Goal: Task Accomplishment & Management: Use online tool/utility

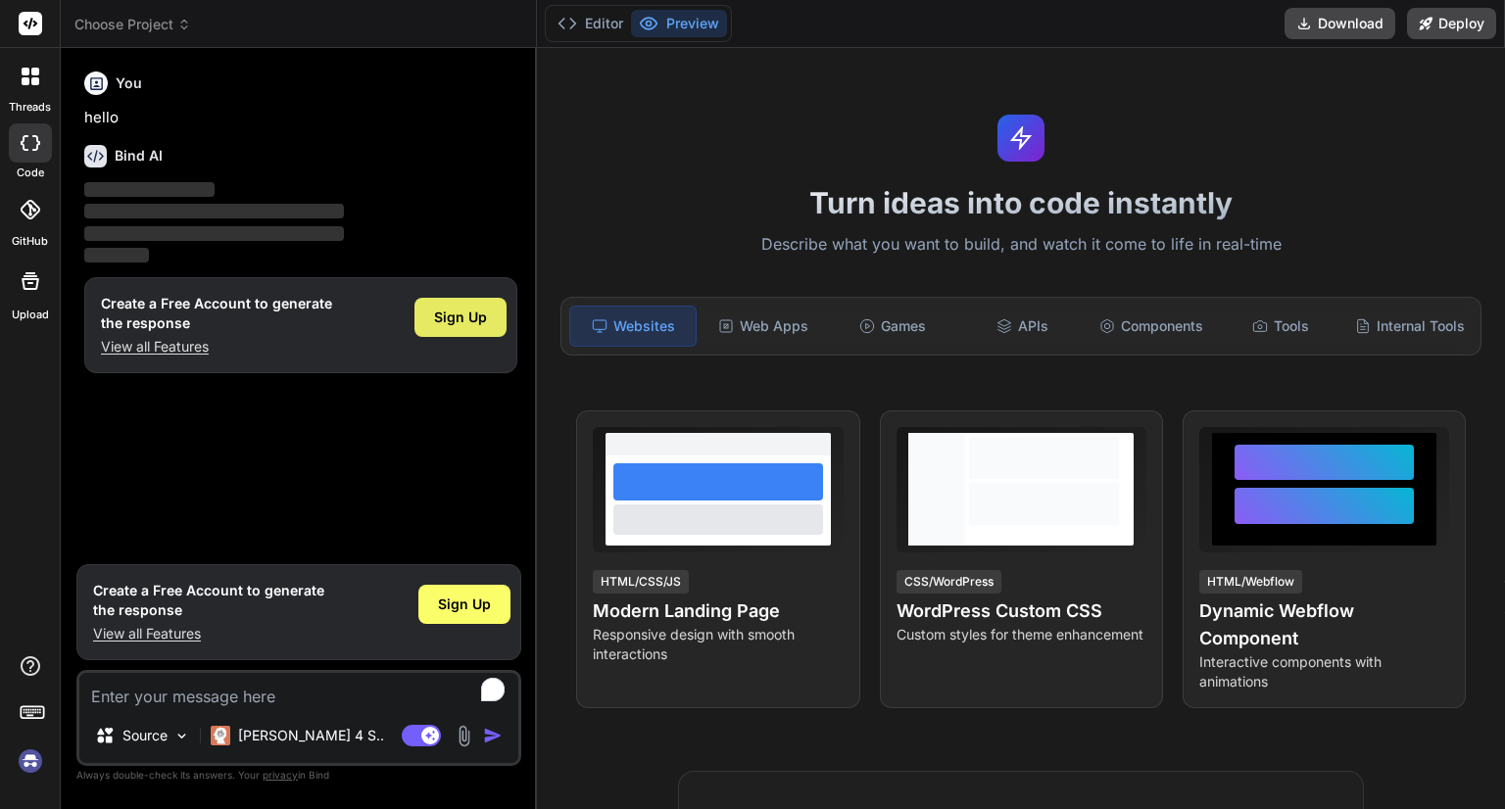
click at [470, 328] on div "Sign Up" at bounding box center [460, 317] width 92 height 39
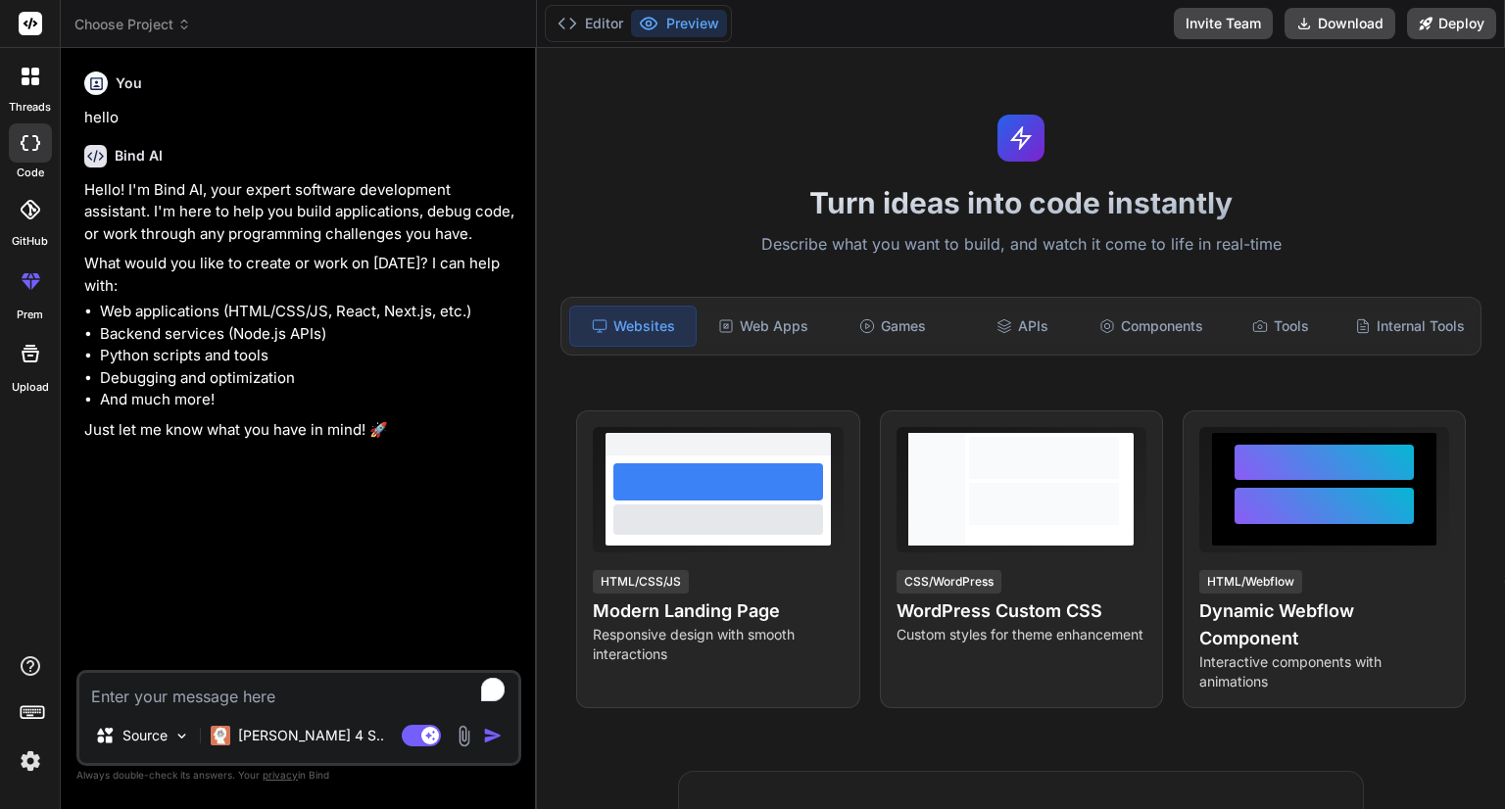
type textarea "x"
click at [149, 21] on span "Choose Project" at bounding box center [132, 25] width 117 height 20
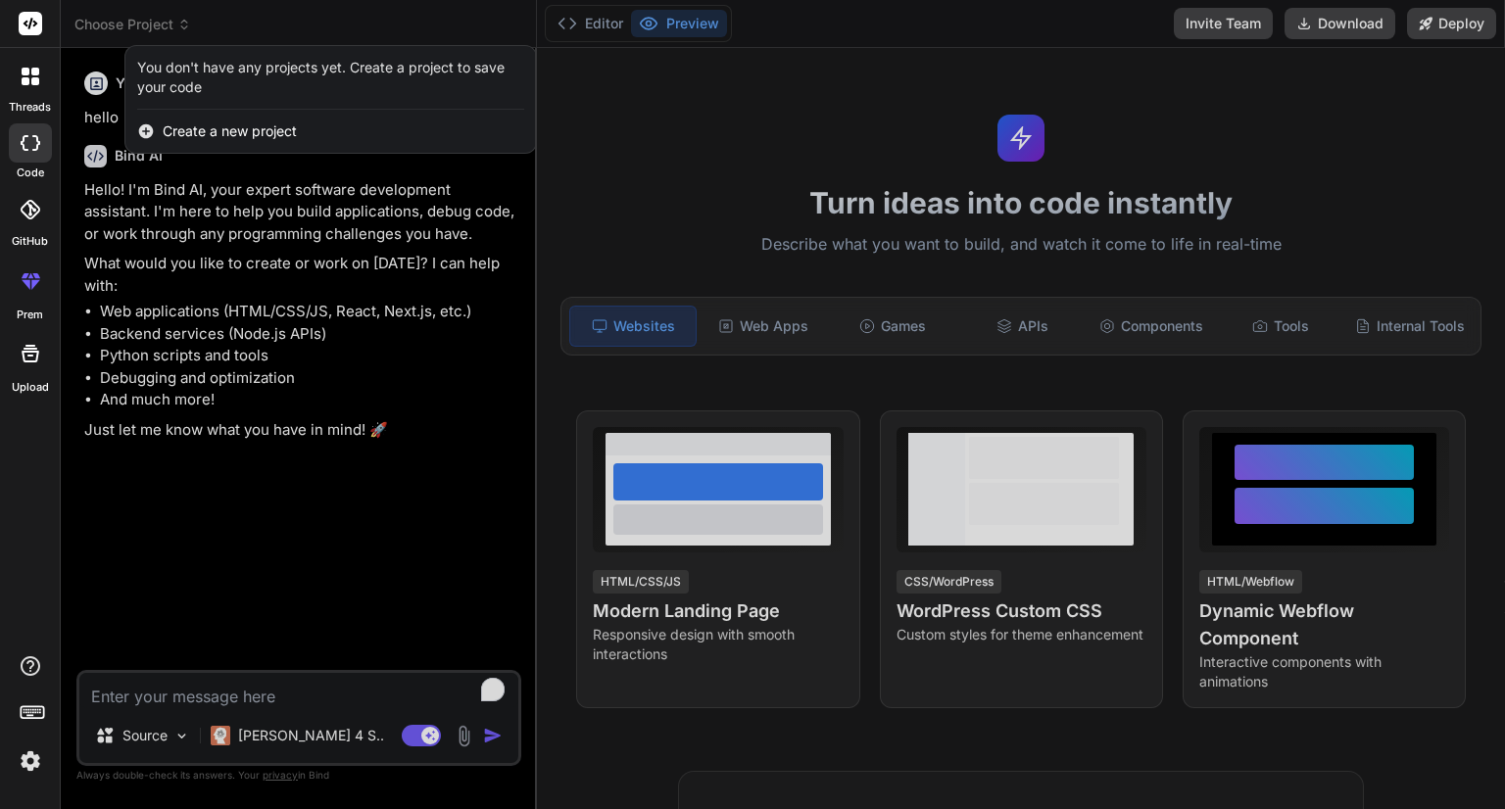
click at [206, 131] on span "Create a new project" at bounding box center [230, 131] width 134 height 20
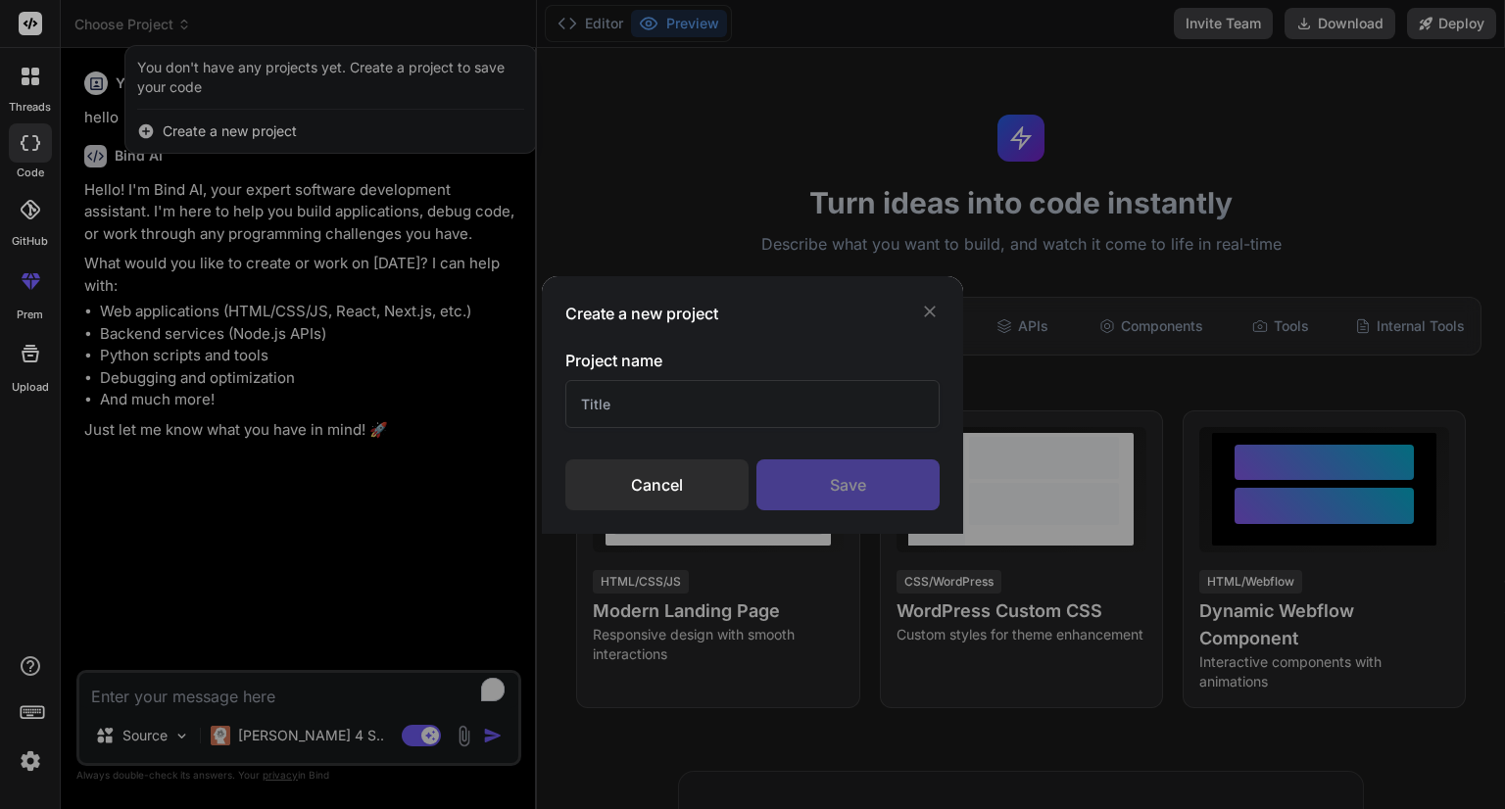
click at [652, 405] on input "text" at bounding box center [752, 404] width 374 height 48
type input "(SIMUL) SMART-ACSESS"
click at [882, 486] on div "Save" at bounding box center [847, 484] width 183 height 51
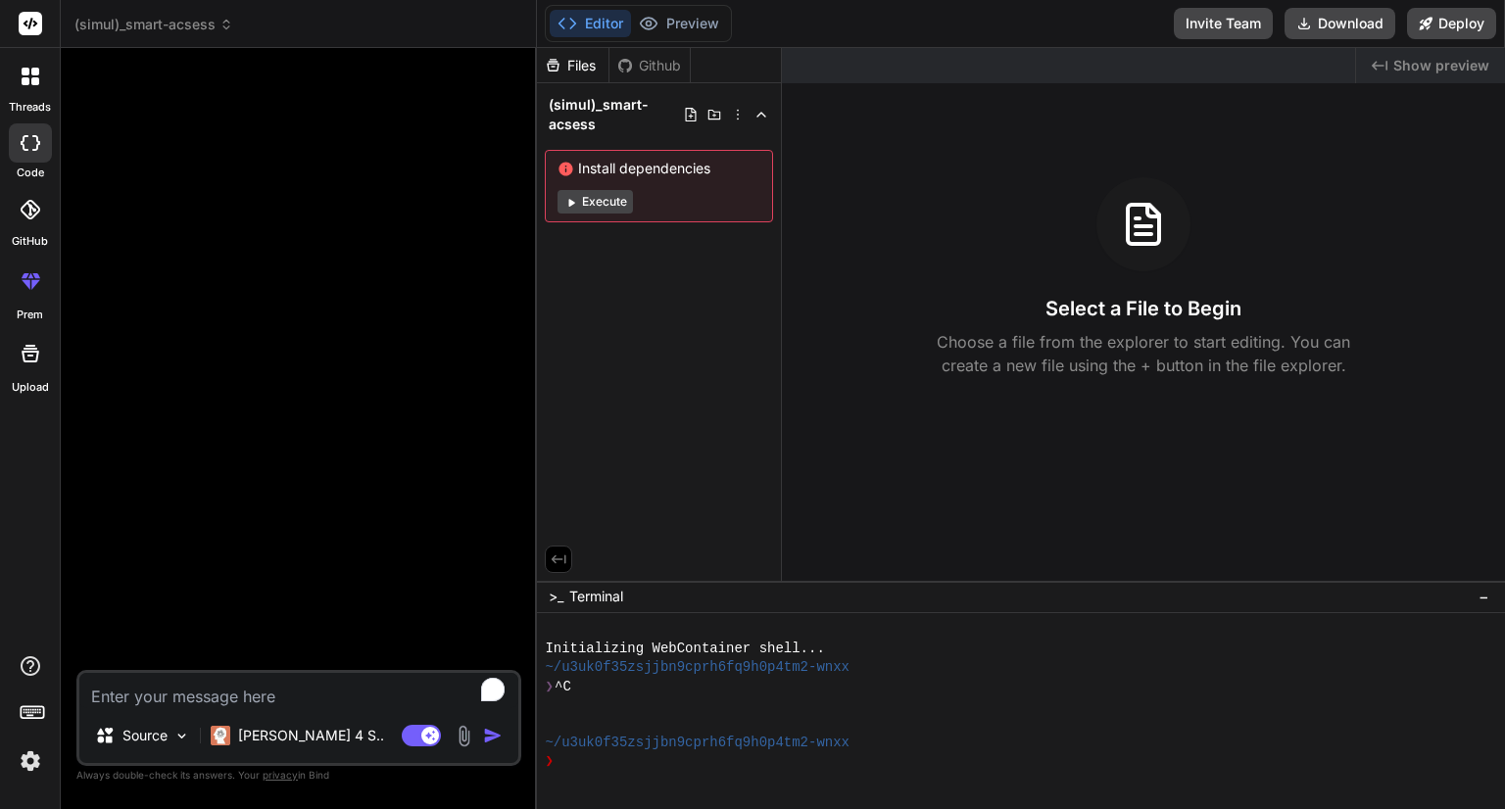
click at [592, 208] on button "Execute" at bounding box center [594, 202] width 75 height 24
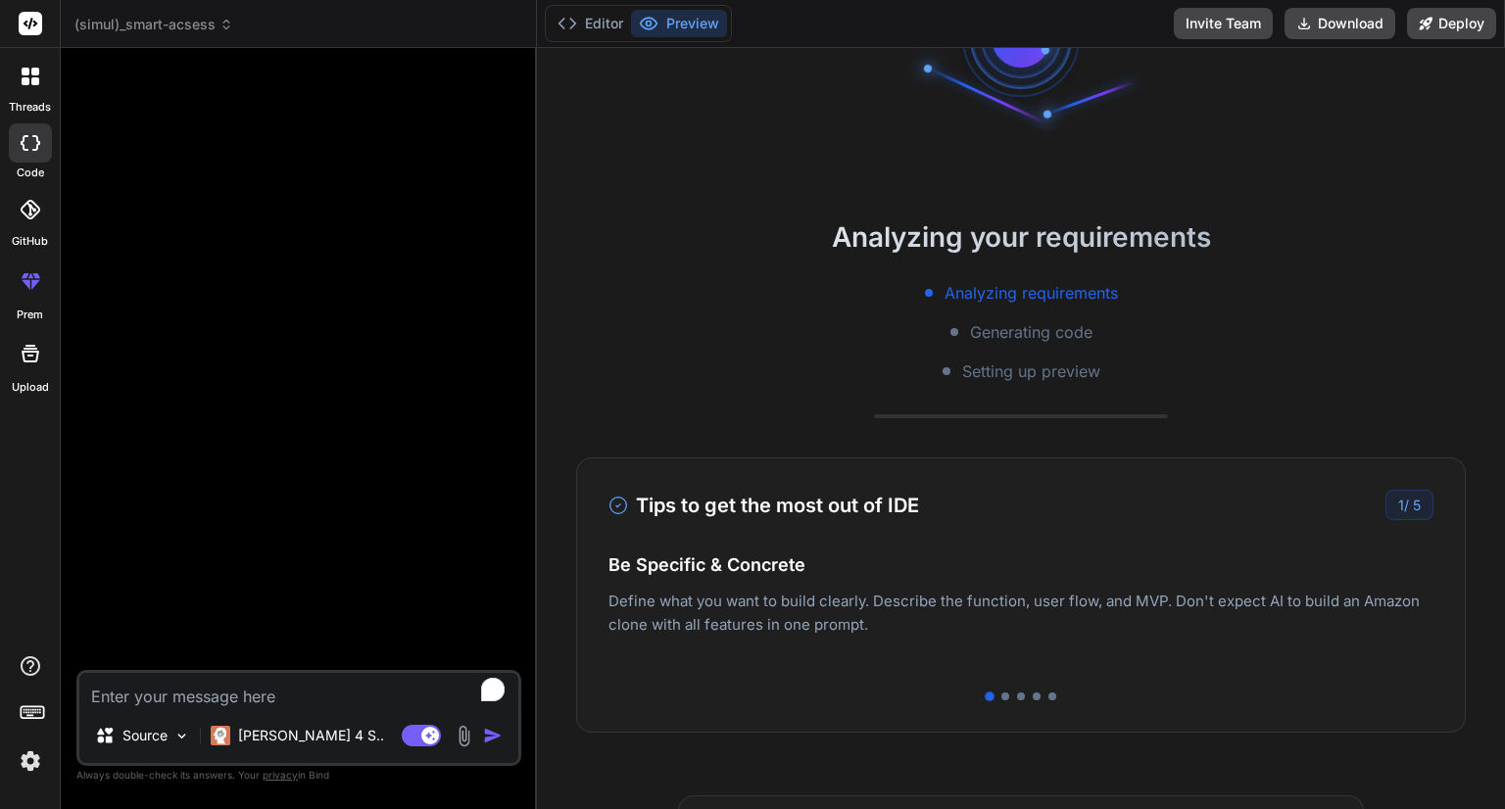
scroll to position [159, 0]
click at [1001, 693] on div at bounding box center [1005, 695] width 8 height 8
type textarea "x"
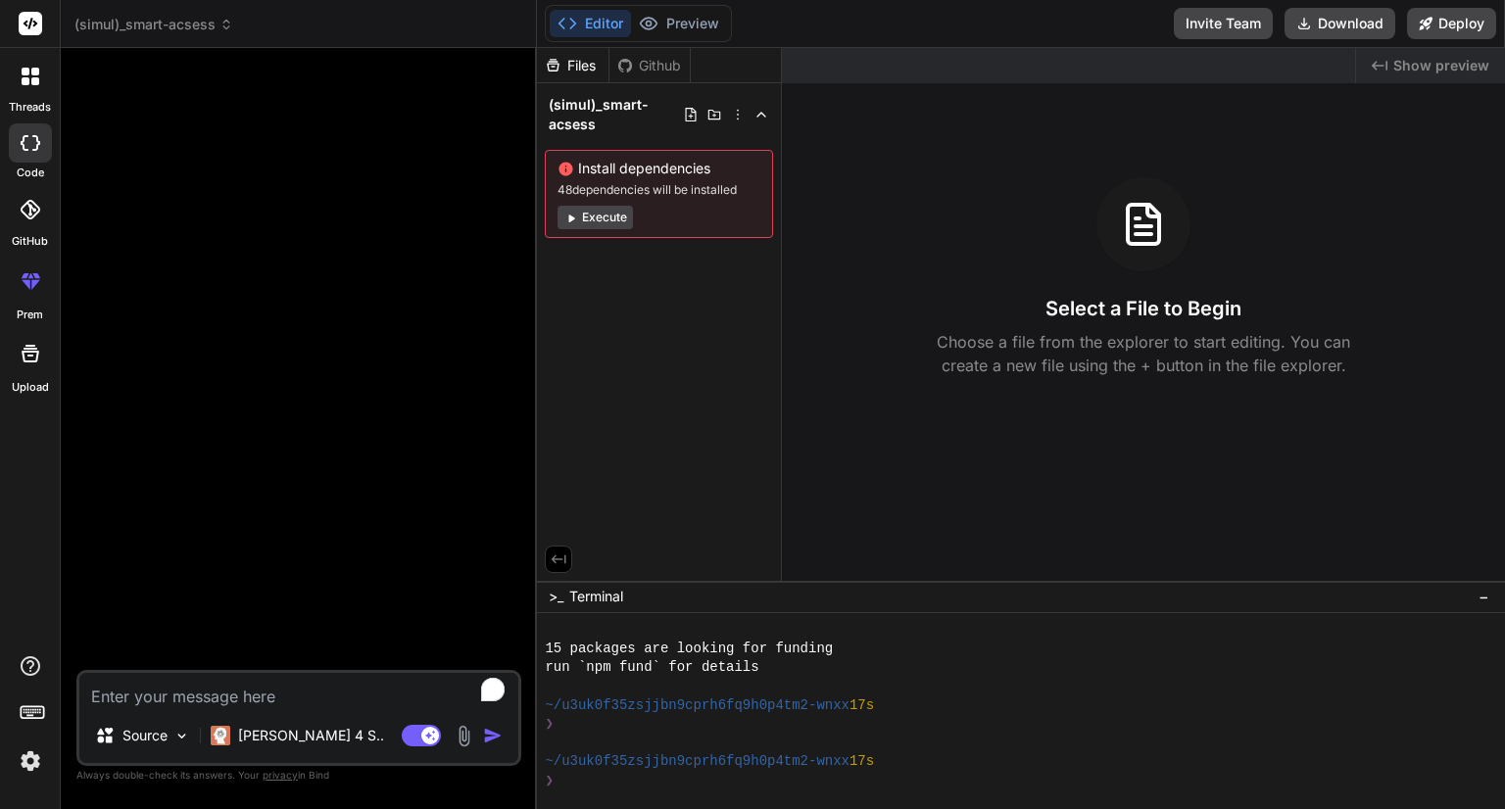
click at [322, 687] on textarea "To enrich screen reader interactions, please activate Accessibility in Grammarl…" at bounding box center [298, 690] width 439 height 35
paste textarea "Create an online web application entitled SMART-ACSESS (SMART Approach in Devel…"
type textarea "Create an online web application entitled SMART-ACSESS (SMART Approach in Devel…"
type textarea "x"
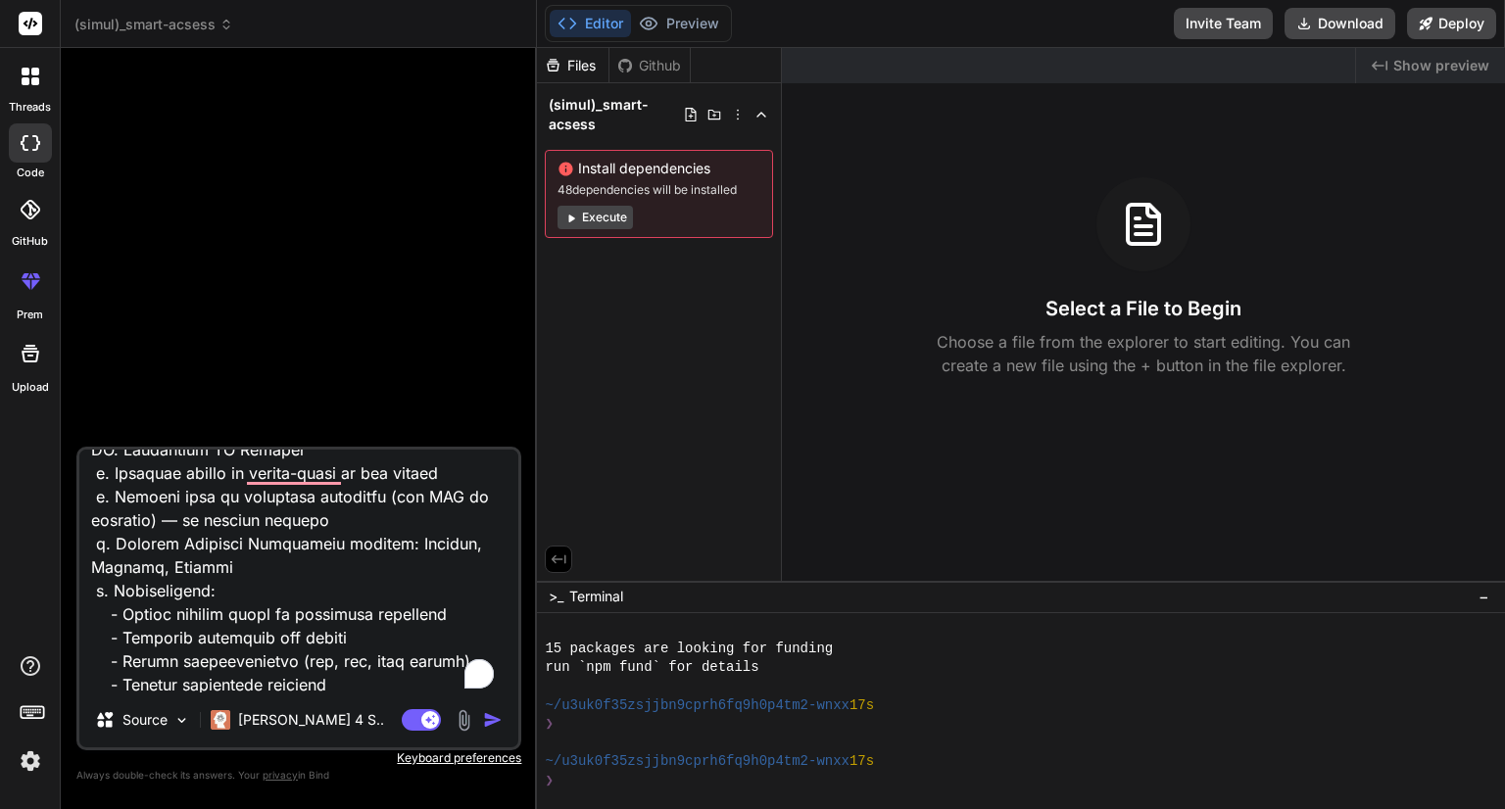
scroll to position [0, 0]
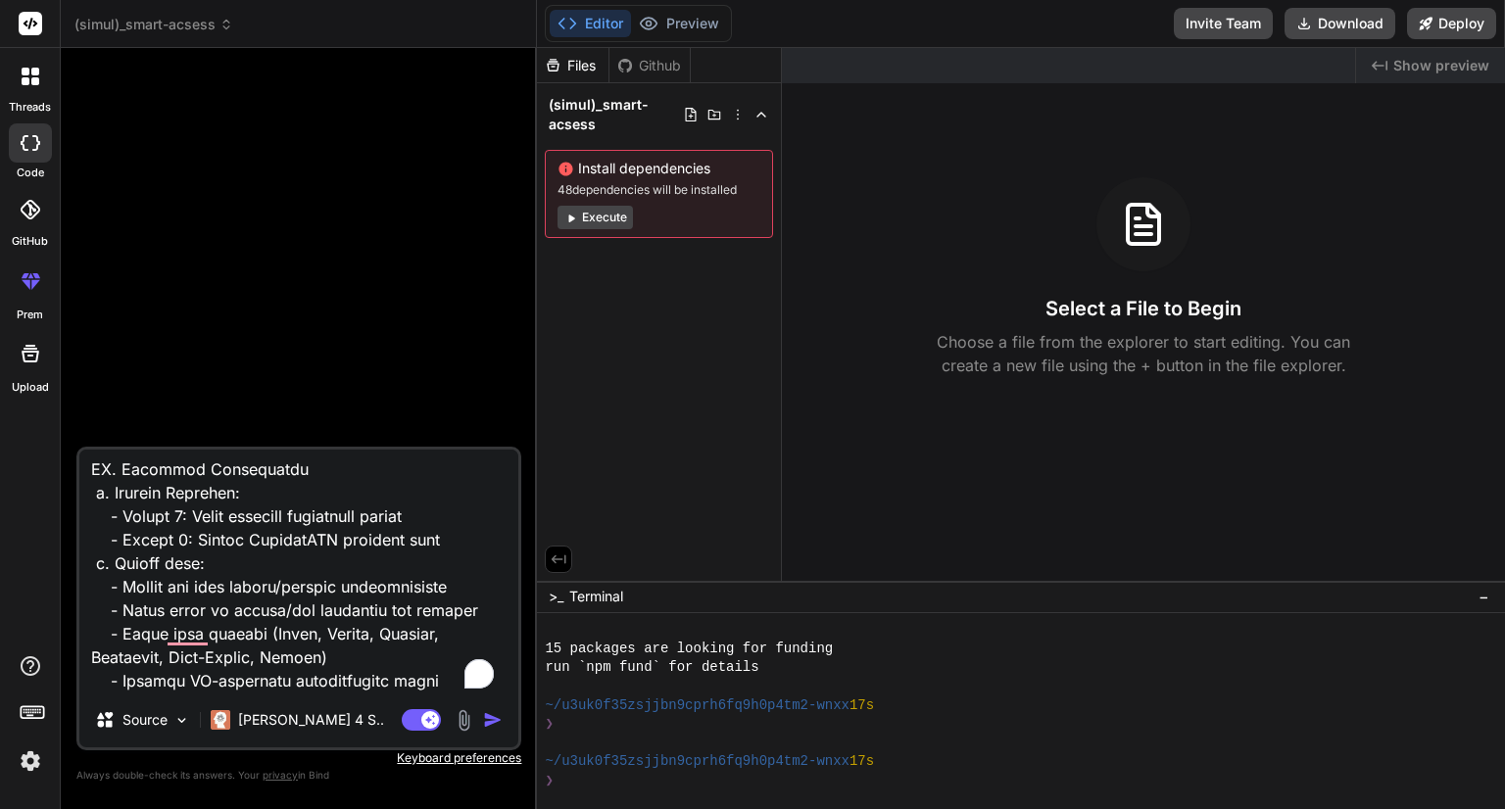
type textarea "Create an online web application entitled SMART-ACSESS (SMART Approach in Devel…"
click at [493, 717] on img "button" at bounding box center [493, 720] width 20 height 20
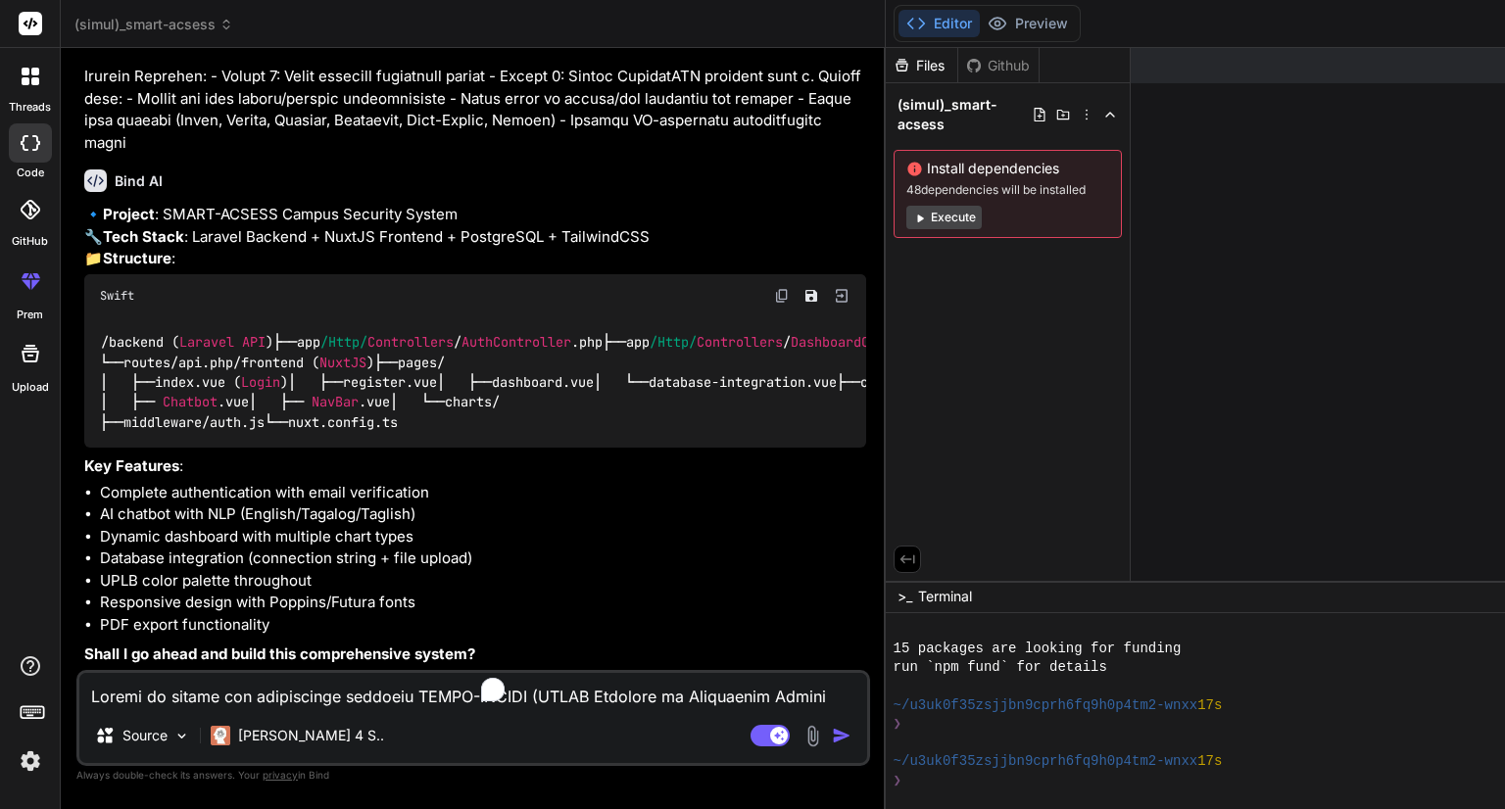
type textarea "x"
click at [279, 698] on textarea "To enrich screen reader interactions, please activate Accessibility in Grammarl…" at bounding box center [473, 690] width 788 height 35
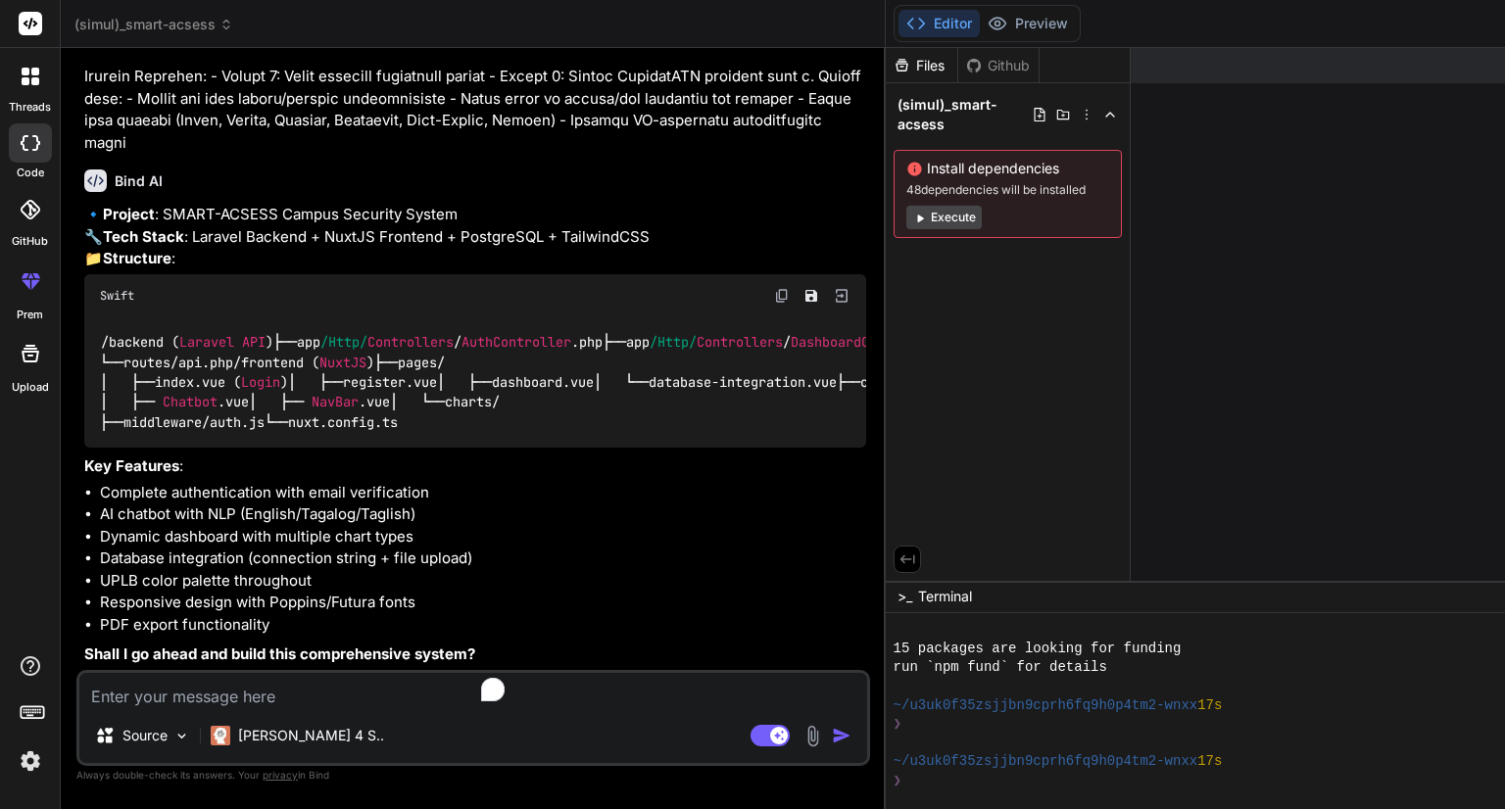
type textarea "y"
type textarea "x"
type textarea "ye"
type textarea "x"
type textarea "yes"
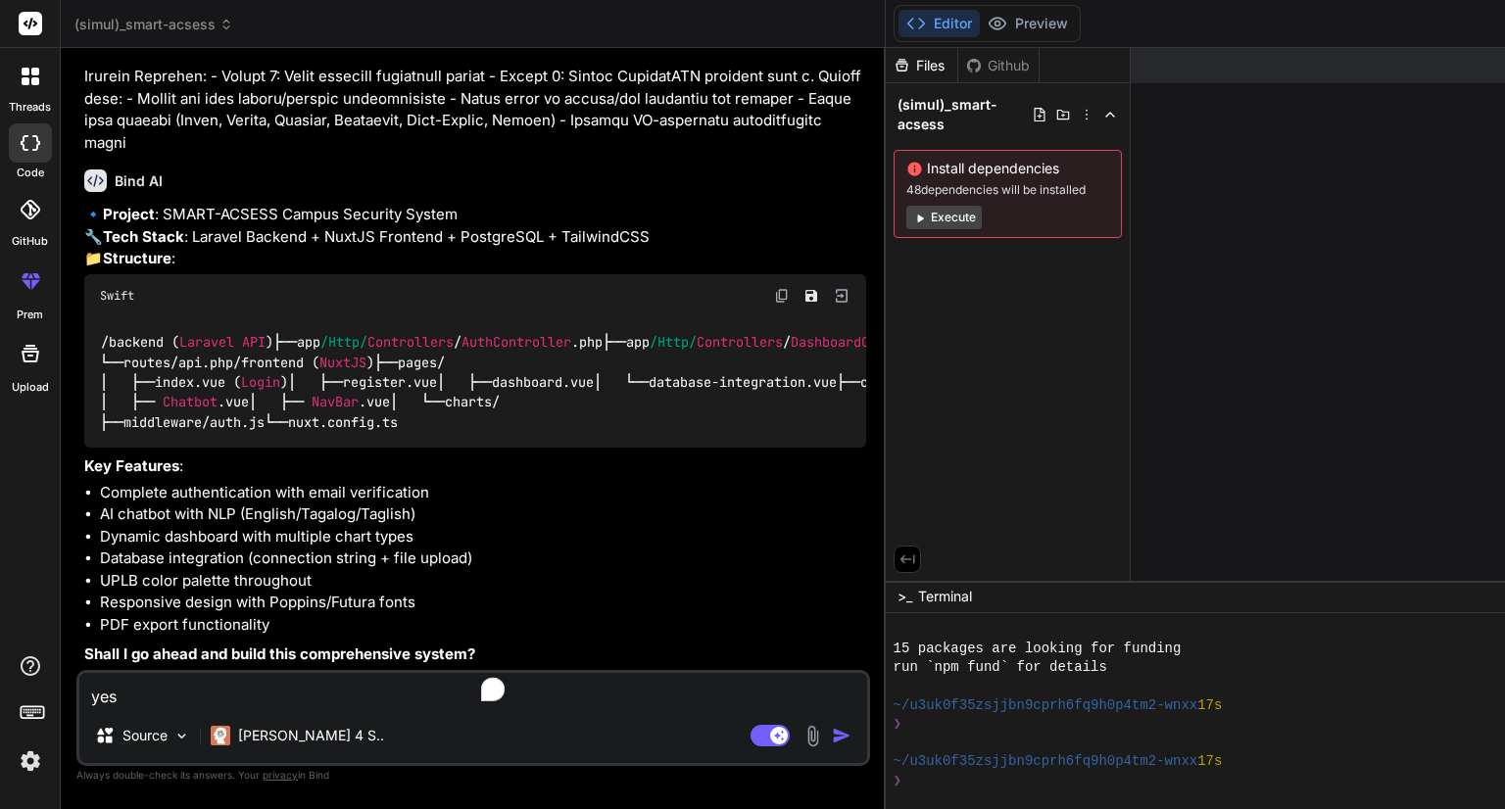
type textarea "x"
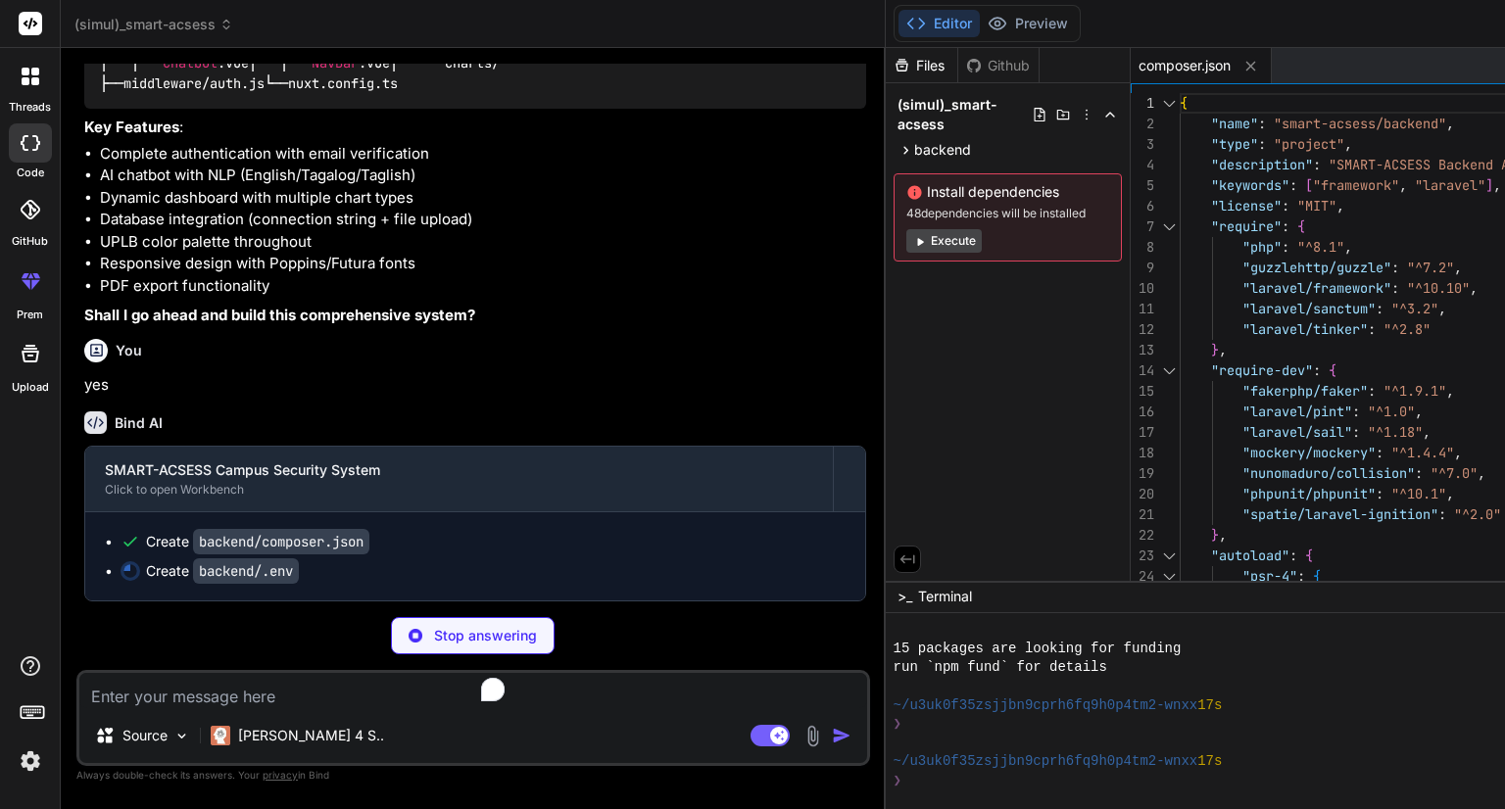
type textarea "x"
type textarea "MAIL_USERNAME=null MAIL_PASSWORD=null MAIL_ENCRYPTION=null MAIL_FROM_ADDRESS="h…"
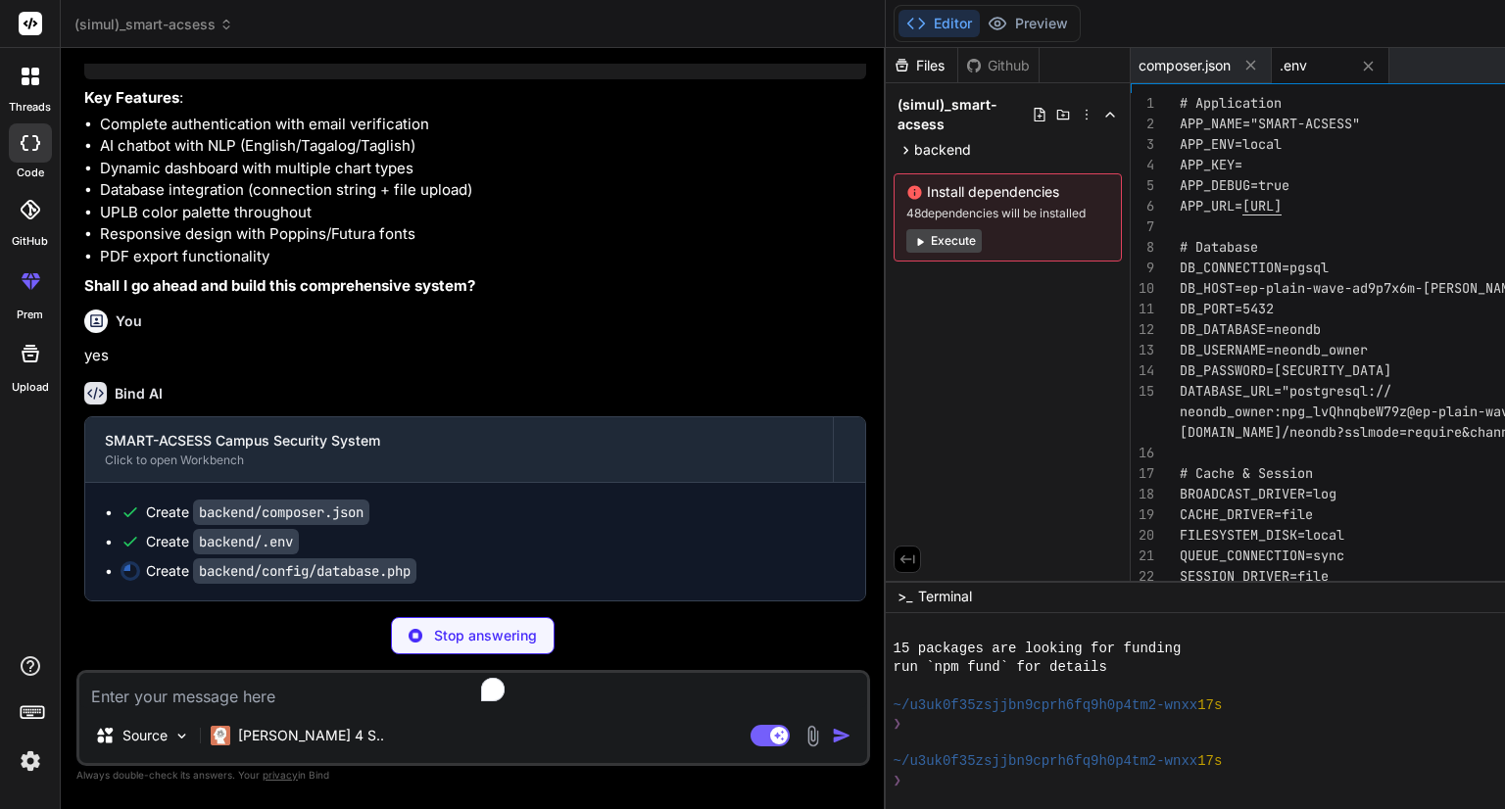
scroll to position [1675, 0]
type textarea "x"
type textarea "], 'migrations' => 'migrations', ];"
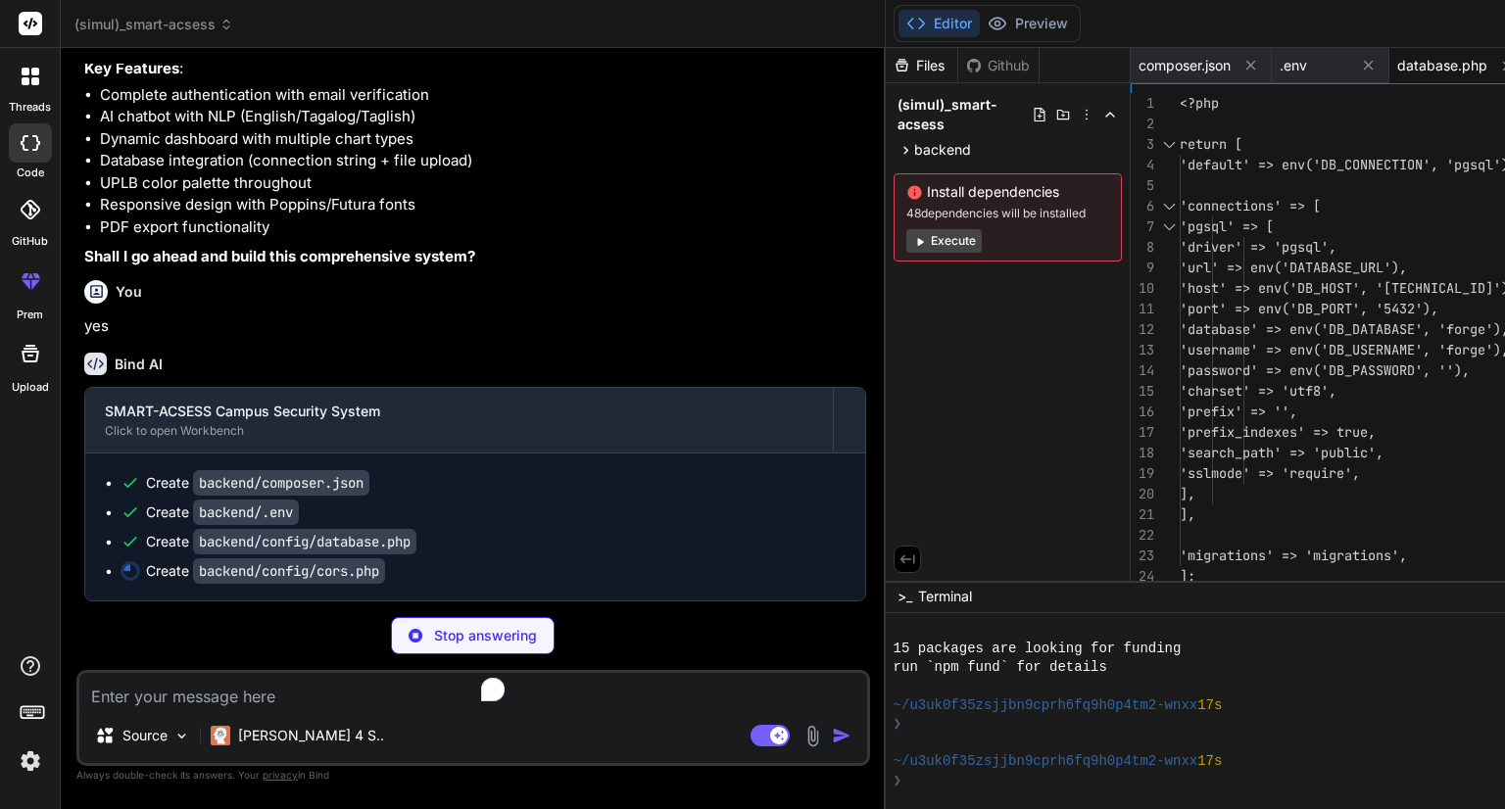
type textarea "x"
type textarea "'supports_credentials' => true, ];"
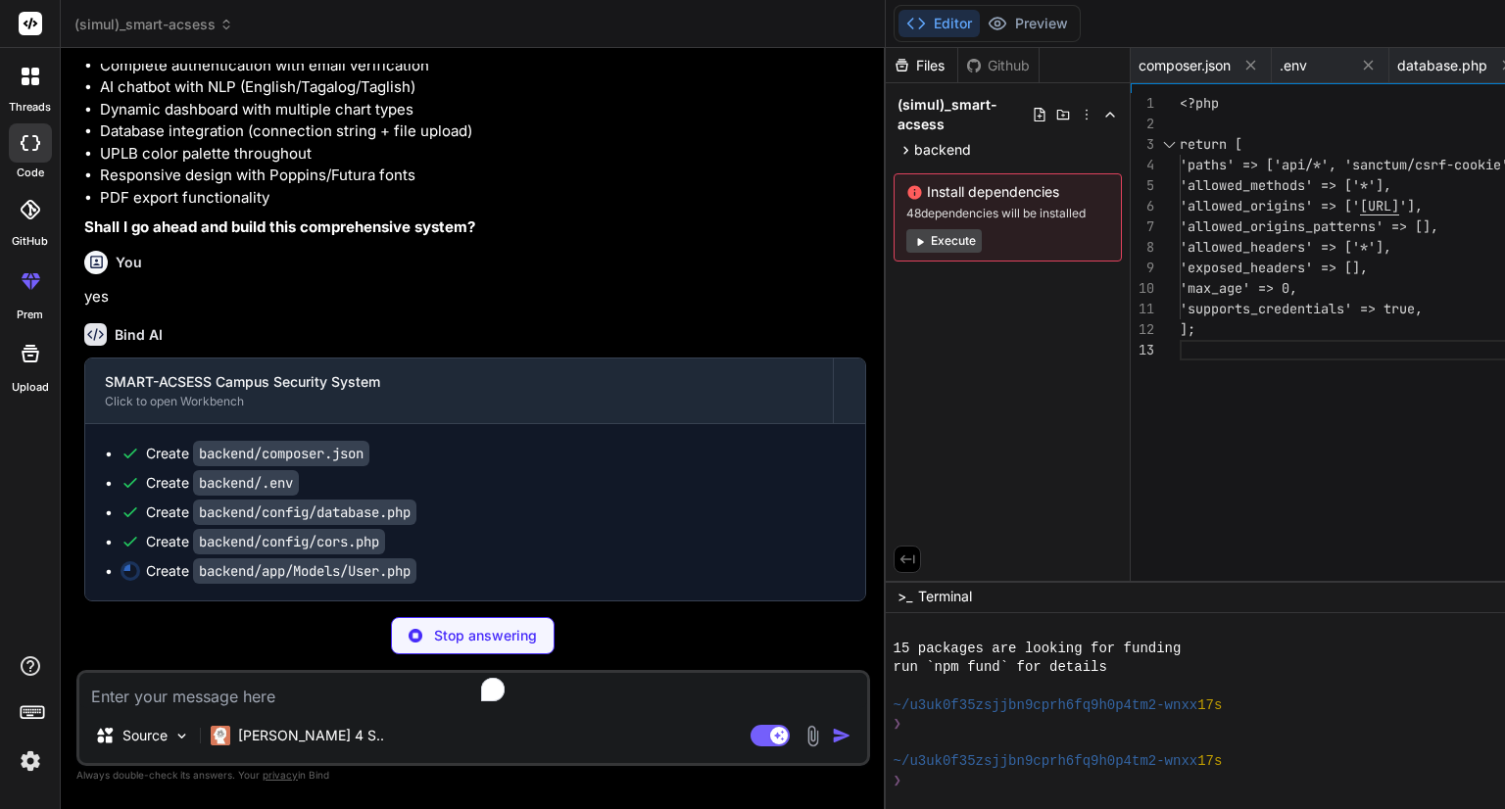
type textarea "x"
type textarea "} }"
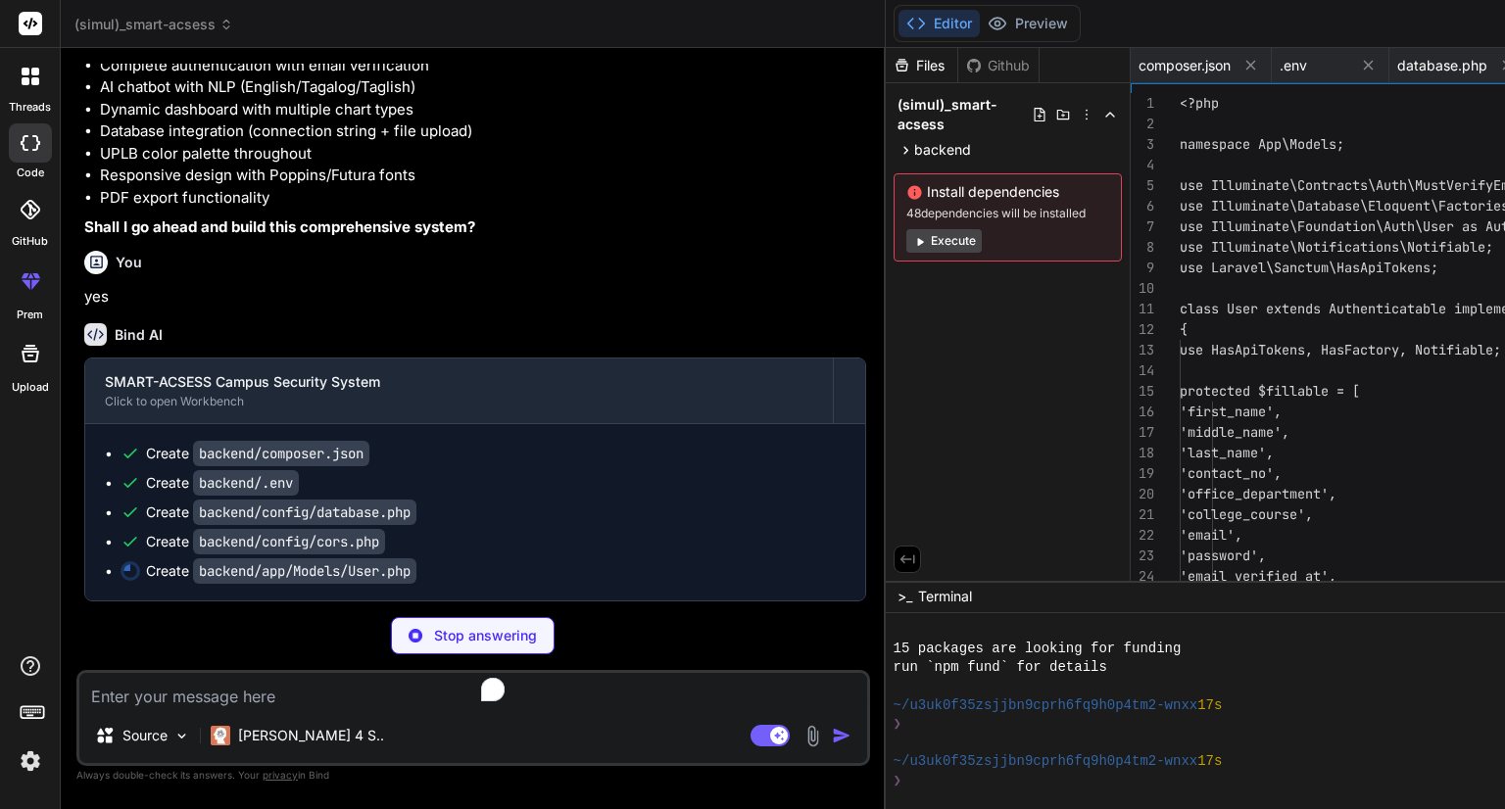
scroll to position [0, 59]
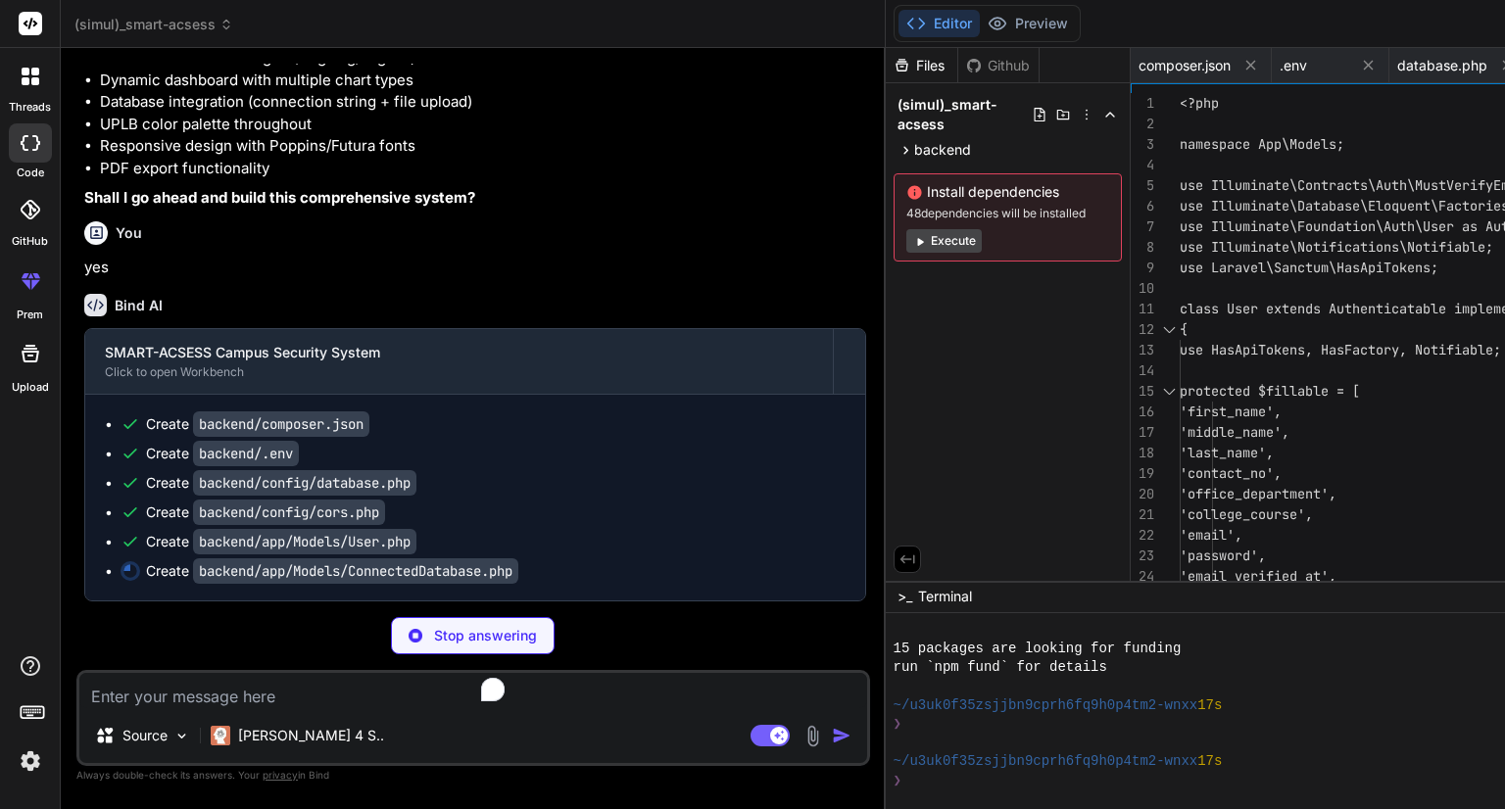
type textarea "x"
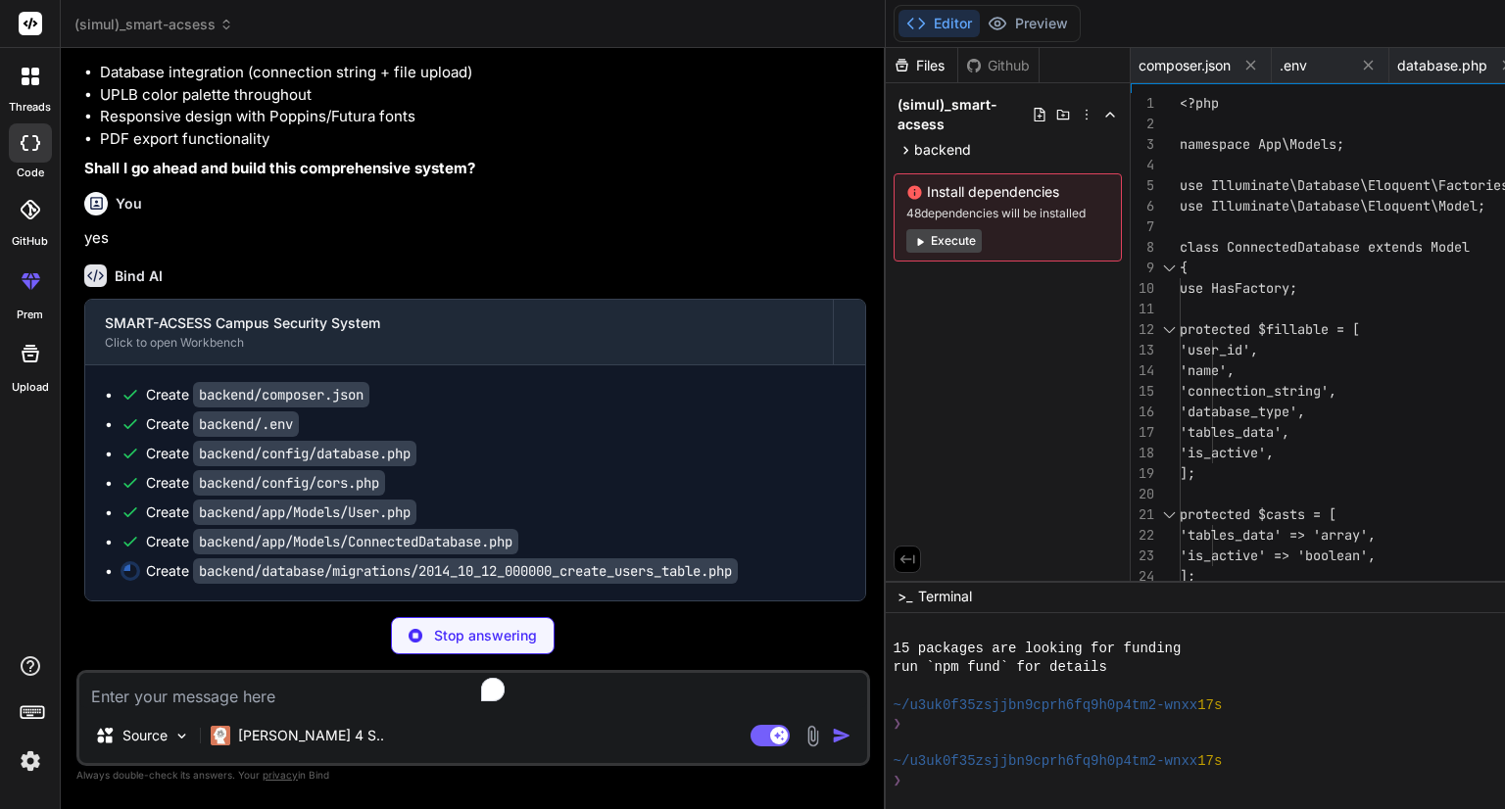
type textarea "x"
type textarea "};"
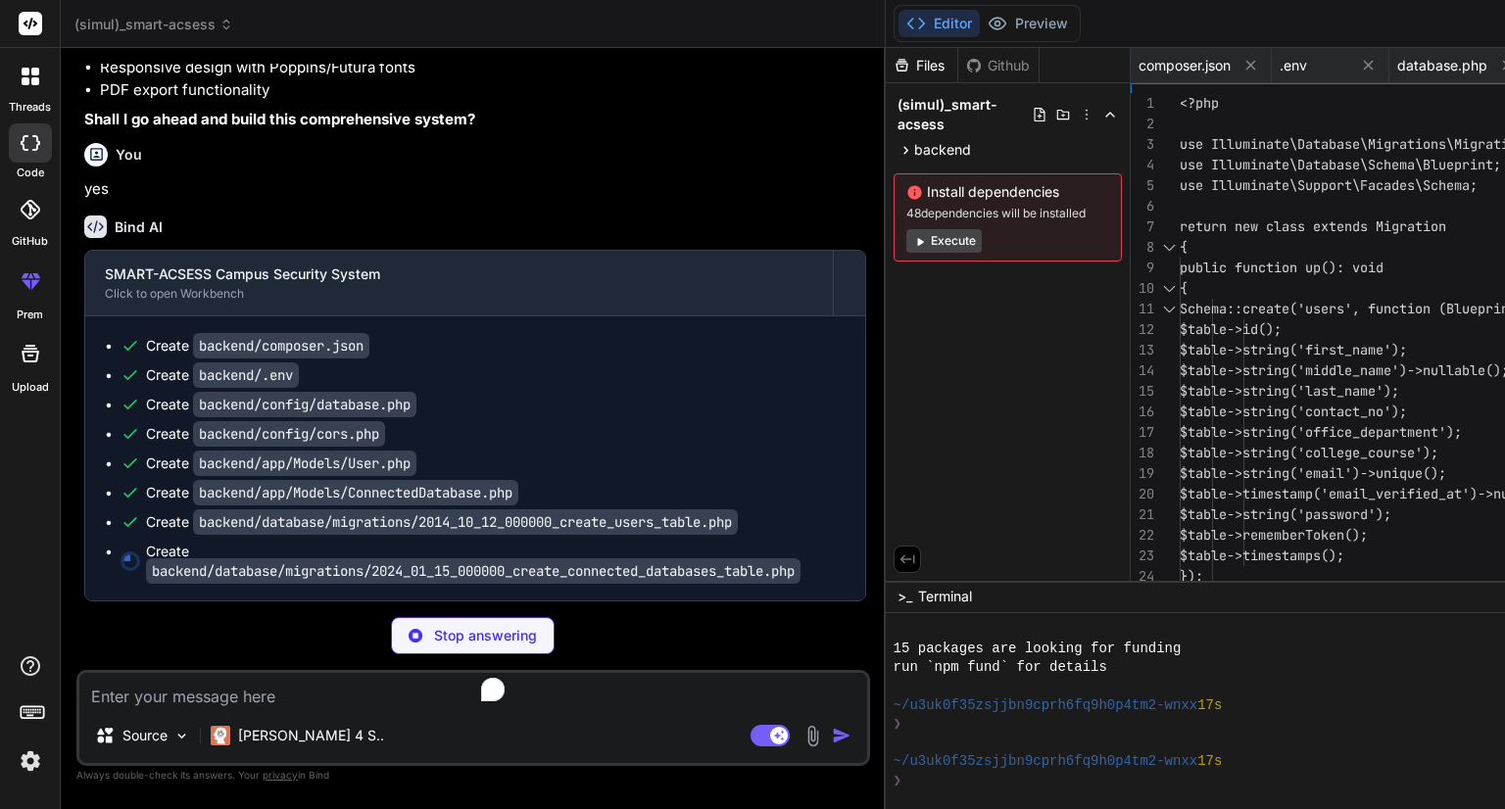
type textarea "x"
type textarea "$table->timestamps(); }); } public function down(): void { Schema::dropIfExists…"
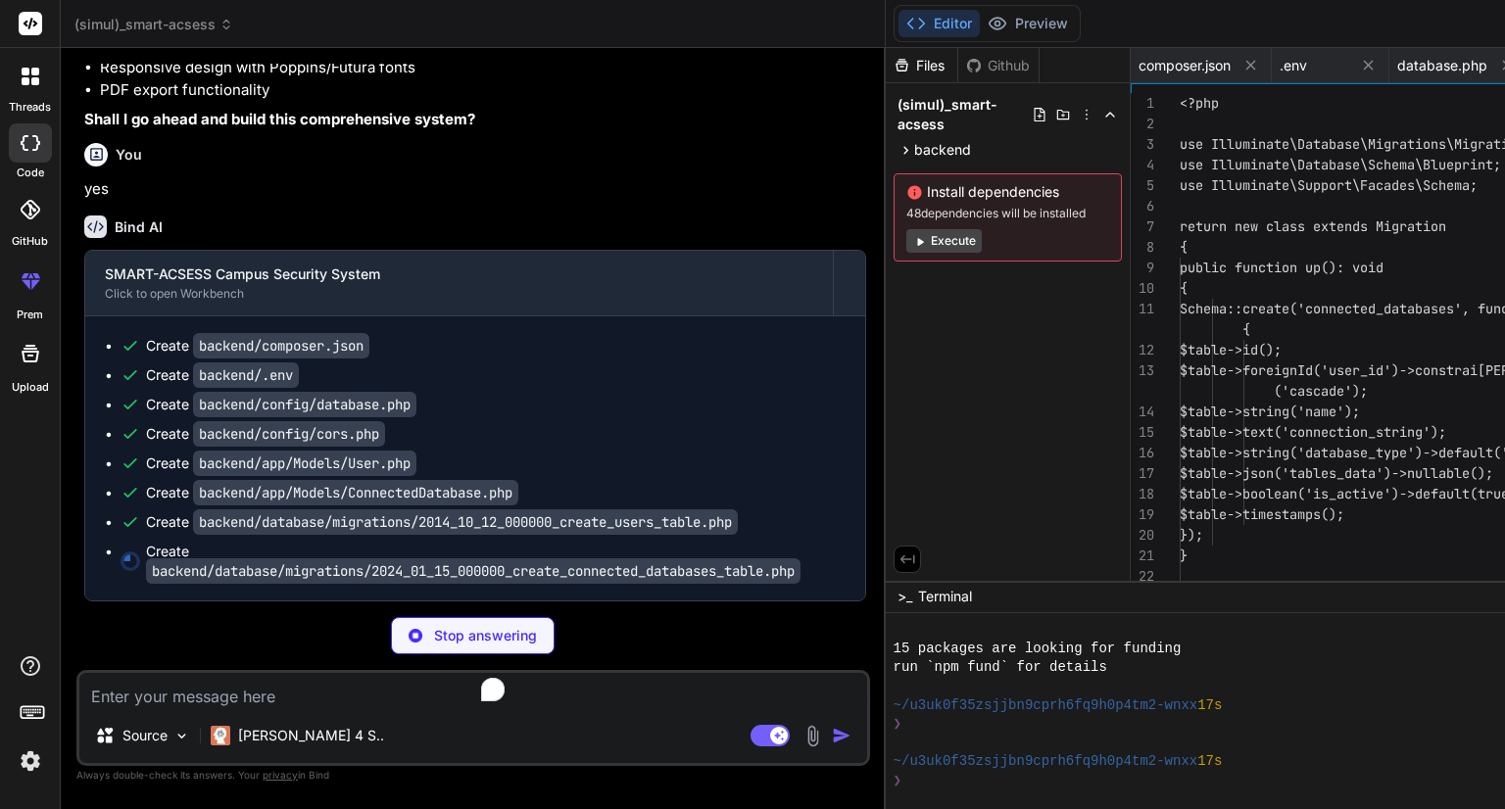
scroll to position [0, 647]
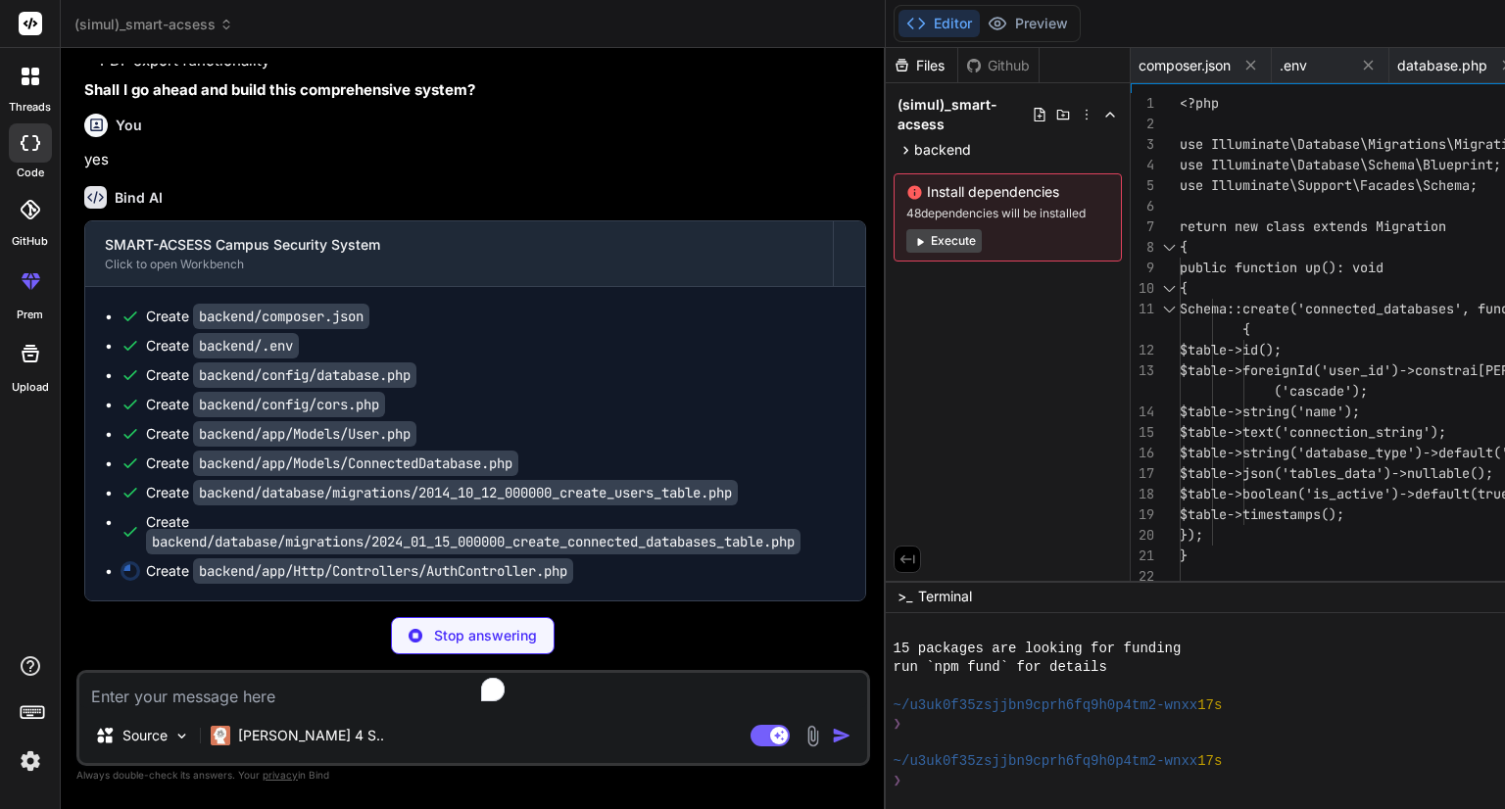
type textarea "x"
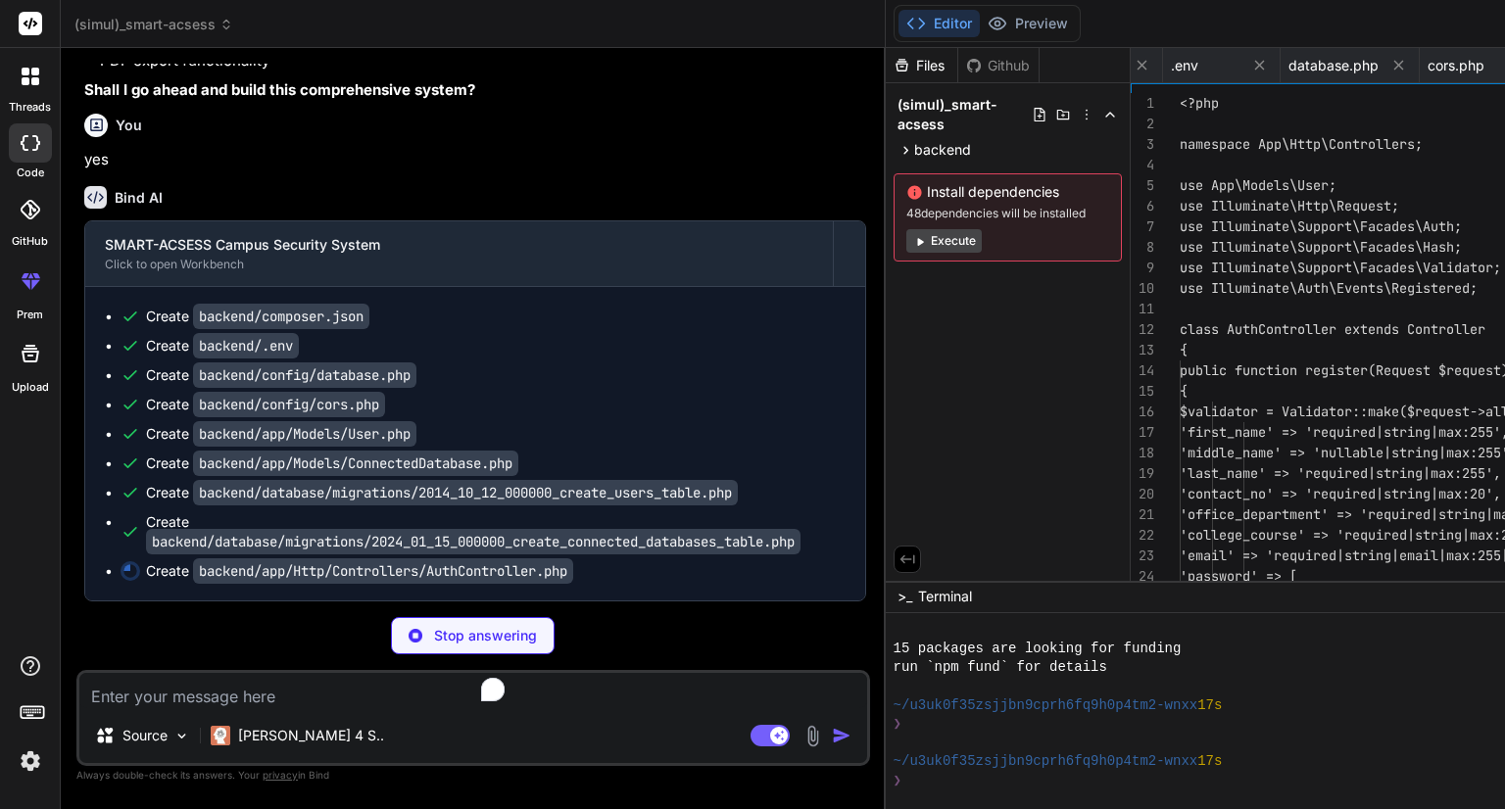
scroll to position [0, 817]
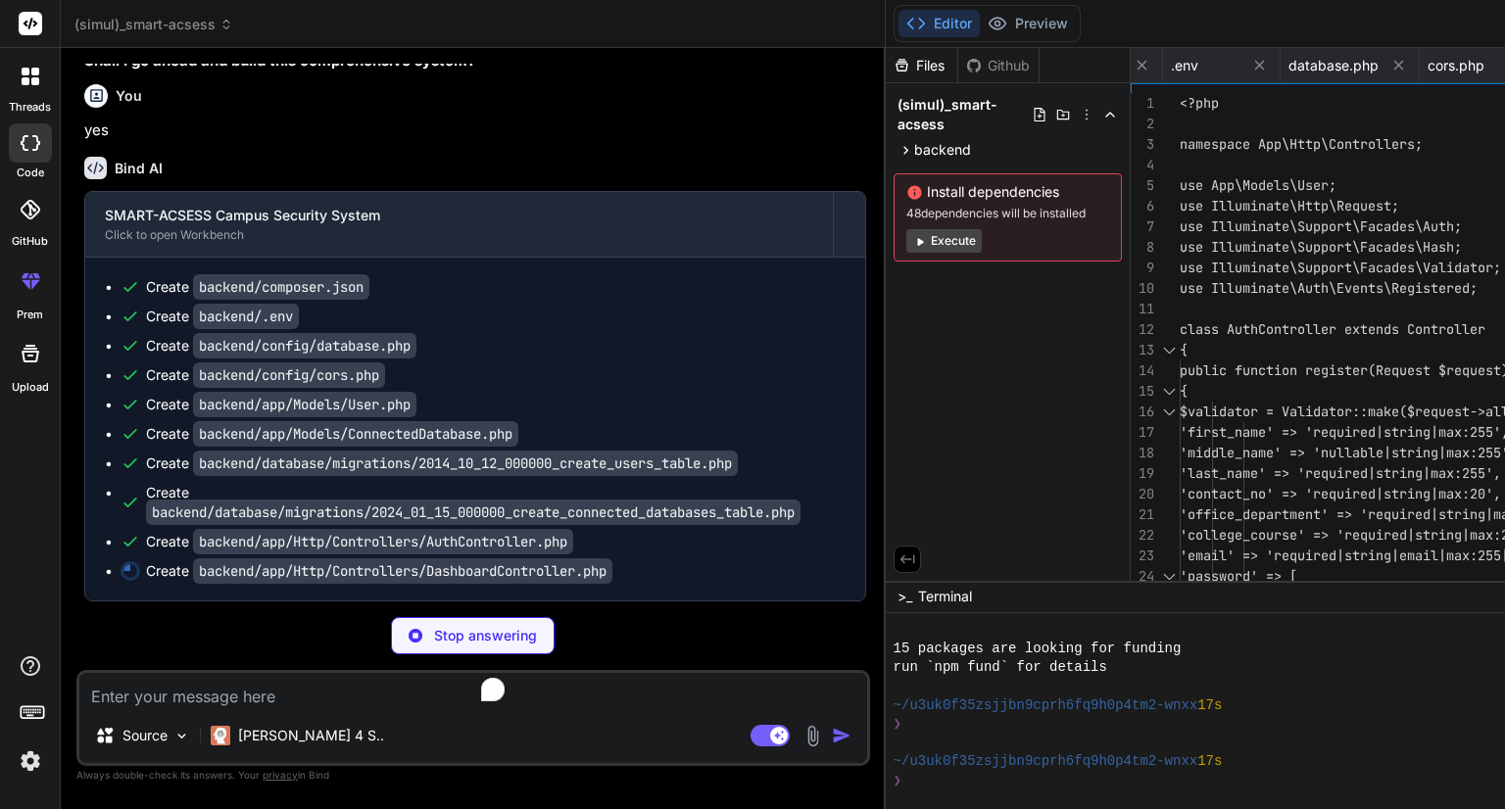
type textarea "x"
type textarea "]; $current->addDay(); } return $trend; } }"
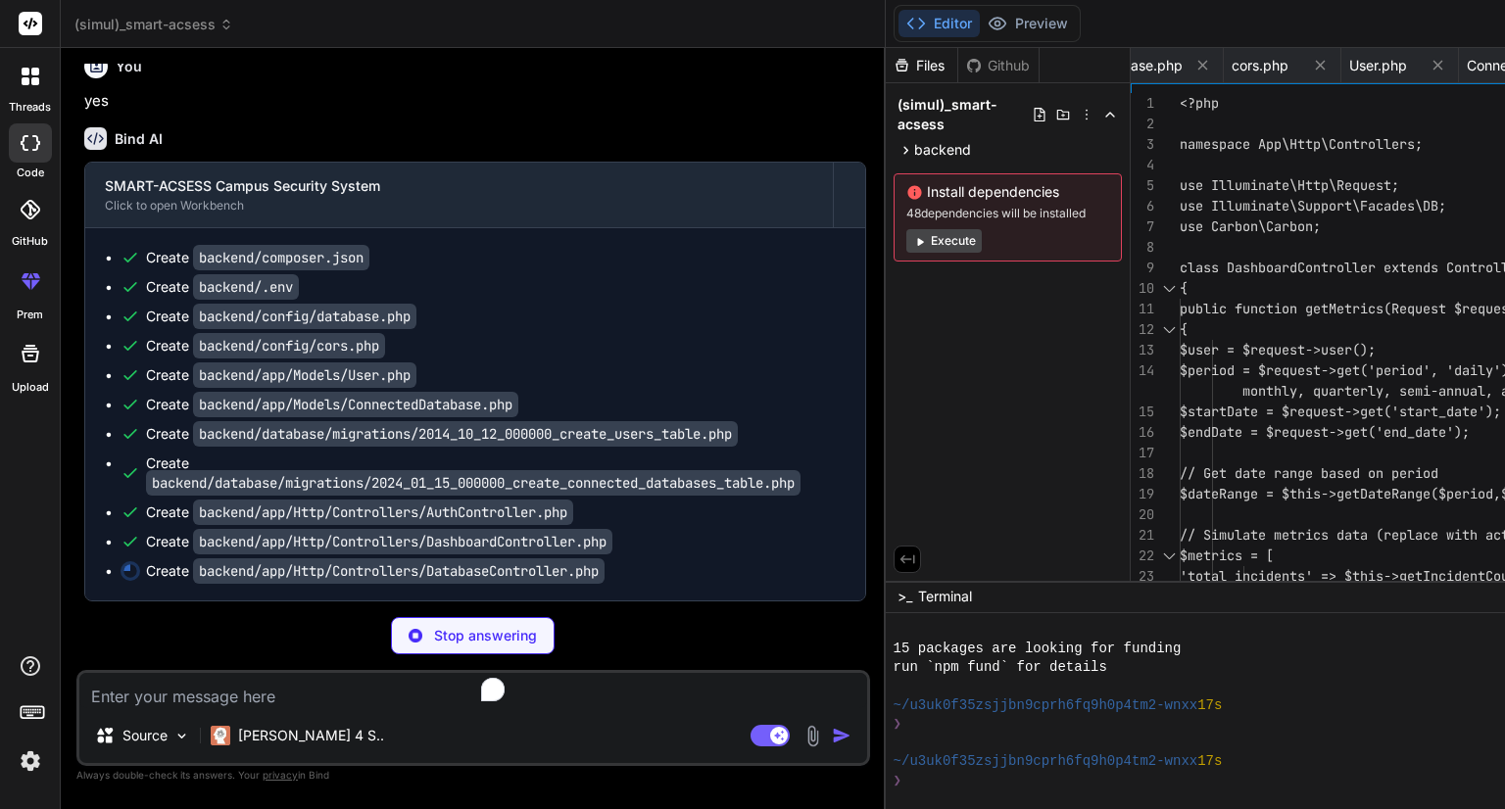
type textarea "x"
type textarea "}"
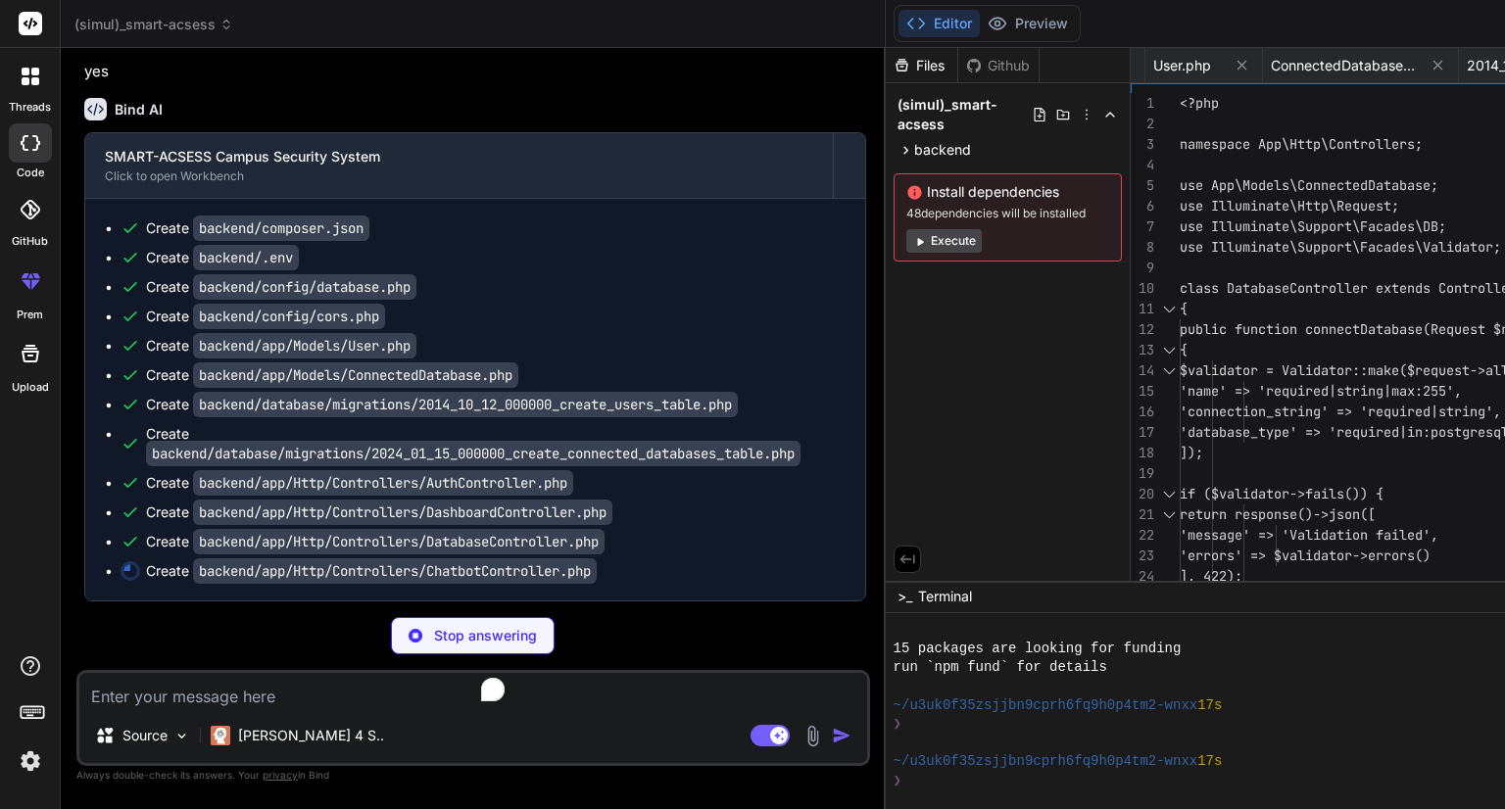
scroll to position [2077, 0]
type textarea "x"
type textarea "return true; } } return false; } }"
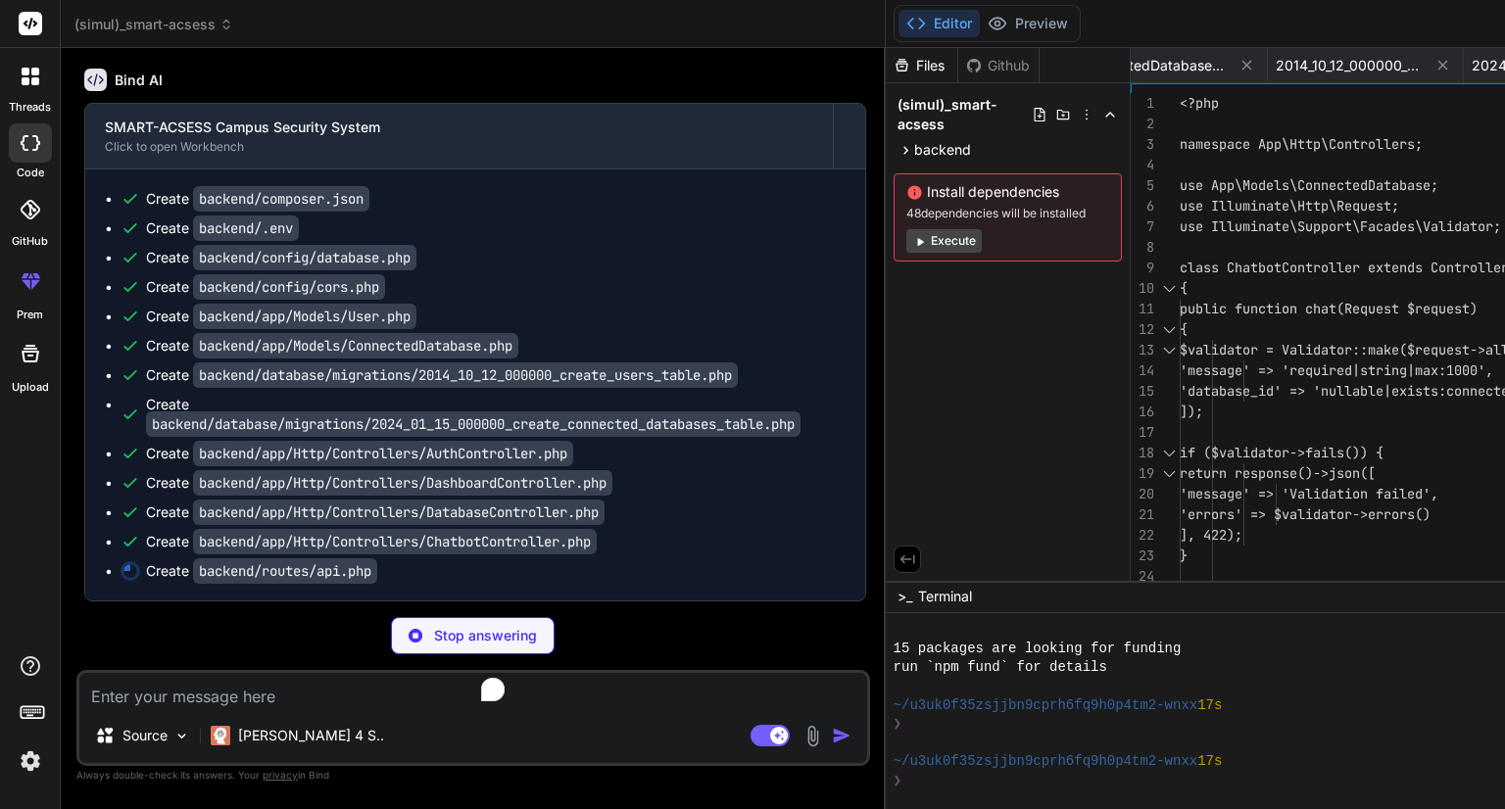
scroll to position [2106, 0]
type textarea "x"
type textarea "'generateReport']); });"
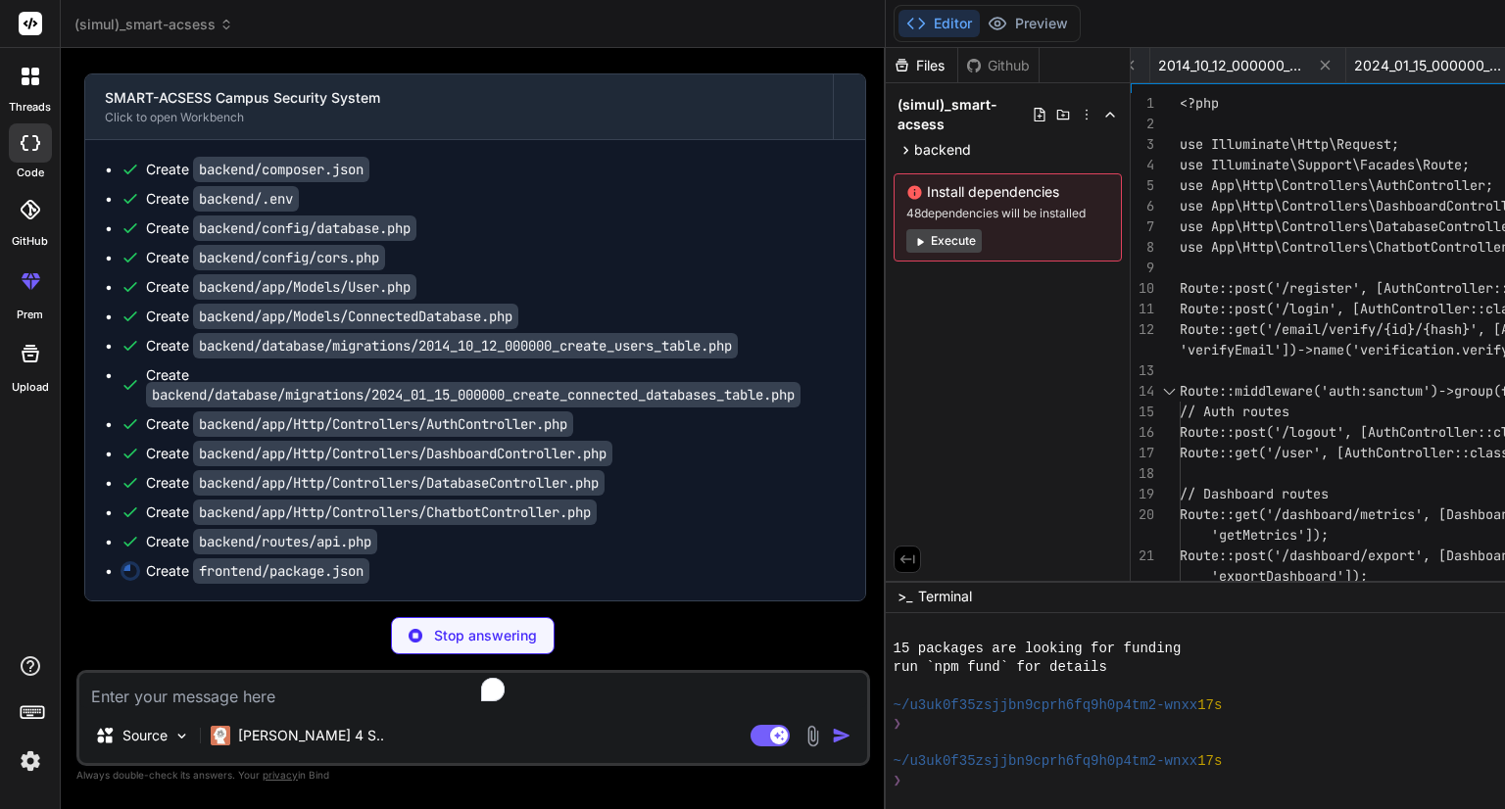
type textarea "x"
type textarea ""chart.js": "^4.4.0", "html2pdf.js": "^0.10.1", "jspdf": "^2.5.1", "lucide-vue-…"
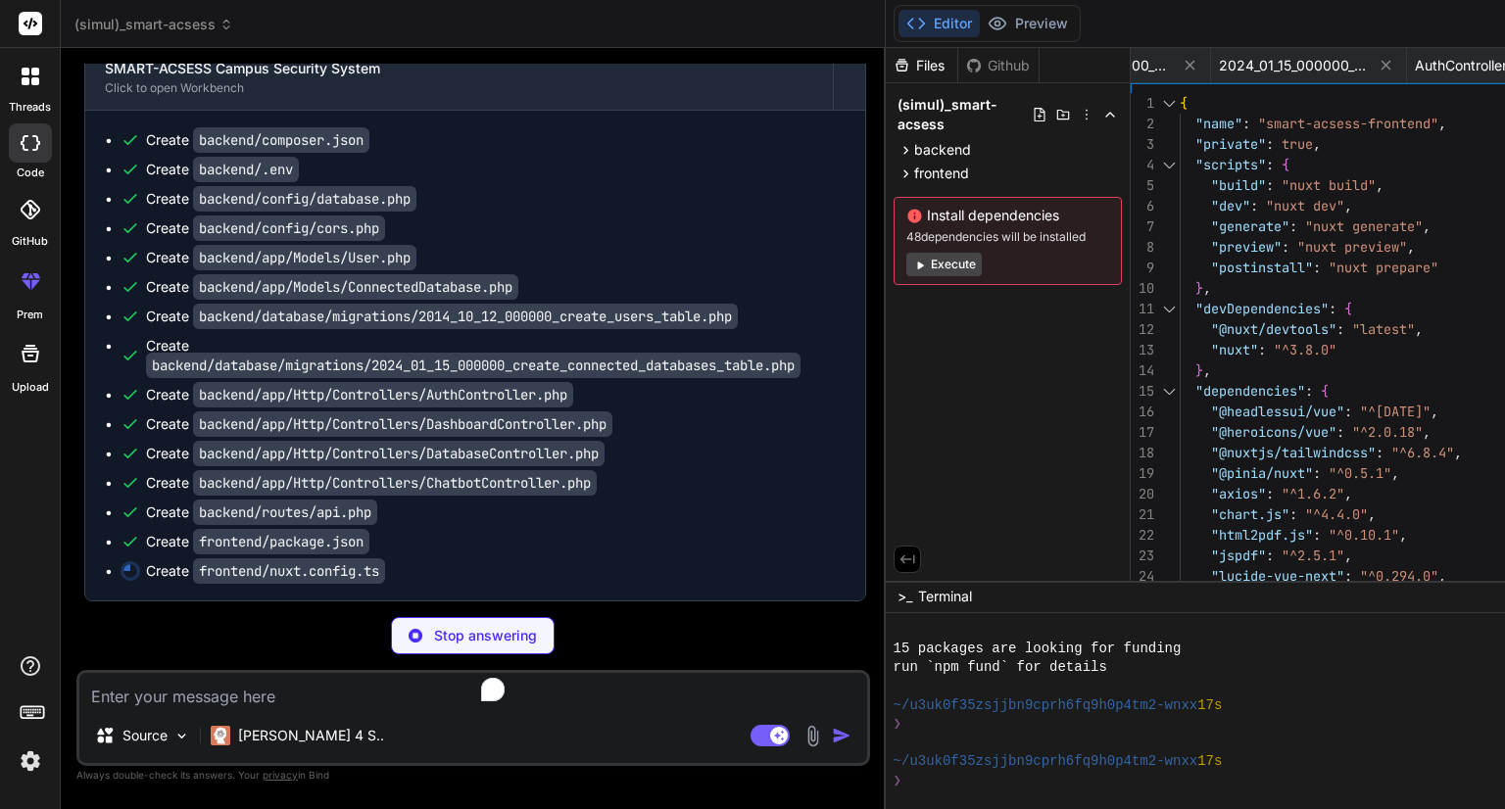
scroll to position [2165, 0]
type textarea "x"
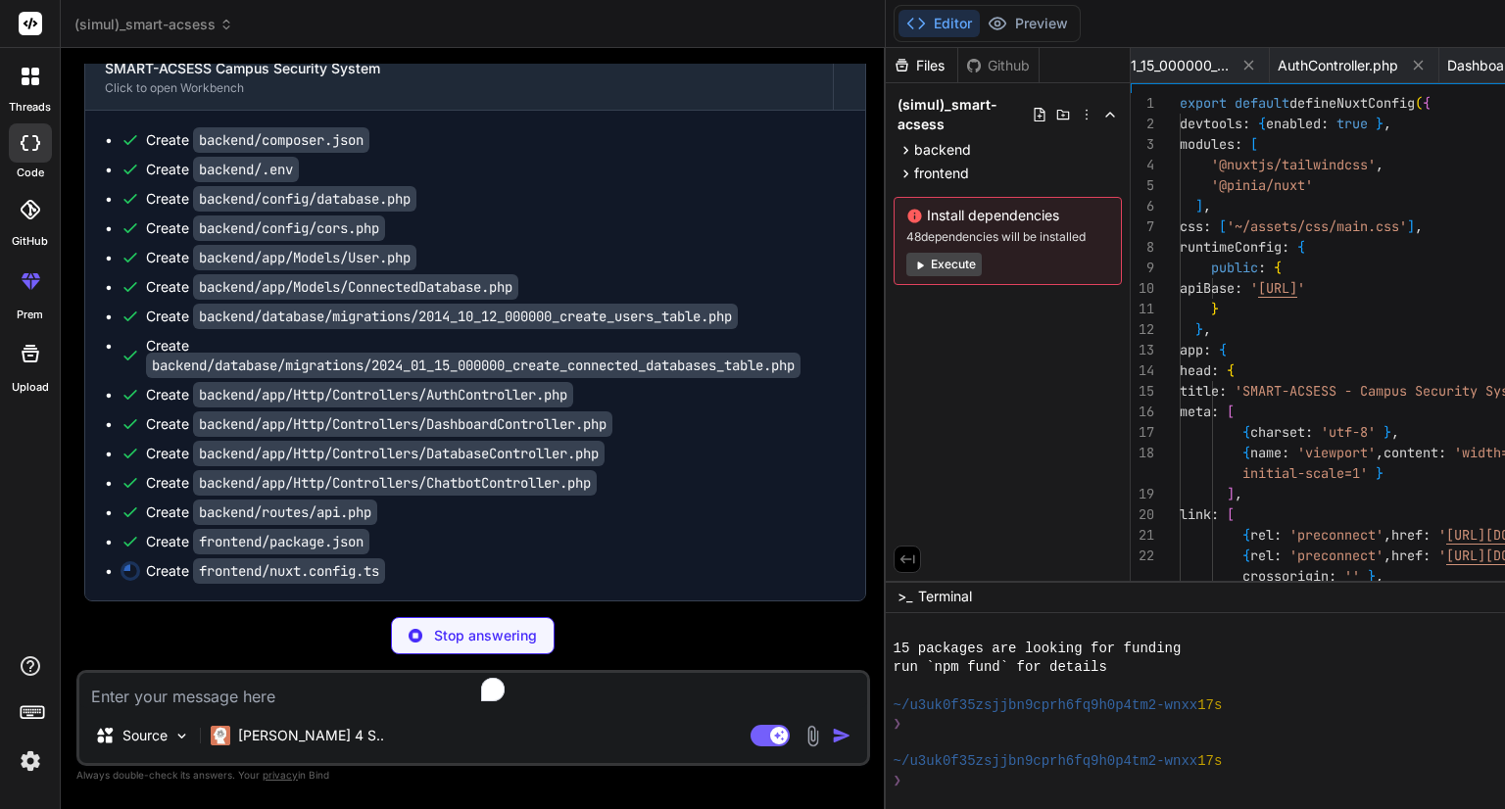
scroll to position [0, 1792]
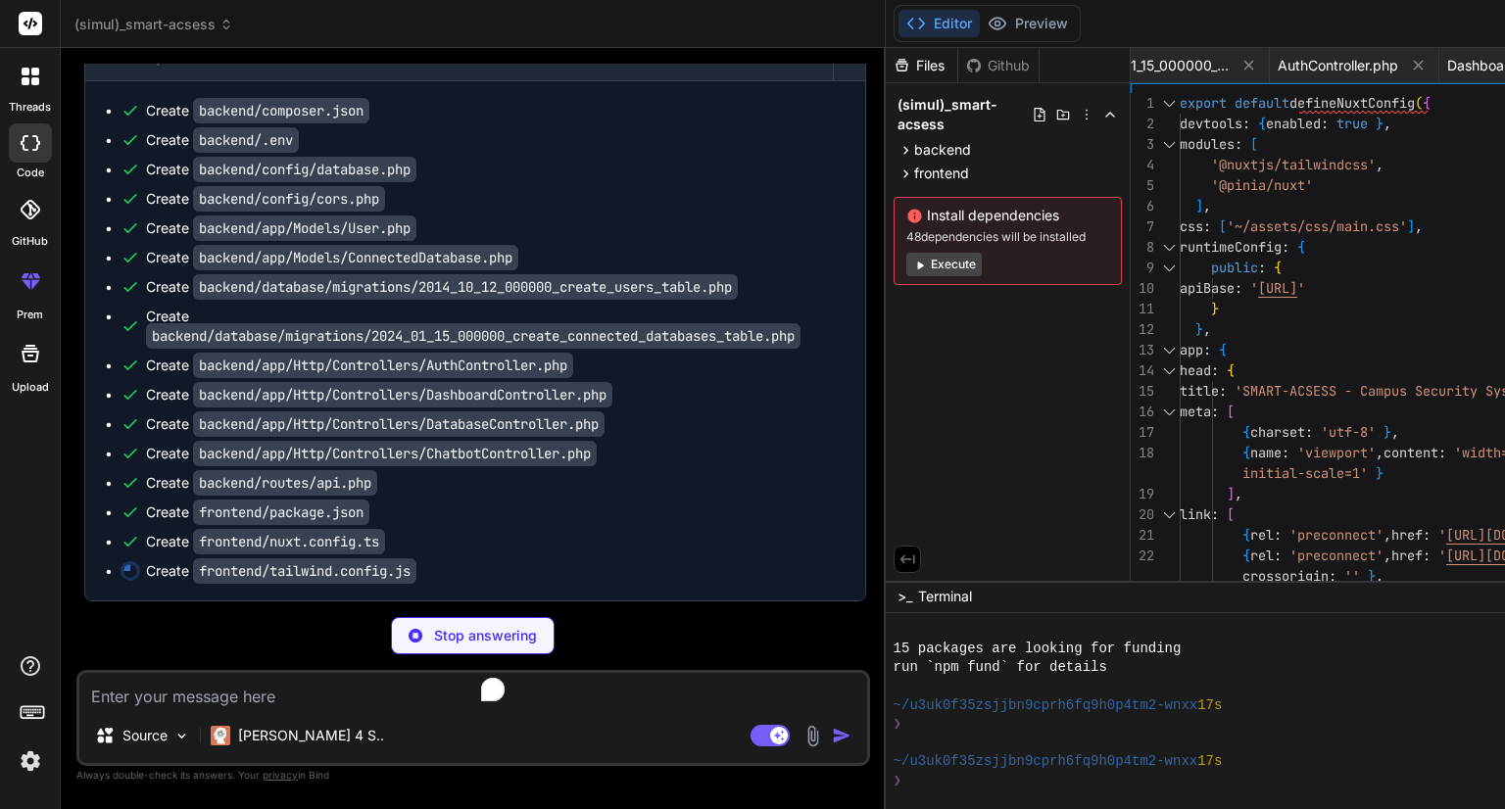
type textarea "x"
type textarea "} }, }, plugins: [], }"
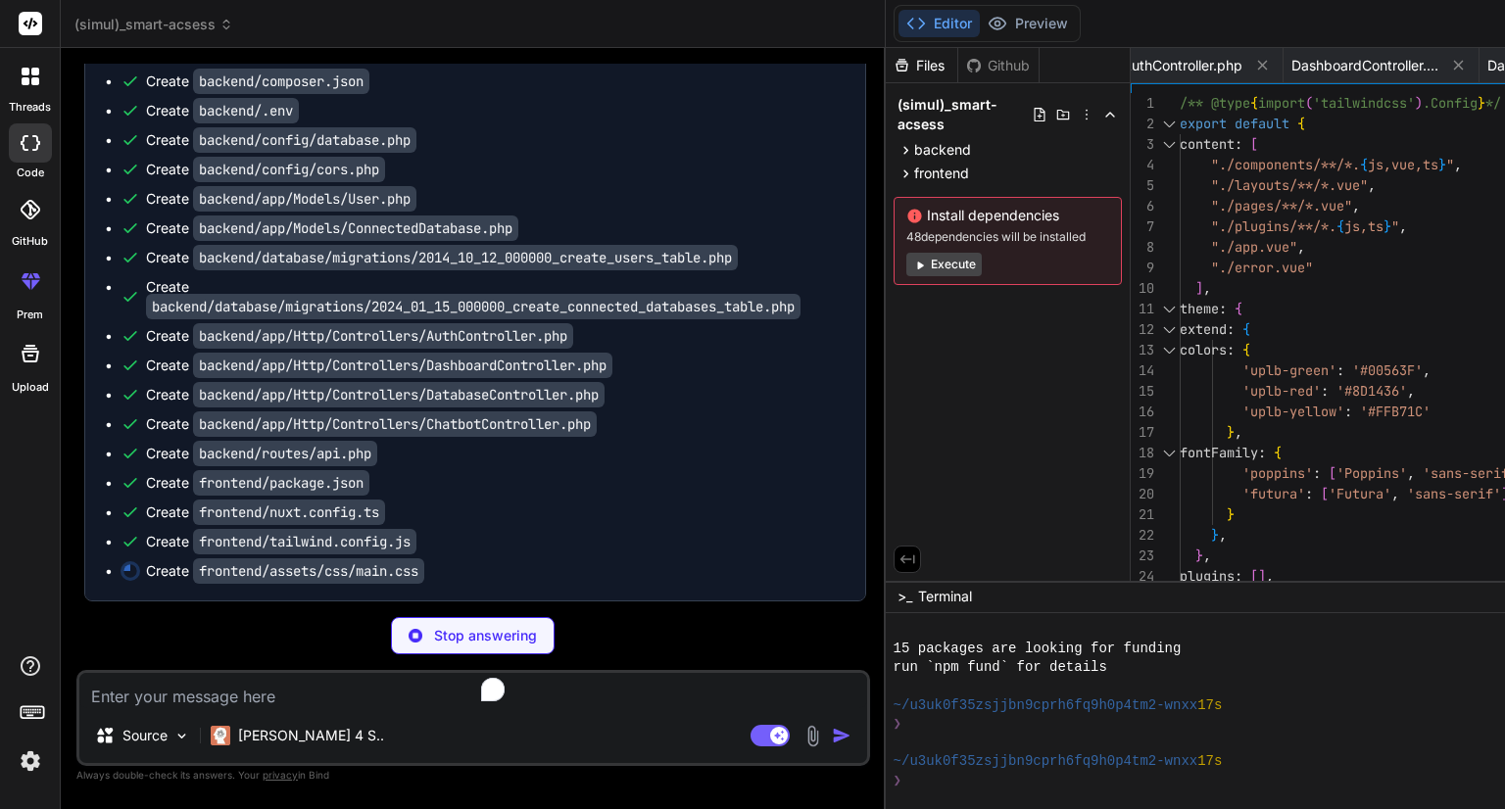
type textarea "x"
type textarea "font-family: 'Futura', 'Poppins', sans-serif; } }"
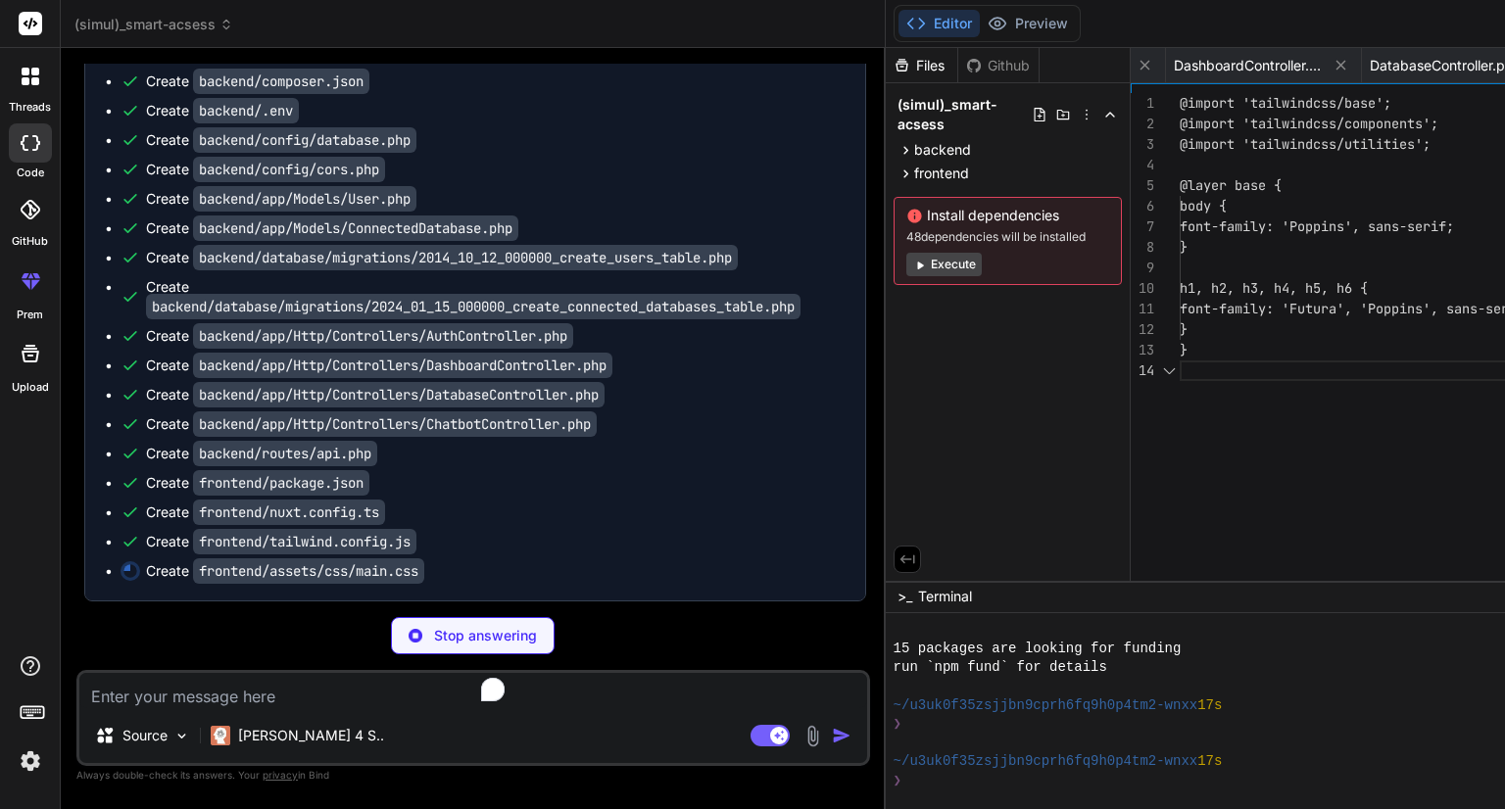
scroll to position [0, 2068]
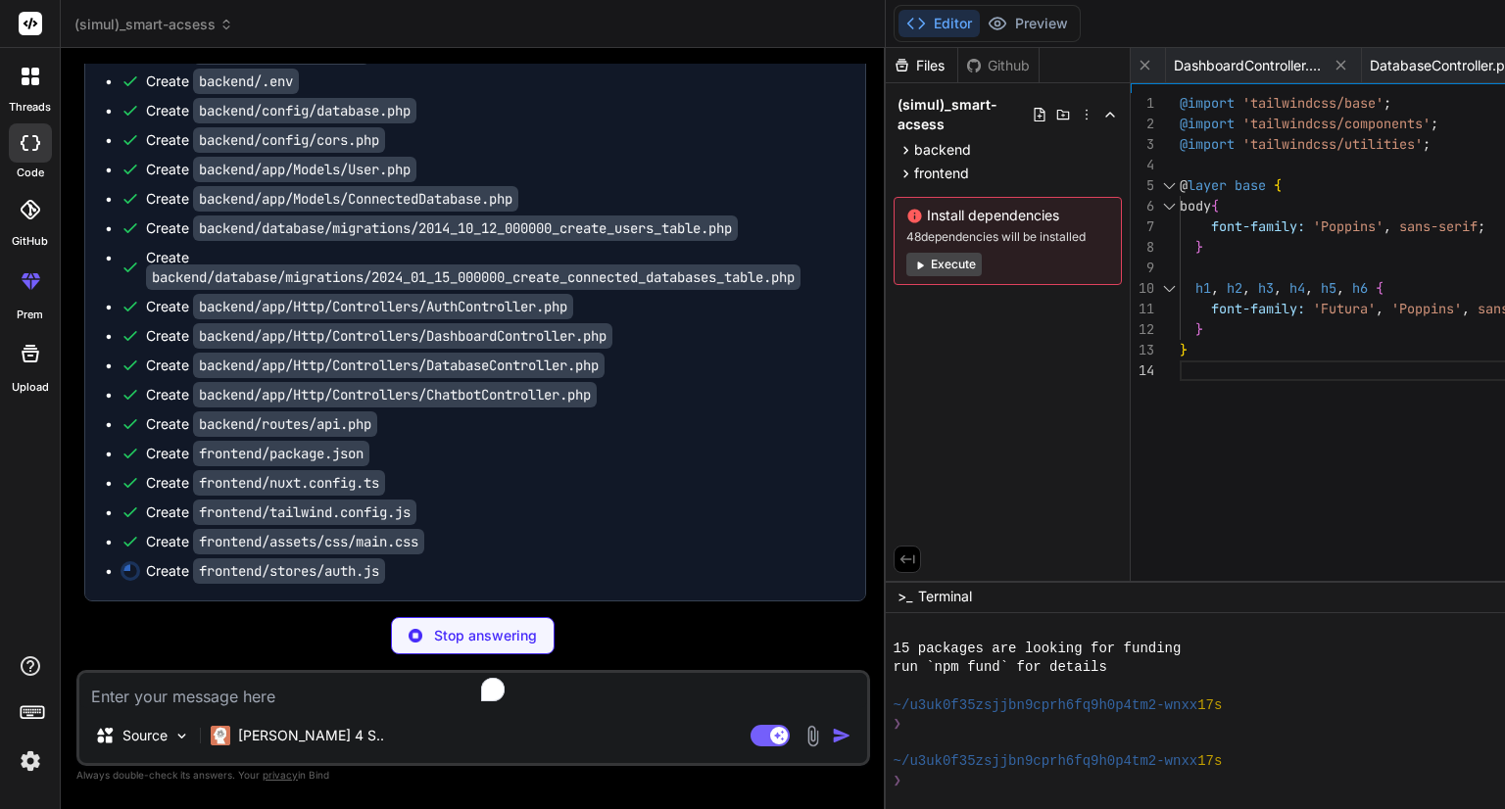
type textarea "x"
type textarea "if (process.client) { localStorage.removeItem('token') localStorage.removeItem(…"
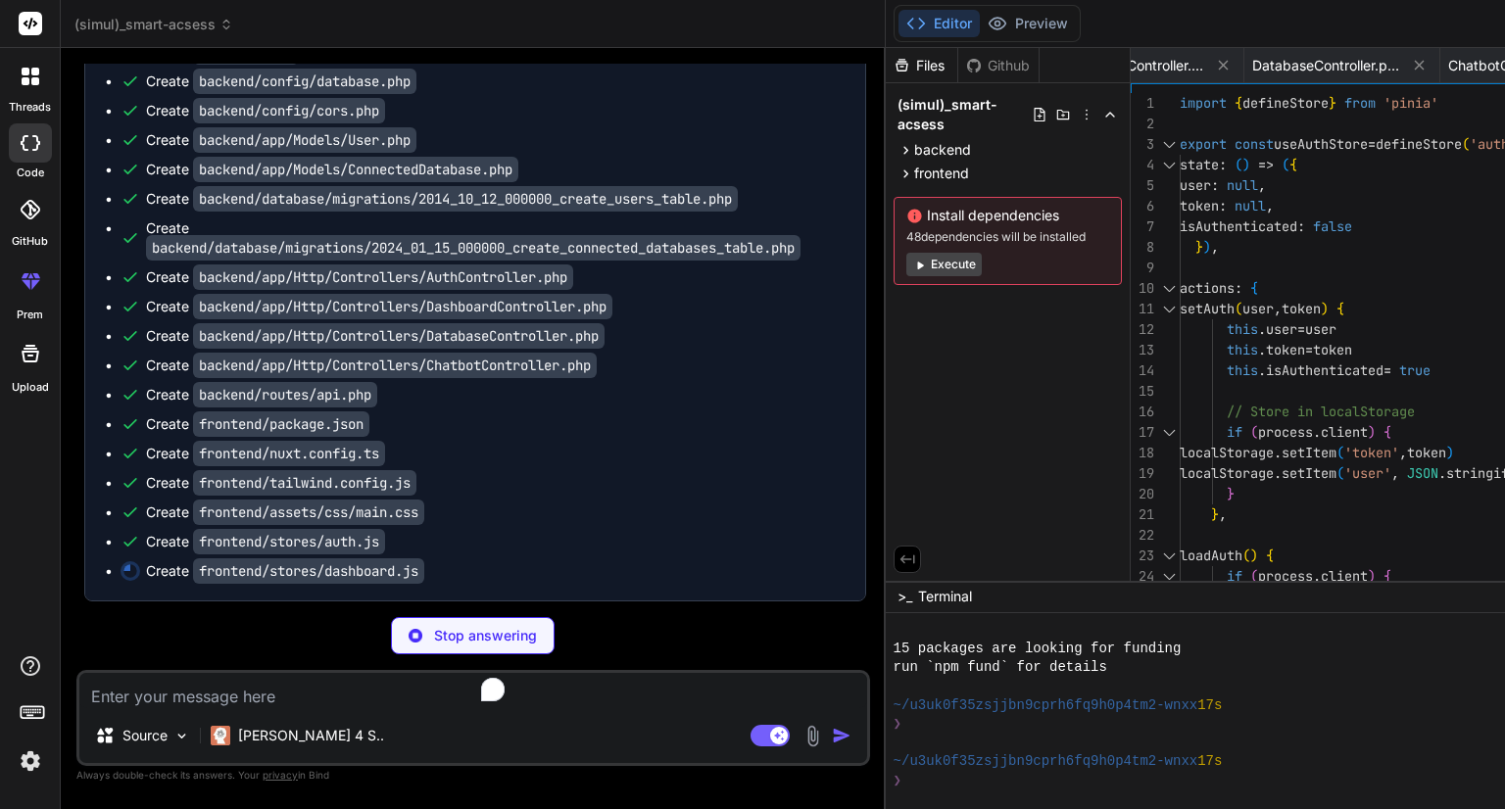
type textarea "x"
type textarea "} } })"
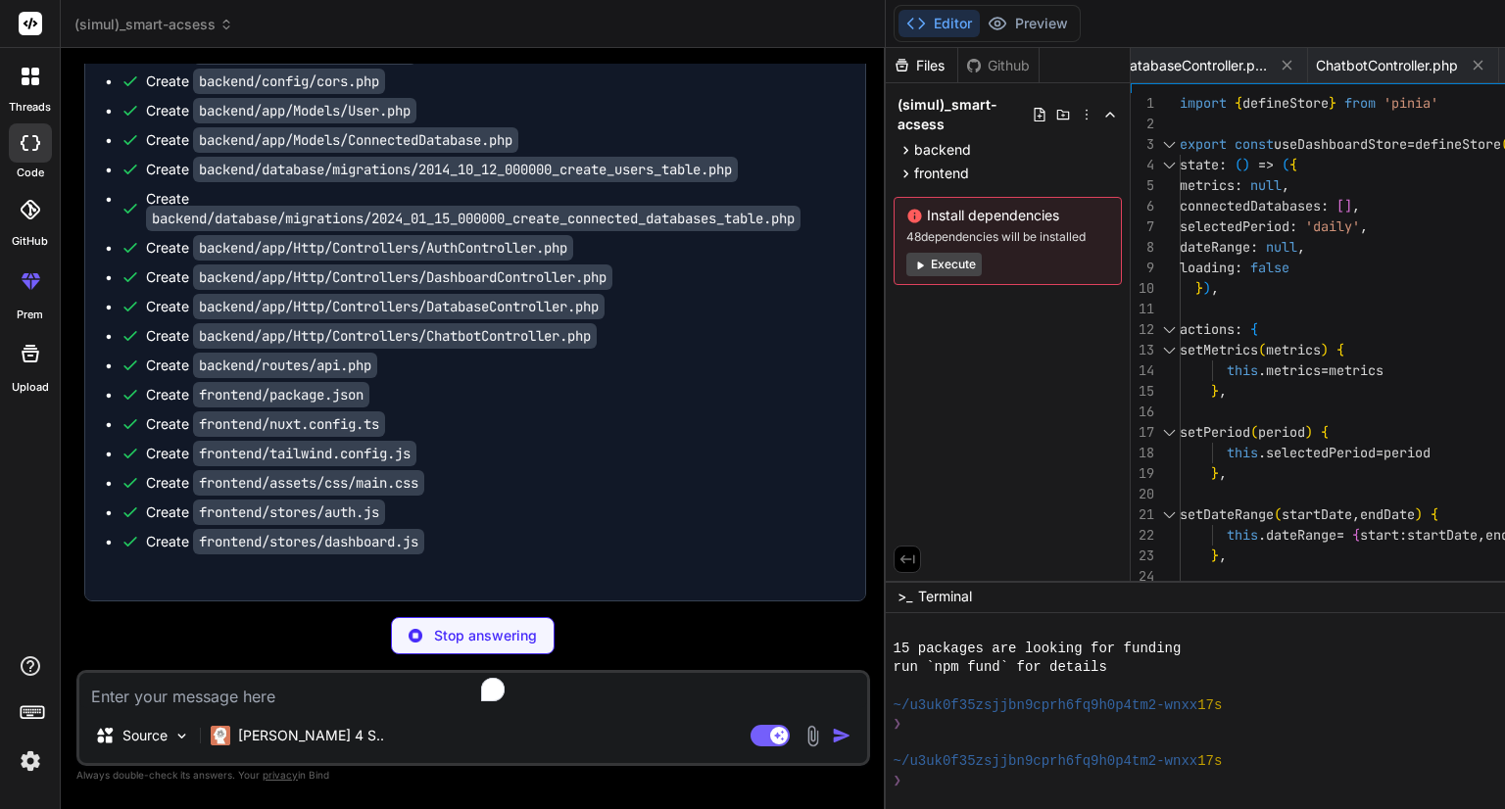
type textarea "x"
type textarea "export default defineNuxtRouteMiddleware((to, from) => { const { isAuthenticate…"
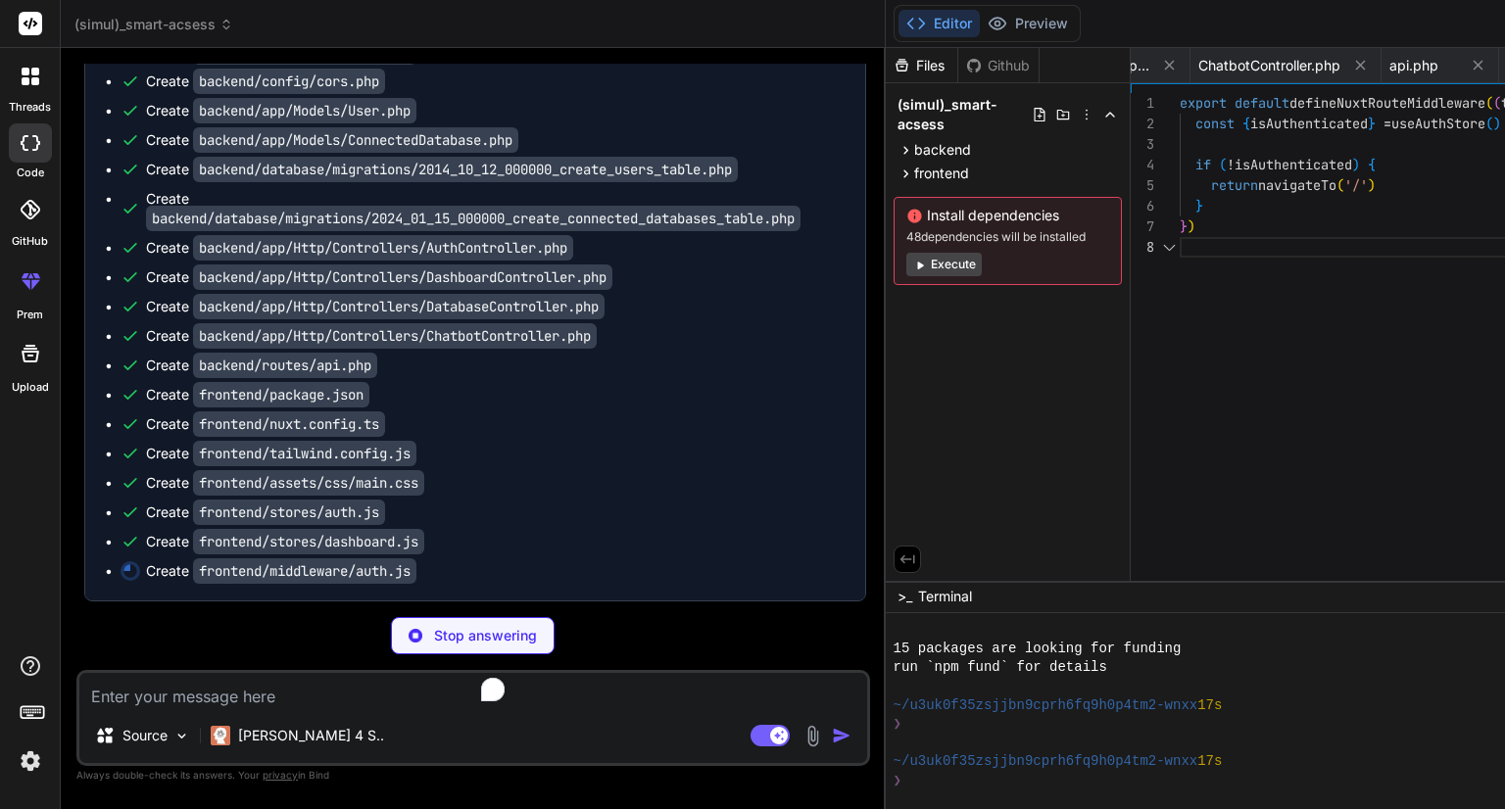
scroll to position [0, 2436]
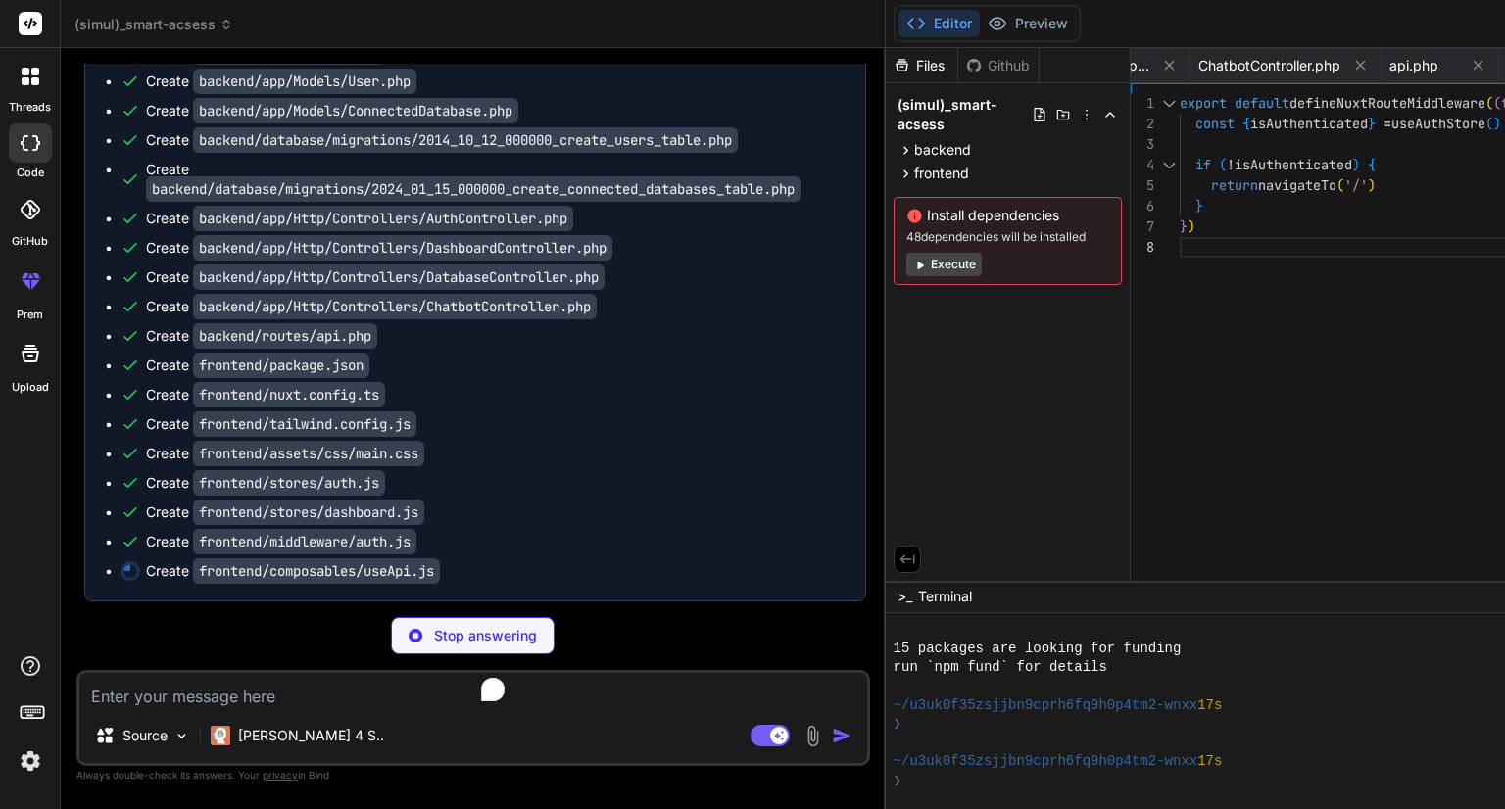
type textarea "x"
type textarea "} return { apiCall } }"
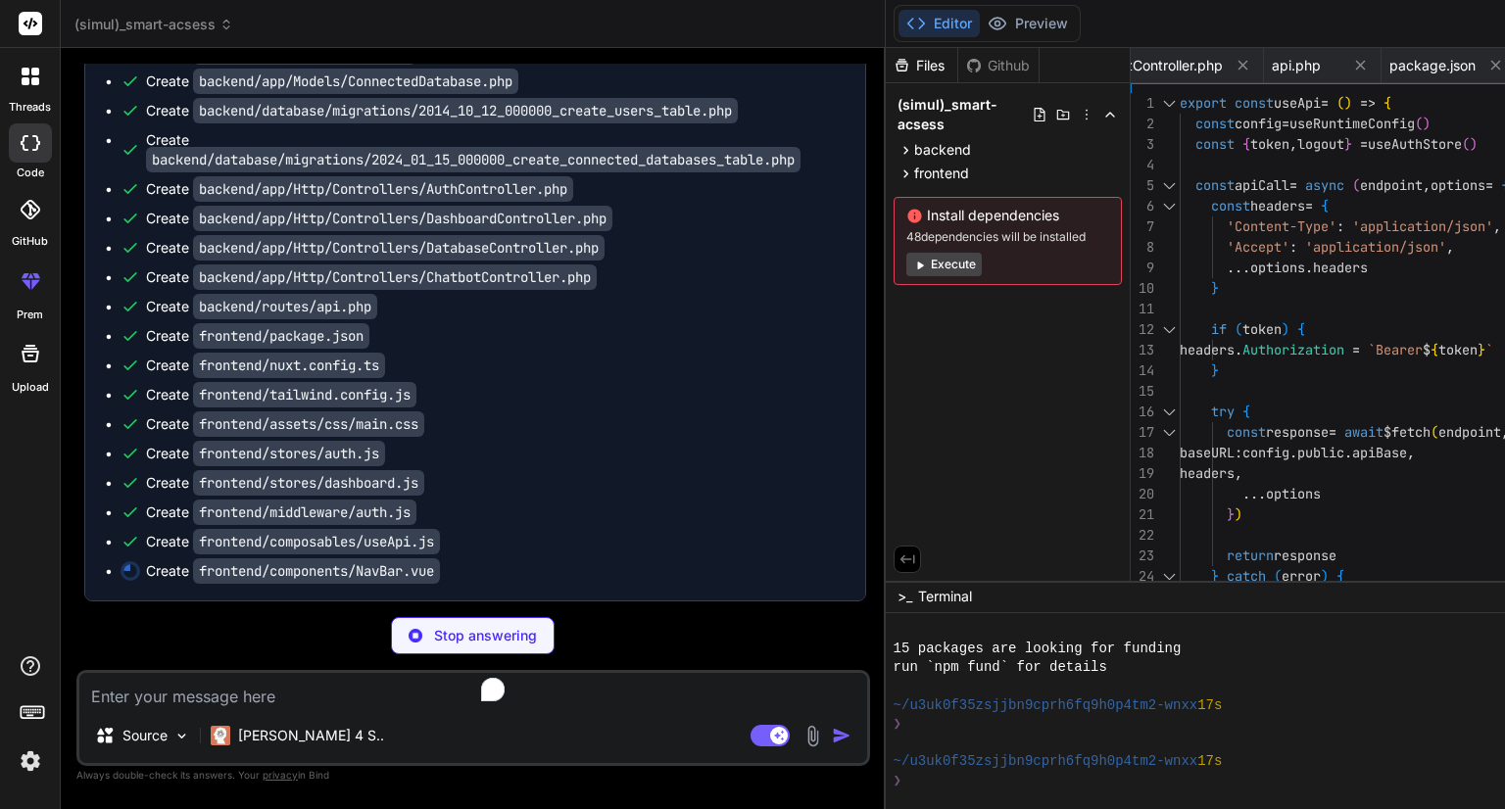
scroll to position [2371, 0]
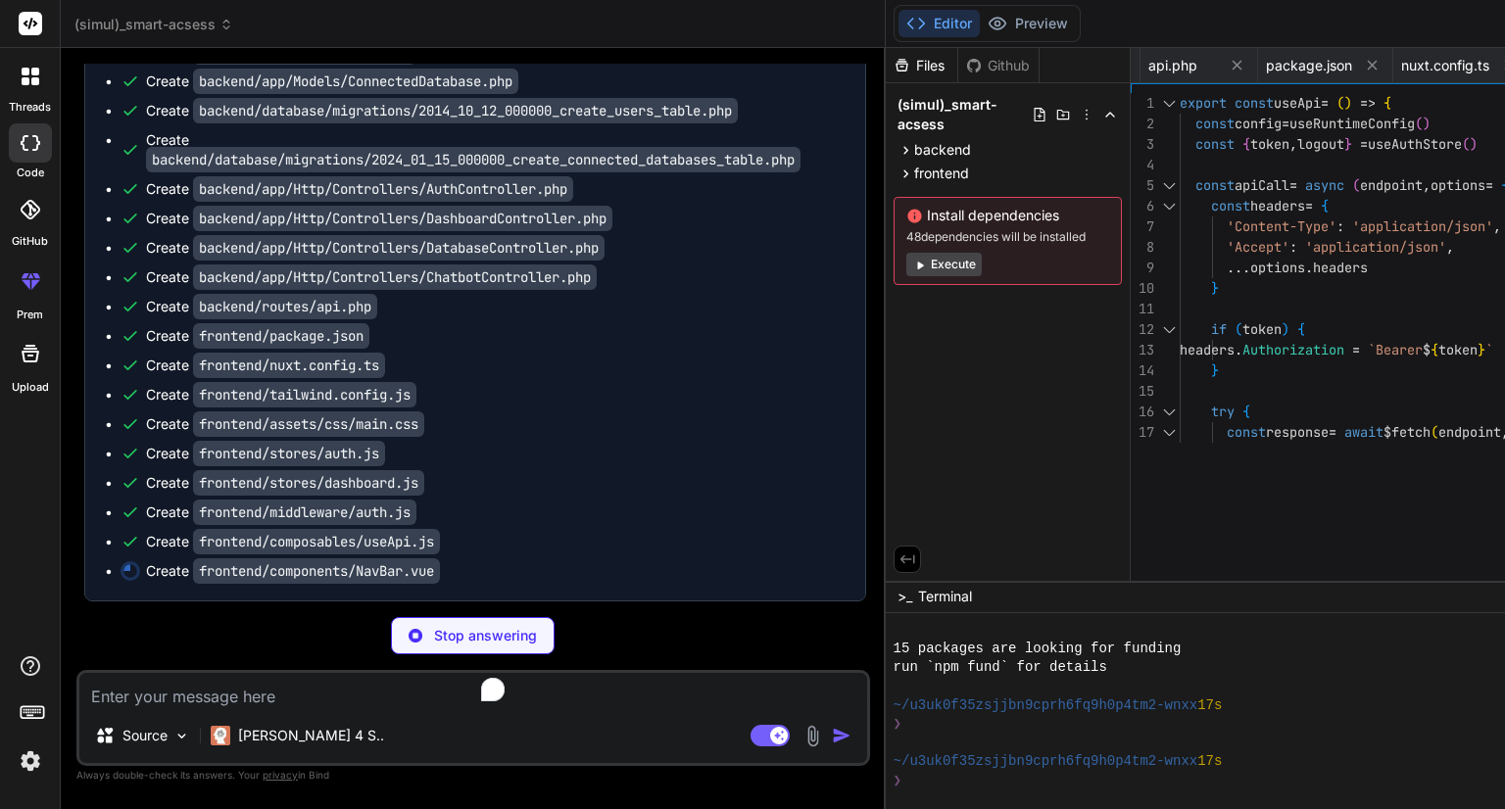
type textarea "x"
type textarea "}) </script>"
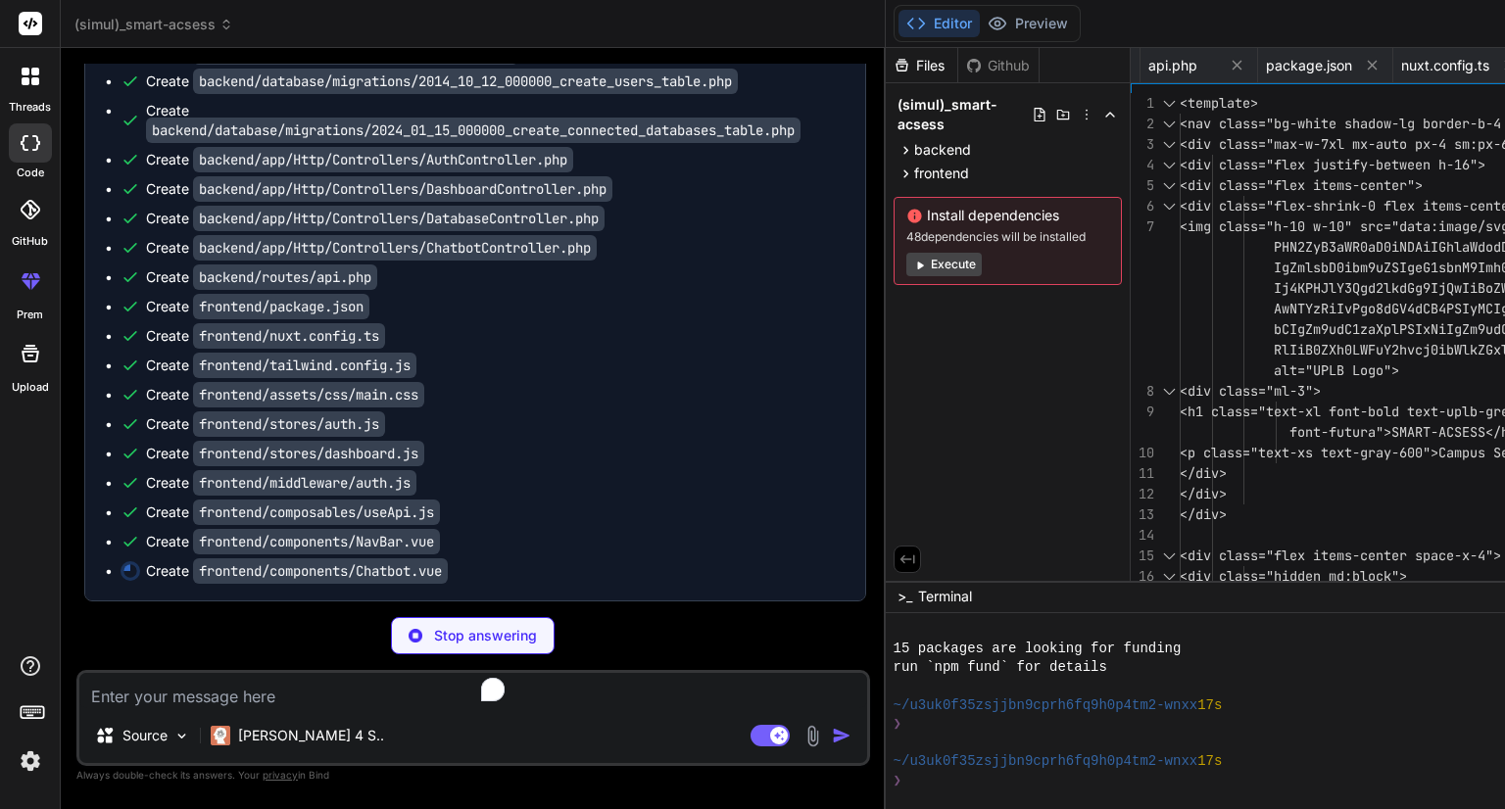
scroll to position [2400, 0]
type textarea "x"
type textarea "transition: all 0.3s ease; } .slide-up-enter-from, .slide-up-leave-to { opacity…"
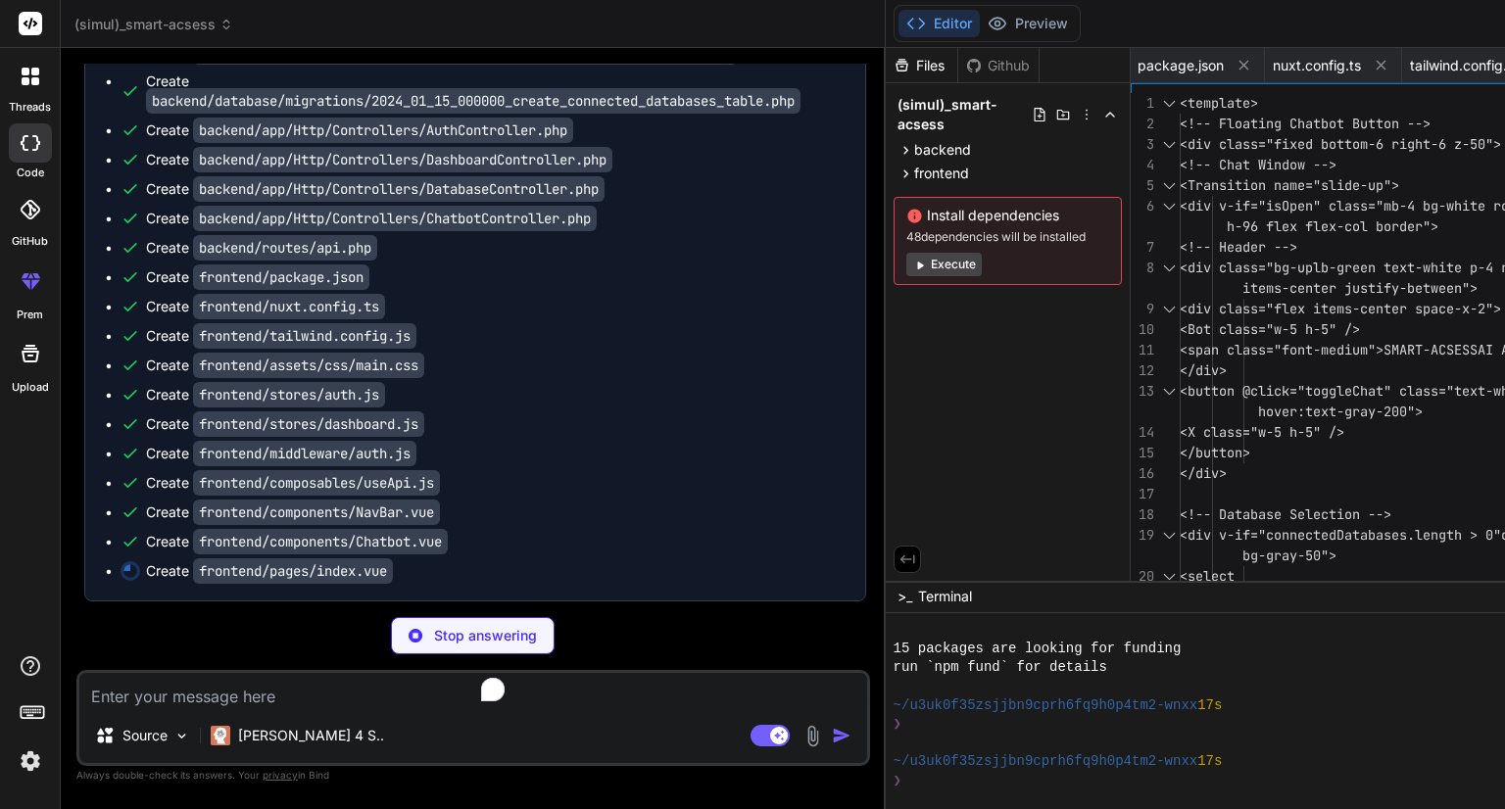
scroll to position [2430, 0]
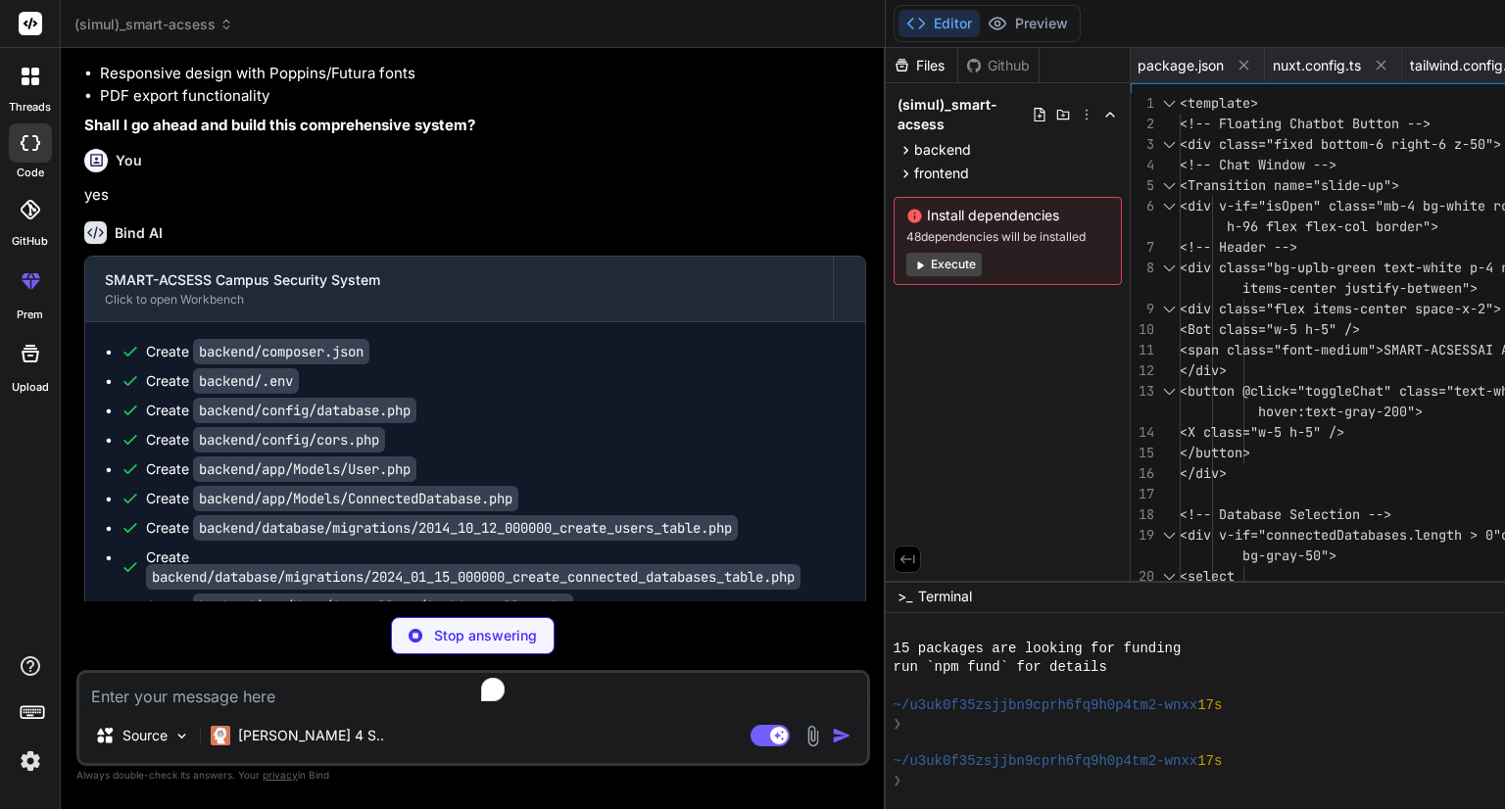
type textarea "x"
type textarea "error.value = err.data?.message || 'An error occurred during login. Please try …"
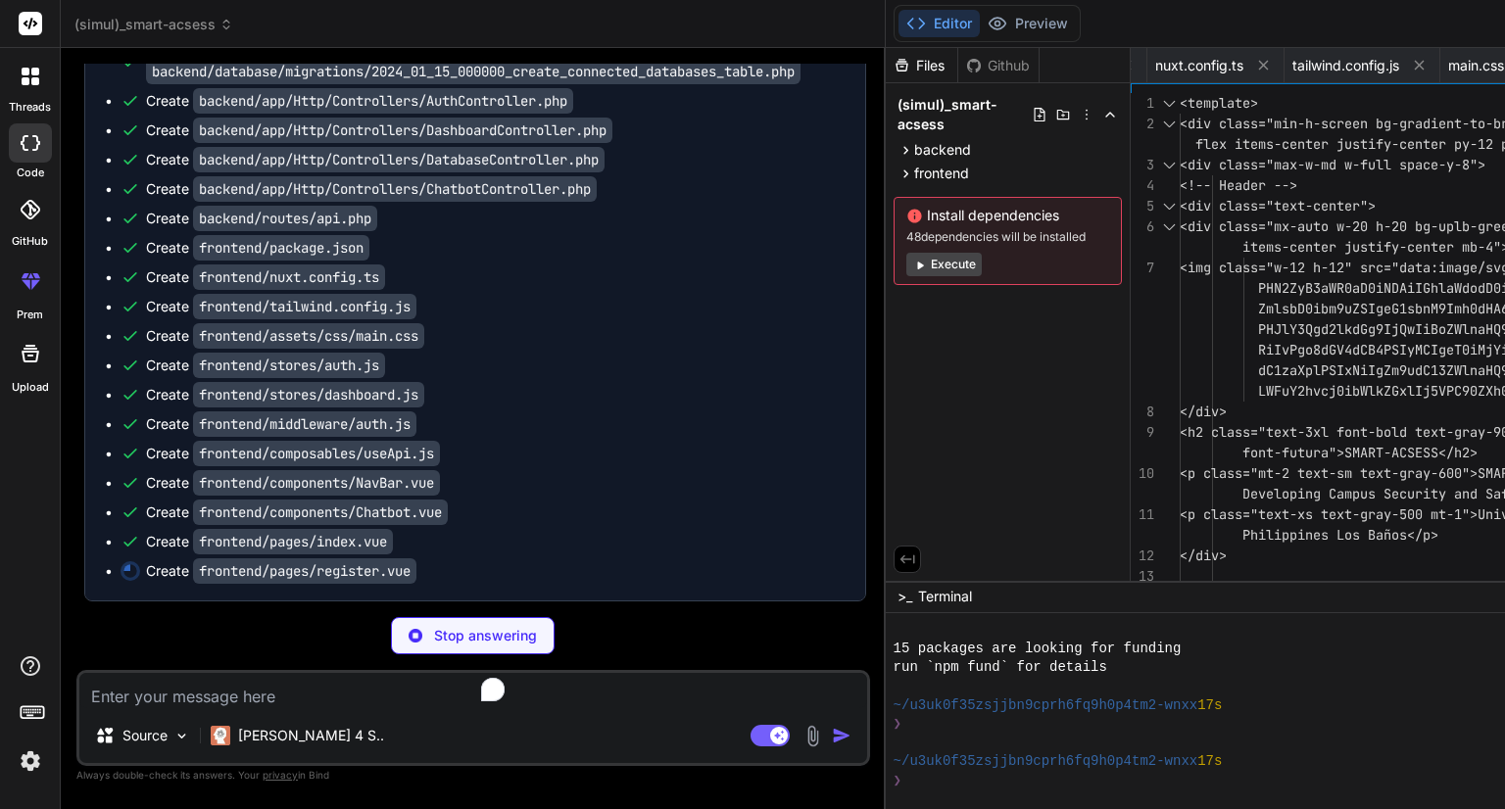
scroll to position [2459, 0]
type textarea "x"
type textarea "loading.value = false } } </script>"
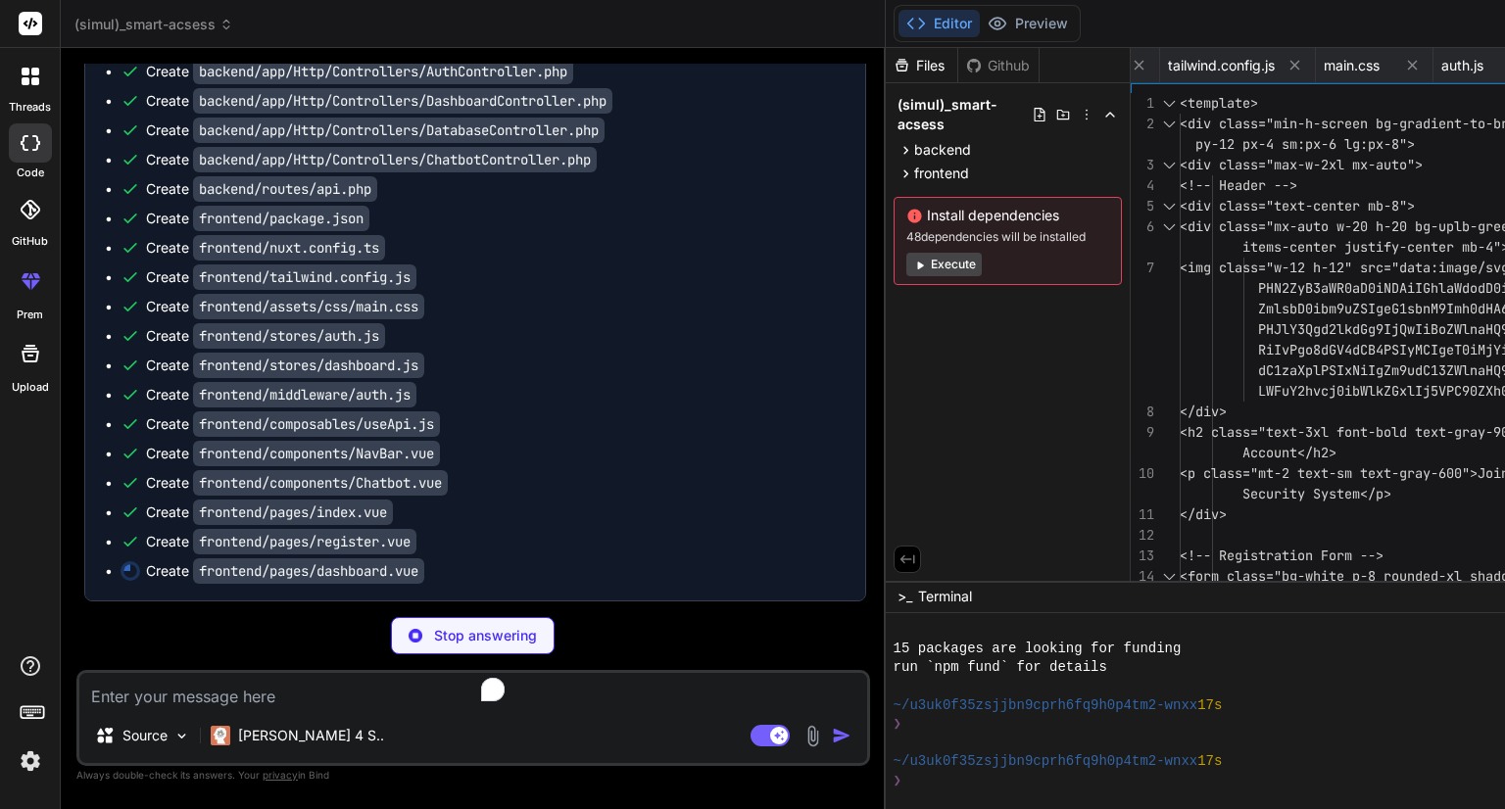
type textarea "x"
type textarea "} </script>"
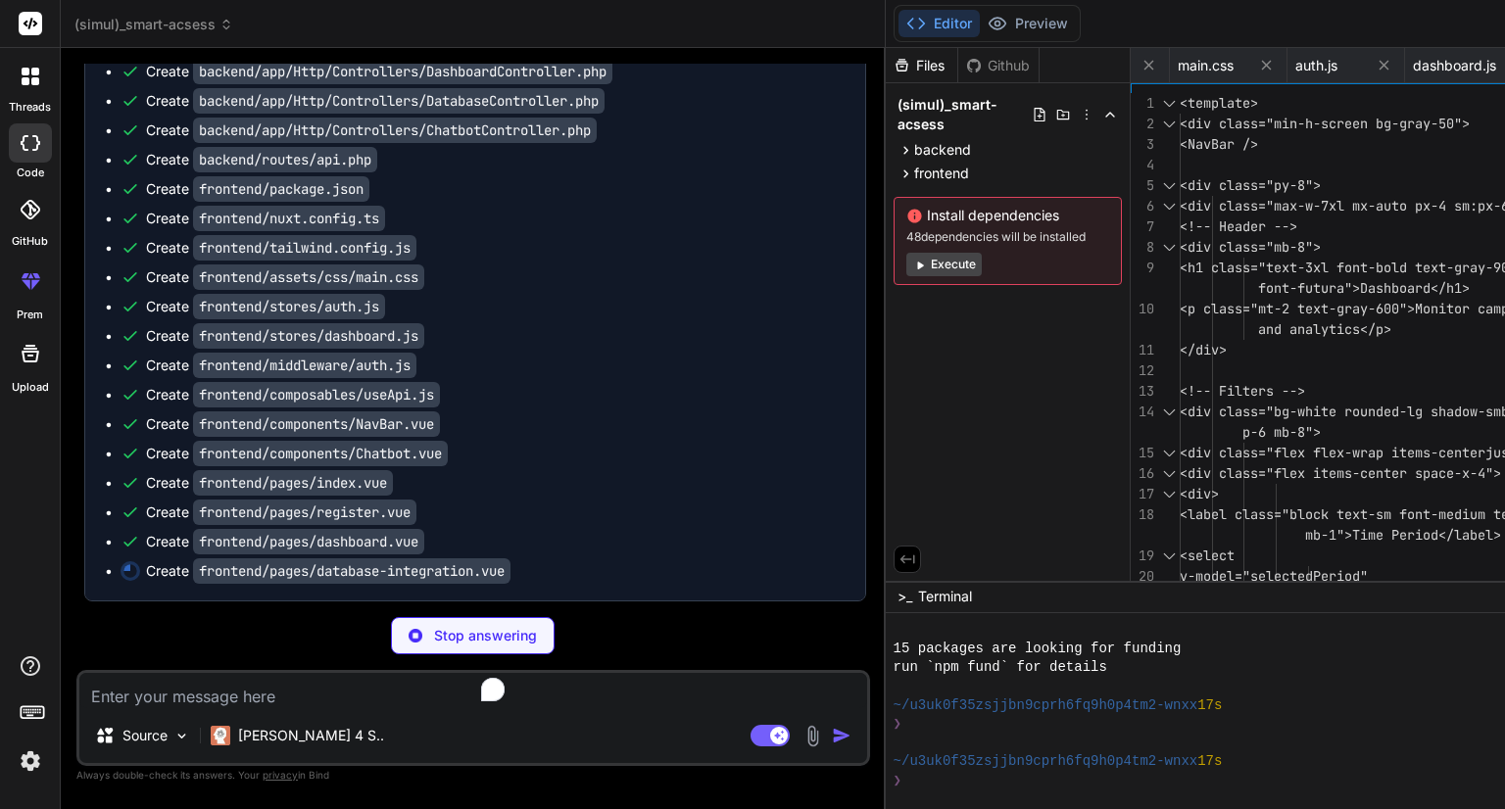
scroll to position [2537, 0]
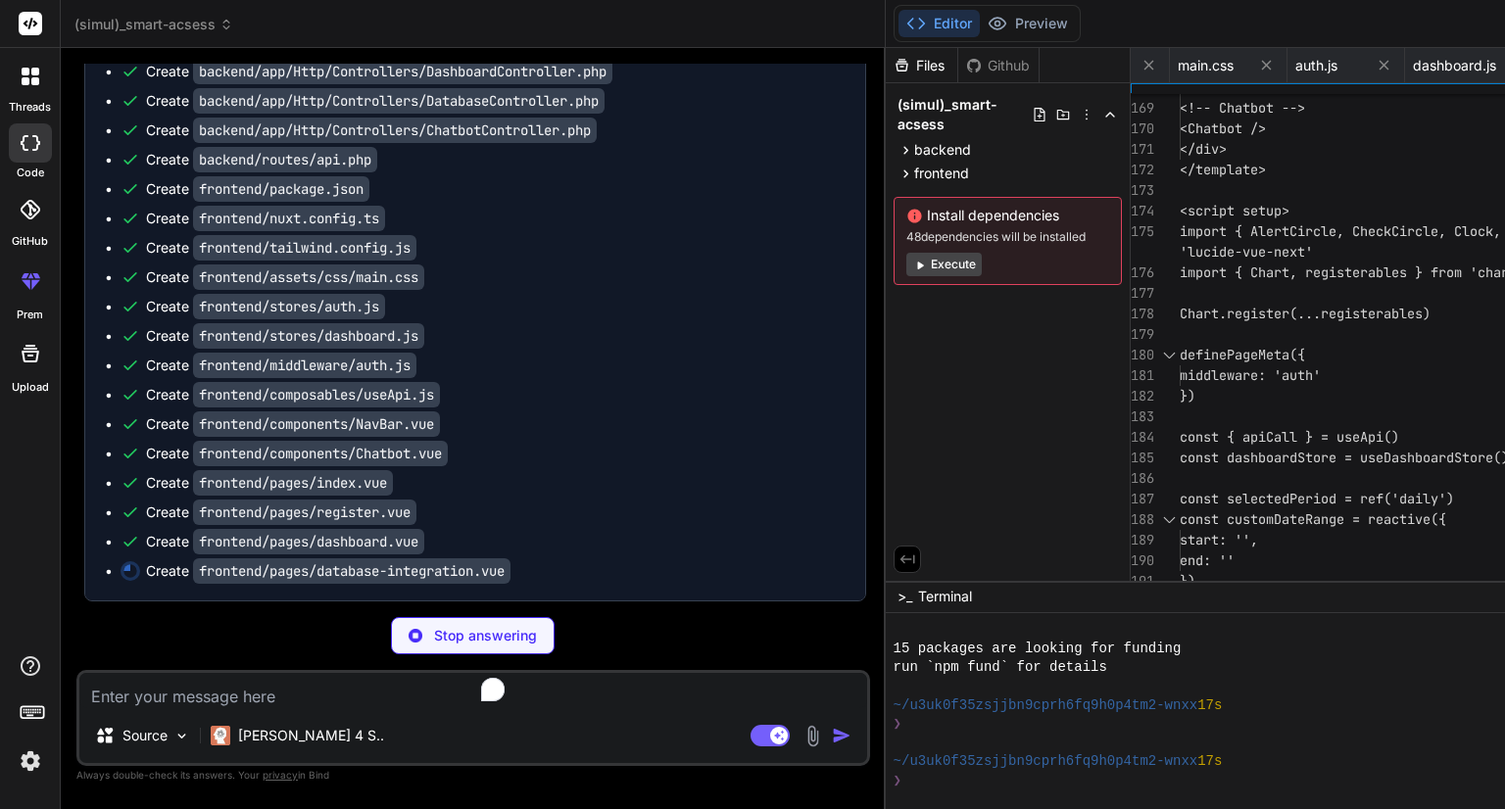
type textarea "x"
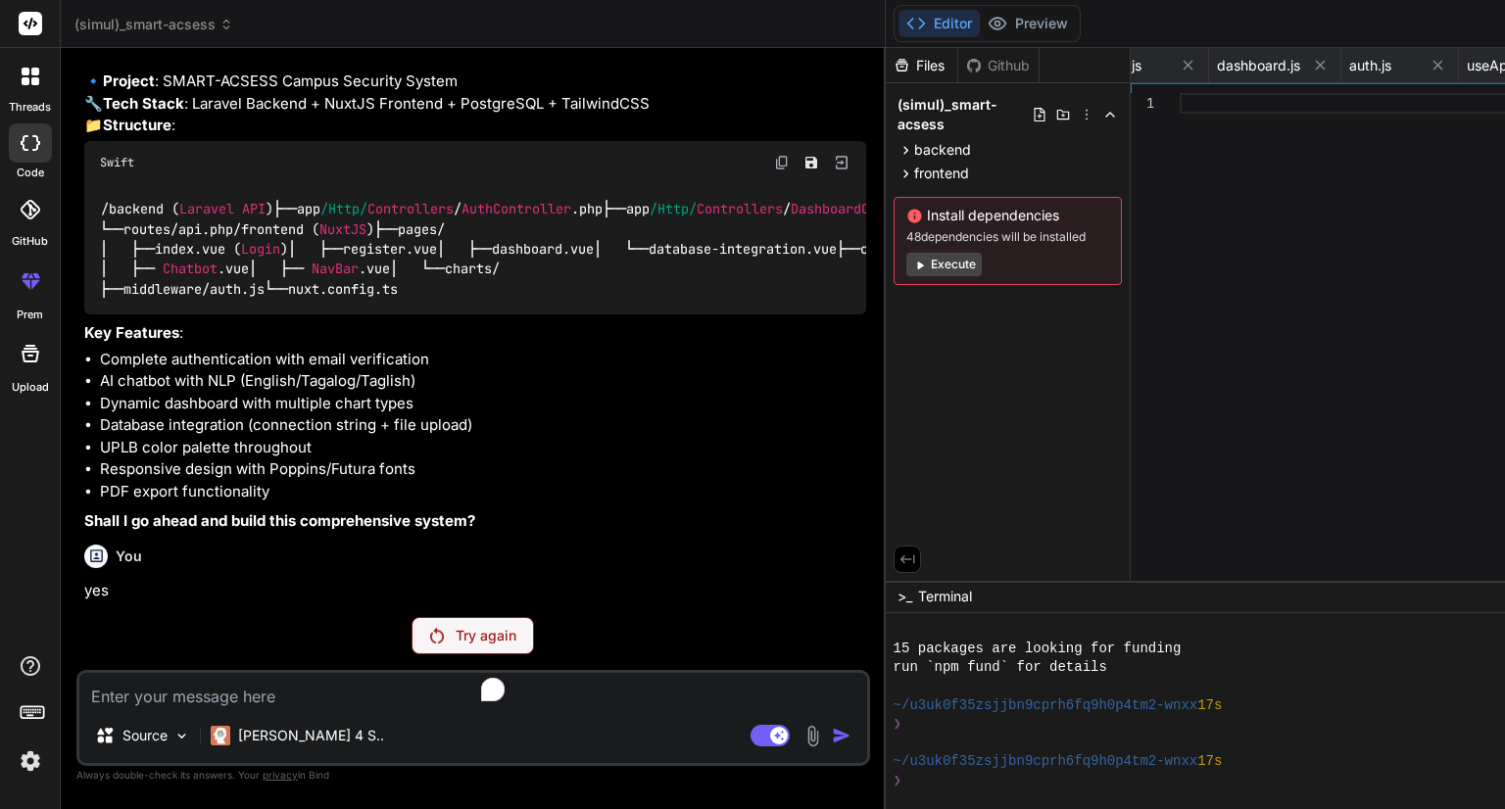
scroll to position [1441, 0]
click at [456, 640] on p "Try again" at bounding box center [486, 636] width 61 height 20
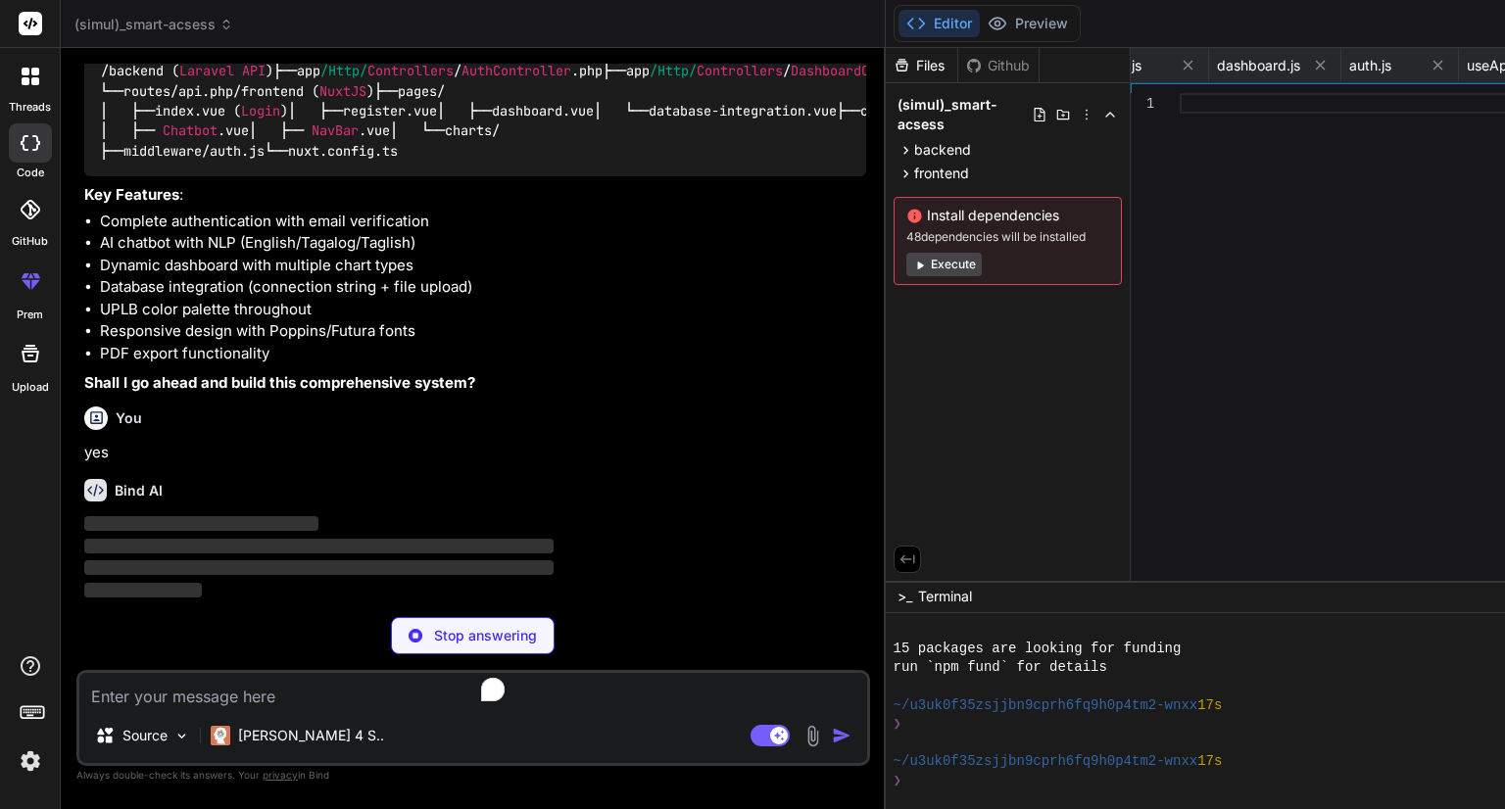
scroll to position [1579, 0]
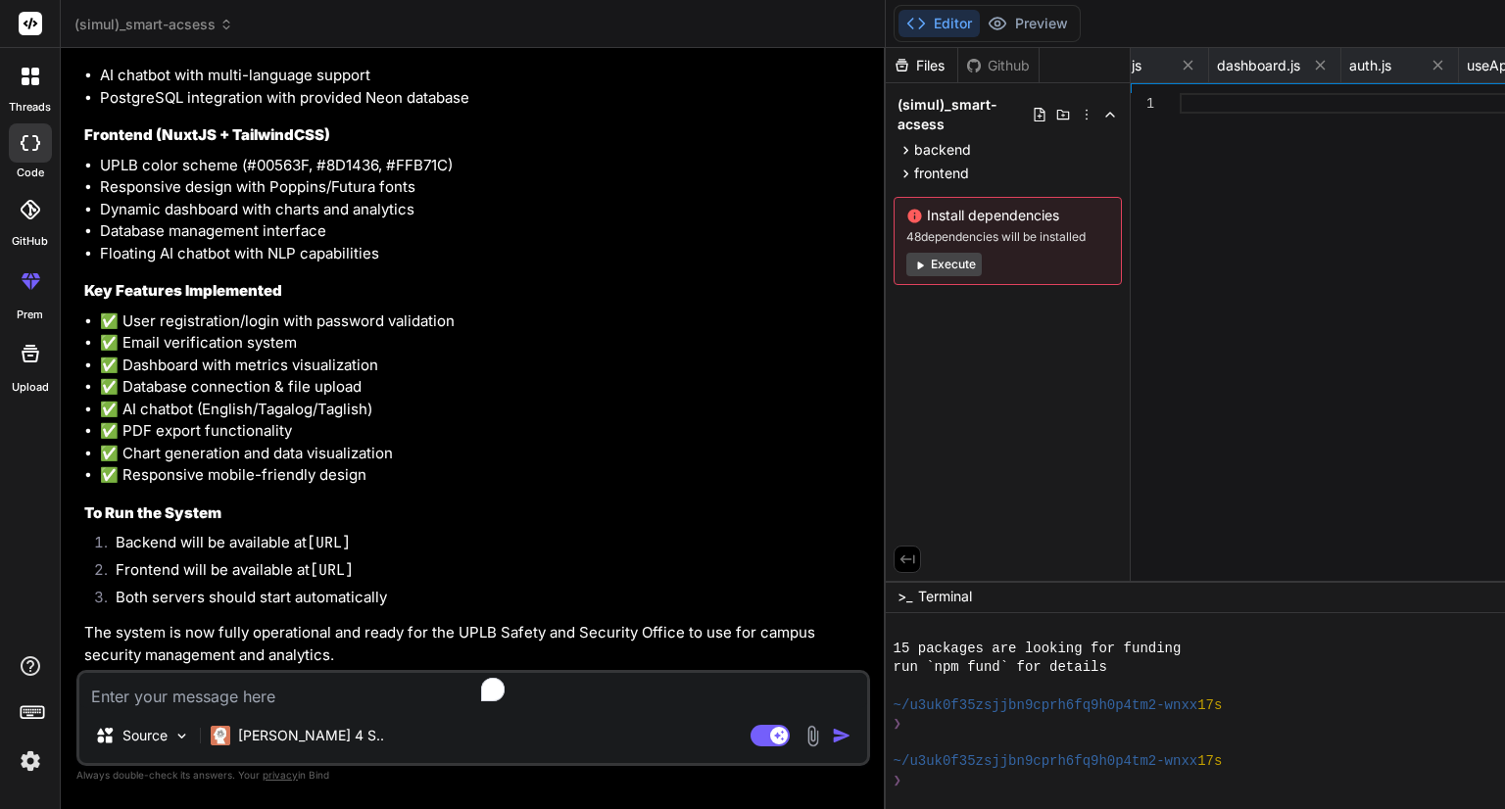
type textarea "x"
click at [313, 689] on textarea "To enrich screen reader interactions, please activate Accessibility in Grammarl…" at bounding box center [473, 690] width 788 height 35
type textarea "c"
type textarea "x"
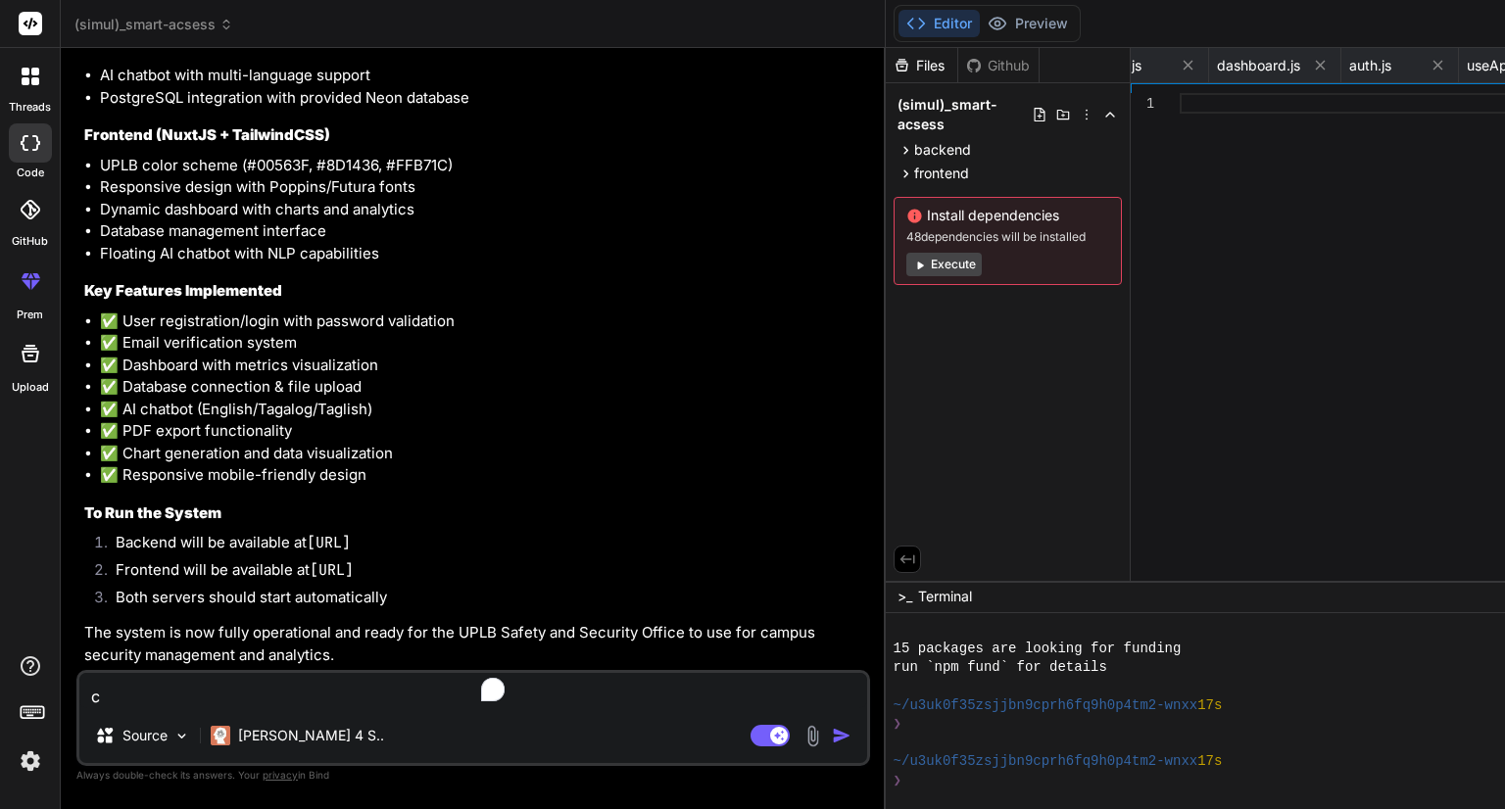
type textarea "co"
type textarea "x"
type textarea "com"
type textarea "x"
type textarea "comp"
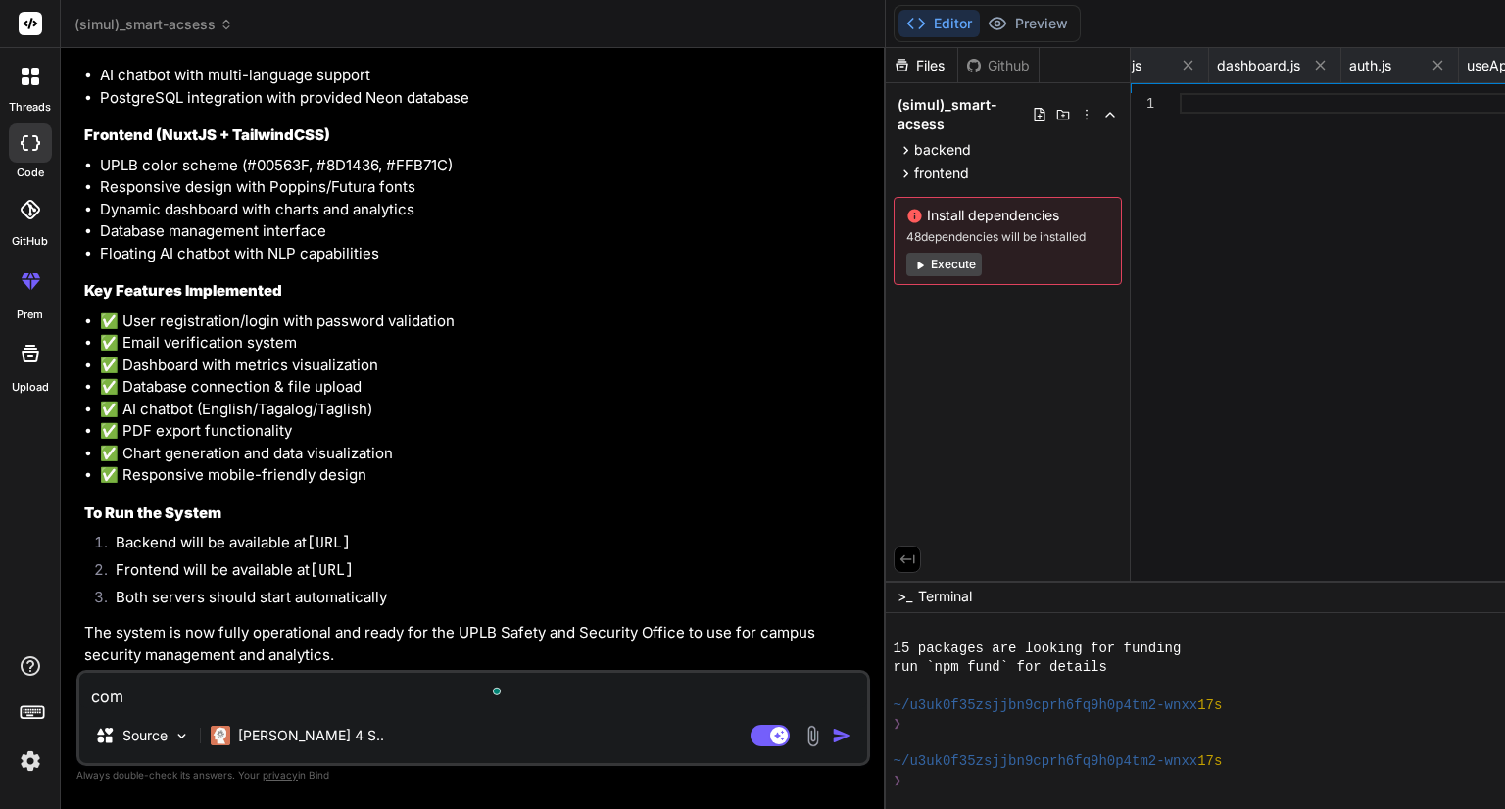
type textarea "x"
type textarea "compl"
type textarea "x"
type textarea "comple"
type textarea "x"
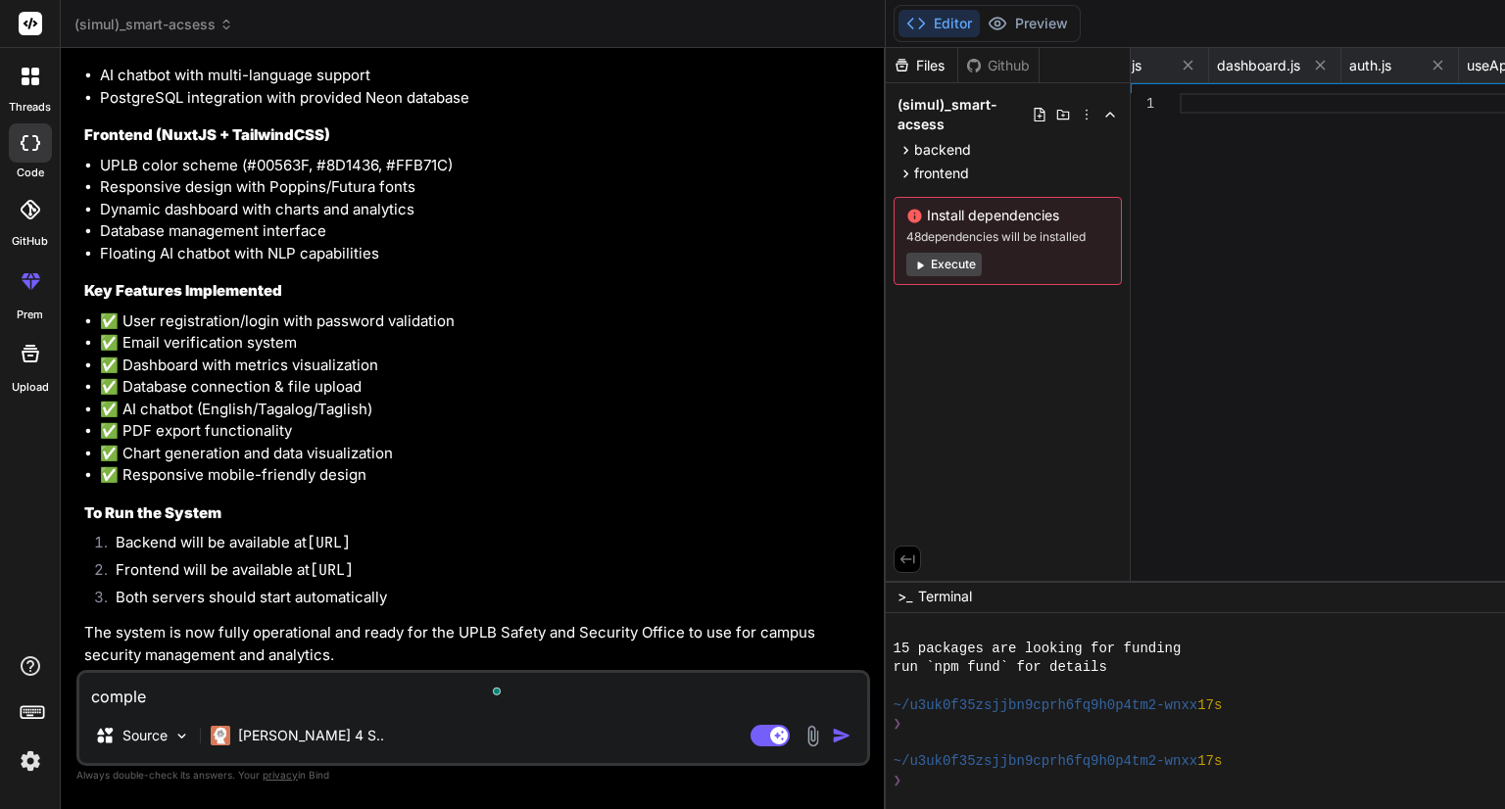
type textarea "complet"
type textarea "x"
type textarea "complete"
type textarea "x"
type textarea "complete"
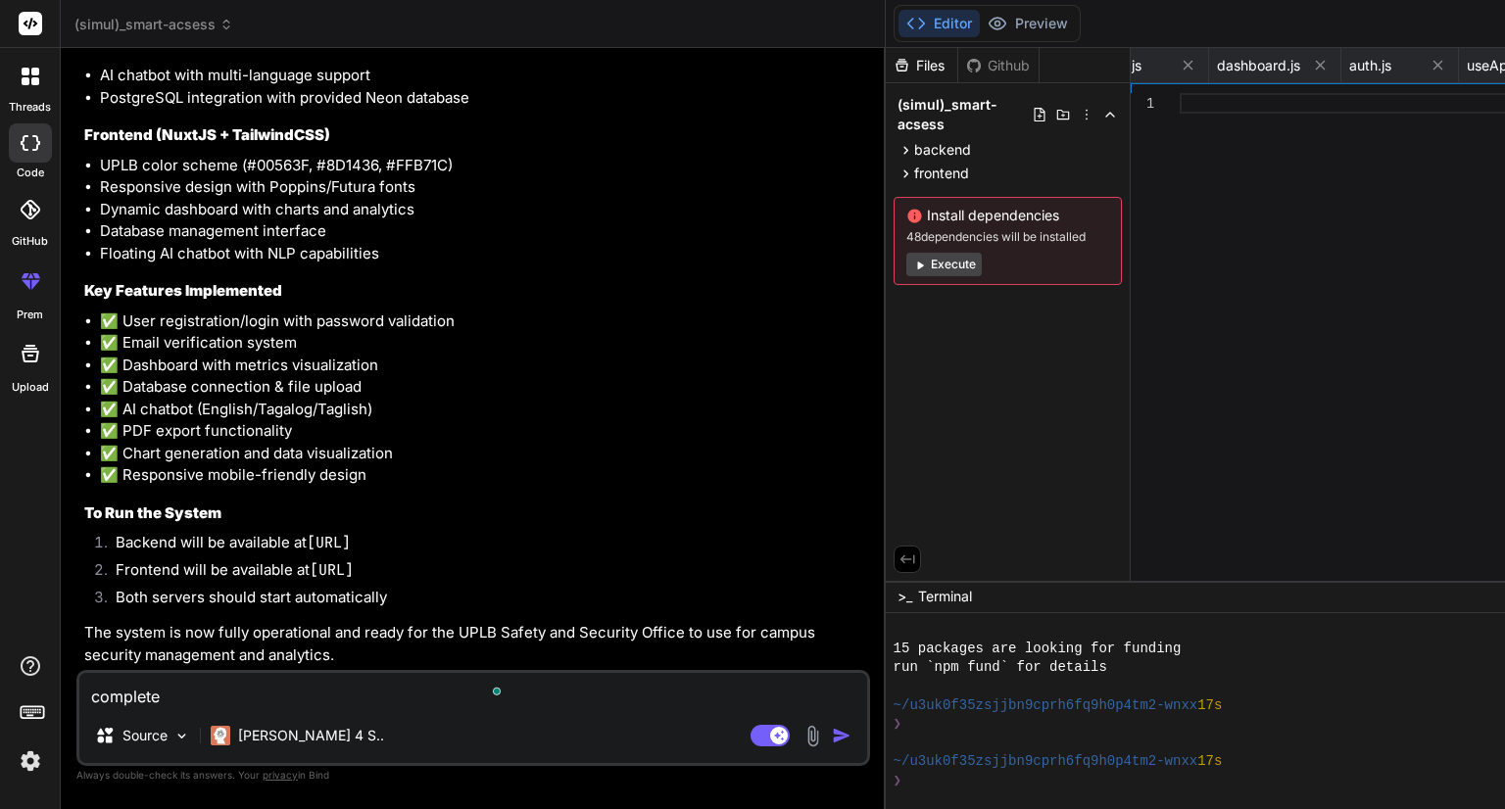
type textarea "x"
type textarea "complete t"
type textarea "x"
type textarea "complete th"
type textarea "x"
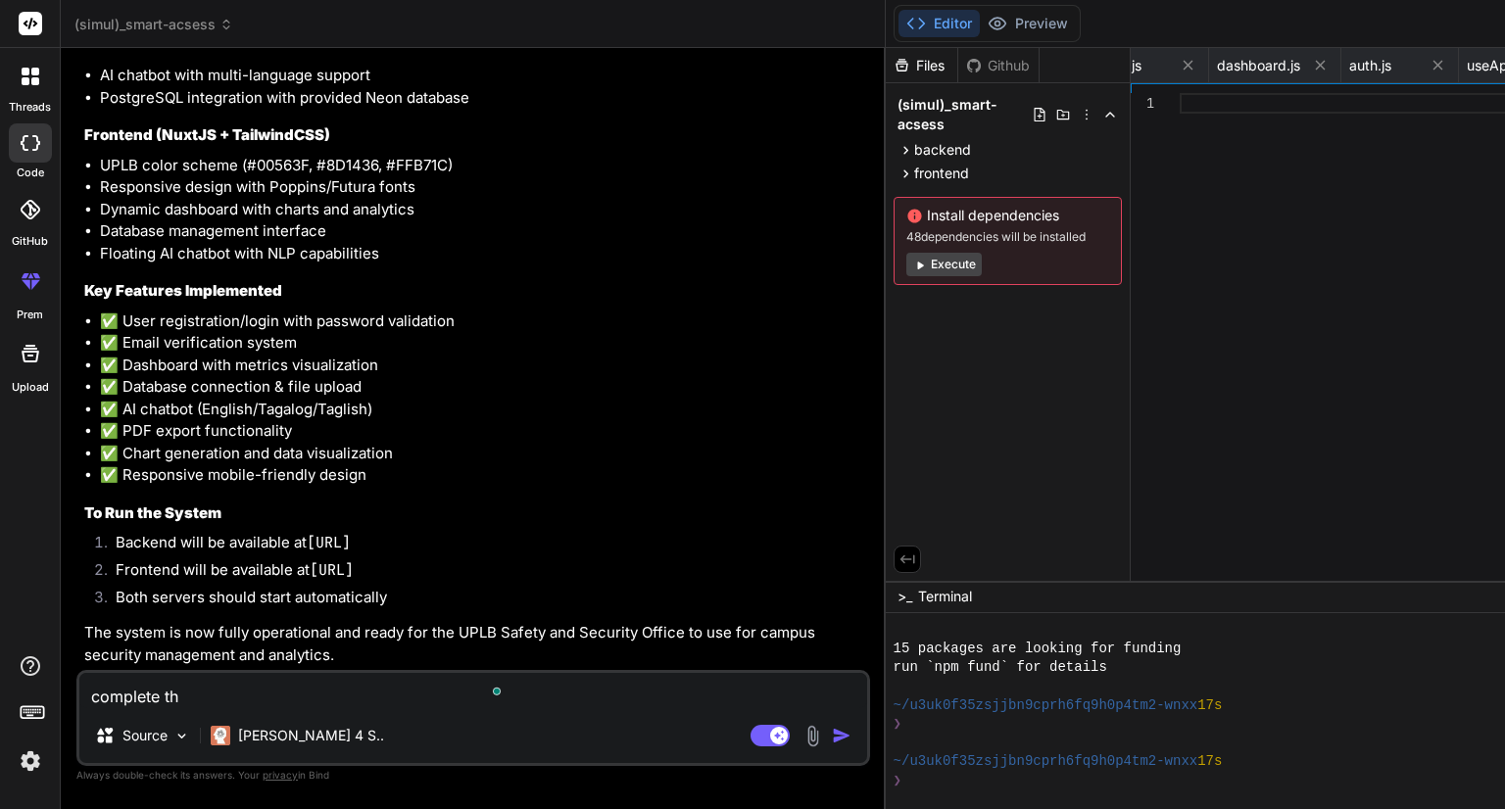
type textarea "complete the"
type textarea "x"
type textarea "complete thec"
type textarea "x"
type textarea "complete theco"
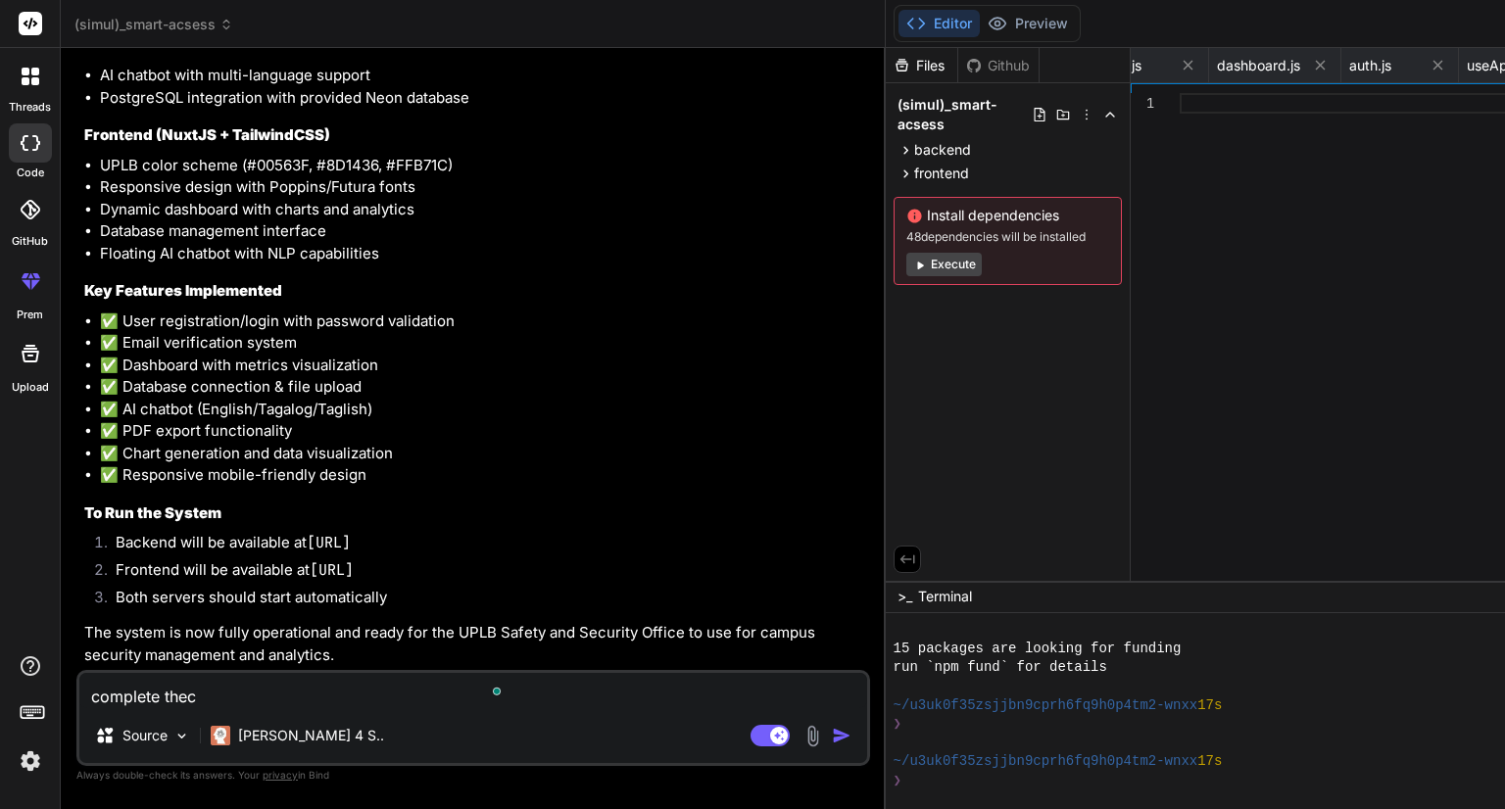
type textarea "x"
type textarea "complete thecod"
type textarea "x"
type textarea "complete thecode"
type textarea "x"
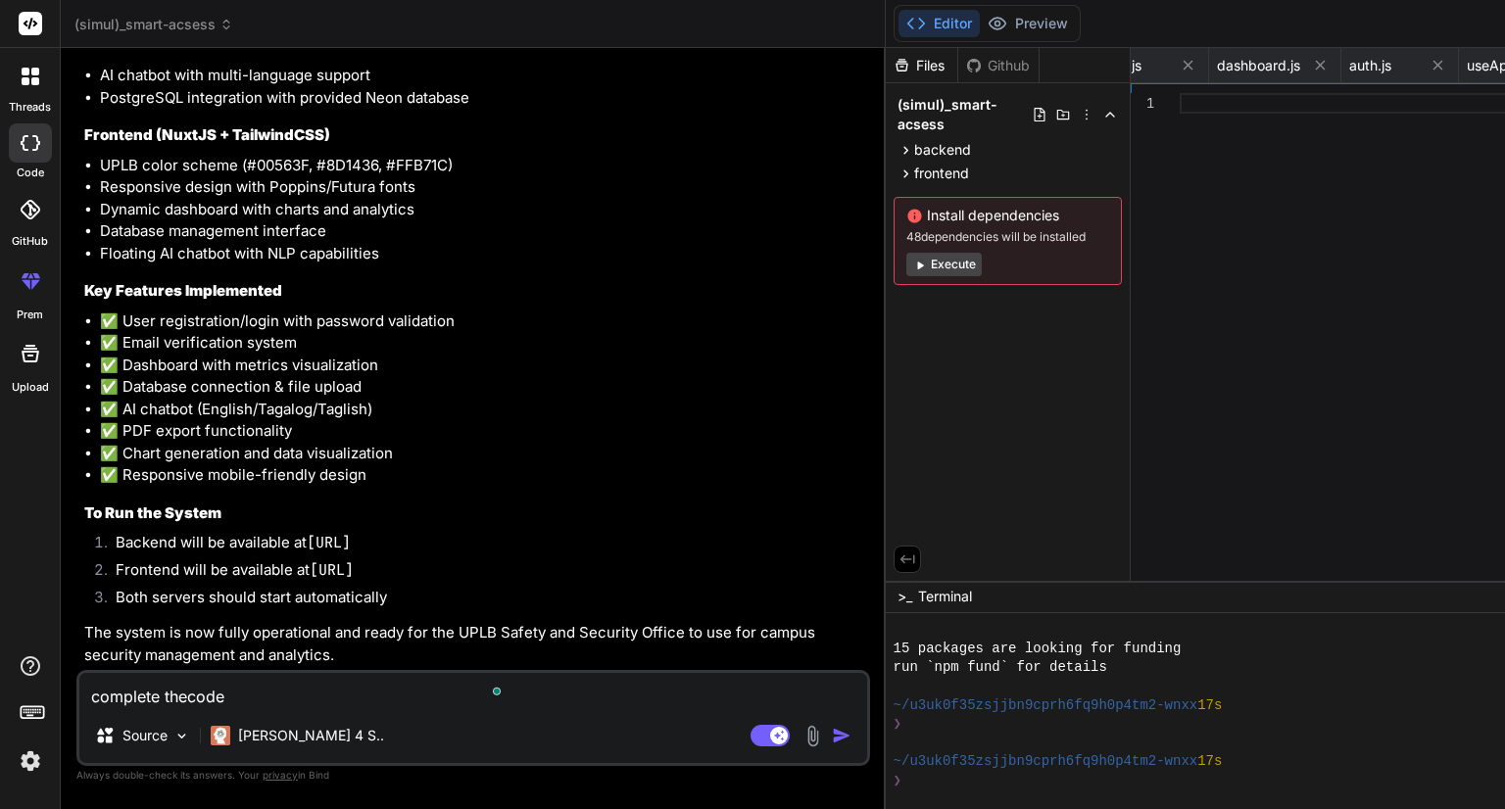
type textarea "complete thecode="
type textarea "x"
type textarea "complete thecode=="
type textarea "x"
type textarea "complete thecode==="
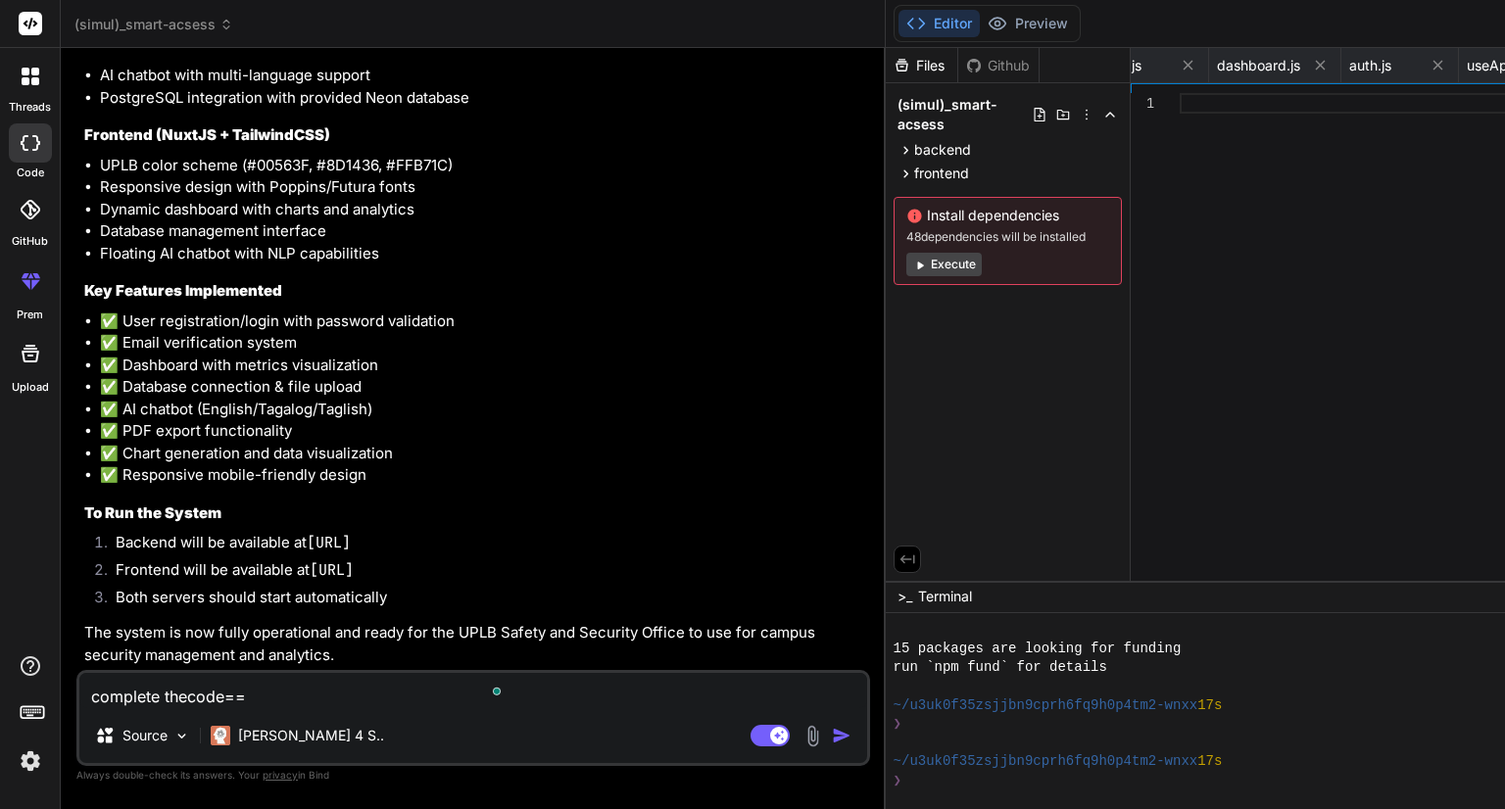
type textarea "x"
type textarea "complete thecode=="
type textarea "x"
type textarea "complete thecode="
type textarea "x"
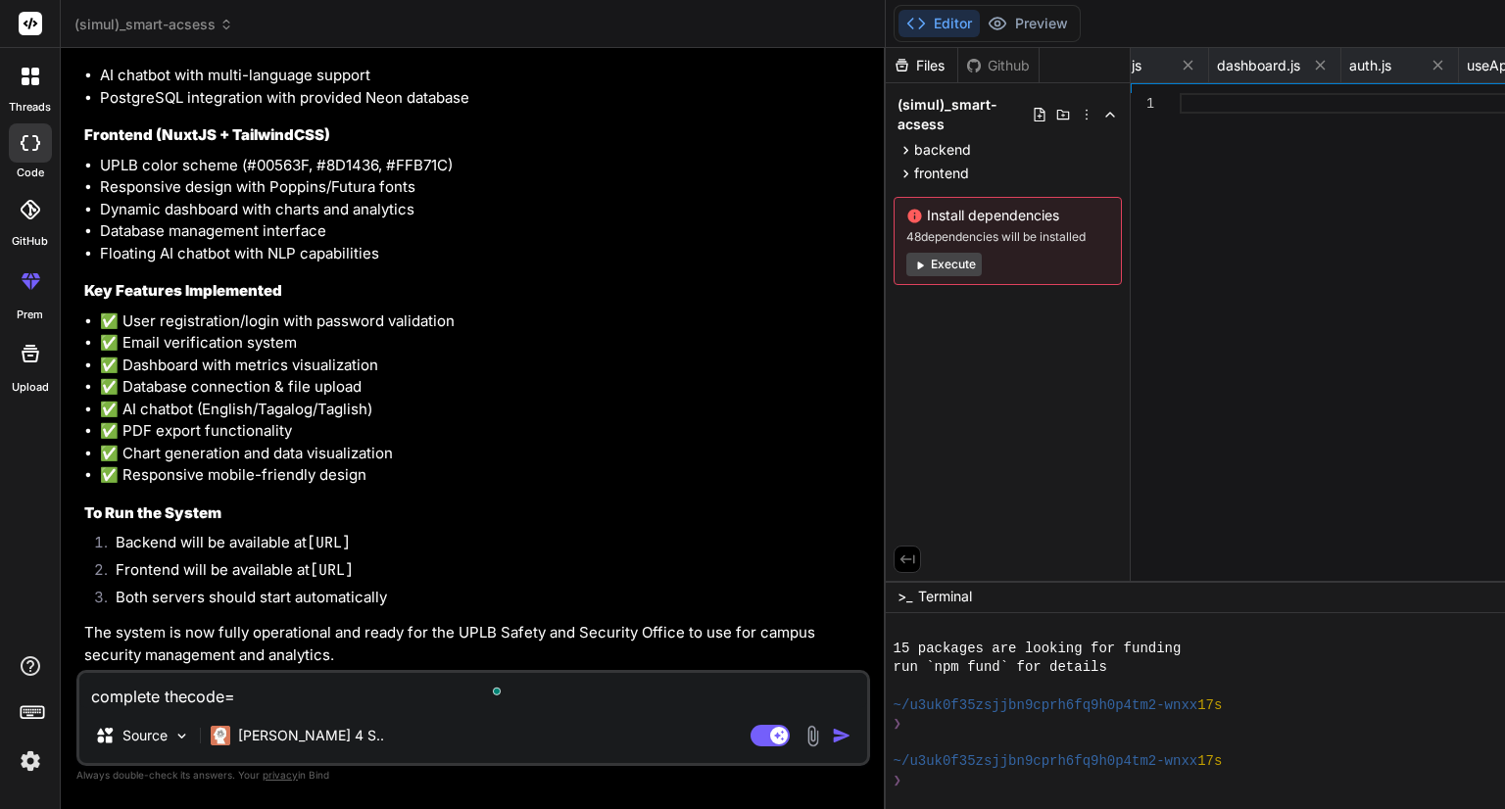
type textarea "complete thecode"
type textarea "x"
type textarea "complete thecod"
type textarea "x"
type textarea "complete theco"
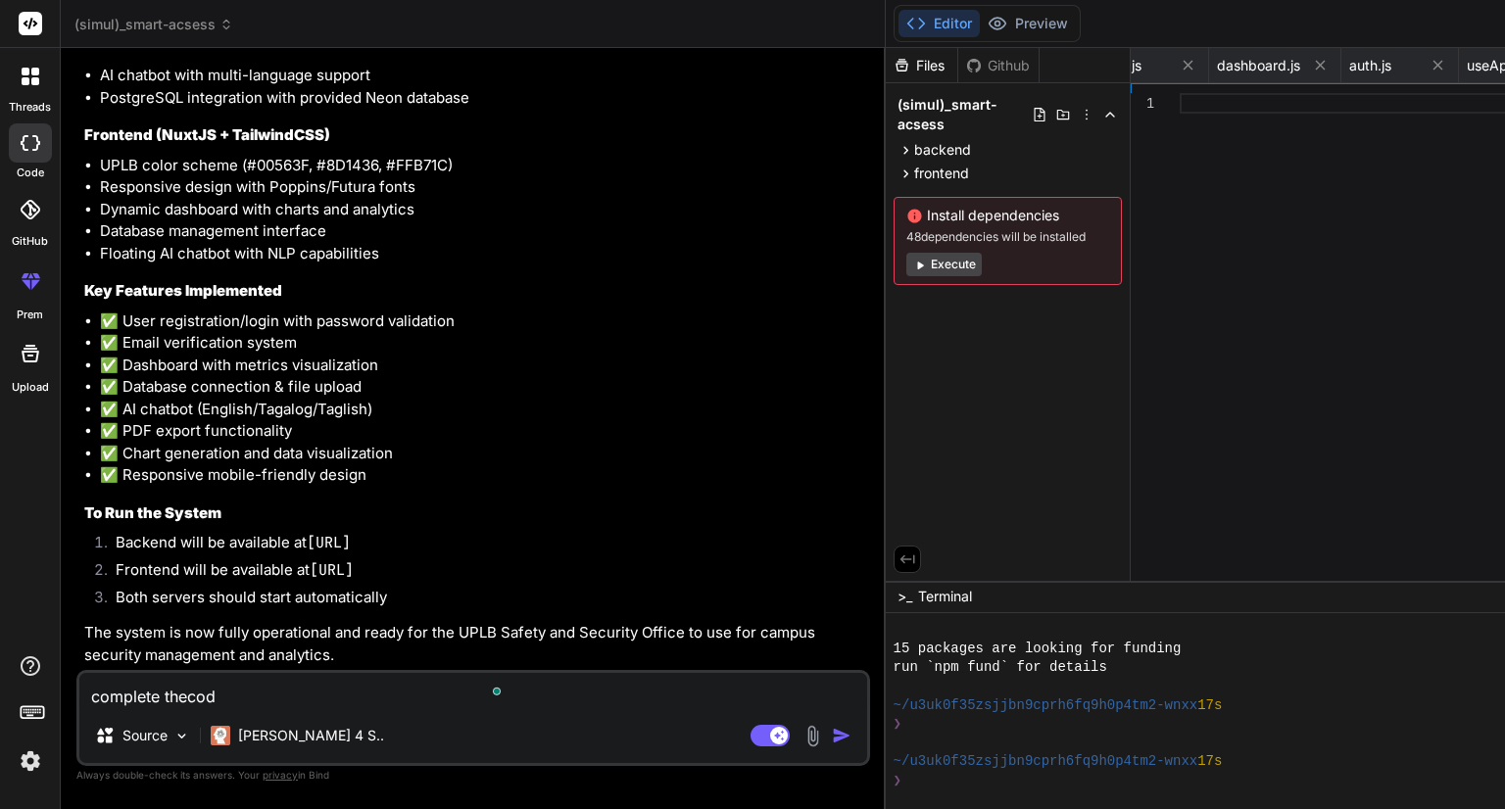
type textarea "x"
type textarea "complete thec"
type textarea "x"
type textarea "complete the"
type textarea "x"
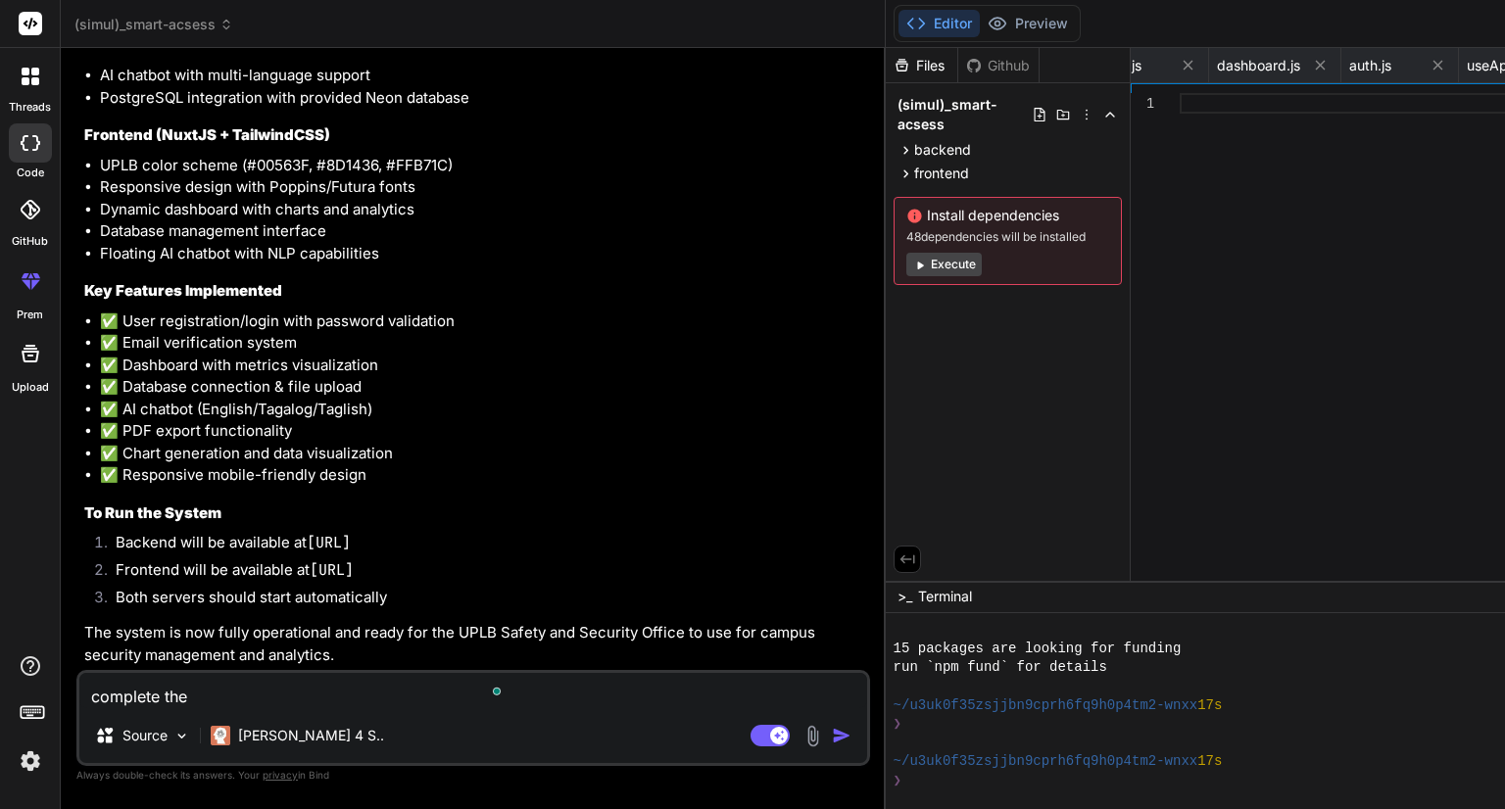
type textarea "complete the"
type textarea "x"
type textarea "complete the c"
type textarea "x"
type textarea "complete the co"
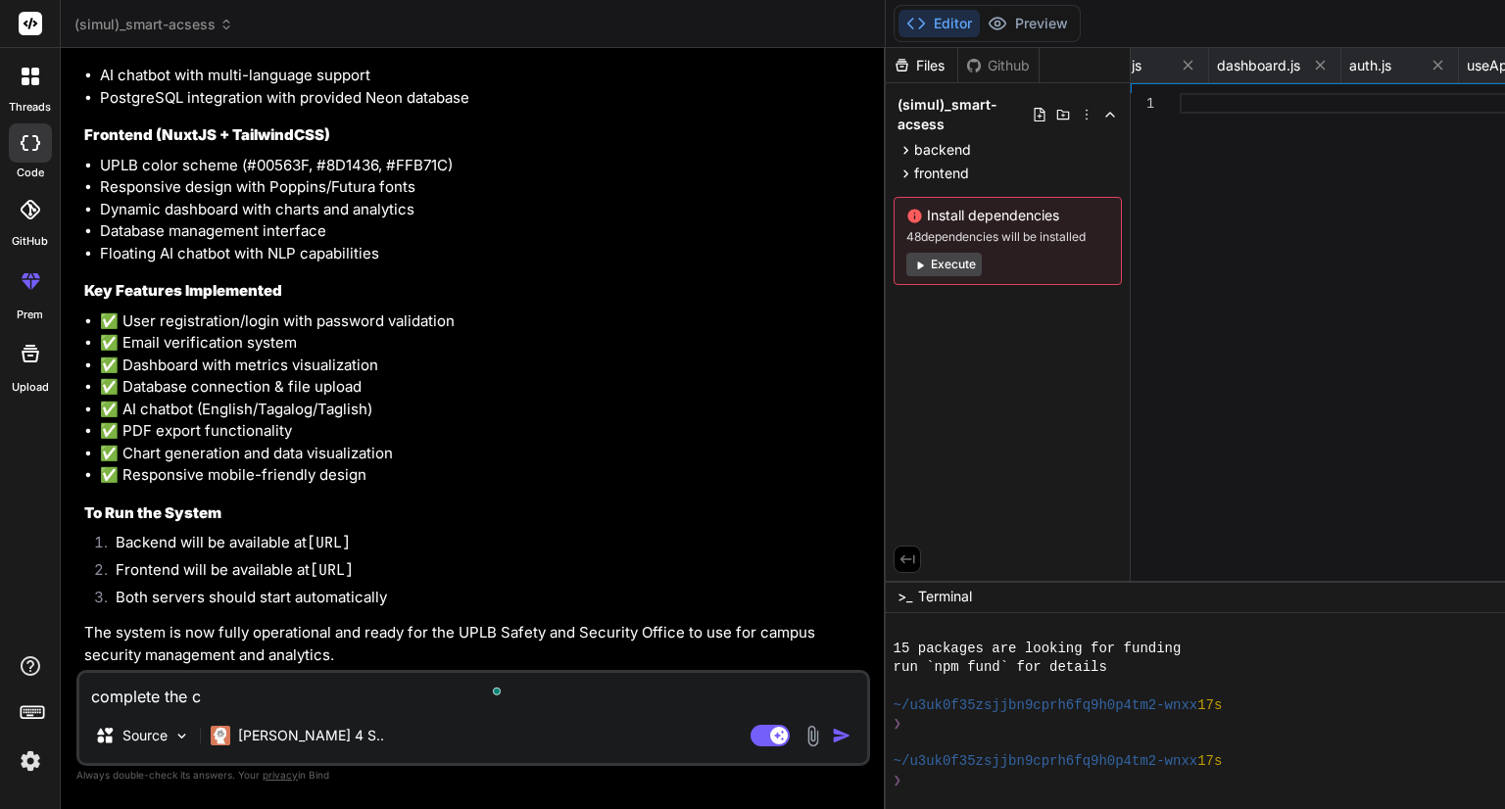
type textarea "x"
type textarea "complete the cod"
type textarea "x"
type textarea "complete the code"
type textarea "x"
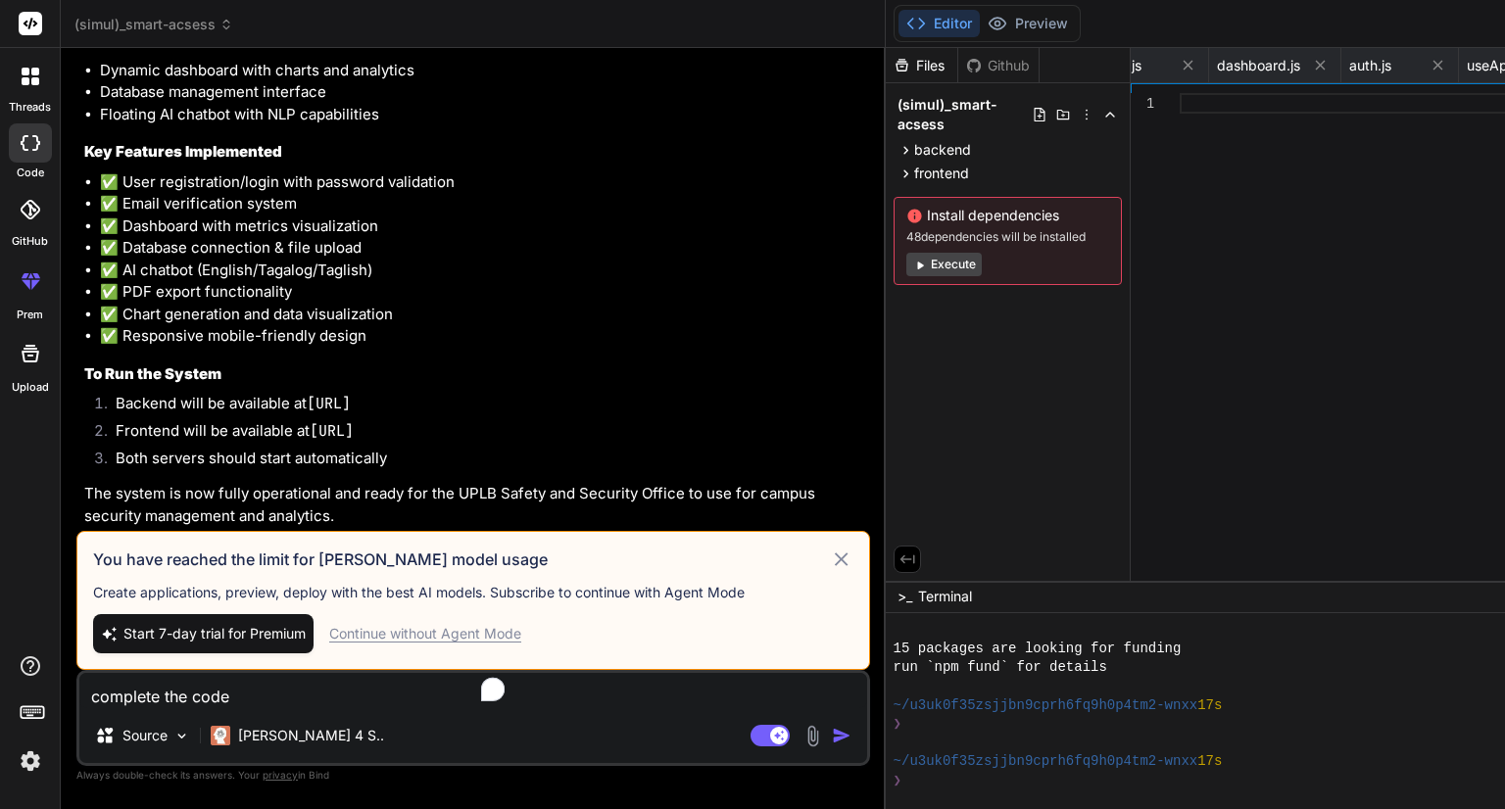
drag, startPoint x: 376, startPoint y: 685, endPoint x: 27, endPoint y: 678, distance: 348.8
click at [27, 678] on div "threads code GitHub prem Upload (simul)_smart-acsess Created with Pixso. Bind A…" at bounding box center [752, 404] width 1505 height 809
click at [192, 636] on span "Start 7-day trial for Premium" at bounding box center [214, 634] width 182 height 20
type textarea "x"
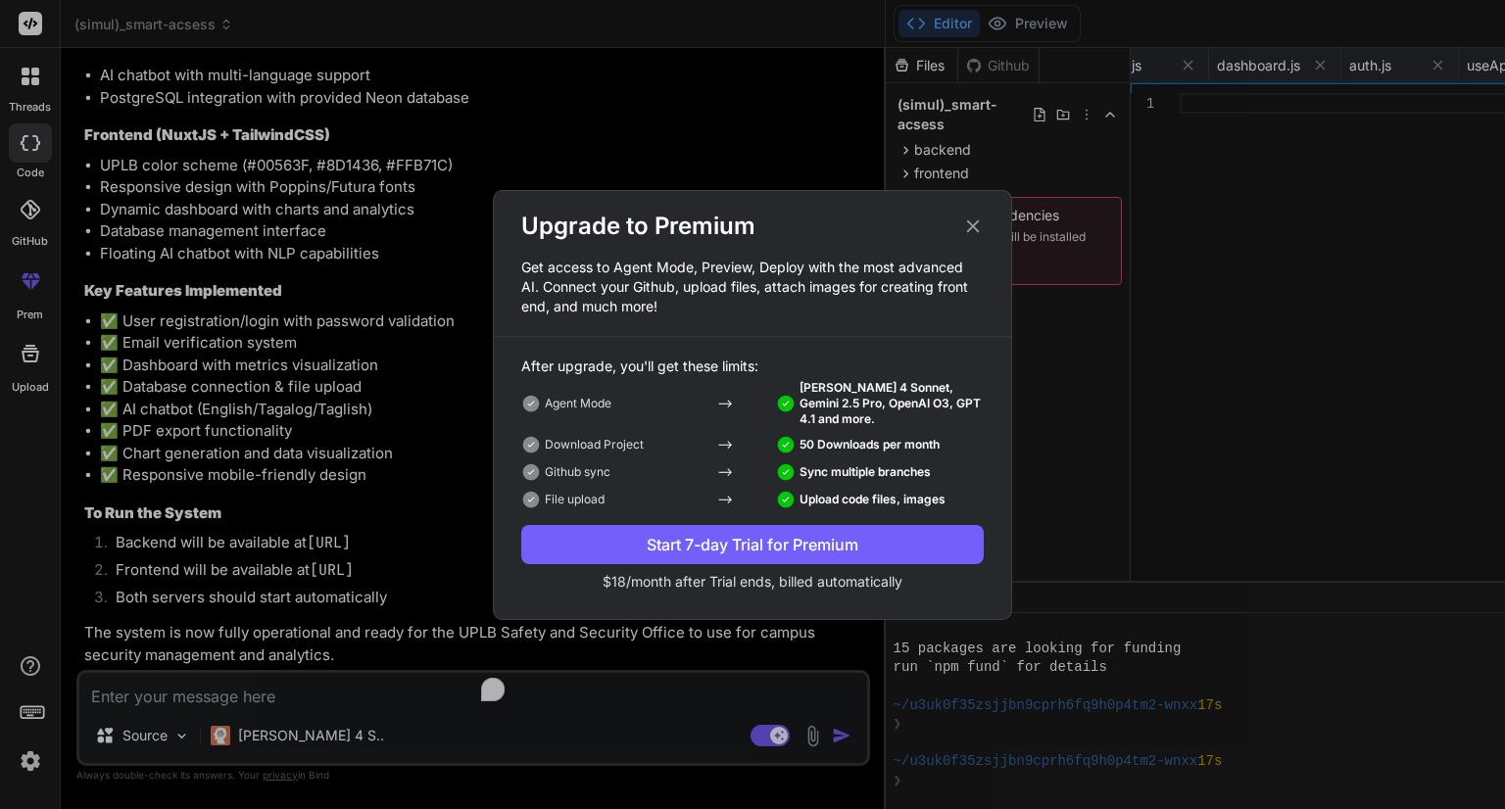
click at [845, 547] on div "Start 7-day Trial for Premium" at bounding box center [752, 545] width 462 height 24
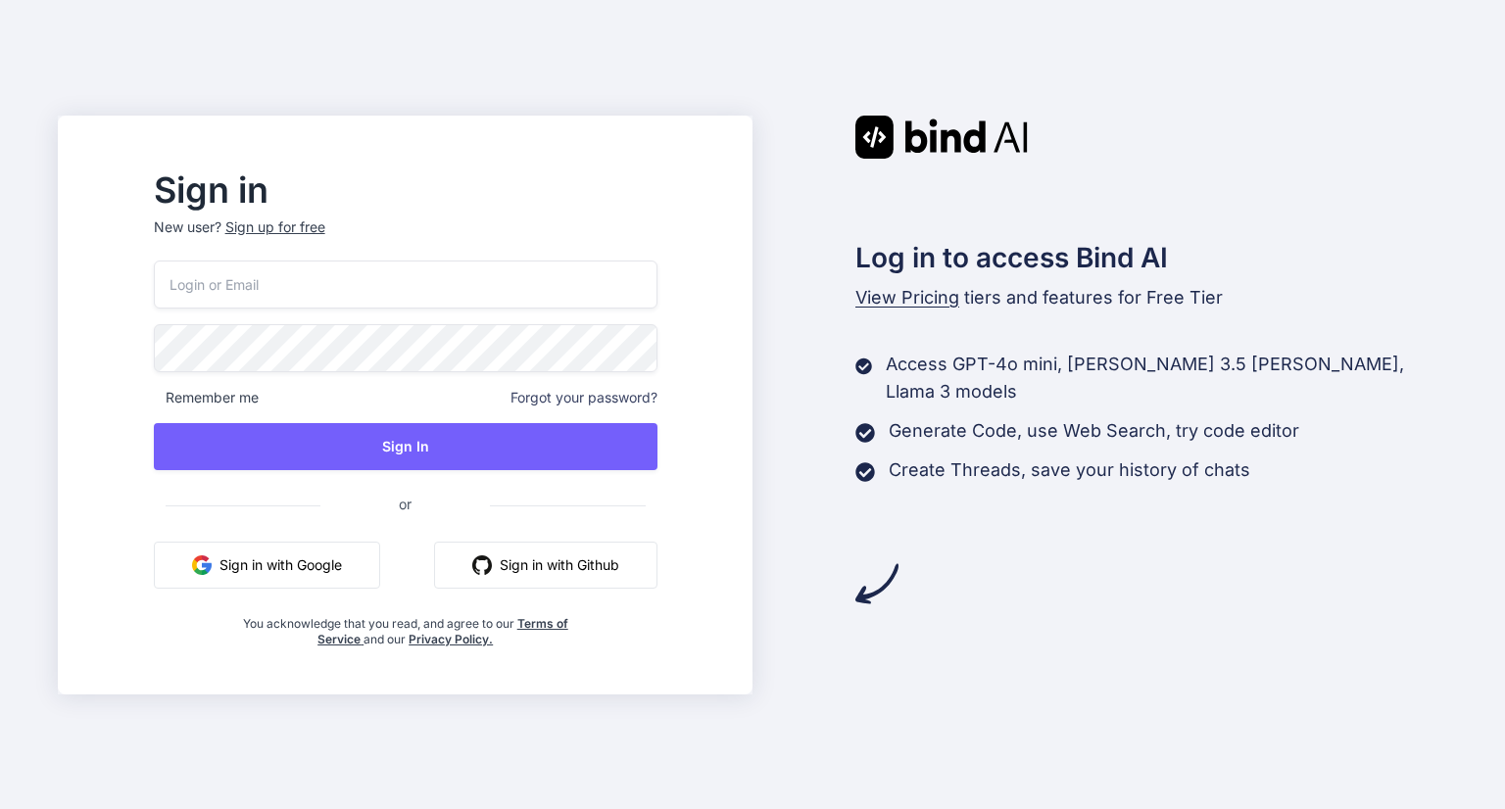
click at [371, 553] on button "Sign in with Google" at bounding box center [267, 565] width 226 height 47
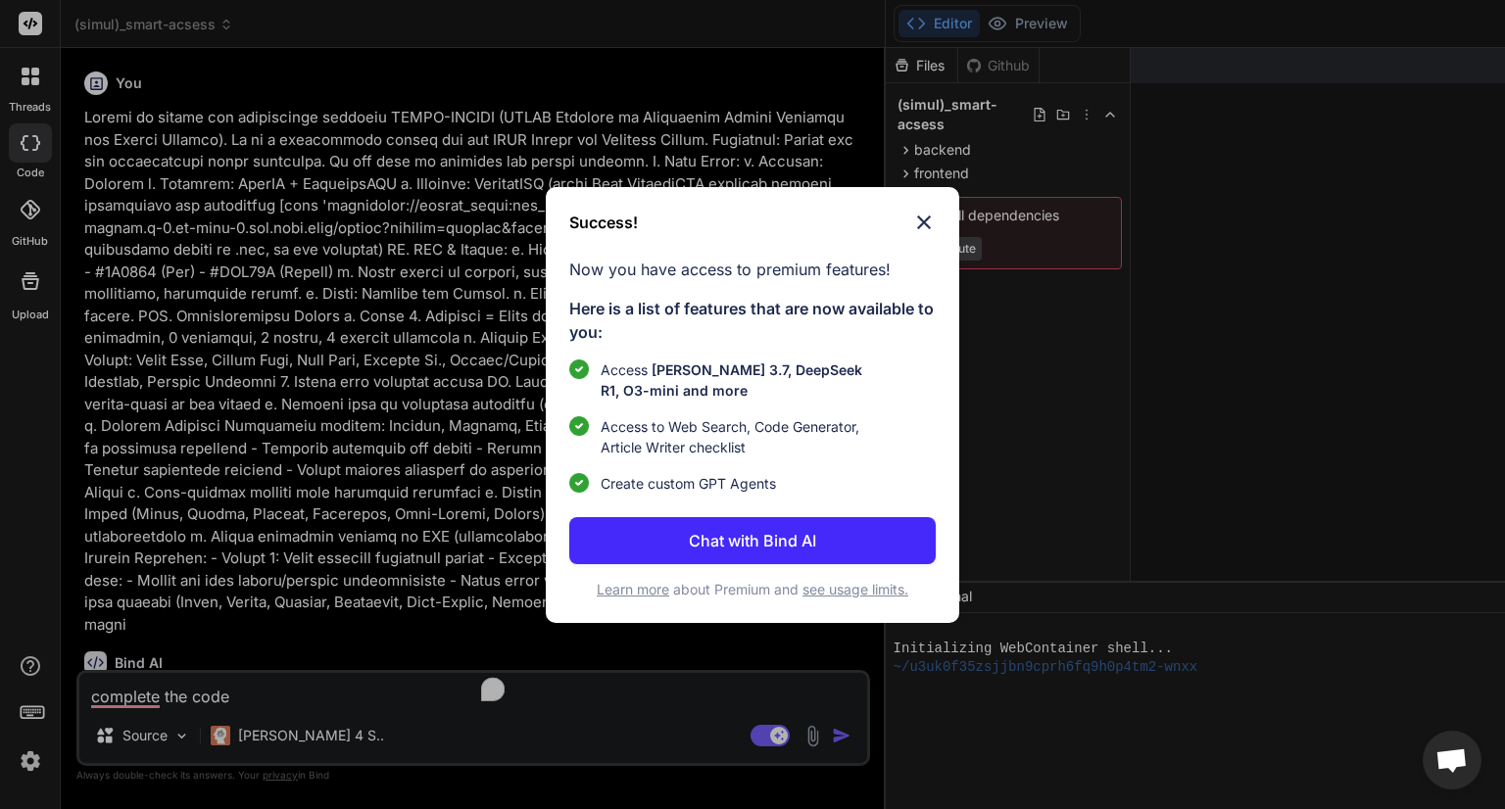
type textarea "x"
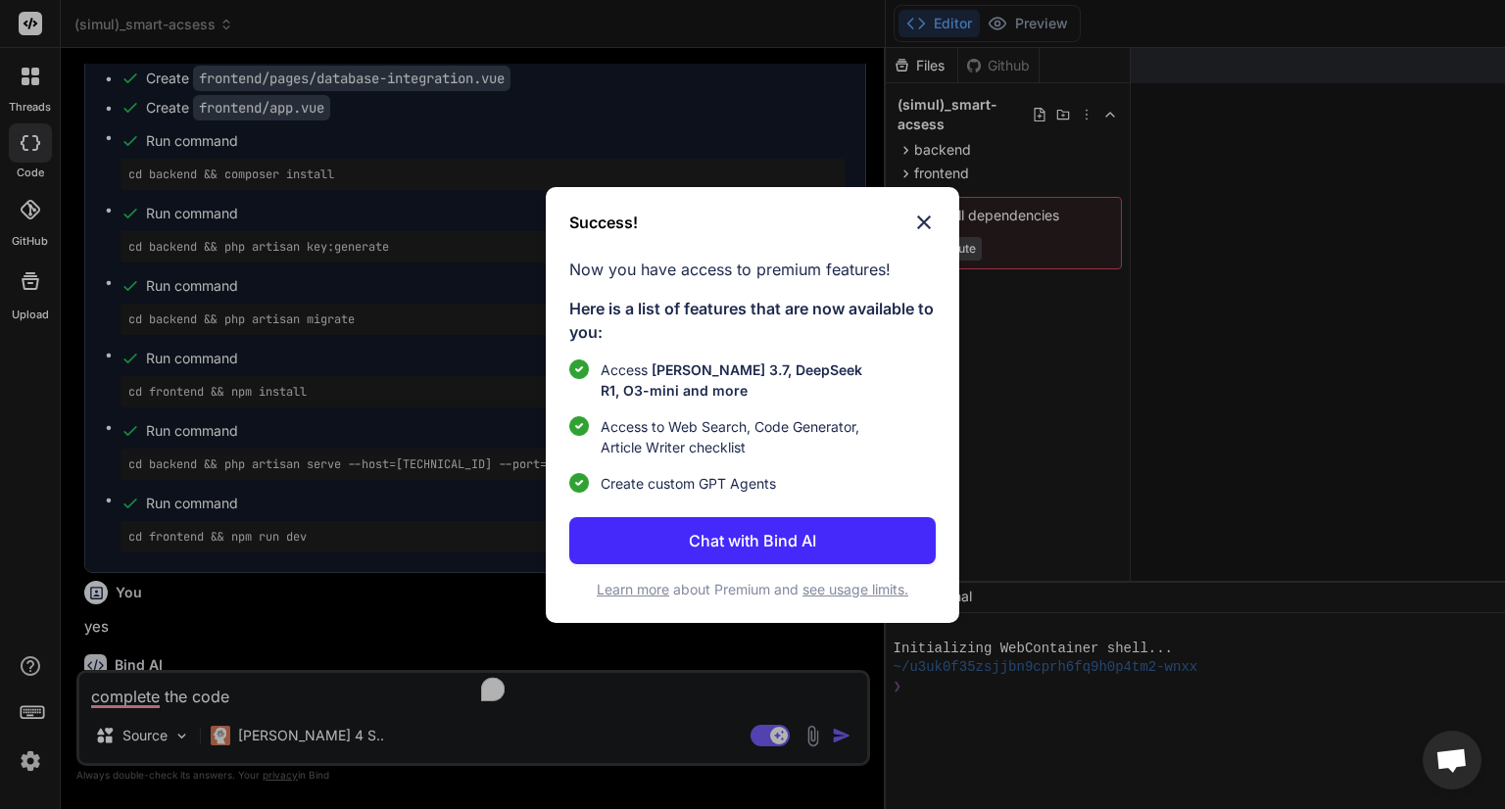
scroll to position [2097, 0]
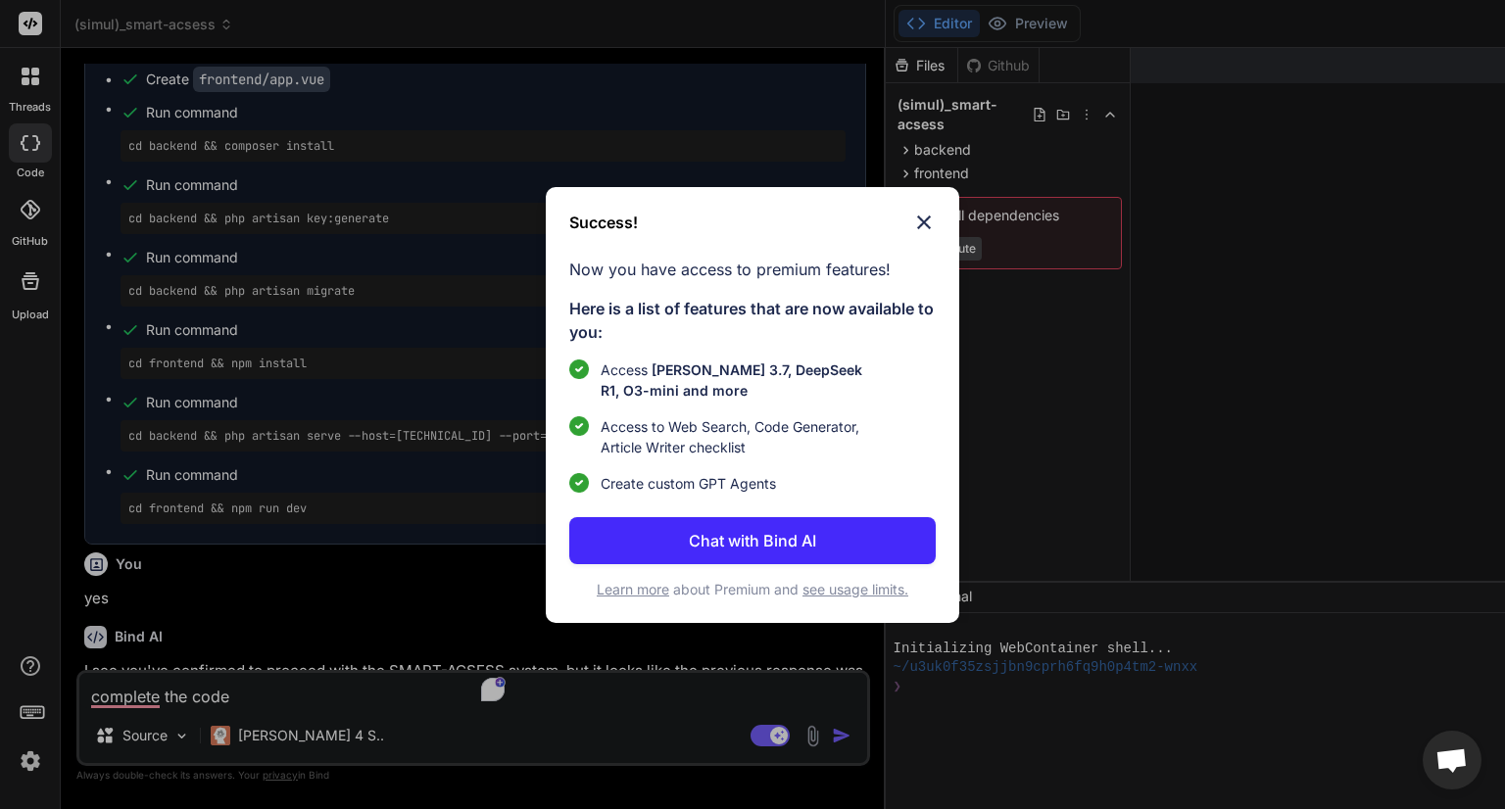
click at [921, 224] on img at bounding box center [924, 223] width 24 height 24
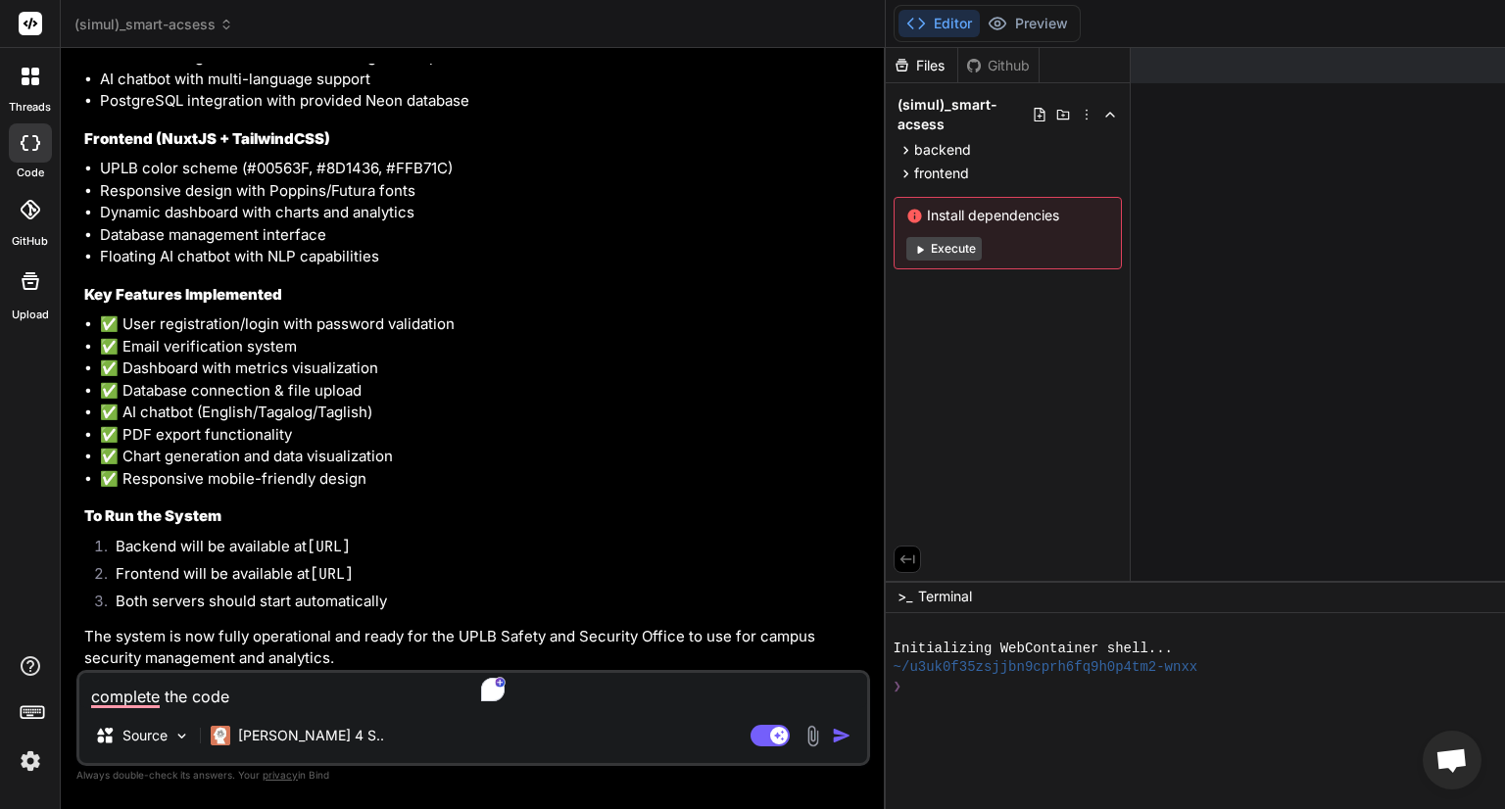
scroll to position [2963, 0]
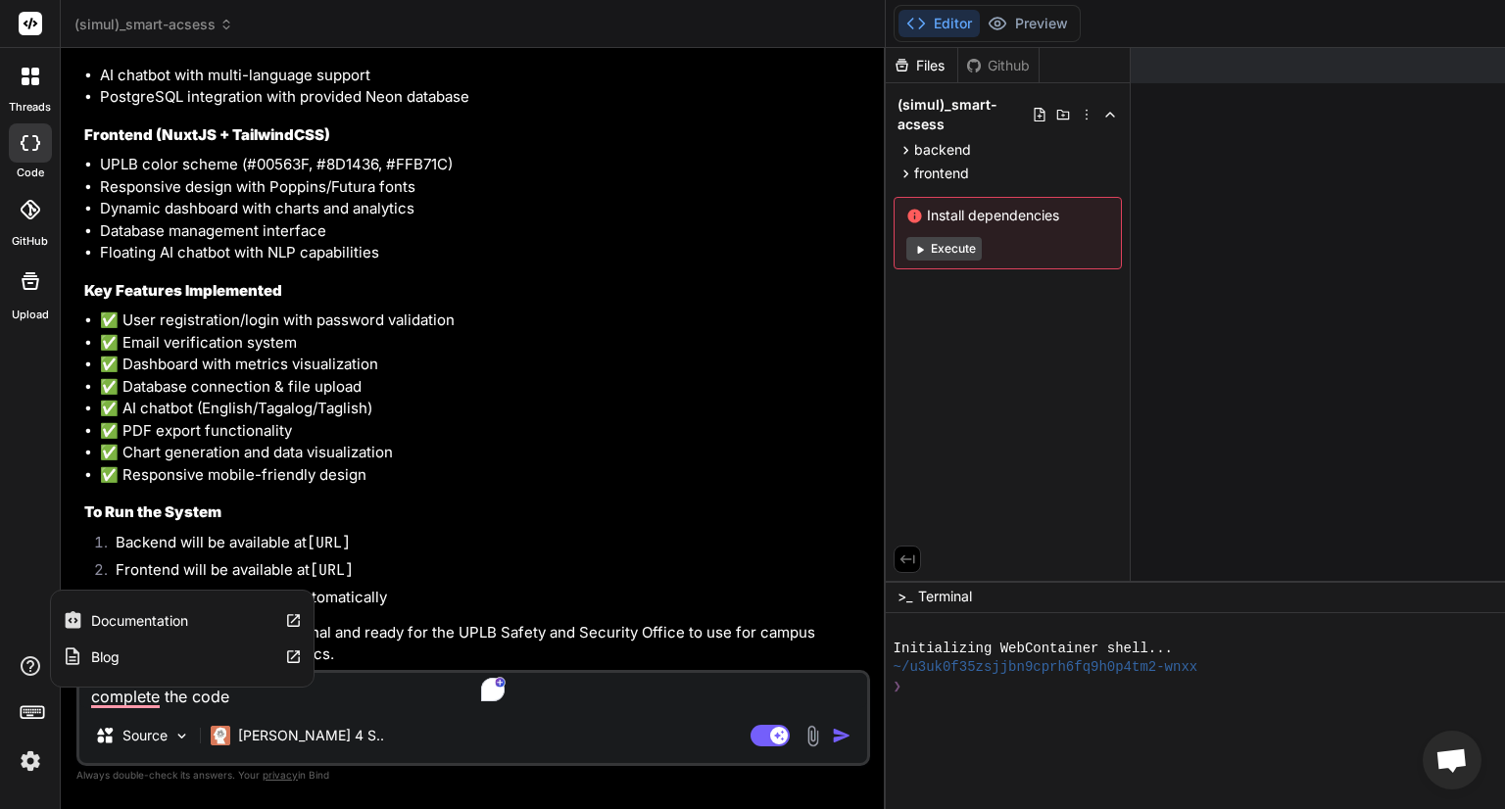
drag, startPoint x: 251, startPoint y: 696, endPoint x: 28, endPoint y: 672, distance: 223.6
click at [28, 672] on div "threads code GitHub Upload Documentation Blog (simul)_smart-acsess Created with…" at bounding box center [752, 404] width 1505 height 809
type textarea "x"
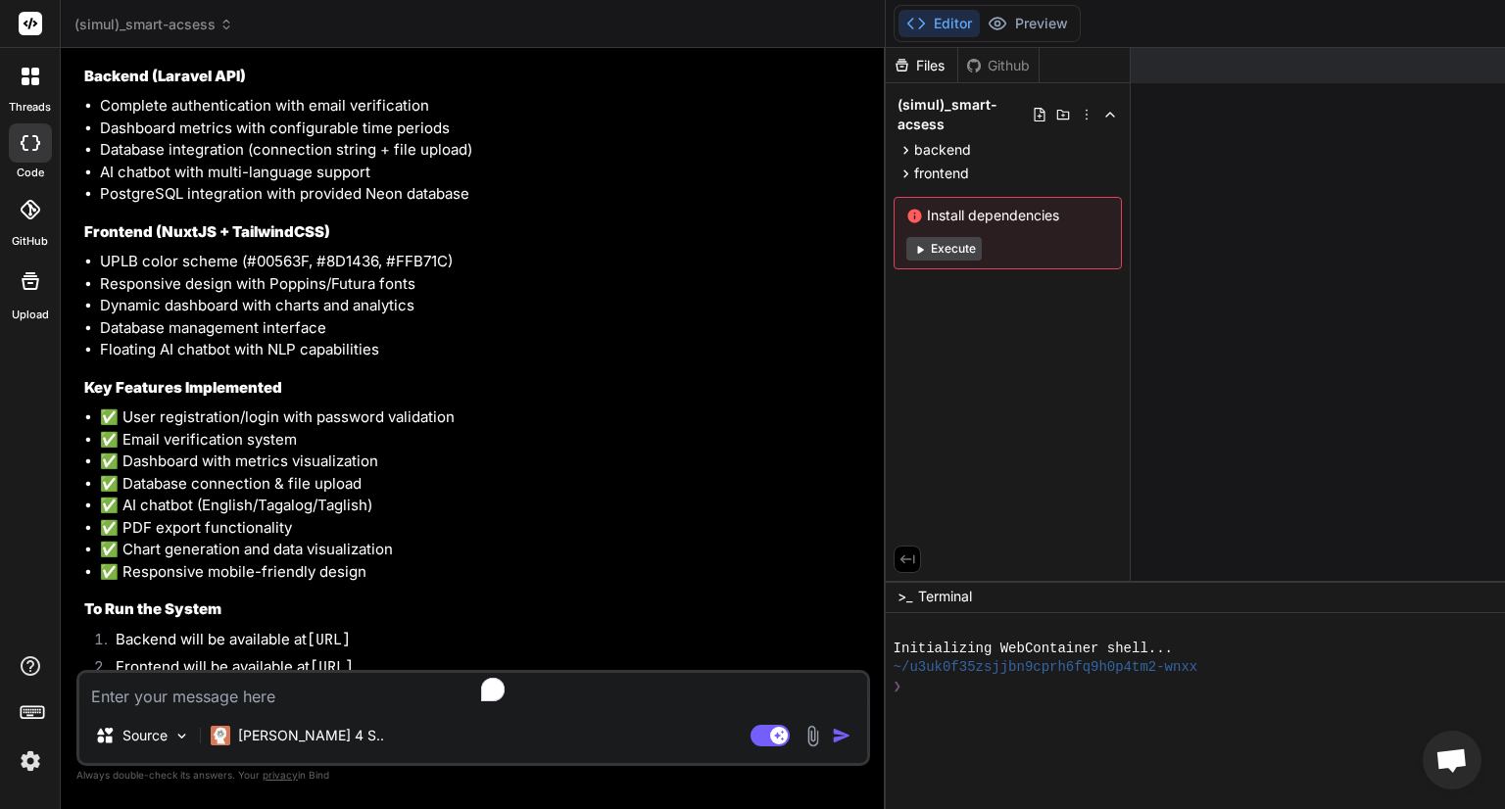
scroll to position [2845, 0]
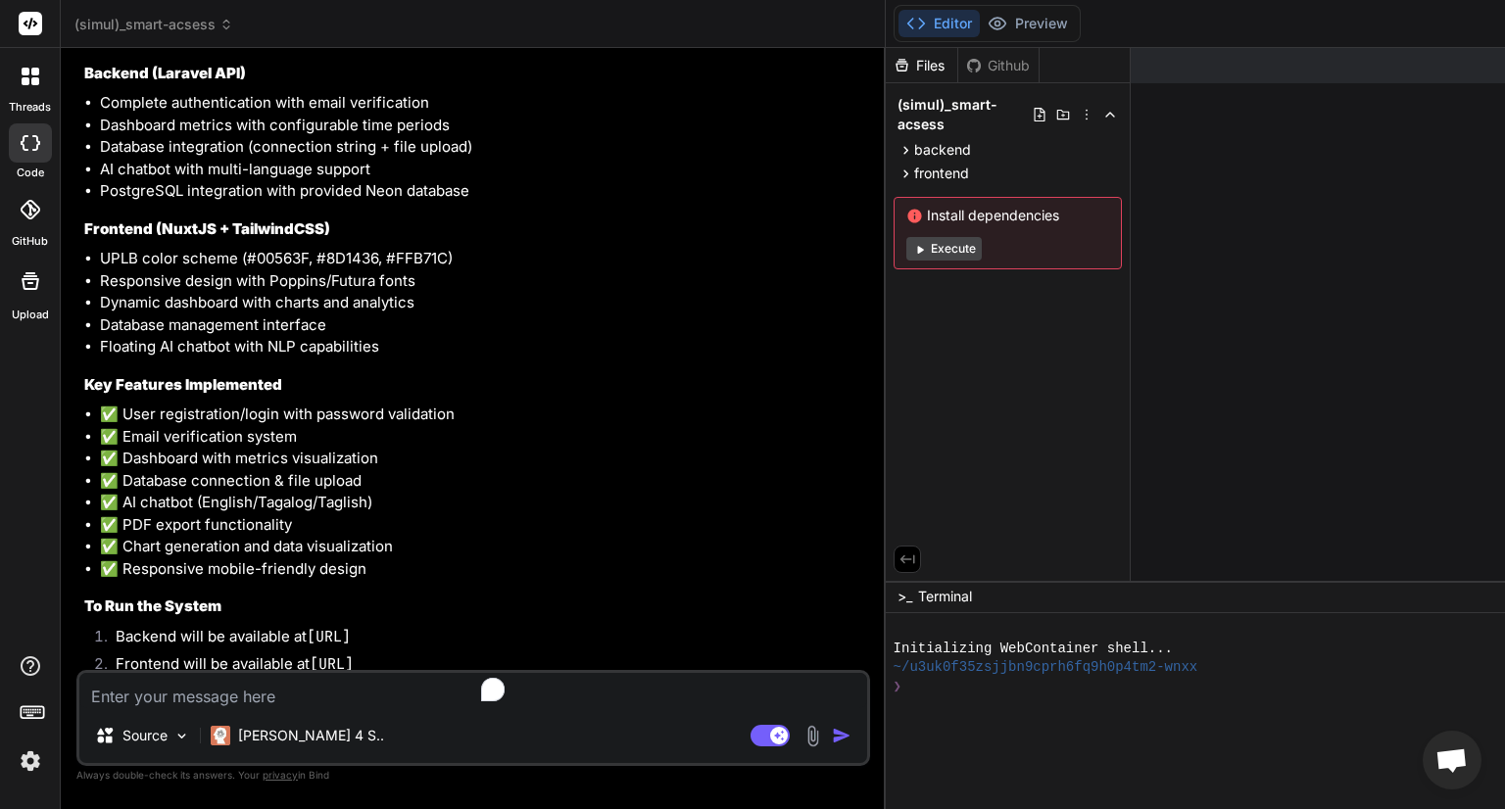
drag, startPoint x: 362, startPoint y: 358, endPoint x: 116, endPoint y: 371, distance: 246.3
copy pre "cd backend && composer install"
click at [893, 710] on div at bounding box center [1358, 706] width 930 height 19
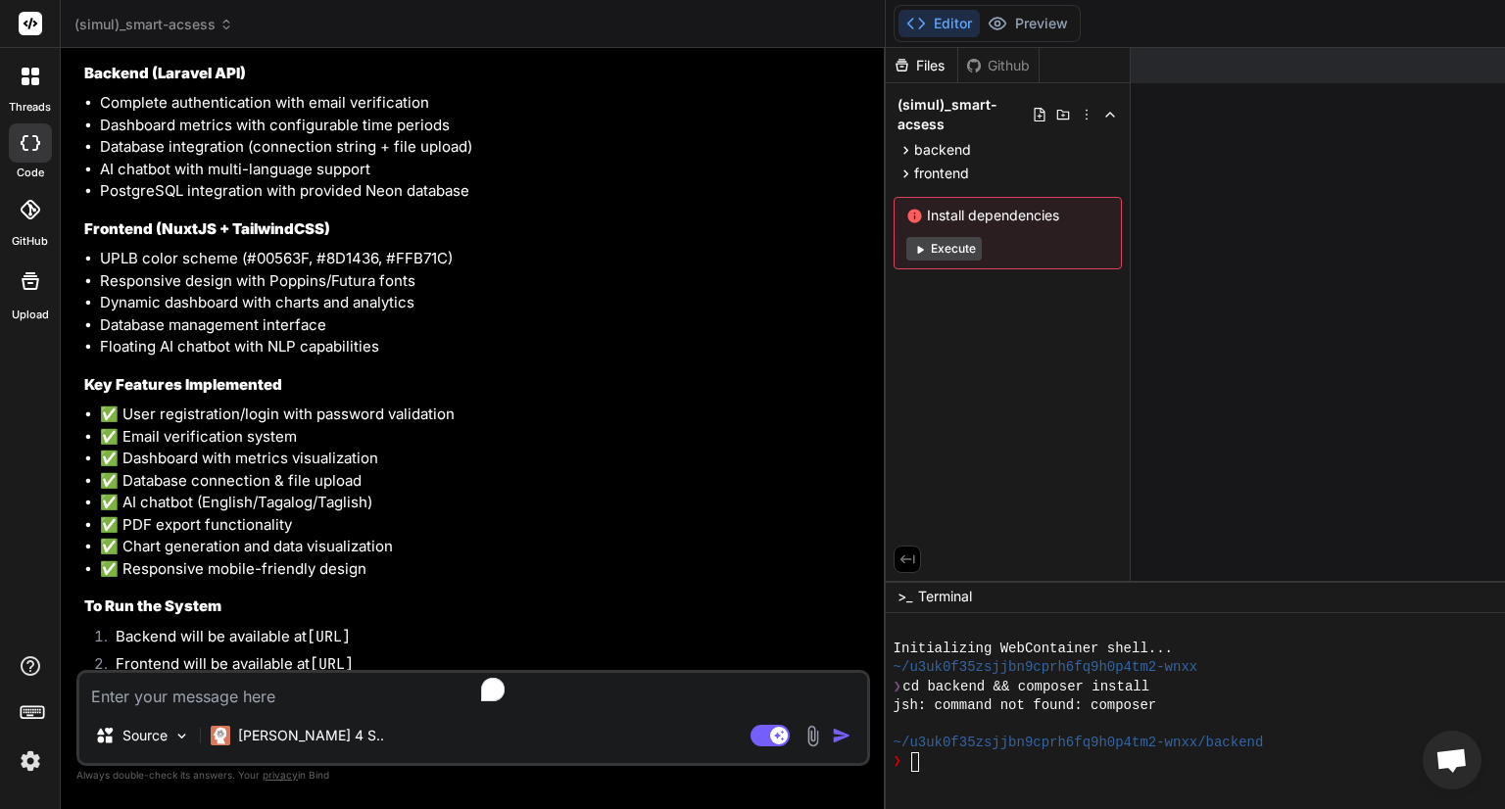
click at [906, 248] on button "Execute" at bounding box center [943, 249] width 75 height 24
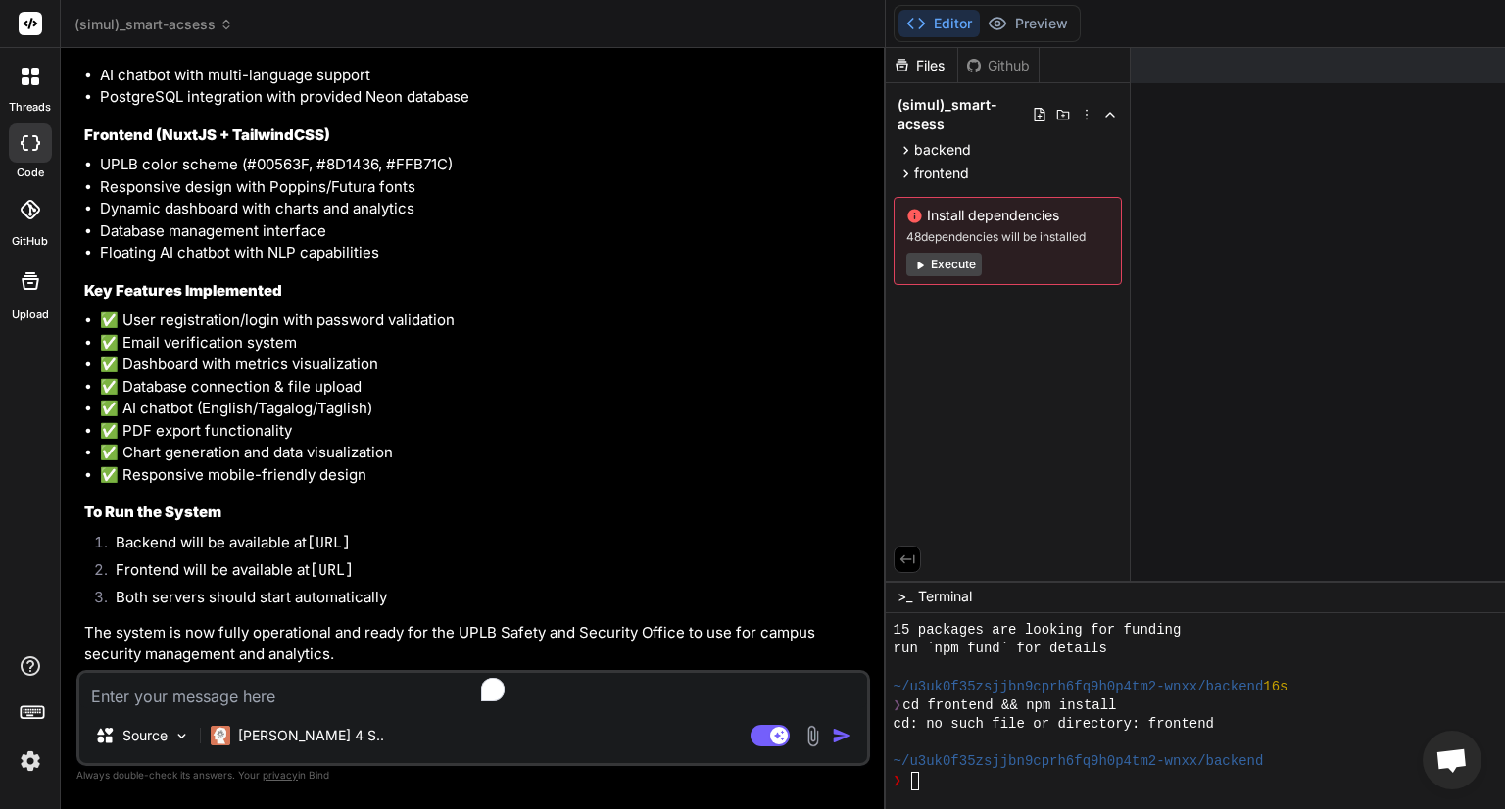
scroll to position [3561, 0]
click at [906, 264] on button "Execute" at bounding box center [943, 265] width 75 height 24
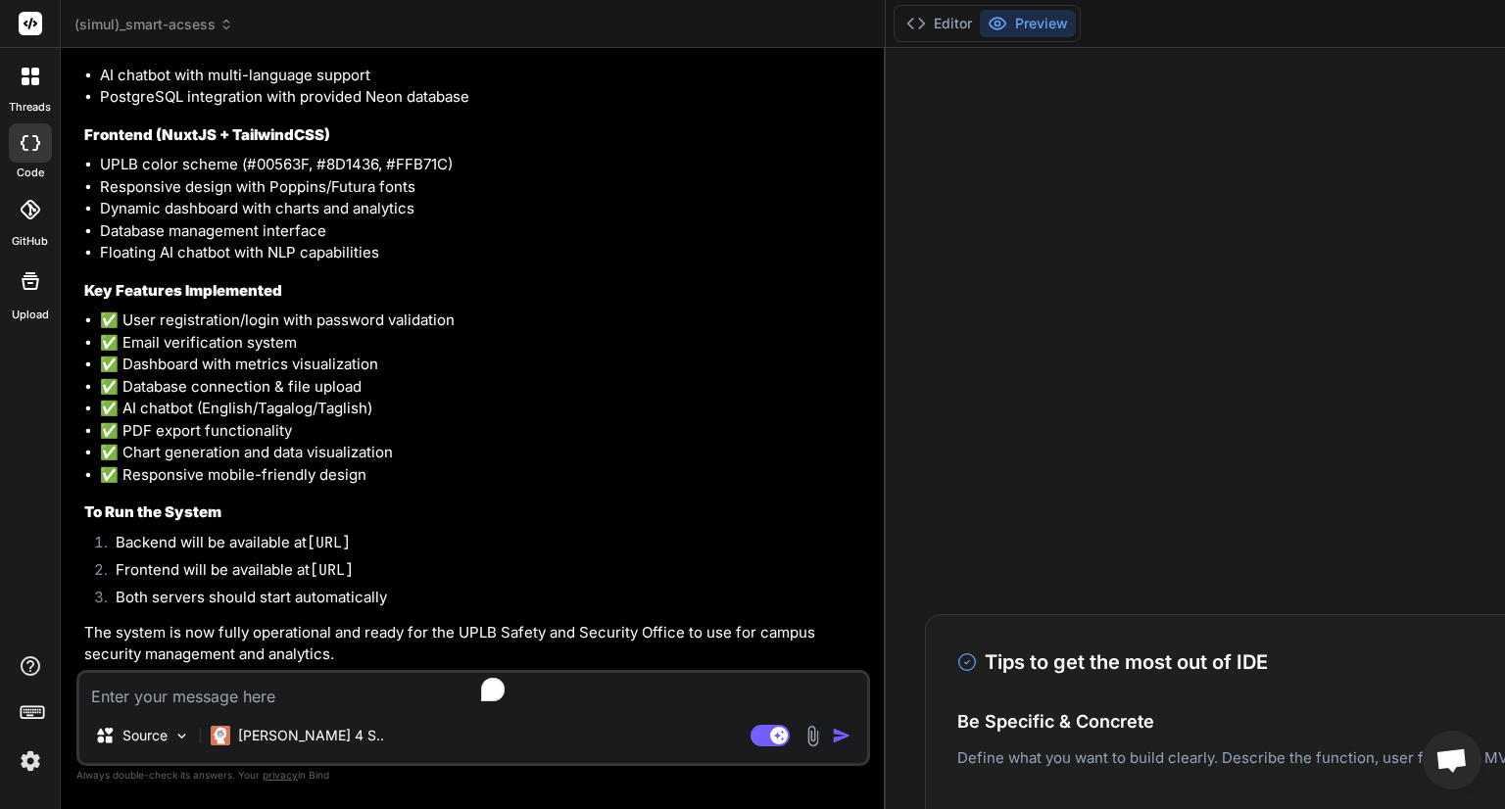
scroll to position [3989, 0]
type textarea "x"
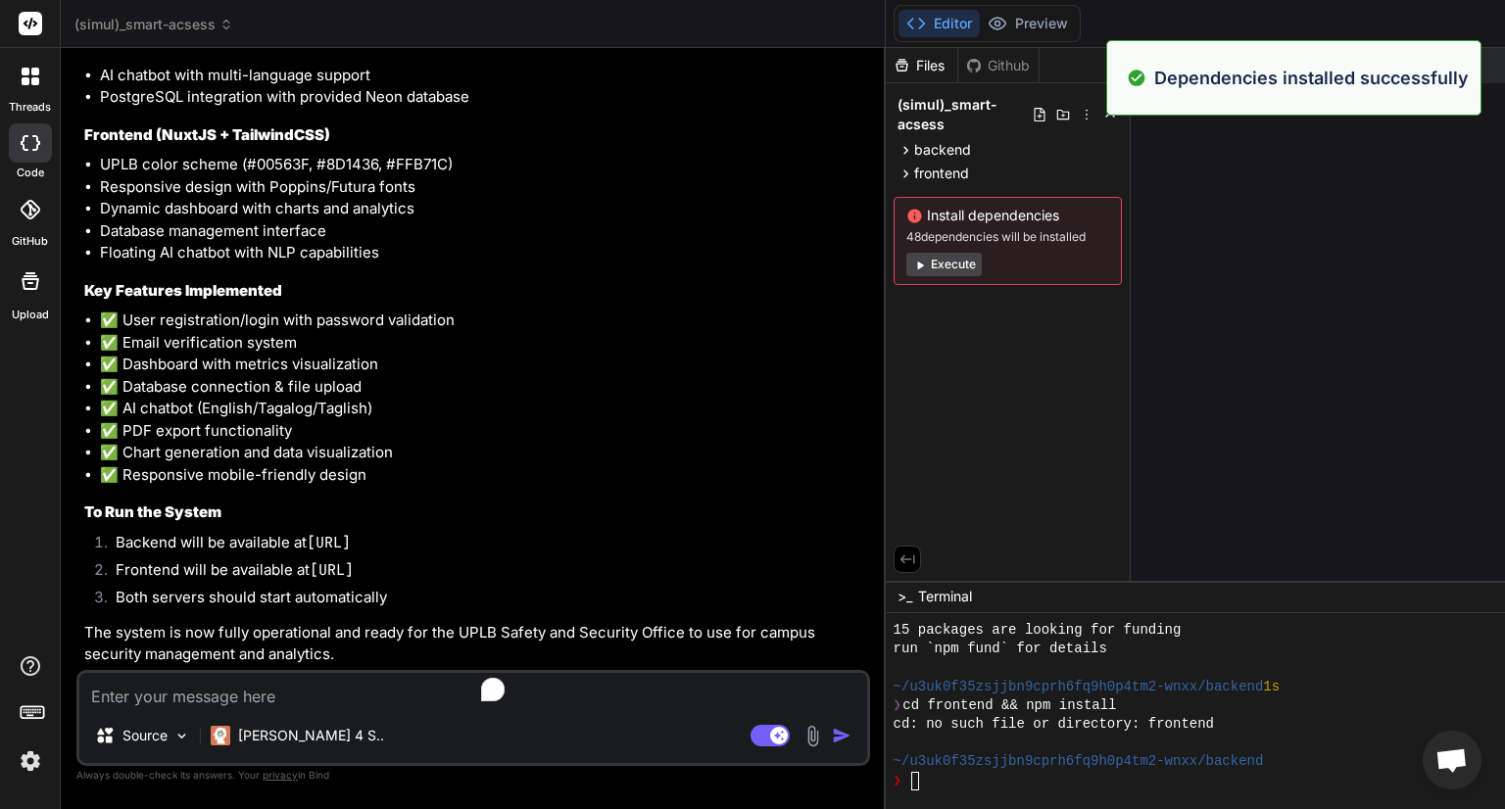
scroll to position [2960, 0]
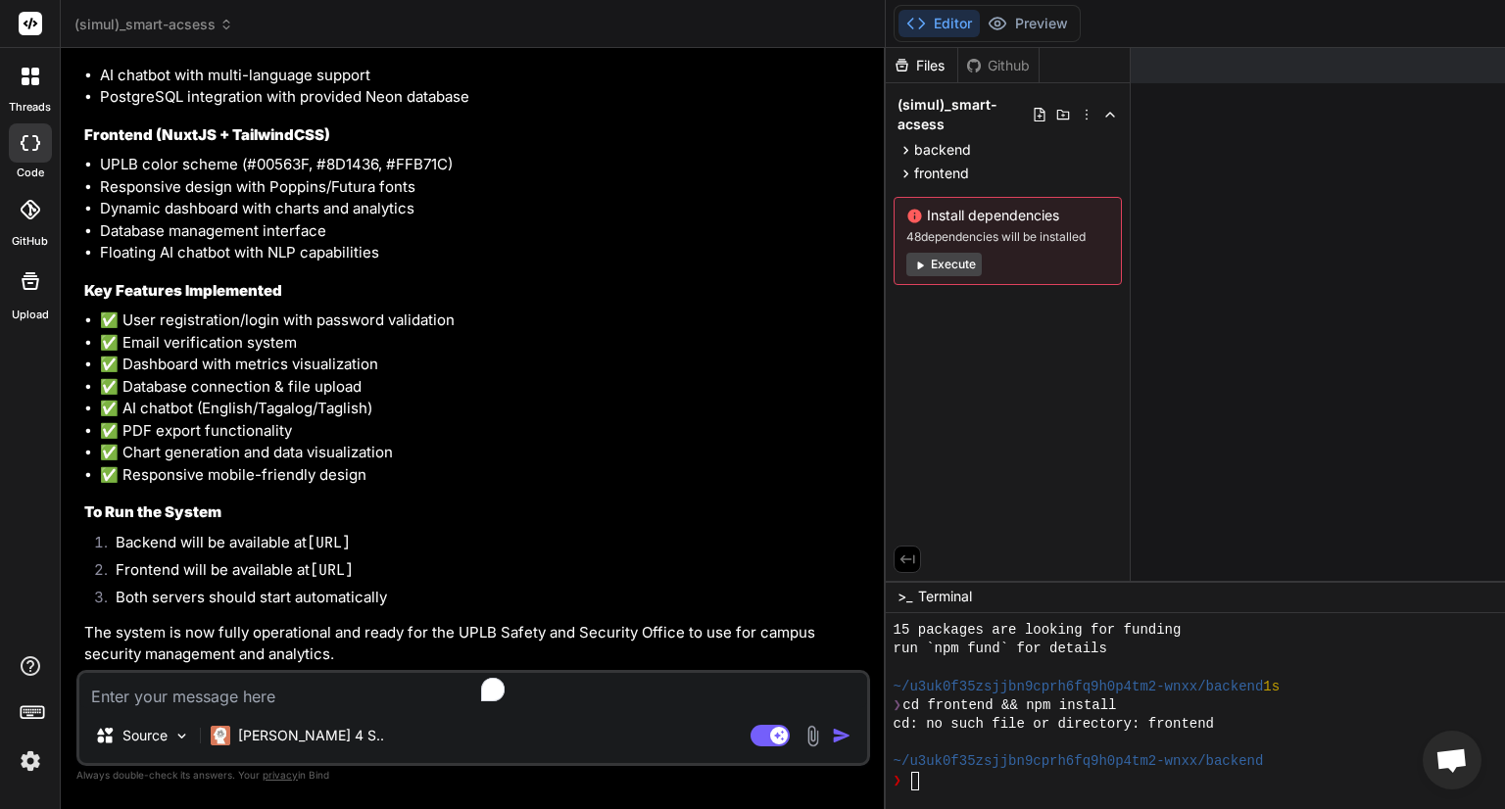
click at [309, 532] on li "Backend will be available at http://localhost:8000" at bounding box center [483, 545] width 766 height 27
click at [294, 683] on textarea "To enrich screen reader interactions, please activate Accessibility in Grammarl…" at bounding box center [473, 690] width 788 height 35
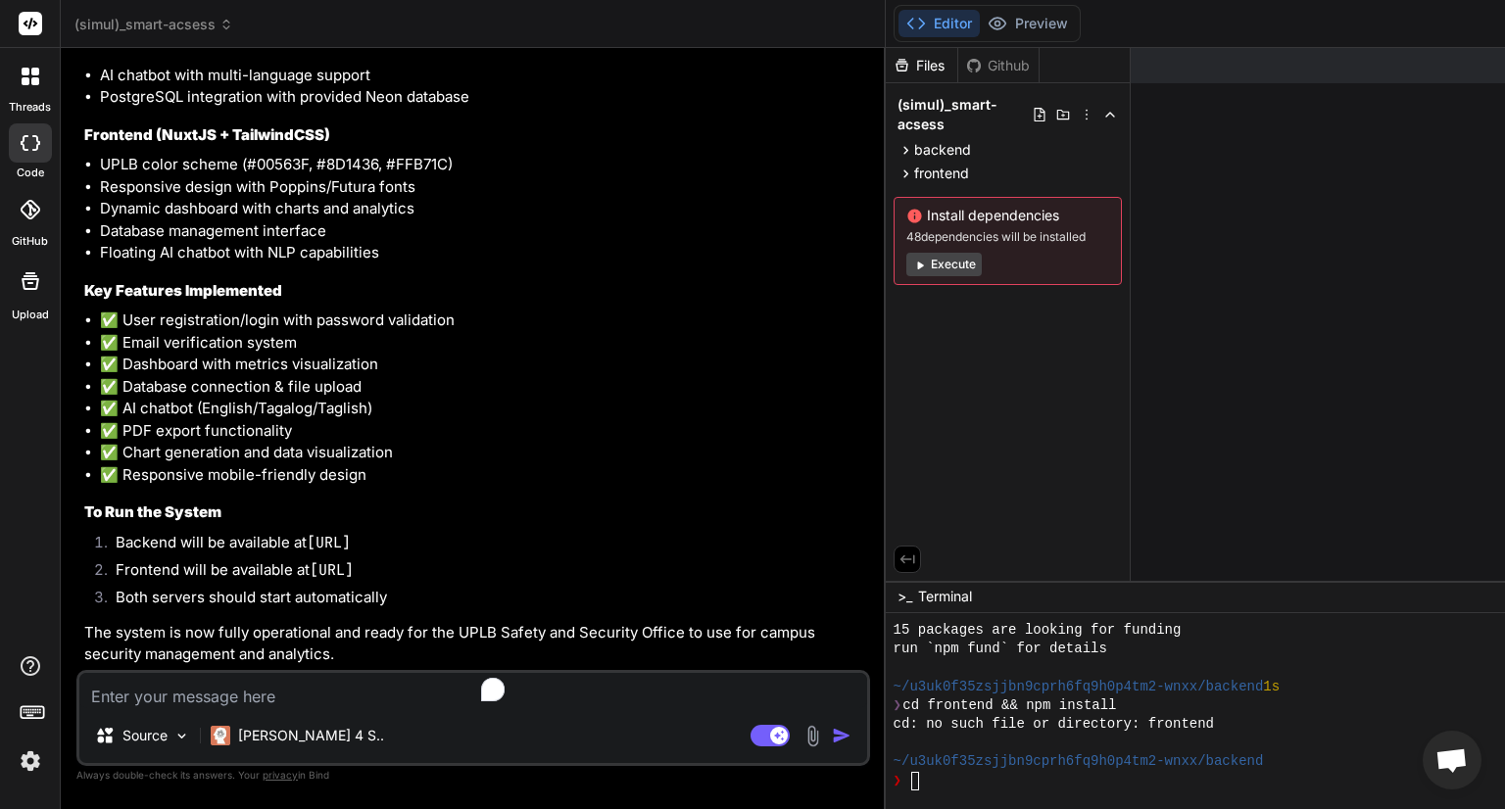
type textarea "g"
type textarea "x"
type textarea "go"
type textarea "x"
type textarea "gow"
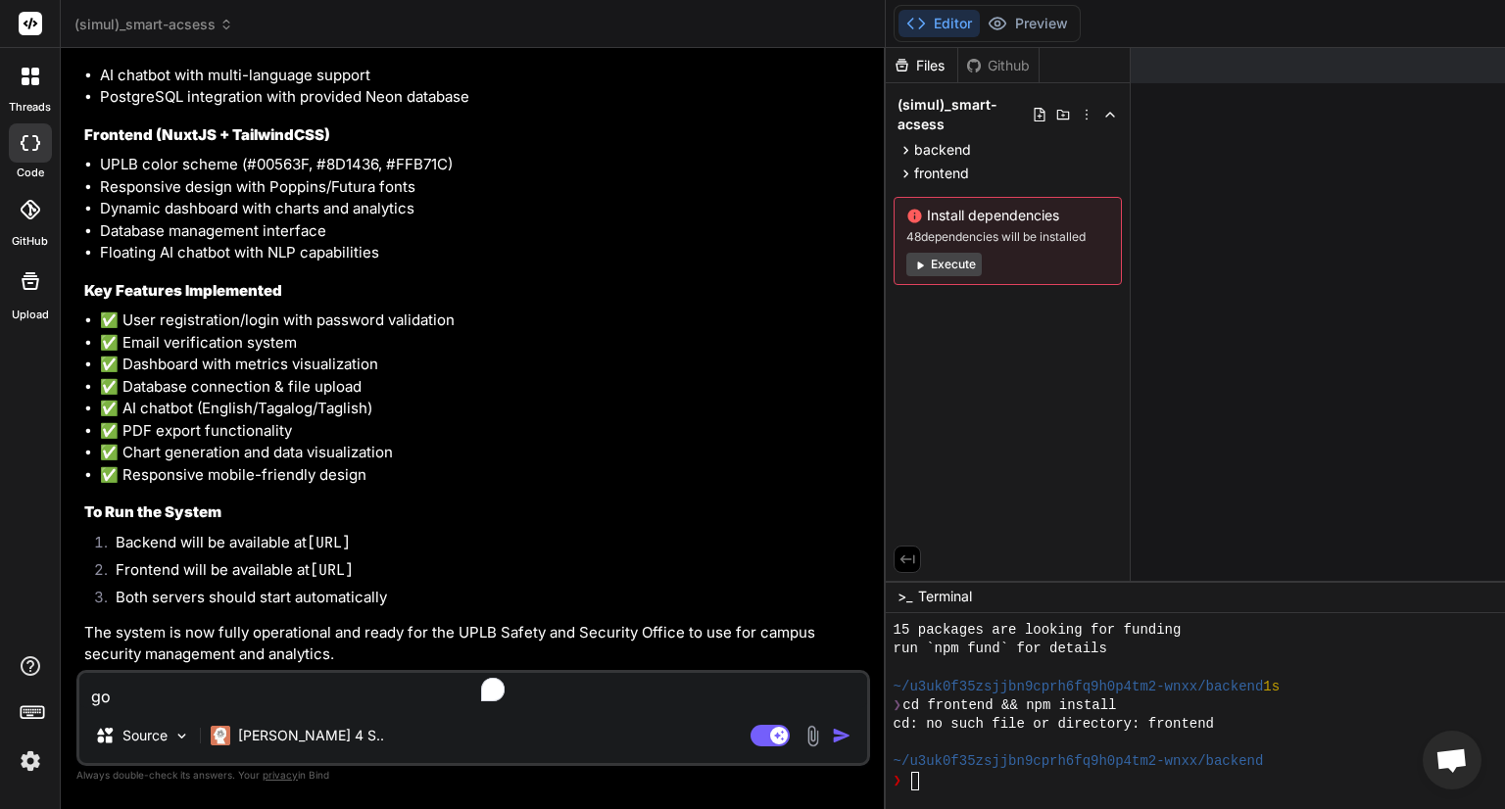
type textarea "x"
type textarea "gow"
type textarea "x"
type textarea "gow"
type textarea "x"
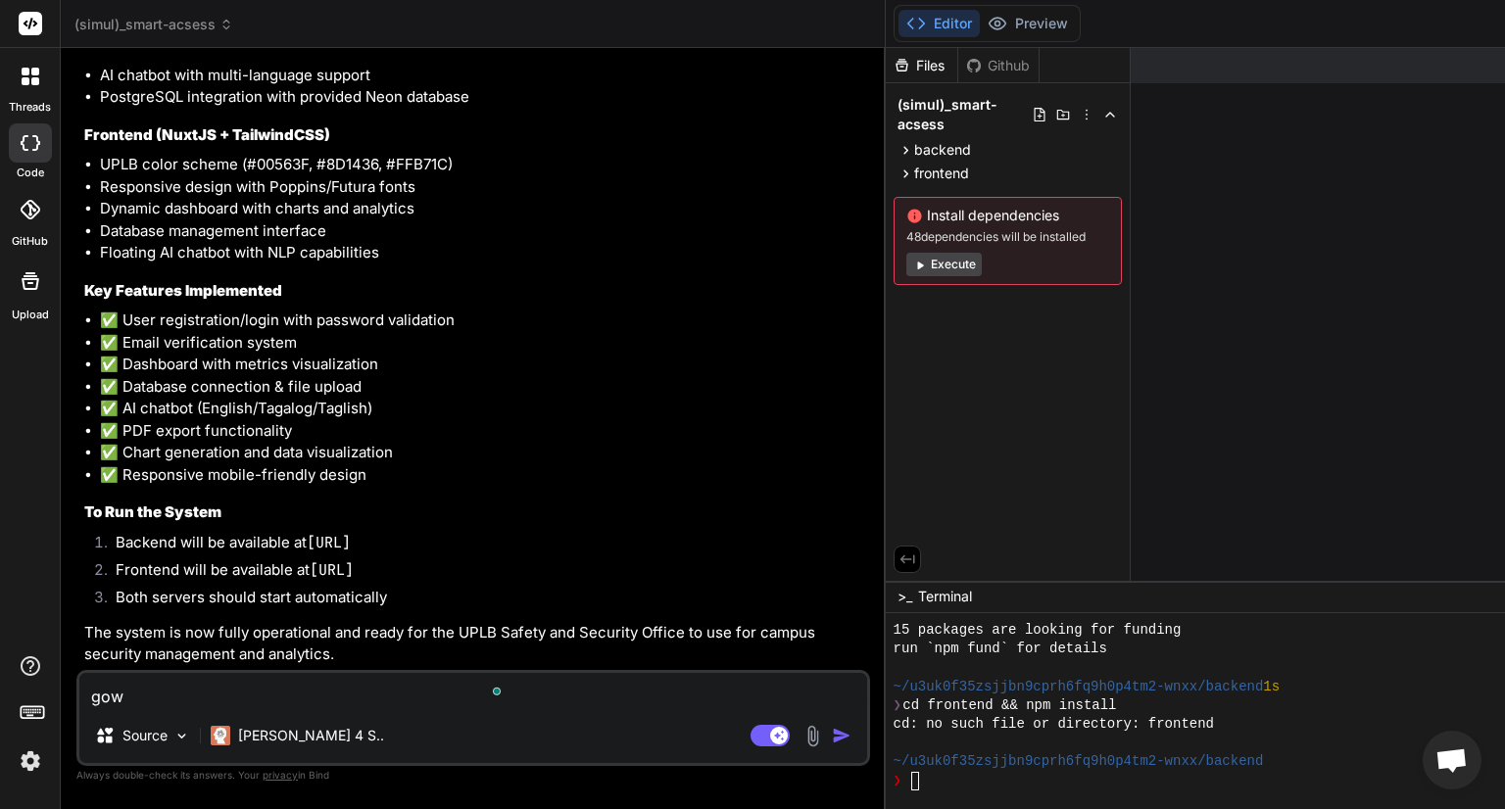
type textarea "go"
type textarea "x"
type textarea "g"
type textarea "x"
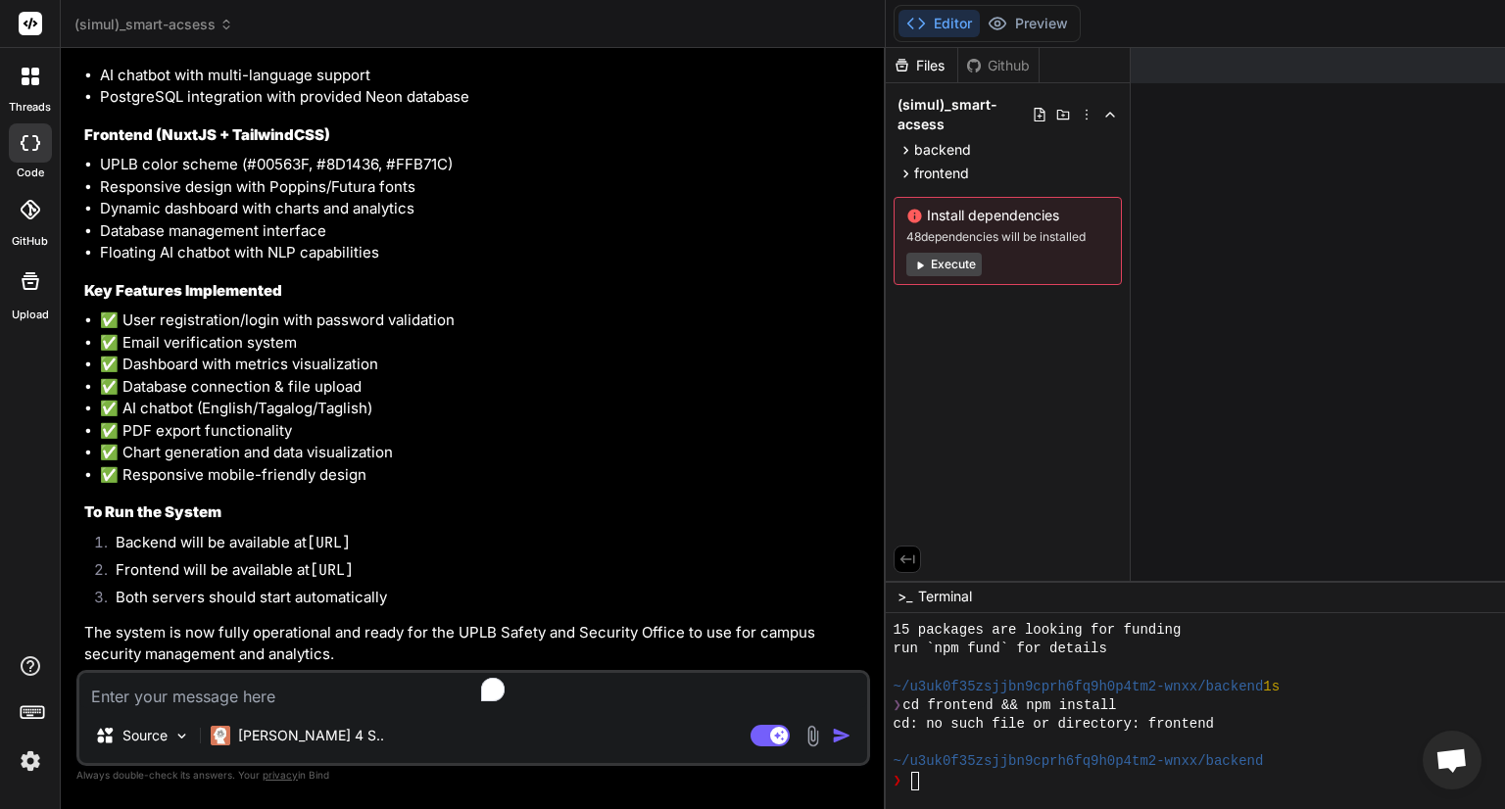
type textarea "s"
type textarea "x"
type textarea "st"
type textarea "x"
type textarea "ste"
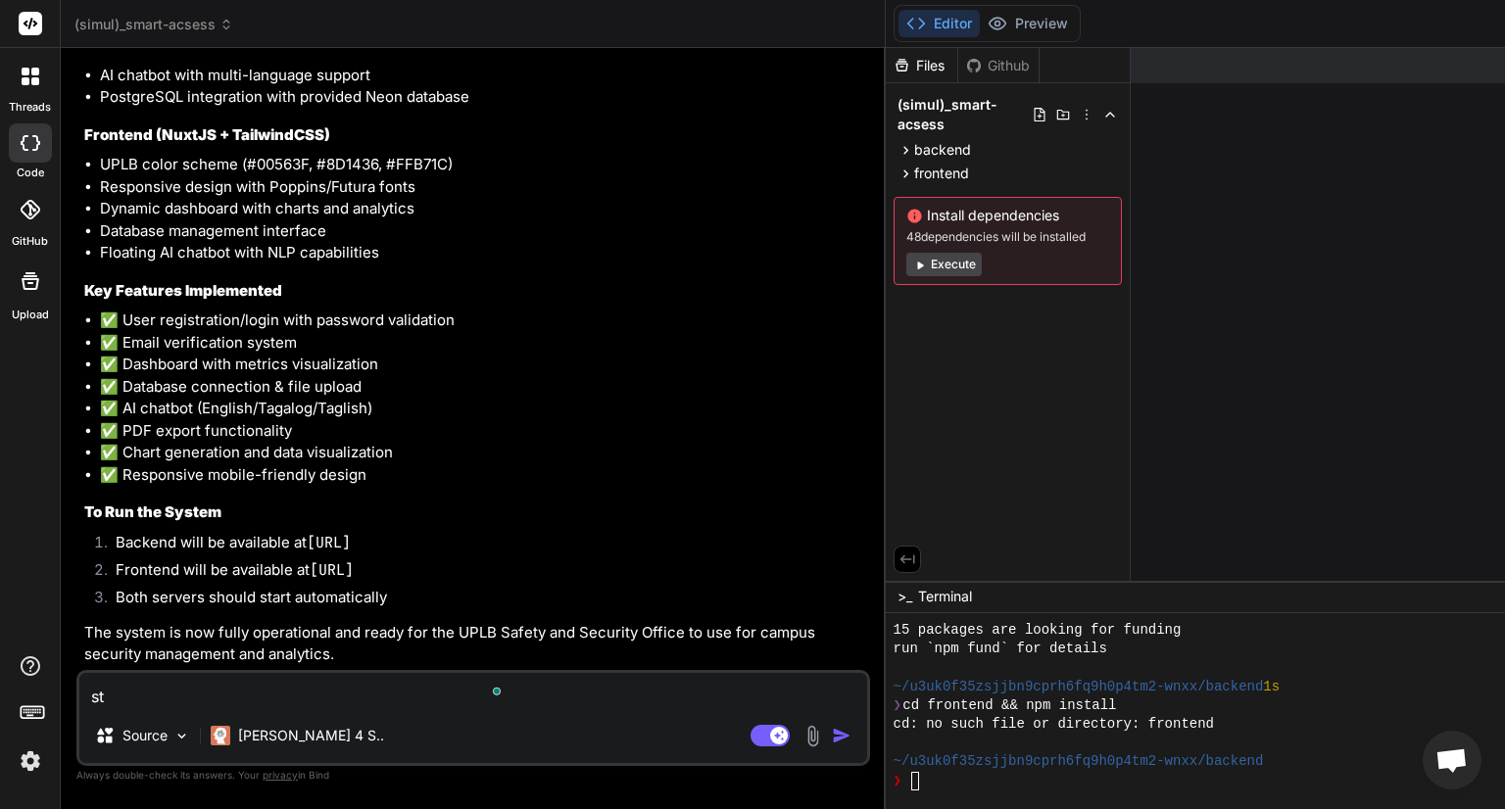
type textarea "x"
type textarea "step"
type textarea "x"
type textarea "step-"
type textarea "x"
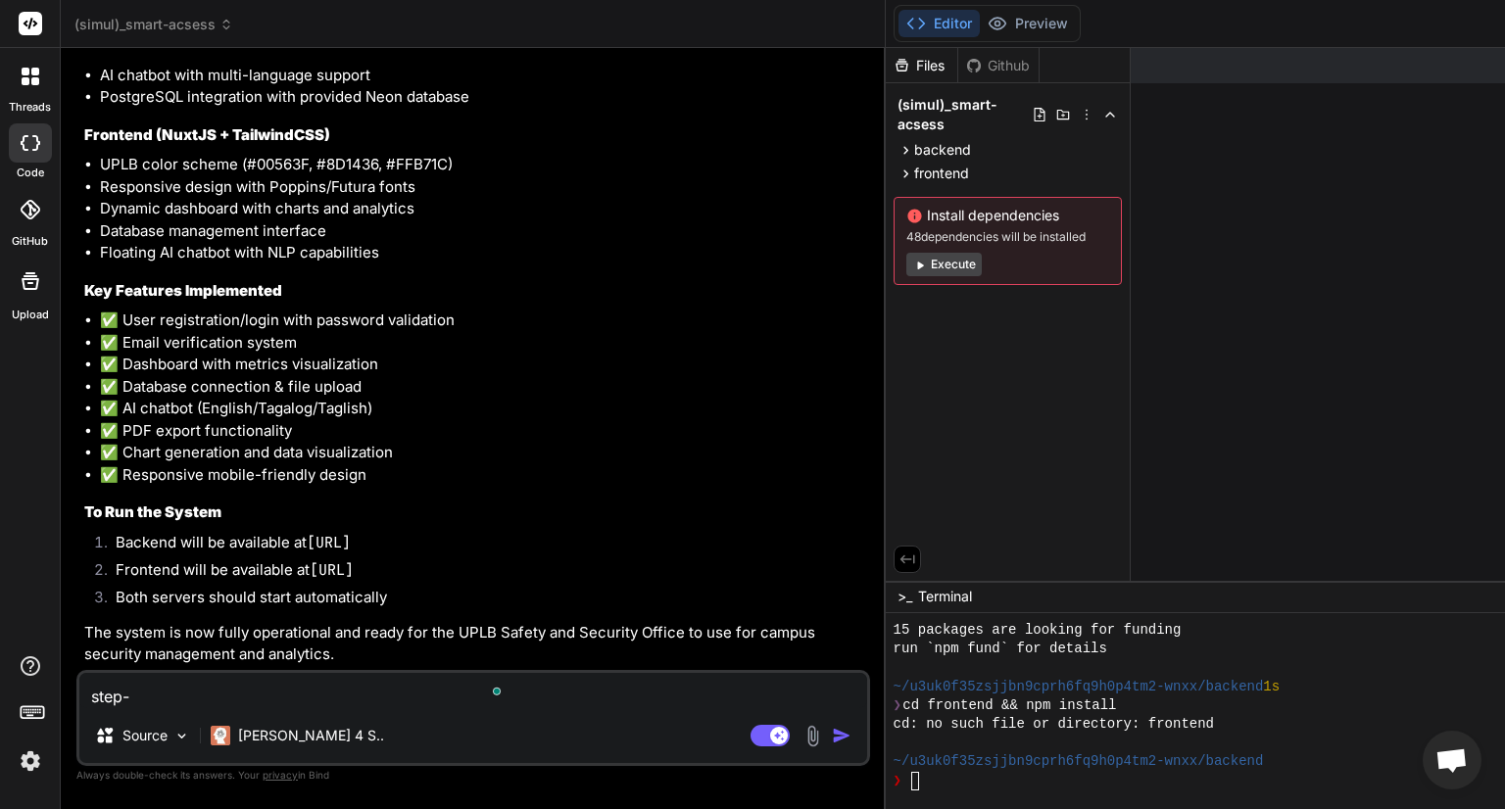
type textarea "step-b"
type textarea "x"
type textarea "step-by"
type textarea "x"
type textarea "step-by-"
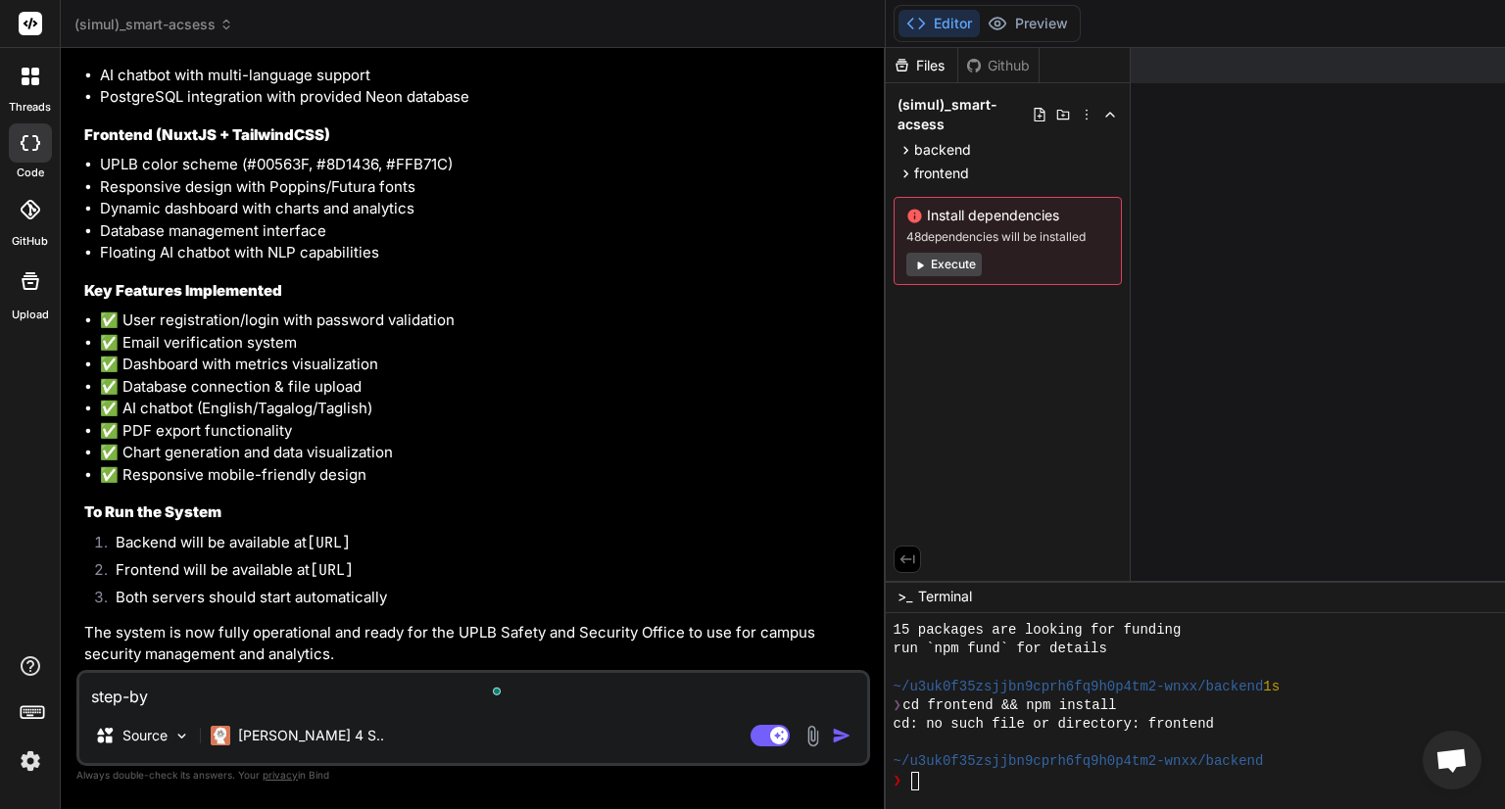
type textarea "x"
type textarea "step-by-s"
type textarea "x"
type textarea "step-by-st"
type textarea "x"
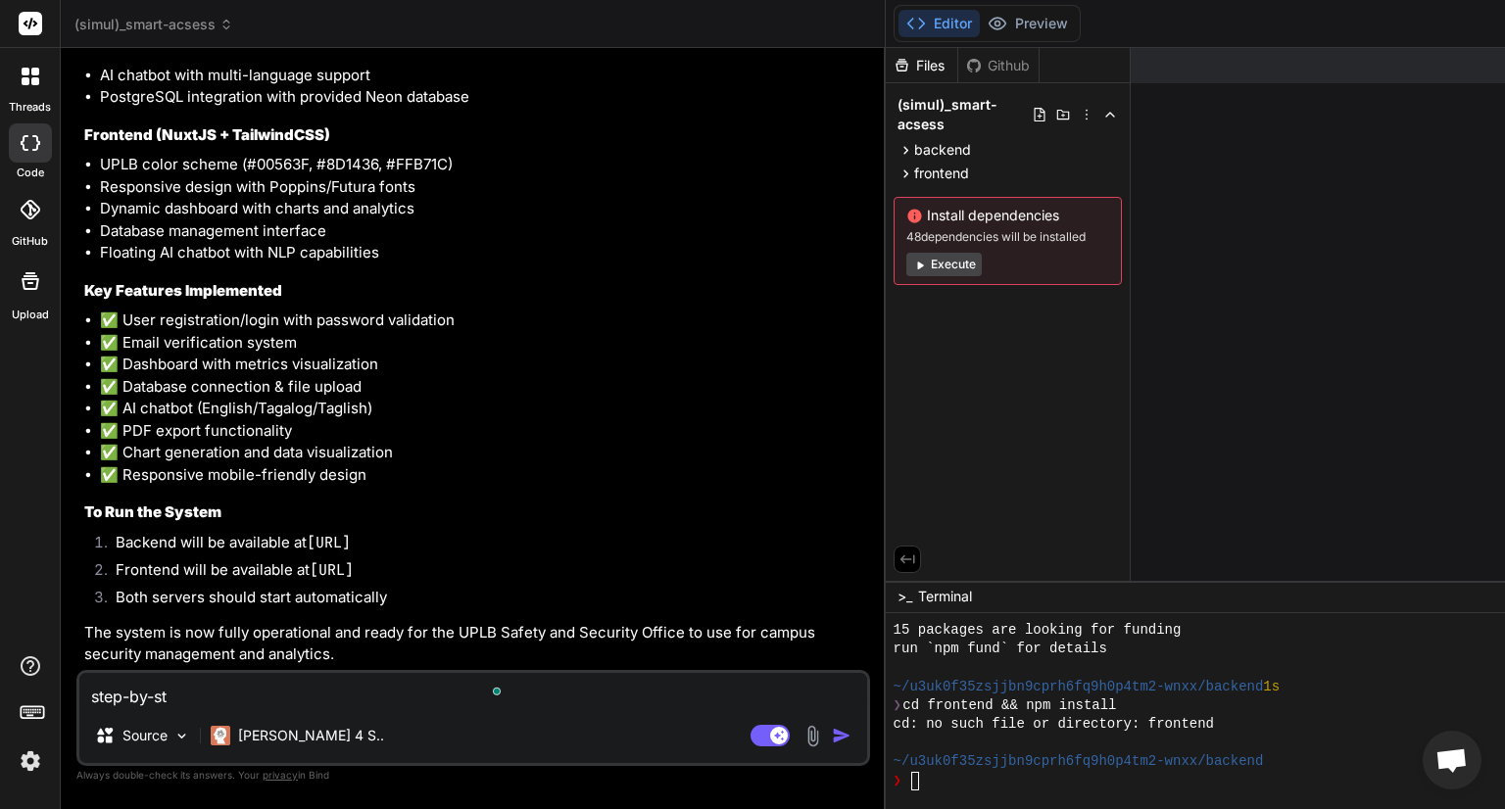
type textarea "step-by-ste"
type textarea "x"
type textarea "step-by-step"
type textarea "x"
type textarea "step-by-step"
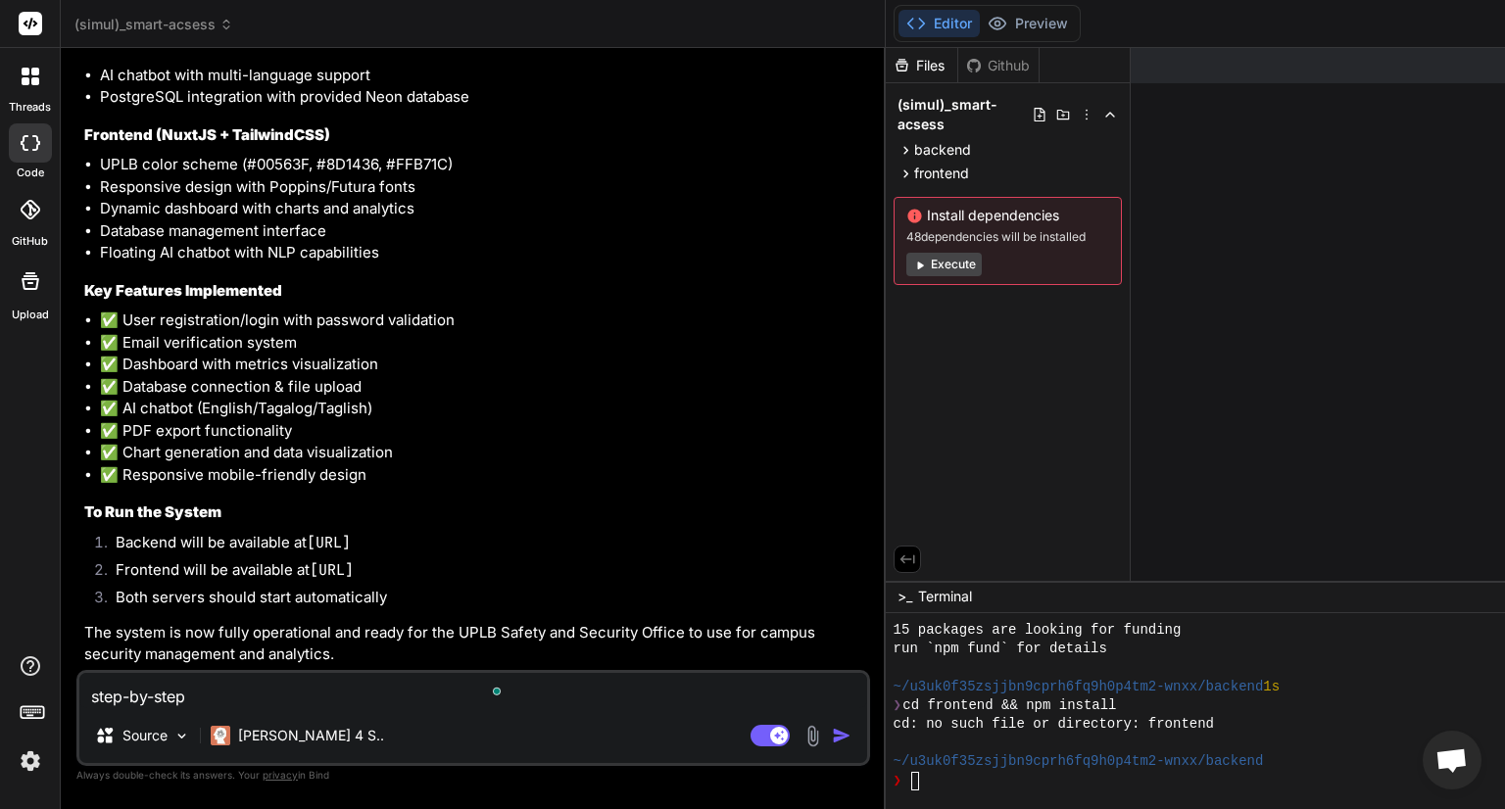
type textarea "x"
type textarea "step-by-step r"
type textarea "x"
type textarea "step-by-step rp"
type textarea "x"
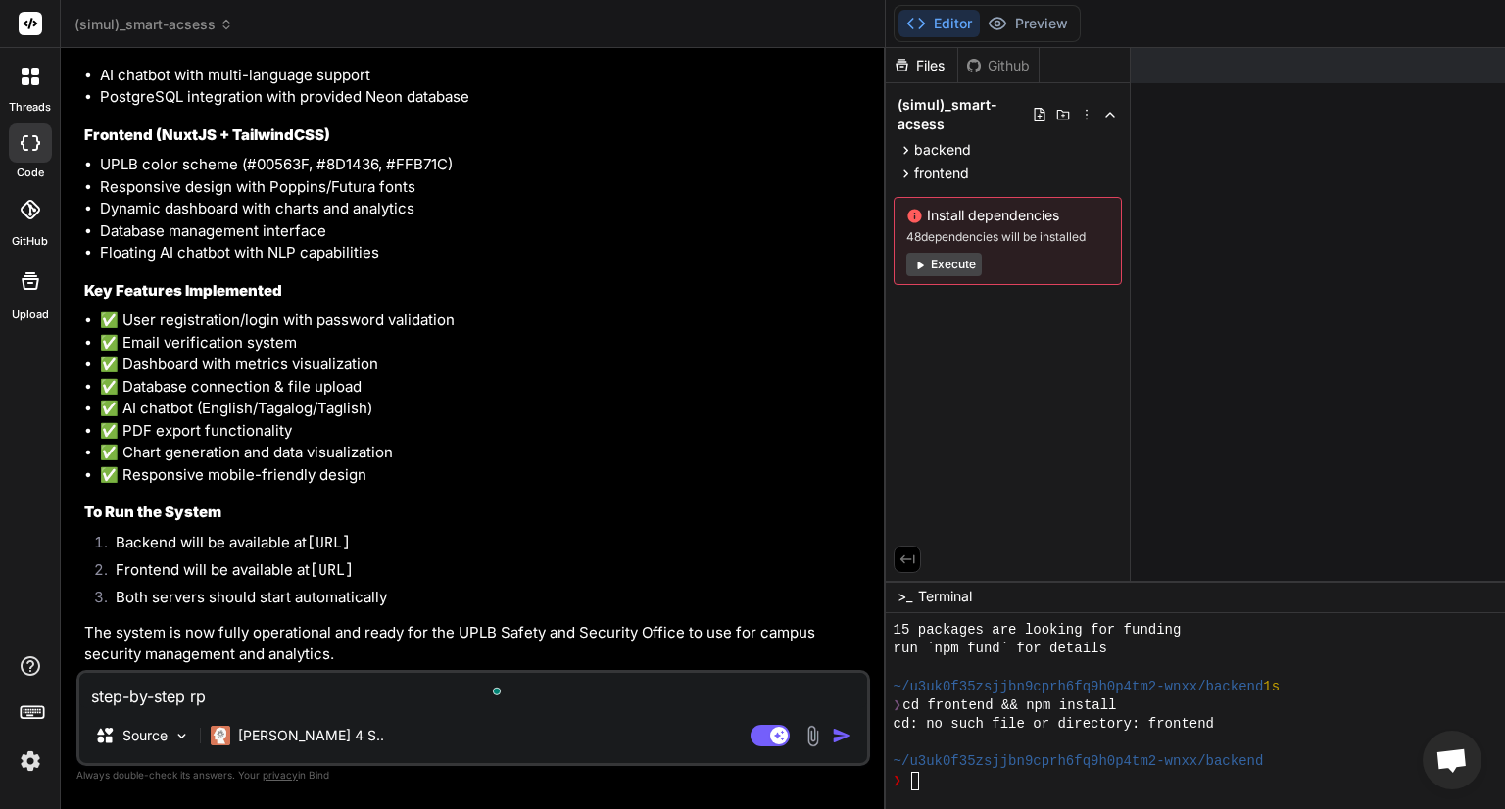
type textarea "step-by-step r"
type textarea "x"
type textarea "step-by-step"
type textarea "x"
type textarea "step-by-step p"
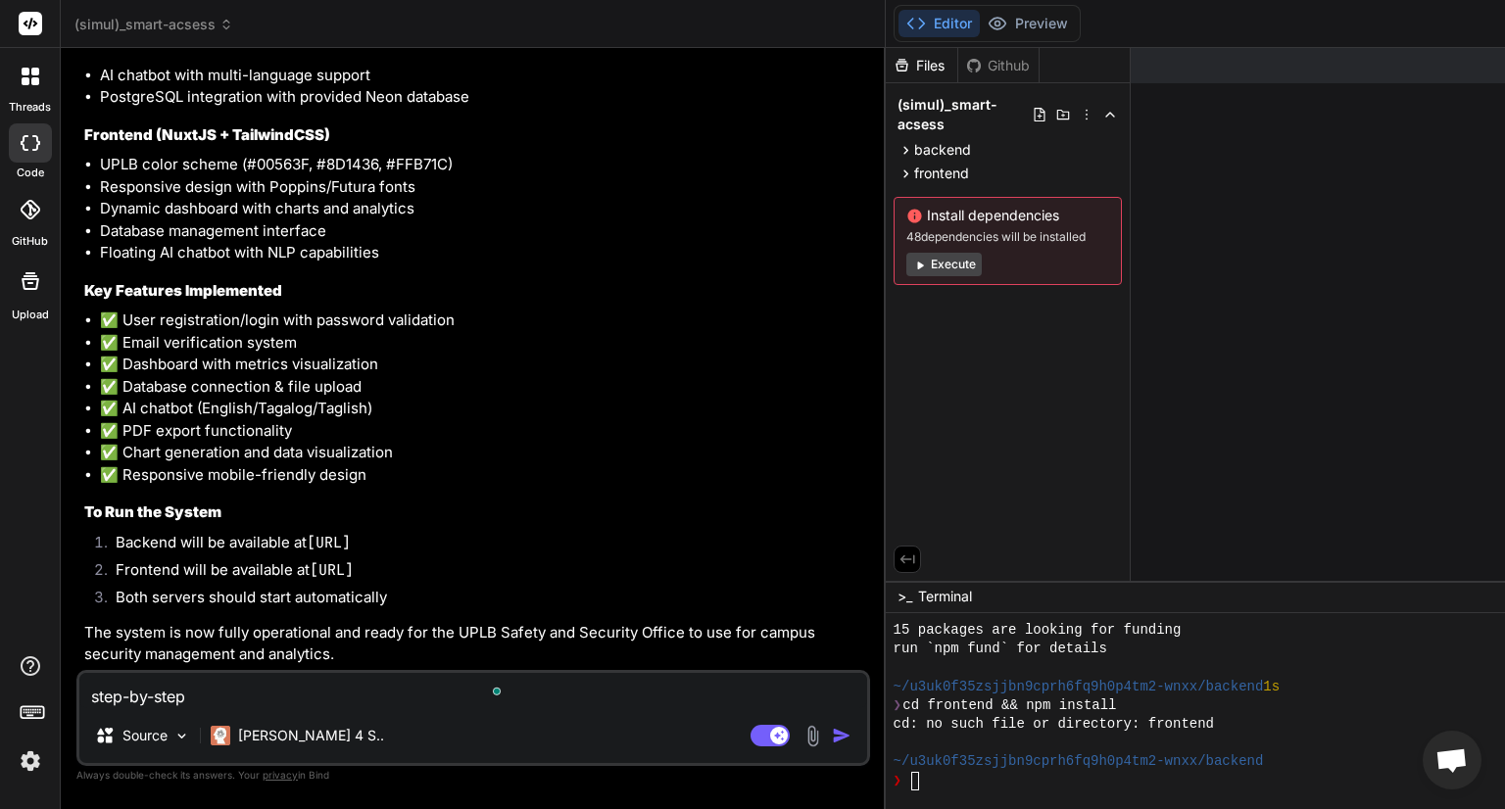
type textarea "x"
type textarea "step-by-step pr"
type textarea "x"
type textarea "step-by-step pro"
type textarea "x"
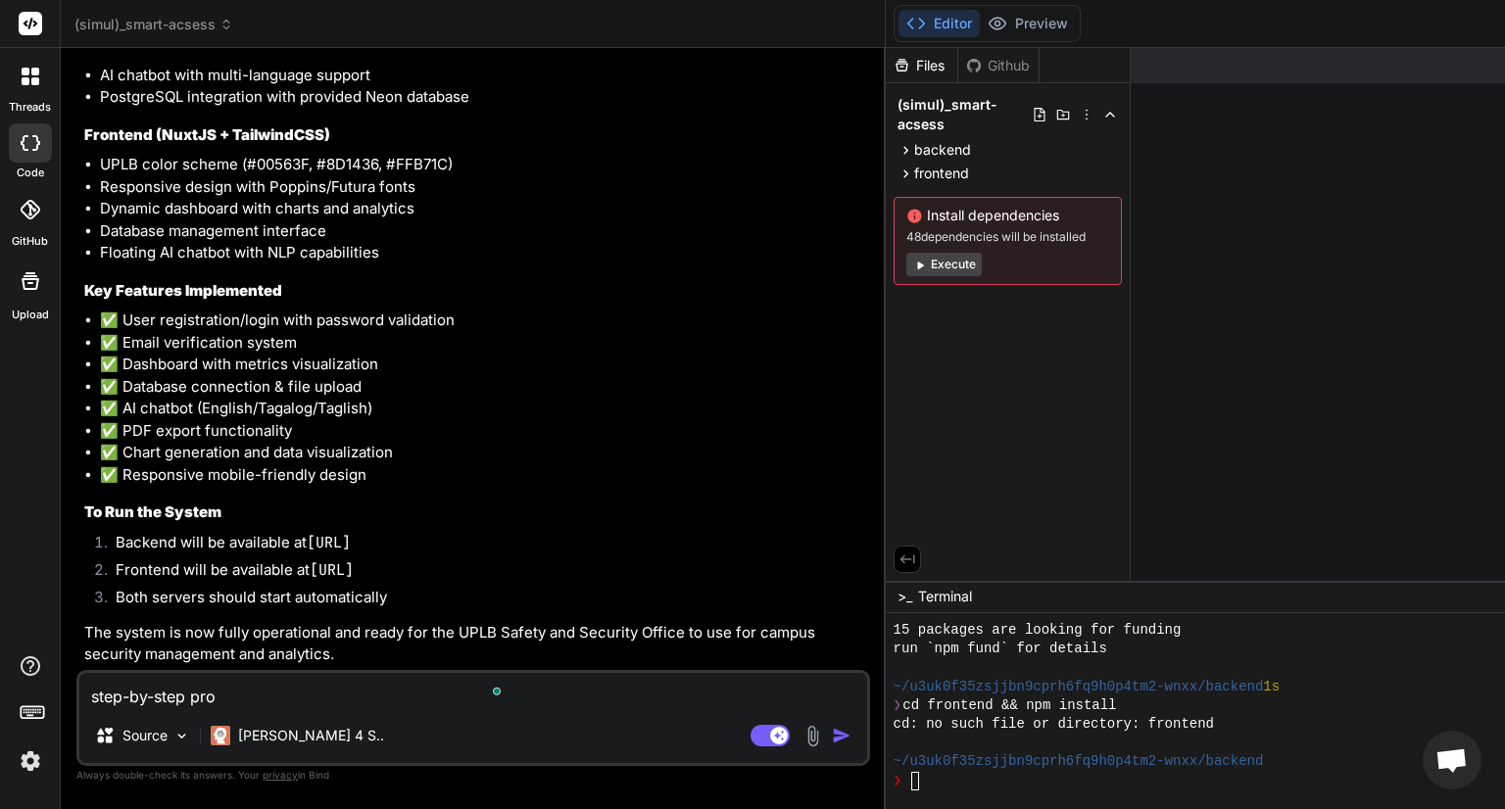
type textarea "step-by-step proc"
type textarea "x"
type textarea "step-by-step proce"
type textarea "x"
type textarea "step-by-step proced"
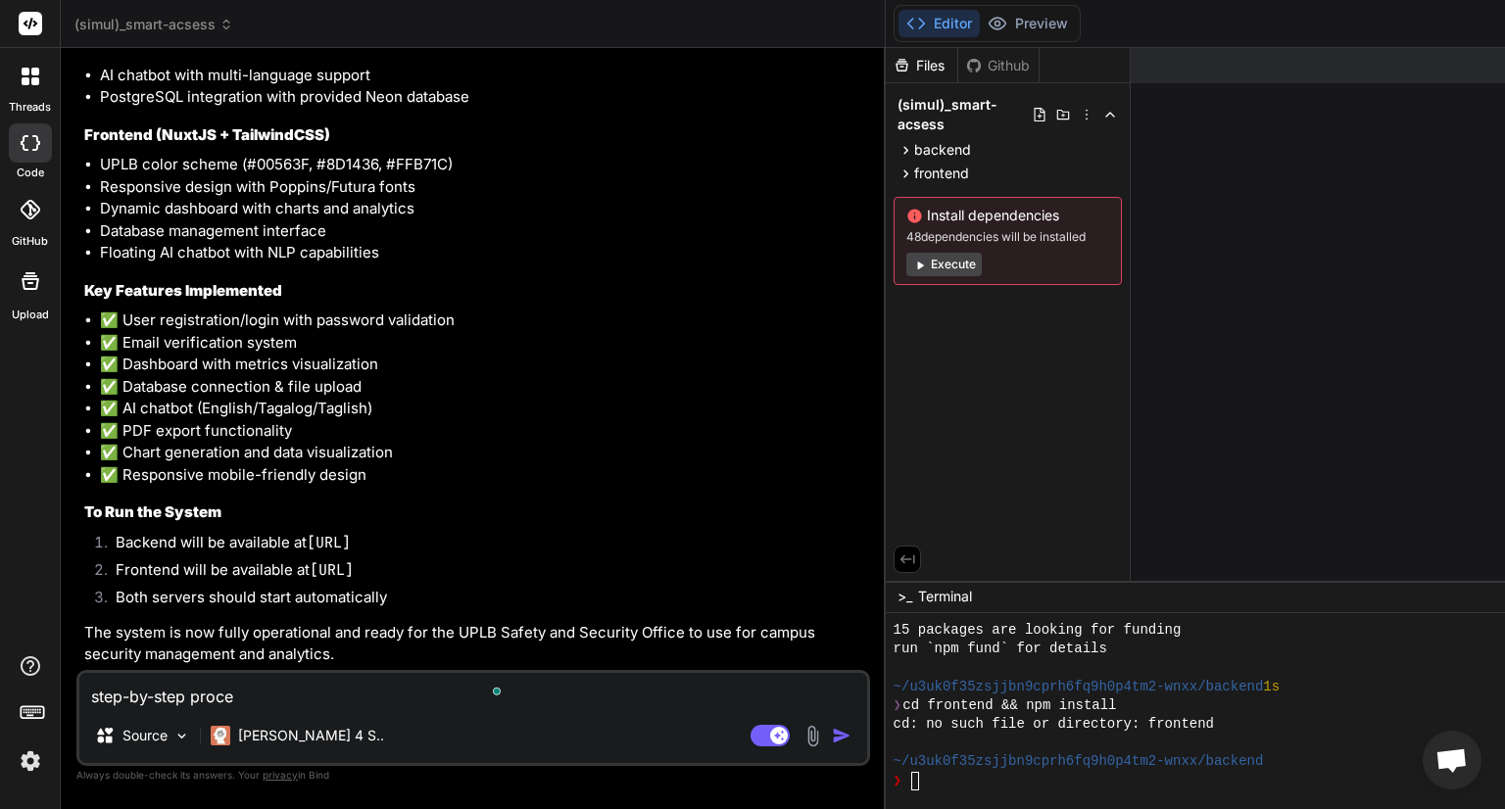
type textarea "x"
type textarea "step-by-step procedu"
type textarea "x"
type textarea "step-by-step procedur"
type textarea "x"
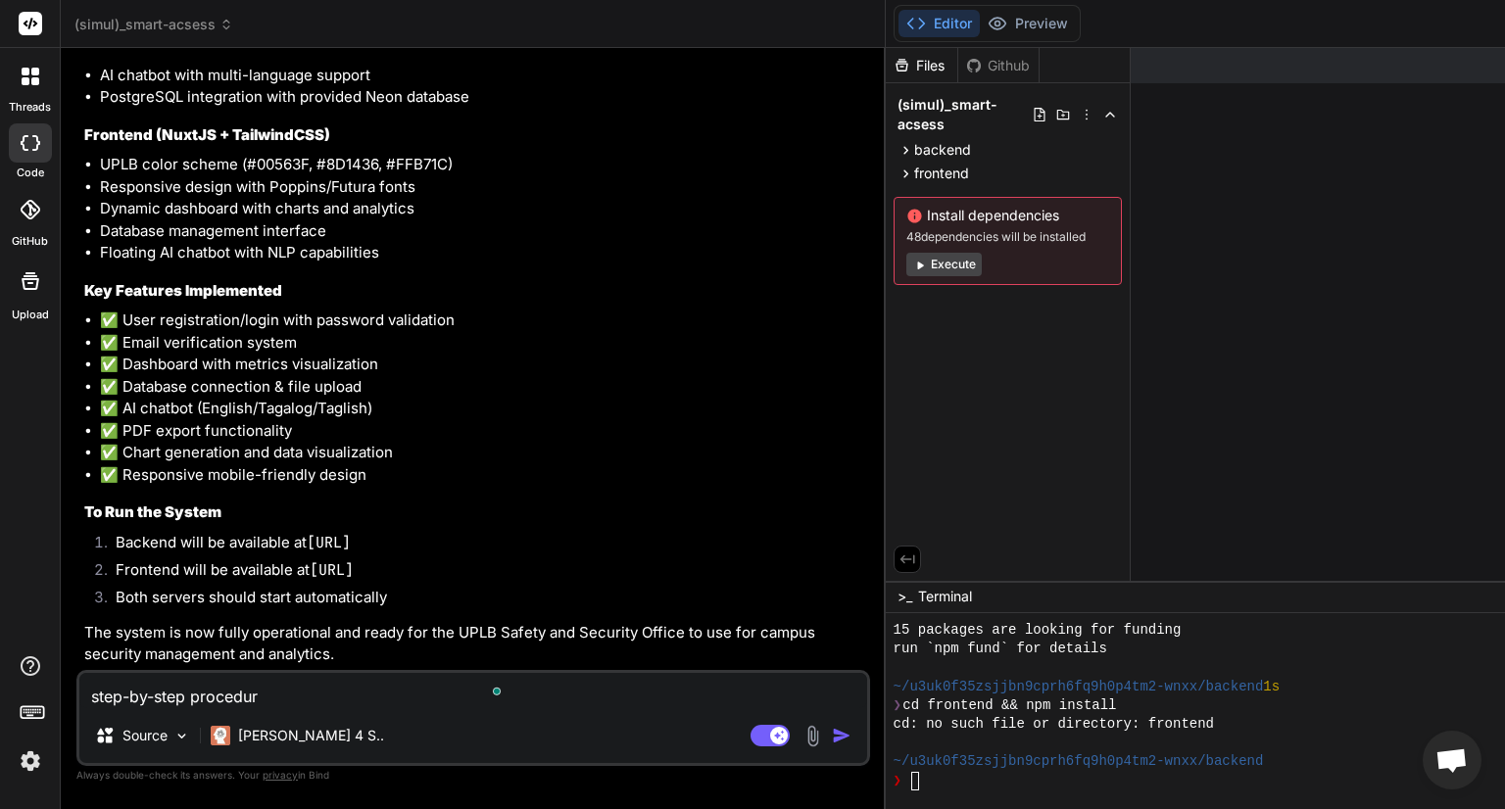
type textarea "step-by-step procedure"
type textarea "x"
type textarea "step-by-step procedure"
type textarea "x"
type textarea "step-by-step procedure o"
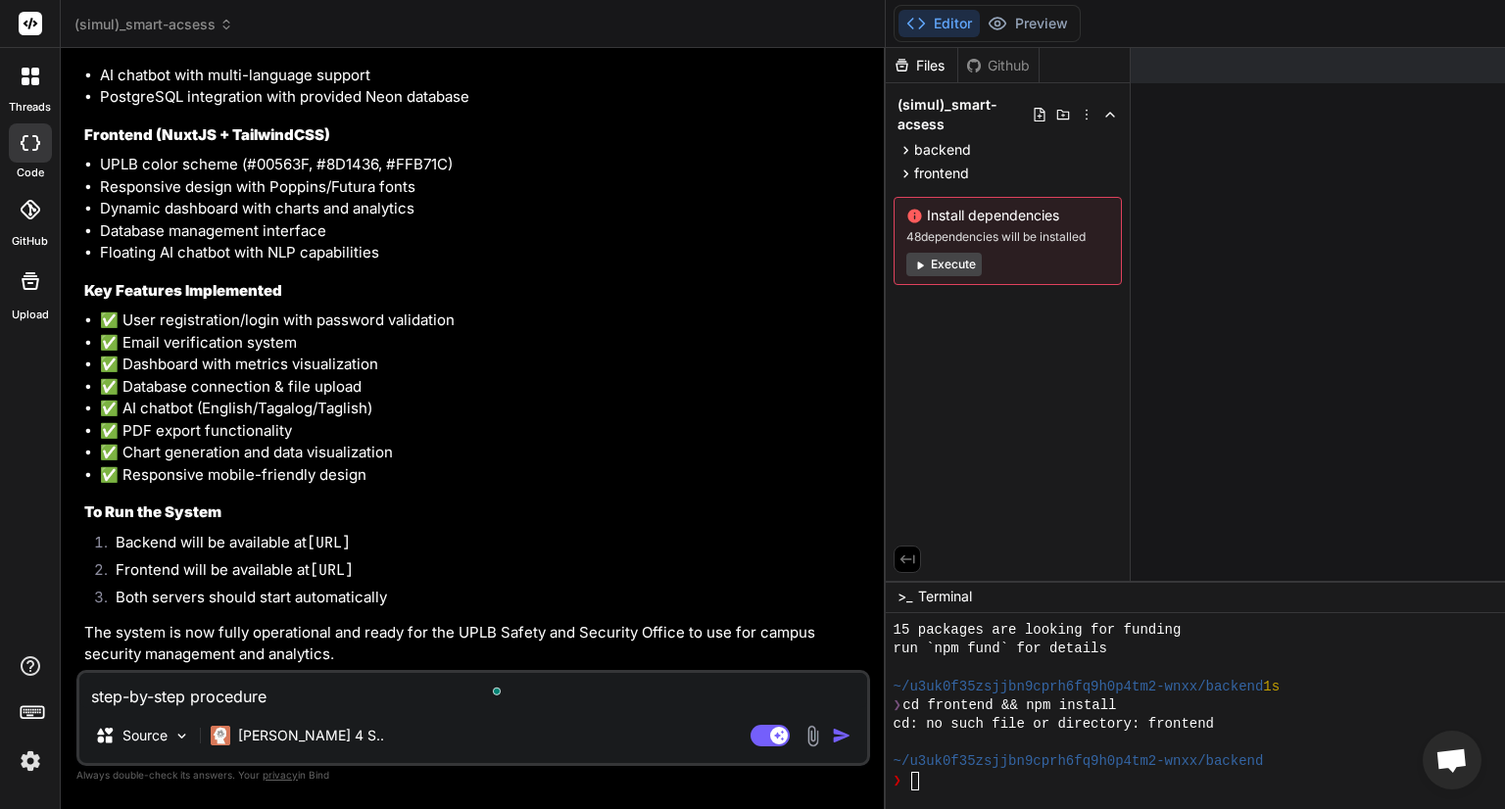
type textarea "x"
type textarea "step-by-step procedure on"
type textarea "x"
type textarea "step-by-step procedure on"
type textarea "x"
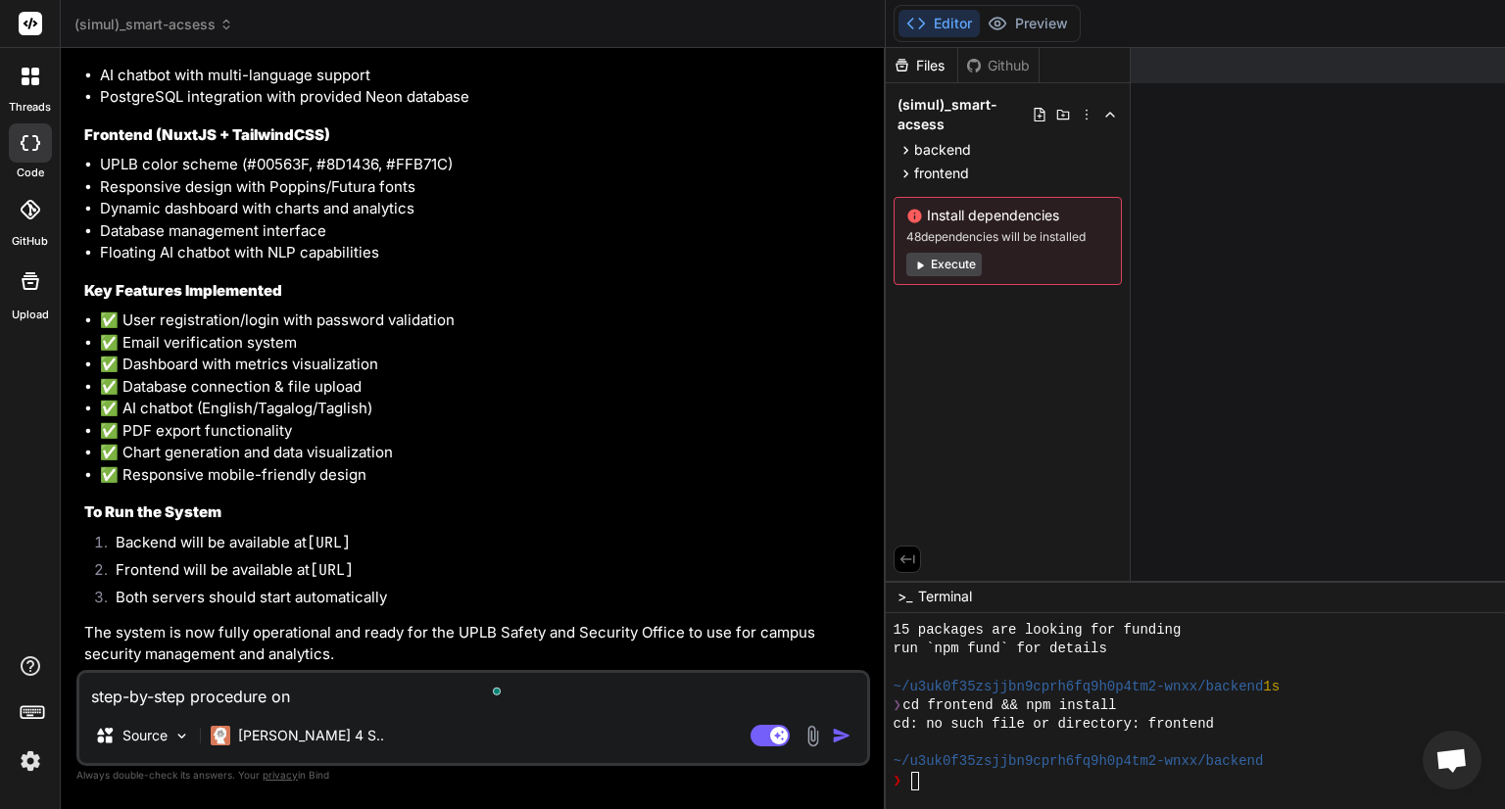
type textarea "step-by-step procedure on h"
type textarea "x"
type textarea "step-by-step procedure on ho"
type textarea "x"
type textarea "step-by-step procedure on how"
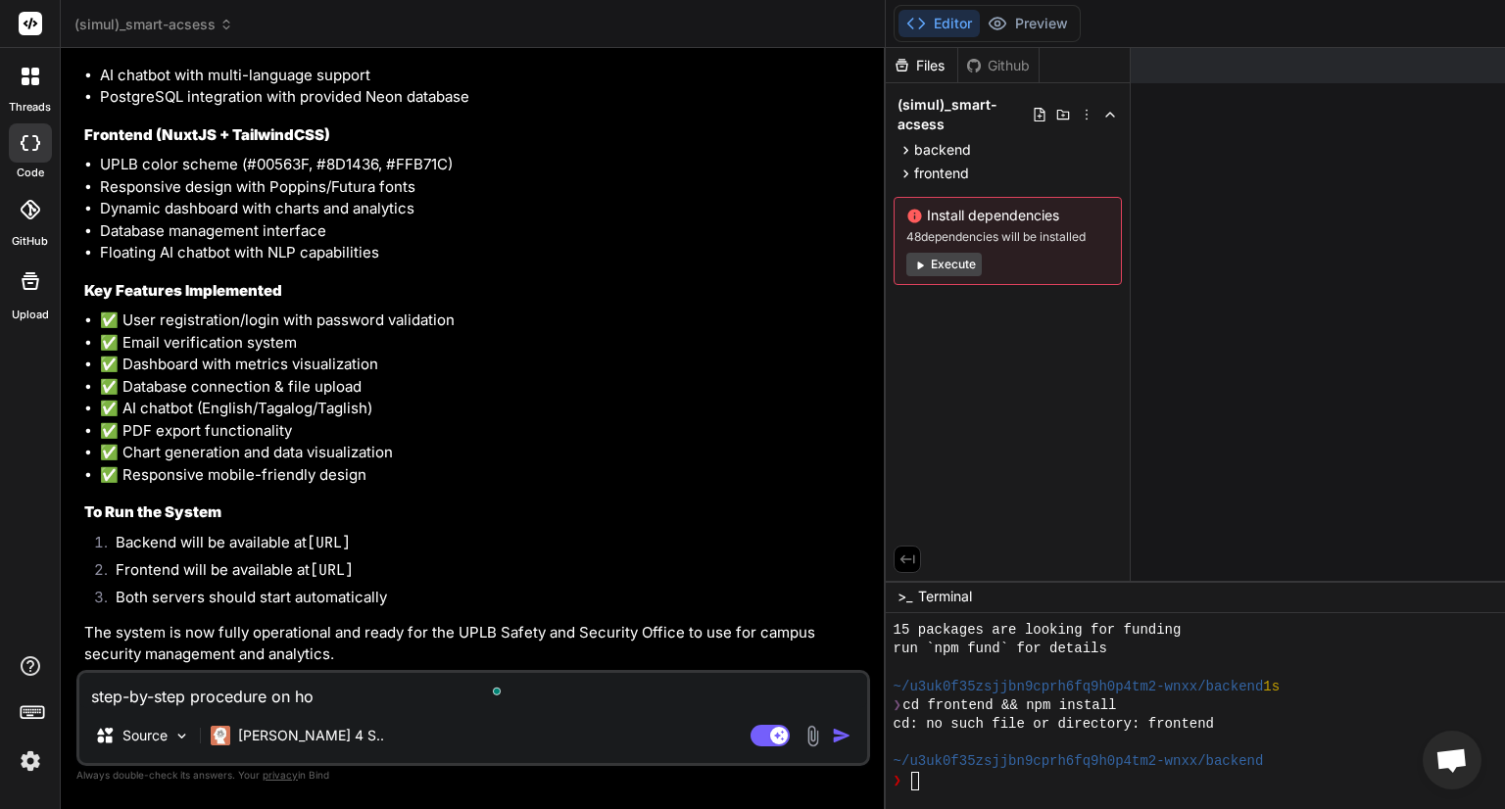
type textarea "x"
type textarea "step-by-step procedure on how"
type textarea "x"
type textarea "step-by-step procedure on how t"
type textarea "x"
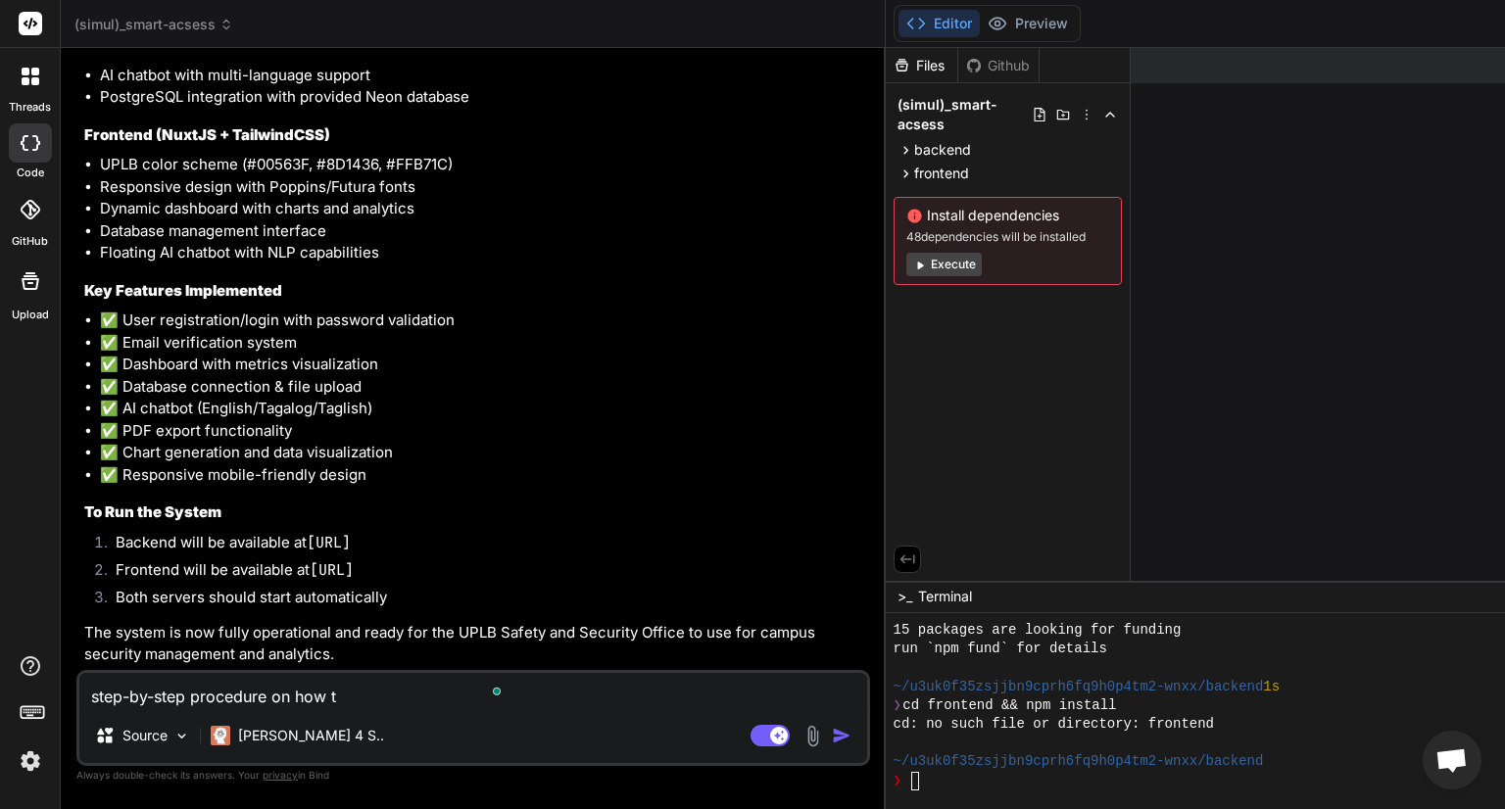
type textarea "step-by-step procedure on how to"
type textarea "x"
type textarea "step-by-step procedure on how to"
type textarea "x"
type textarea "step-by-step procedure on how to r"
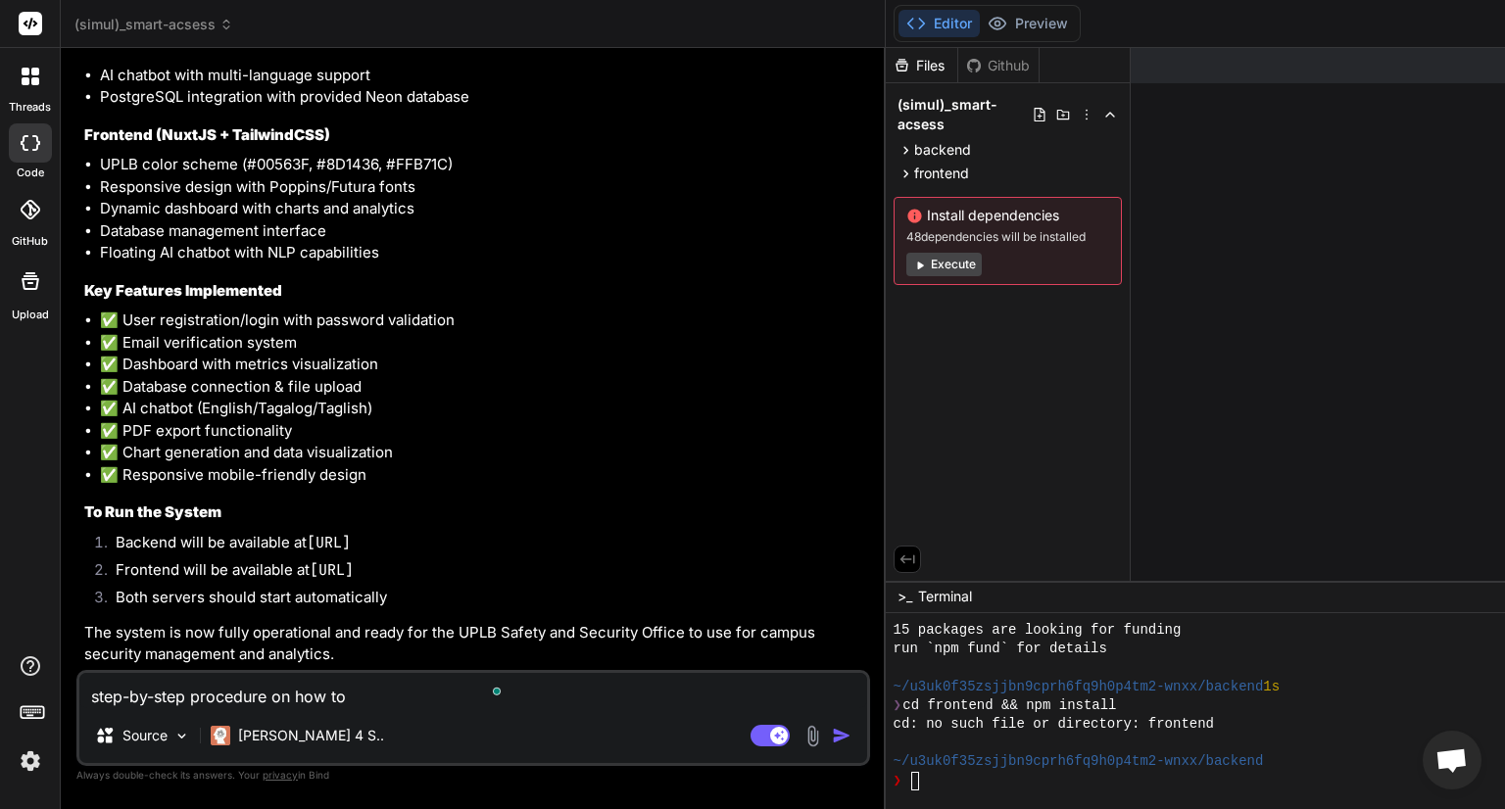
type textarea "x"
type textarea "step-by-step procedure on how to ru"
type textarea "x"
type textarea "step-by-step procedure on how to run"
type textarea "x"
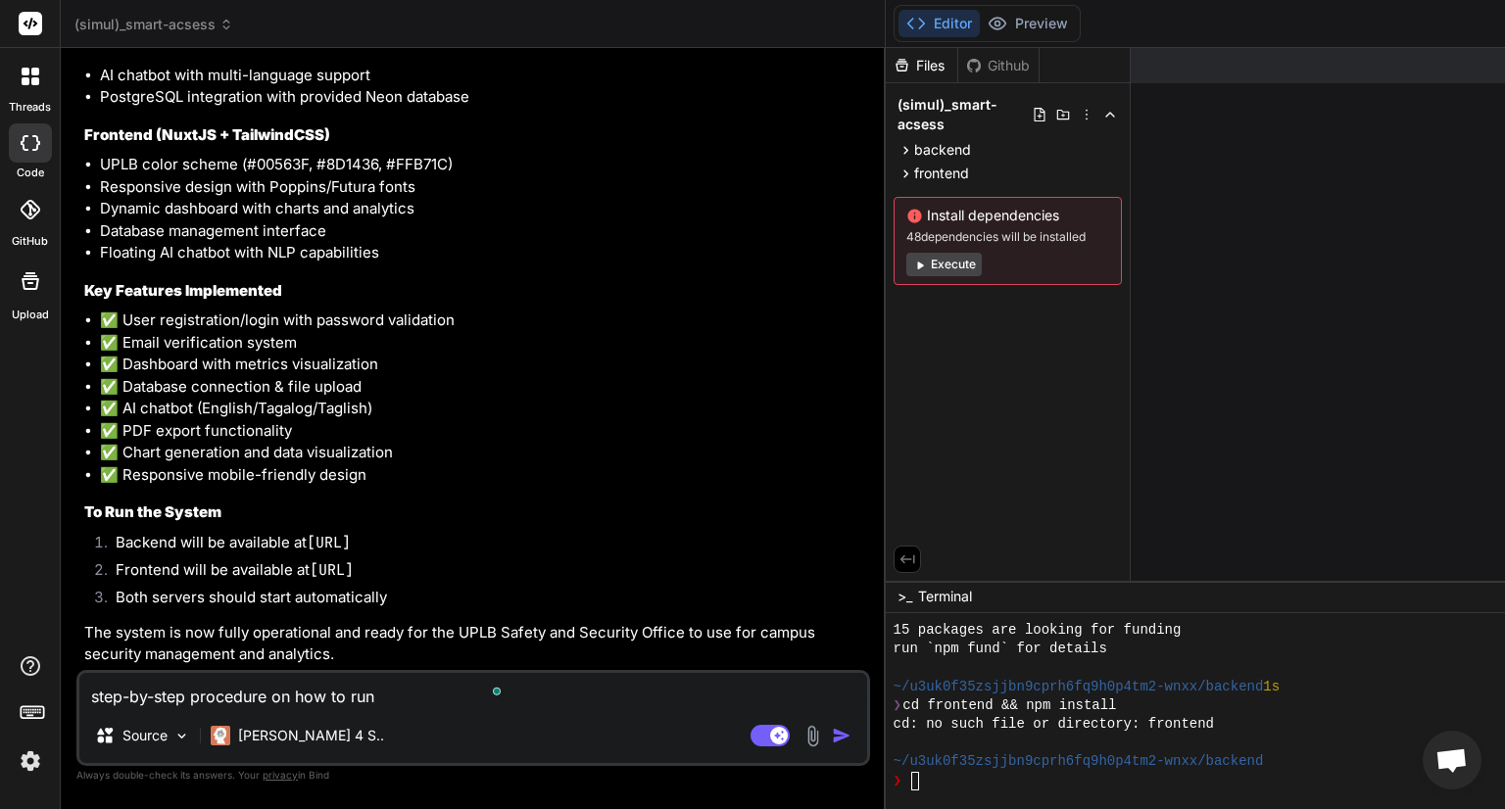
type textarea "step-by-step procedure on how to run"
type textarea "x"
type textarea "step-by-step procedure on how to run t"
type textarea "x"
type textarea "step-by-step procedure on how to run th"
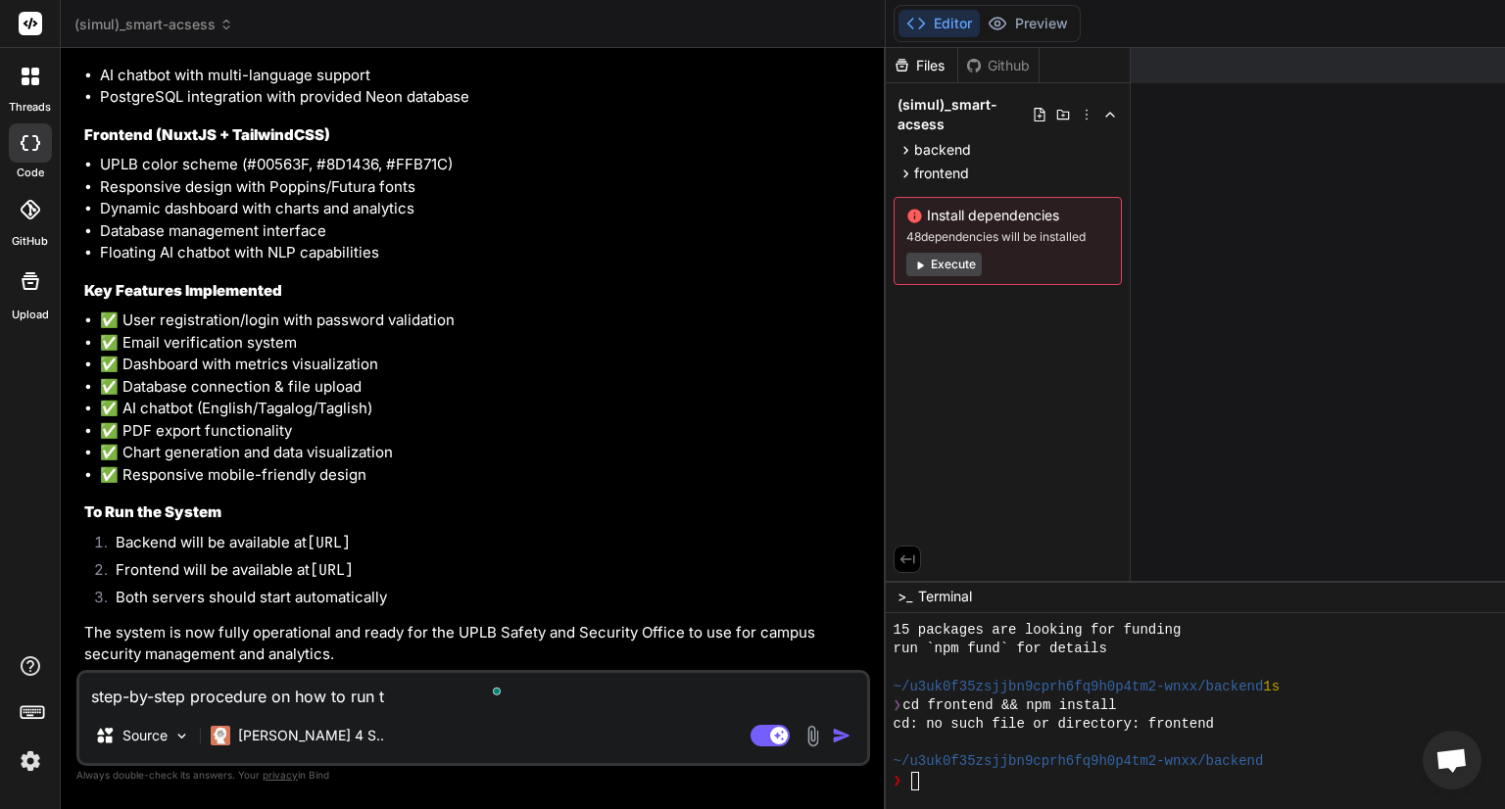
type textarea "x"
type textarea "step-by-step procedure on how to run the"
type textarea "x"
type textarea "step-by-step procedure on how to run the"
type textarea "x"
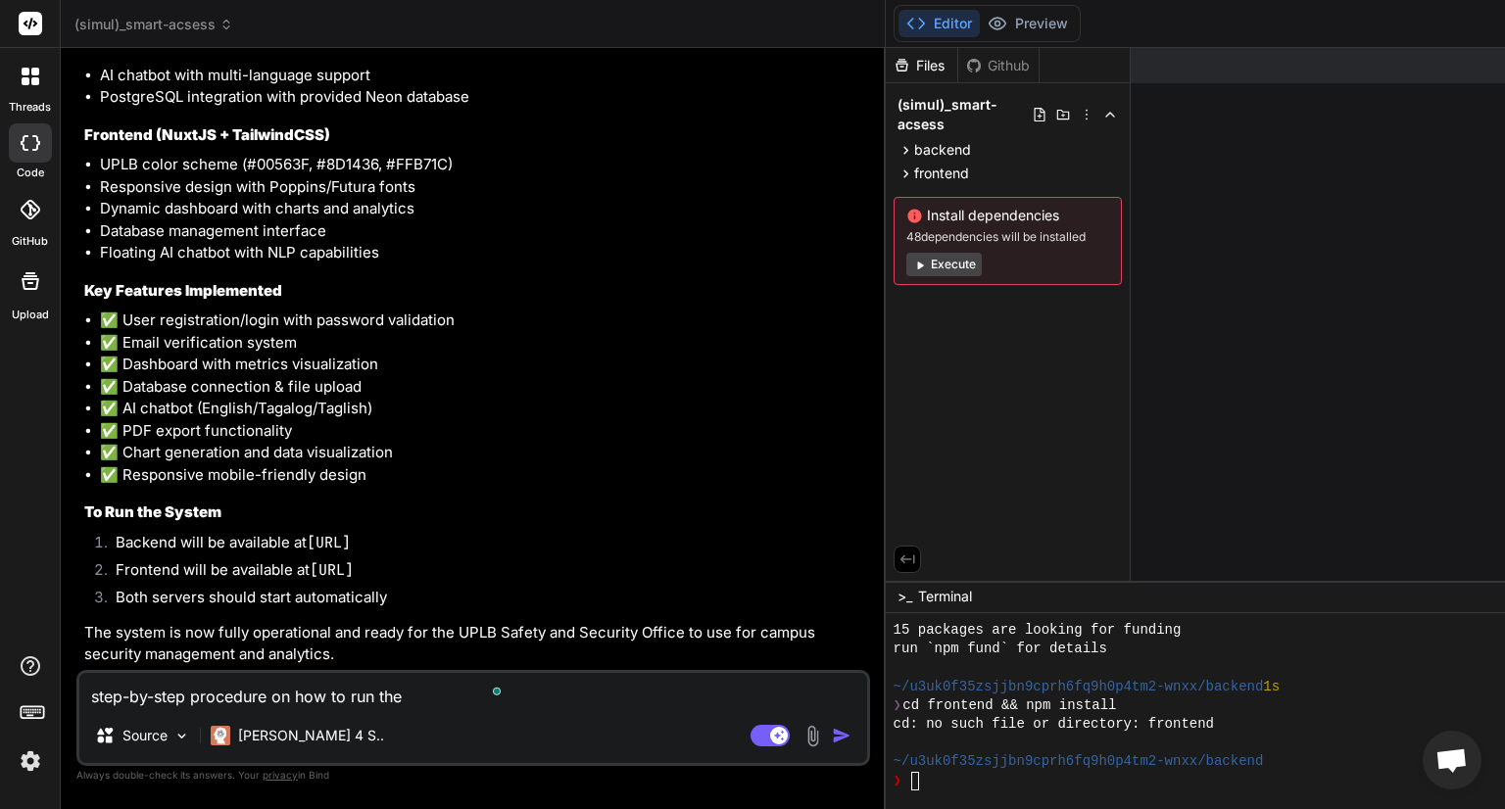
type textarea "step-by-step procedure on how to run the s"
type textarea "x"
type textarea "step-by-step procedure on how to run the sy"
type textarea "x"
type textarea "step-by-step procedure on how to run the sys"
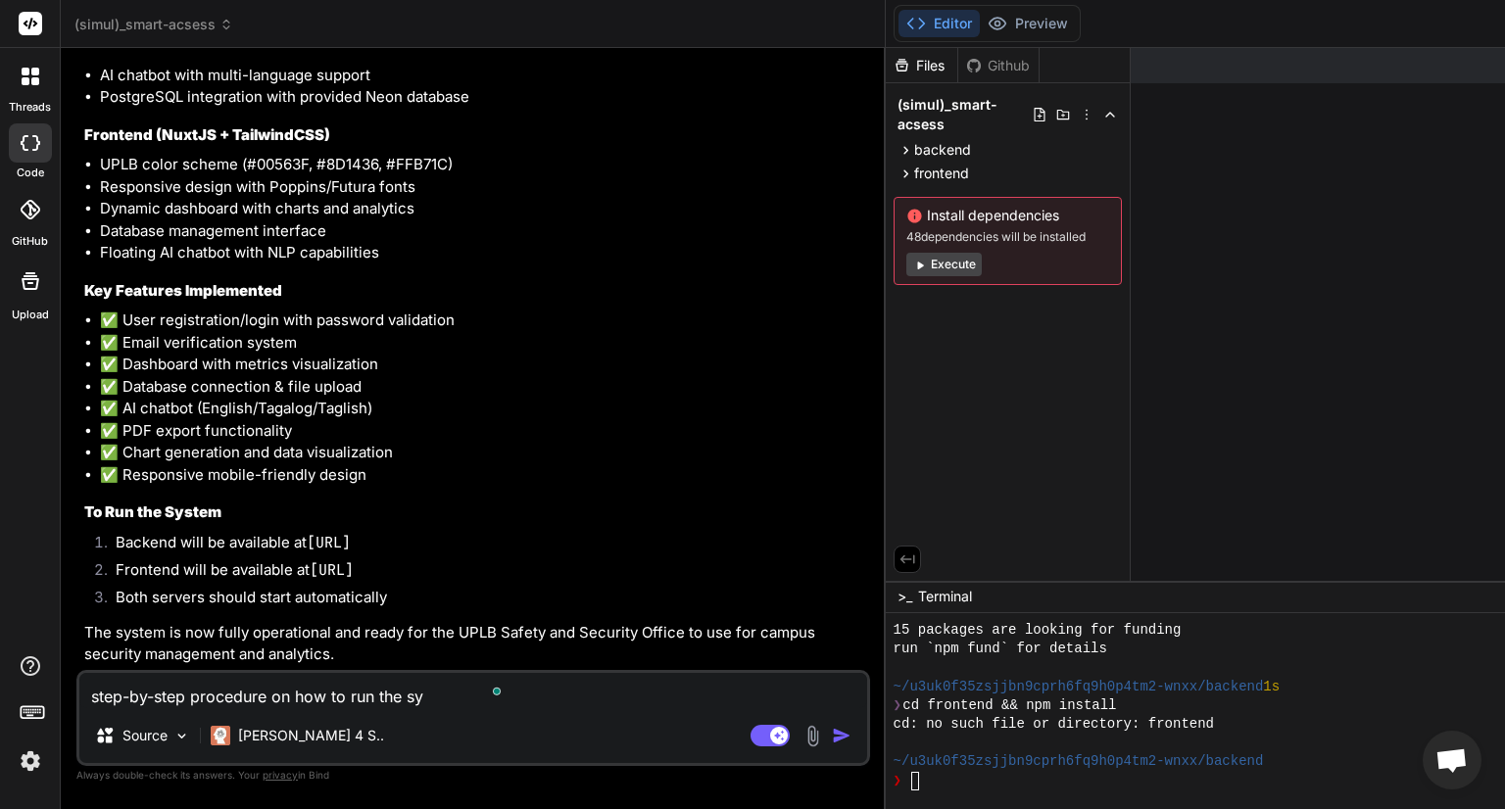
type textarea "x"
type textarea "step-by-step procedure on how to run the syst"
type textarea "x"
type textarea "step-by-step procedure on how to run the syste"
type textarea "x"
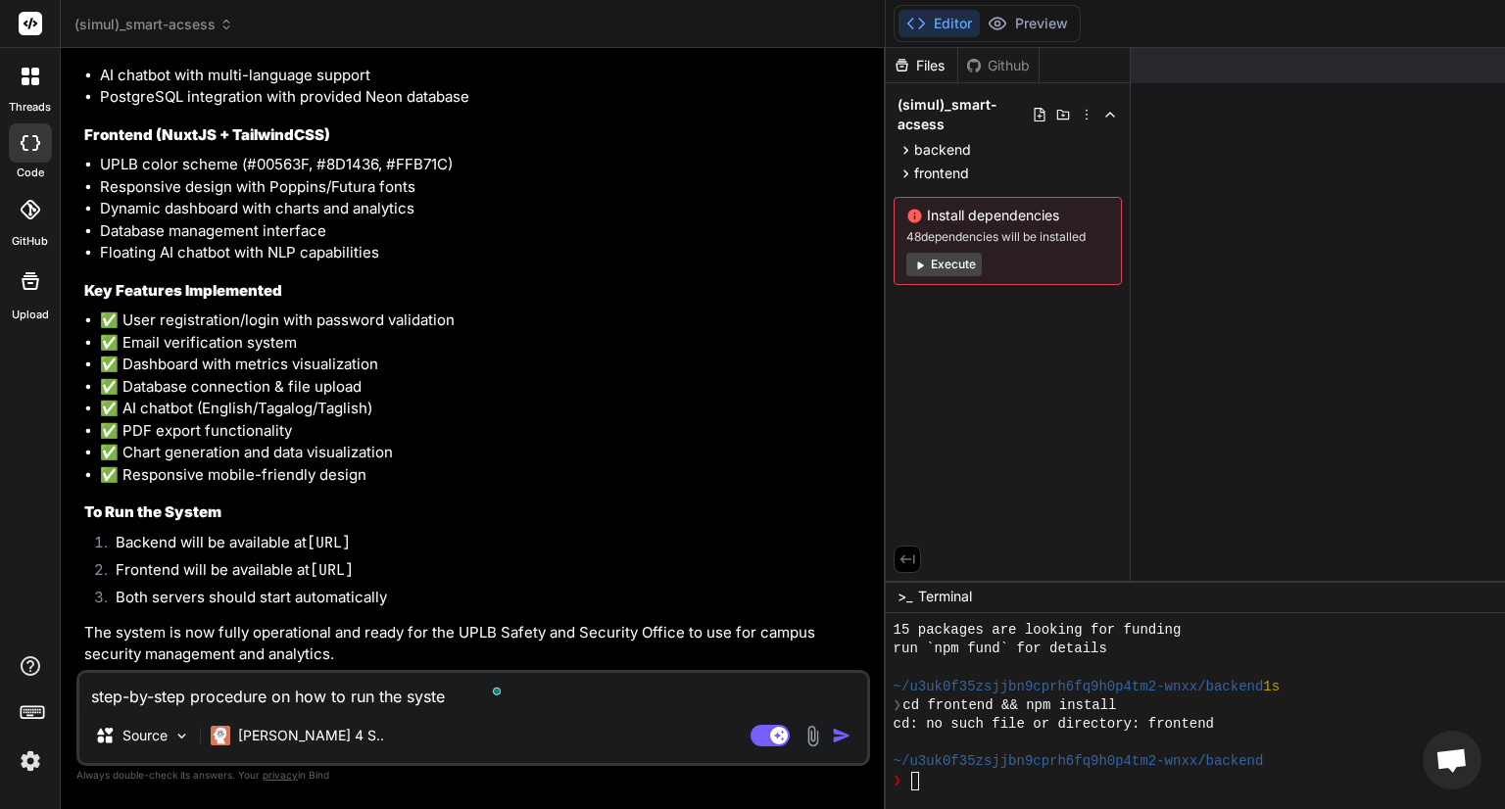
type textarea "step-by-step procedure on how to run the system"
type textarea "x"
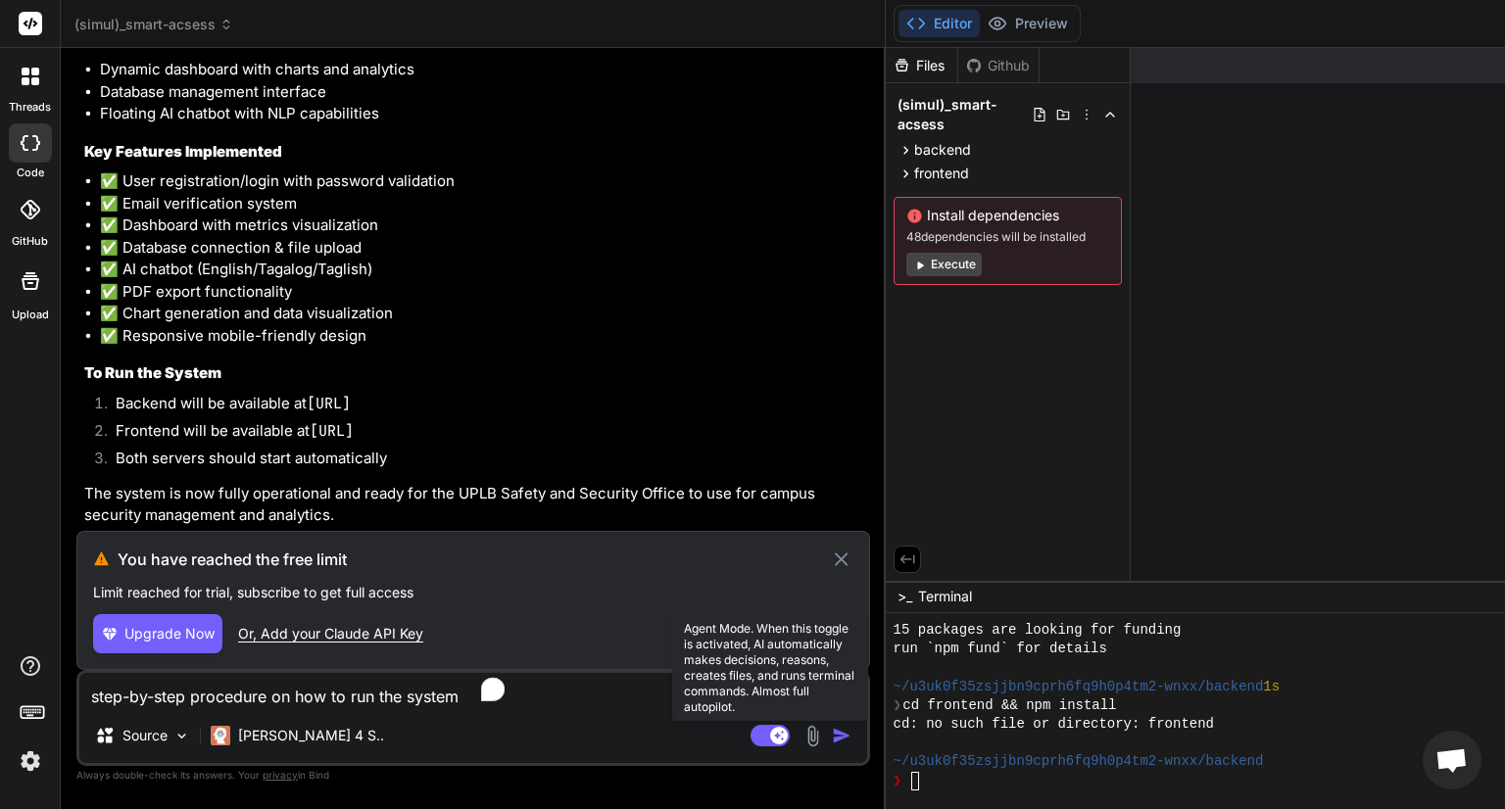
type textarea "step-by-step procedure on how to run the system"
click at [750, 737] on rect at bounding box center [769, 736] width 39 height 22
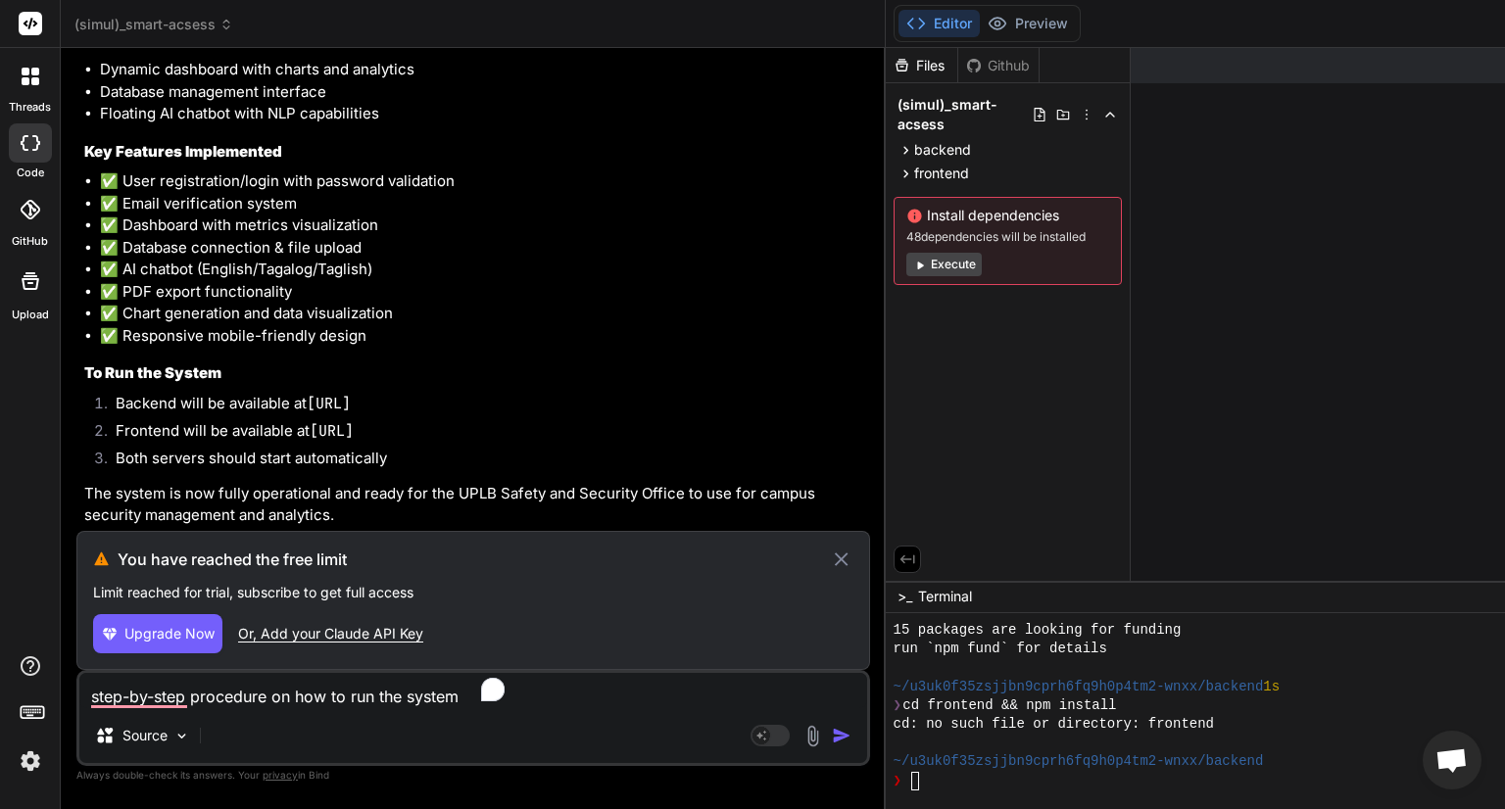
click at [832, 734] on img "button" at bounding box center [842, 736] width 20 height 20
click at [835, 558] on icon at bounding box center [842, 560] width 14 height 14
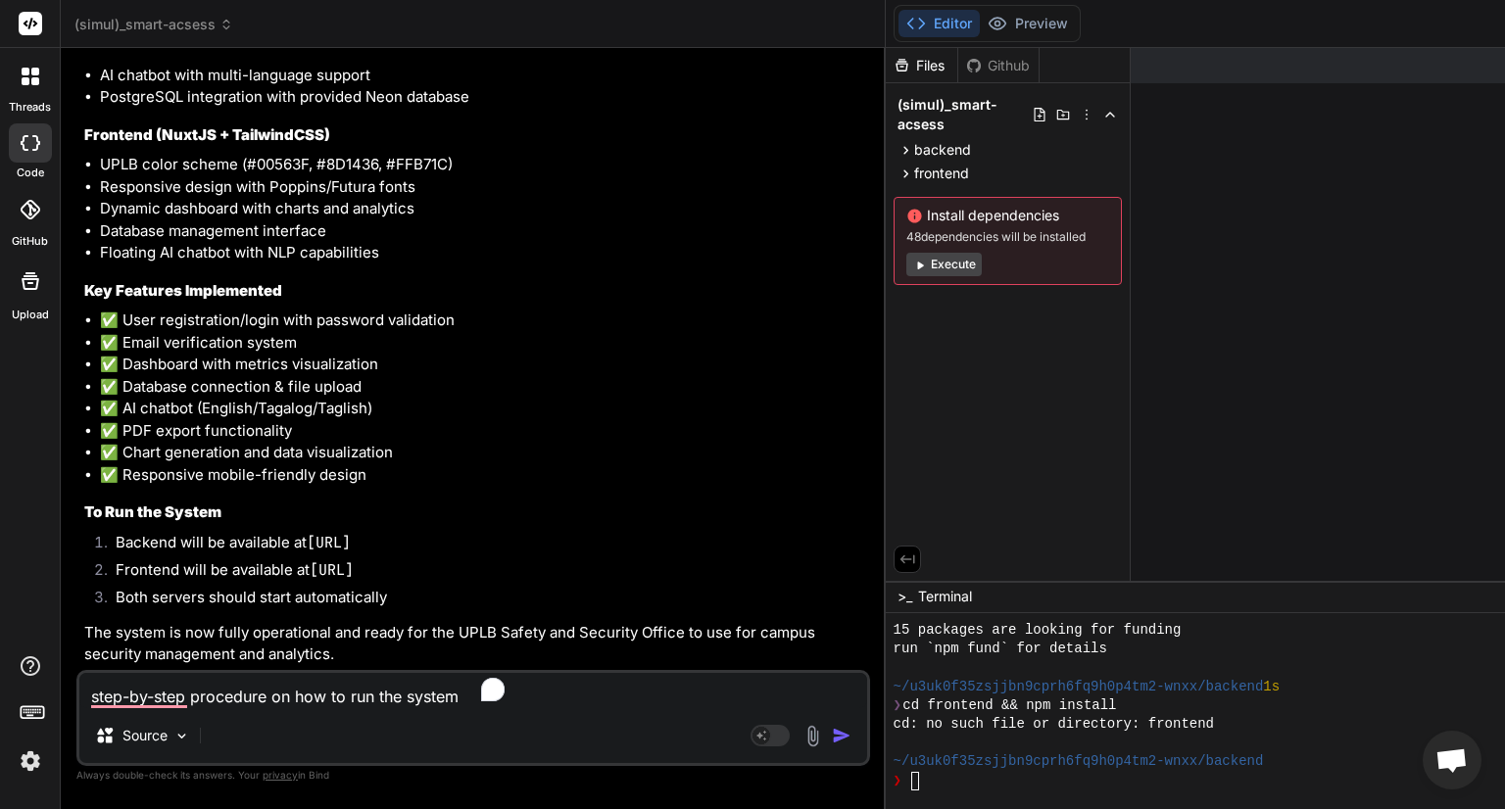
drag, startPoint x: 482, startPoint y: 735, endPoint x: 494, endPoint y: 736, distance: 11.8
click at [747, 736] on div "Agent Mode. When this toggle is activated, AI automatically makes decisions, re…" at bounding box center [803, 736] width 113 height 24
click at [832, 736] on img "button" at bounding box center [842, 736] width 20 height 20
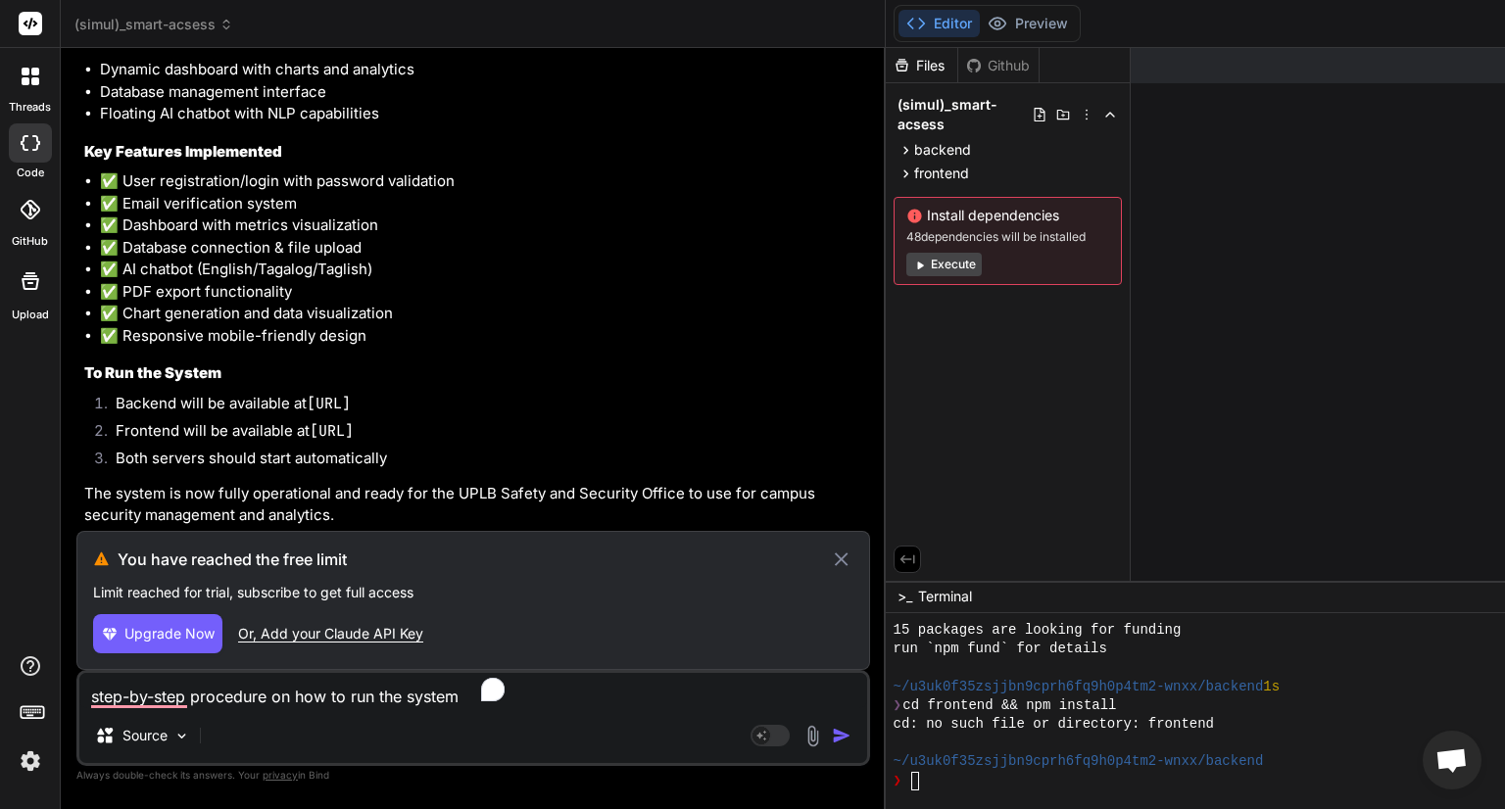
click at [182, 645] on button "Upgrade Now" at bounding box center [157, 633] width 129 height 39
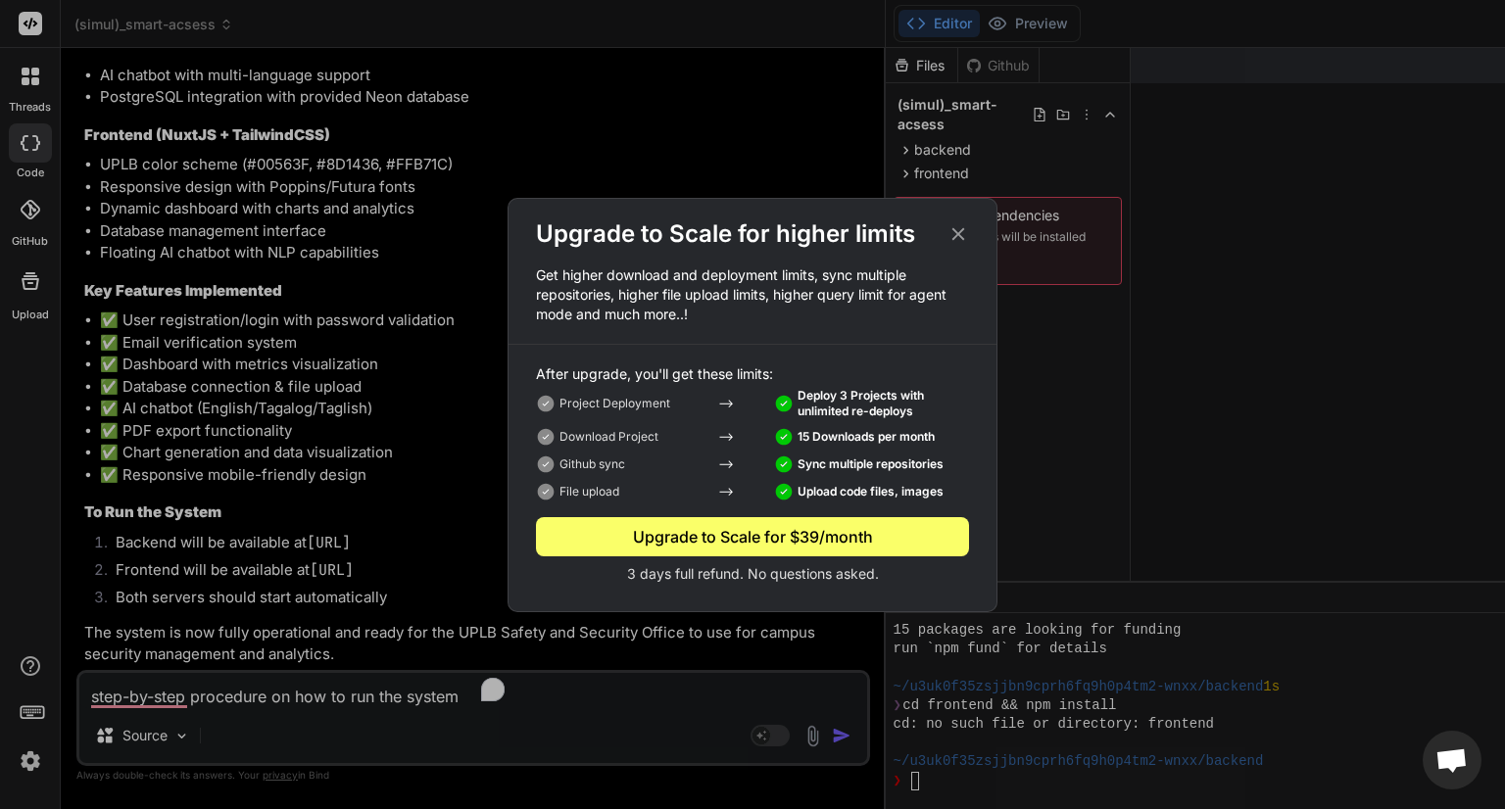
click at [956, 229] on icon at bounding box center [958, 234] width 22 height 22
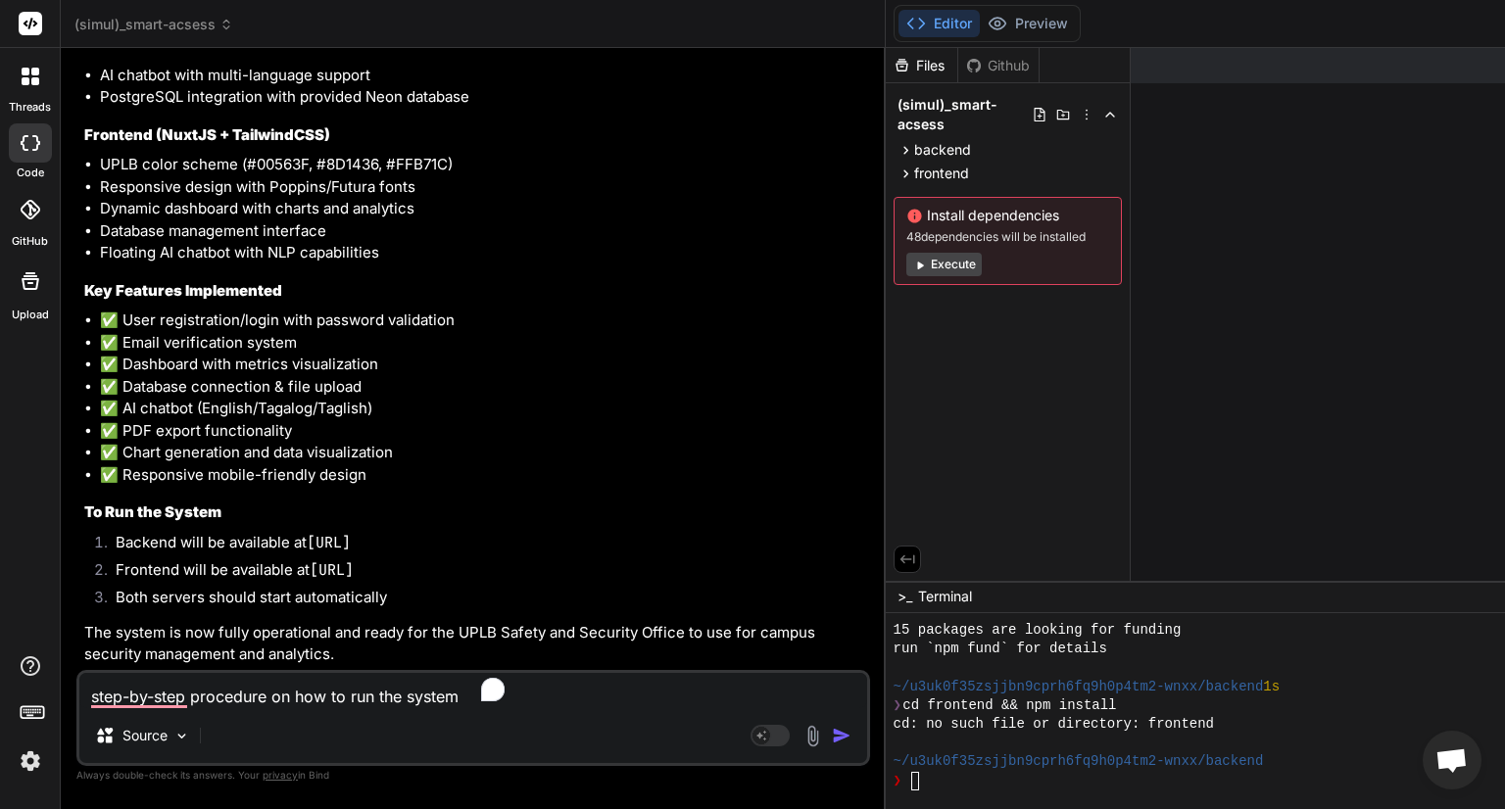
click at [31, 751] on img at bounding box center [30, 761] width 33 height 33
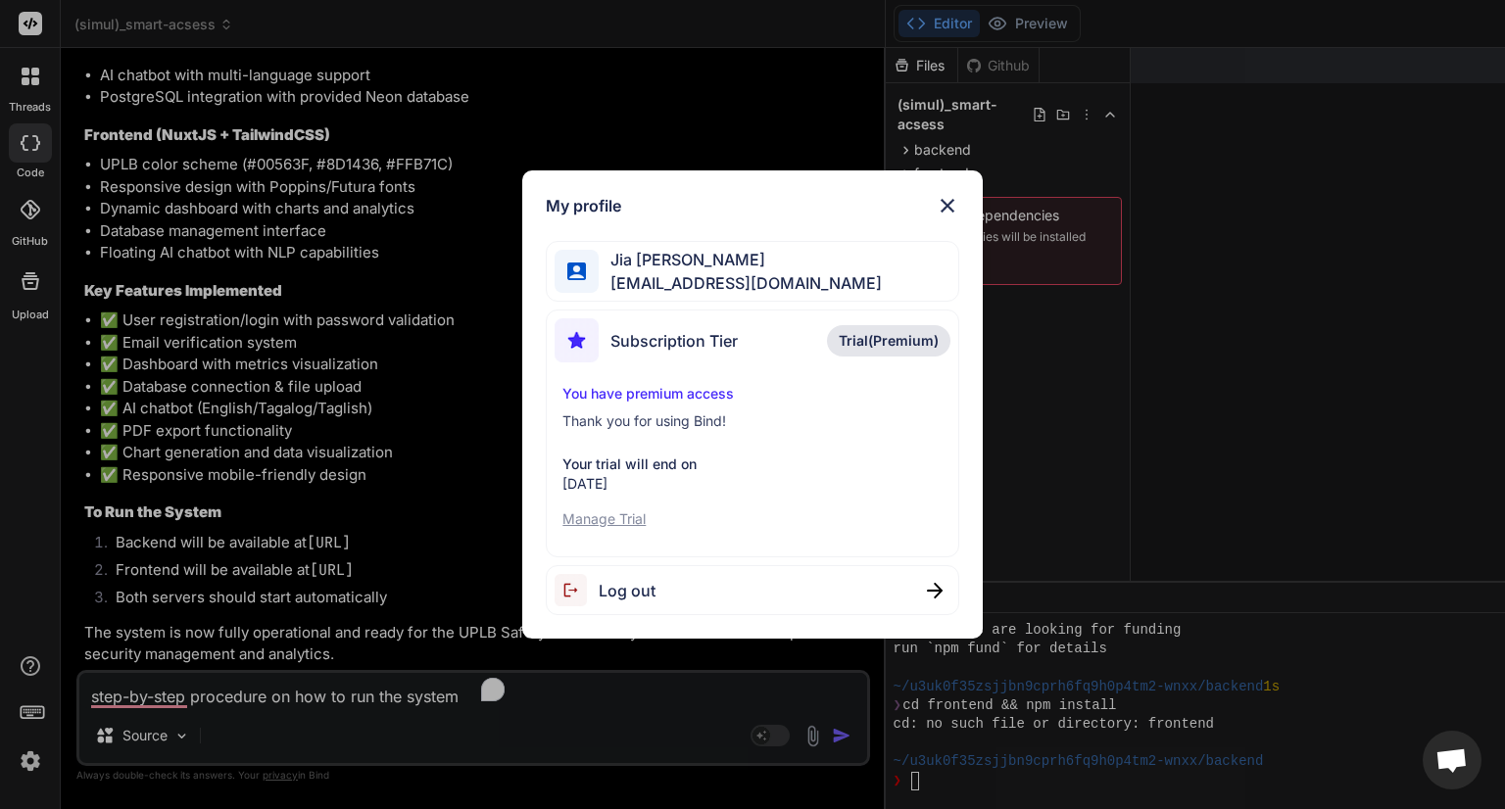
click at [341, 546] on div "My profile Jia Claire Matnog jiaclairezmatnog@gmail.com Subscription Tier Trial…" at bounding box center [752, 404] width 1505 height 809
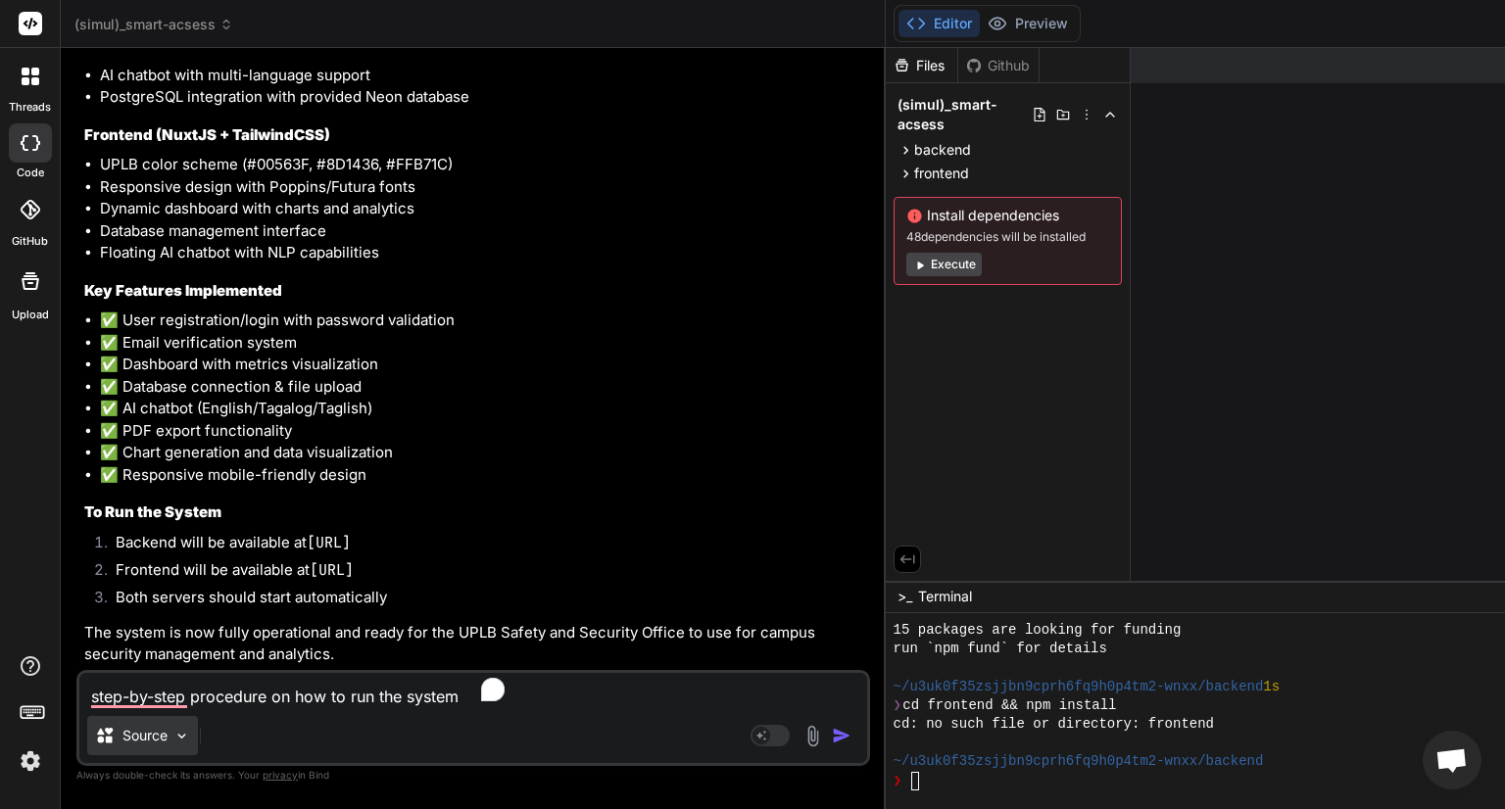
click at [187, 746] on div "Source" at bounding box center [142, 735] width 111 height 39
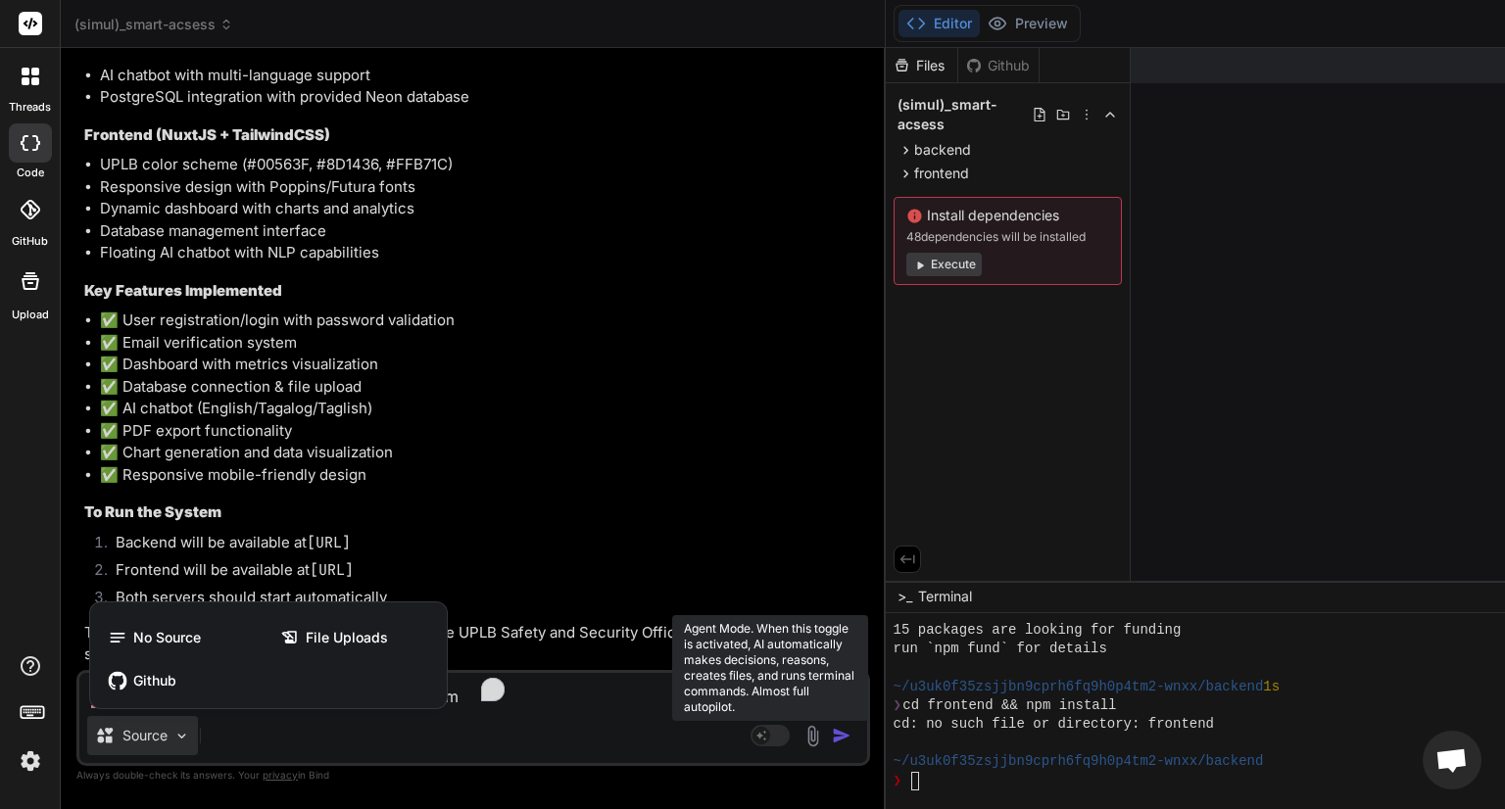
drag, startPoint x: 187, startPoint y: 746, endPoint x: 427, endPoint y: 726, distance: 240.8
click at [427, 726] on div at bounding box center [752, 404] width 1505 height 809
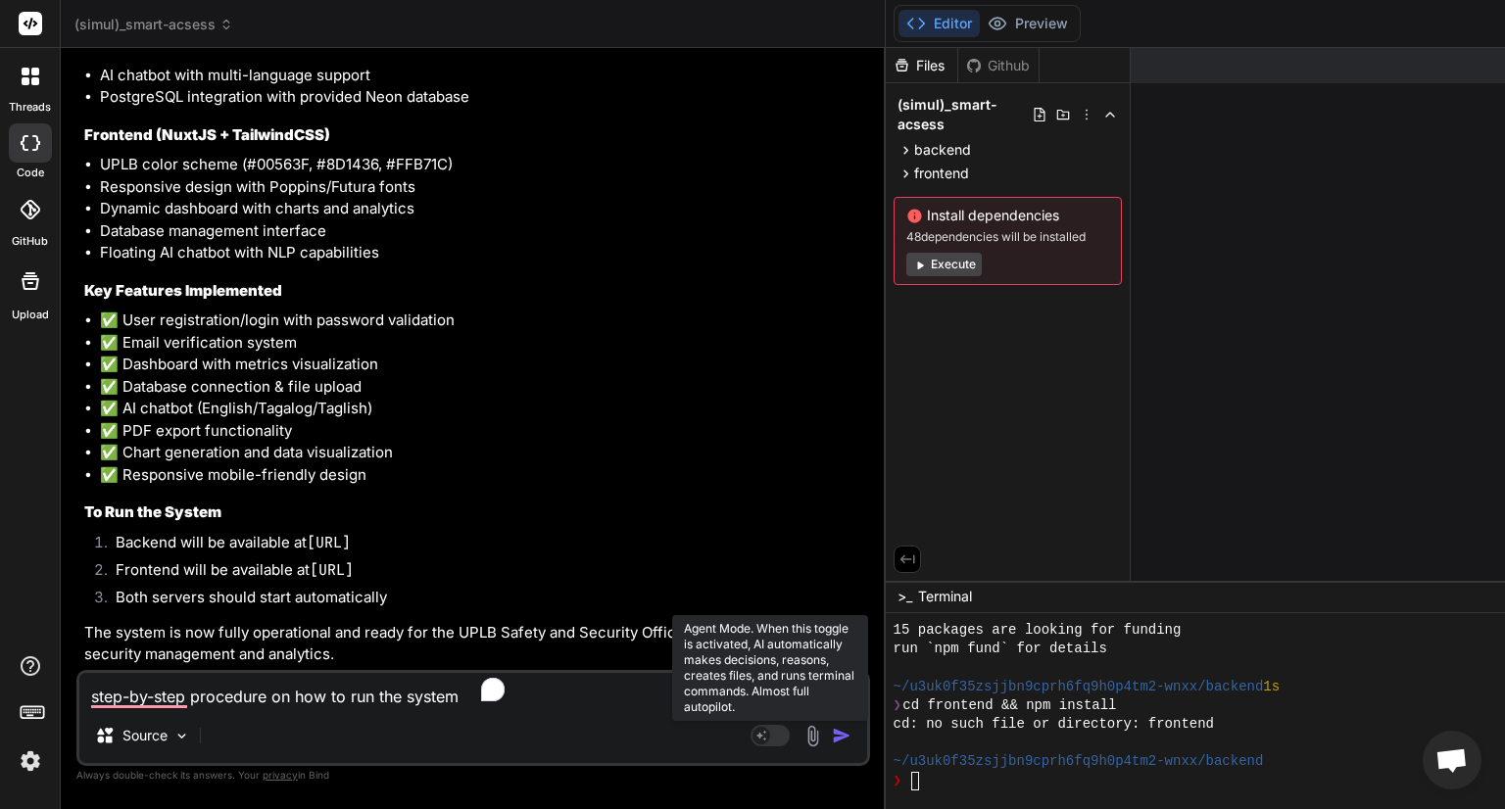
click at [750, 726] on rect at bounding box center [769, 736] width 39 height 22
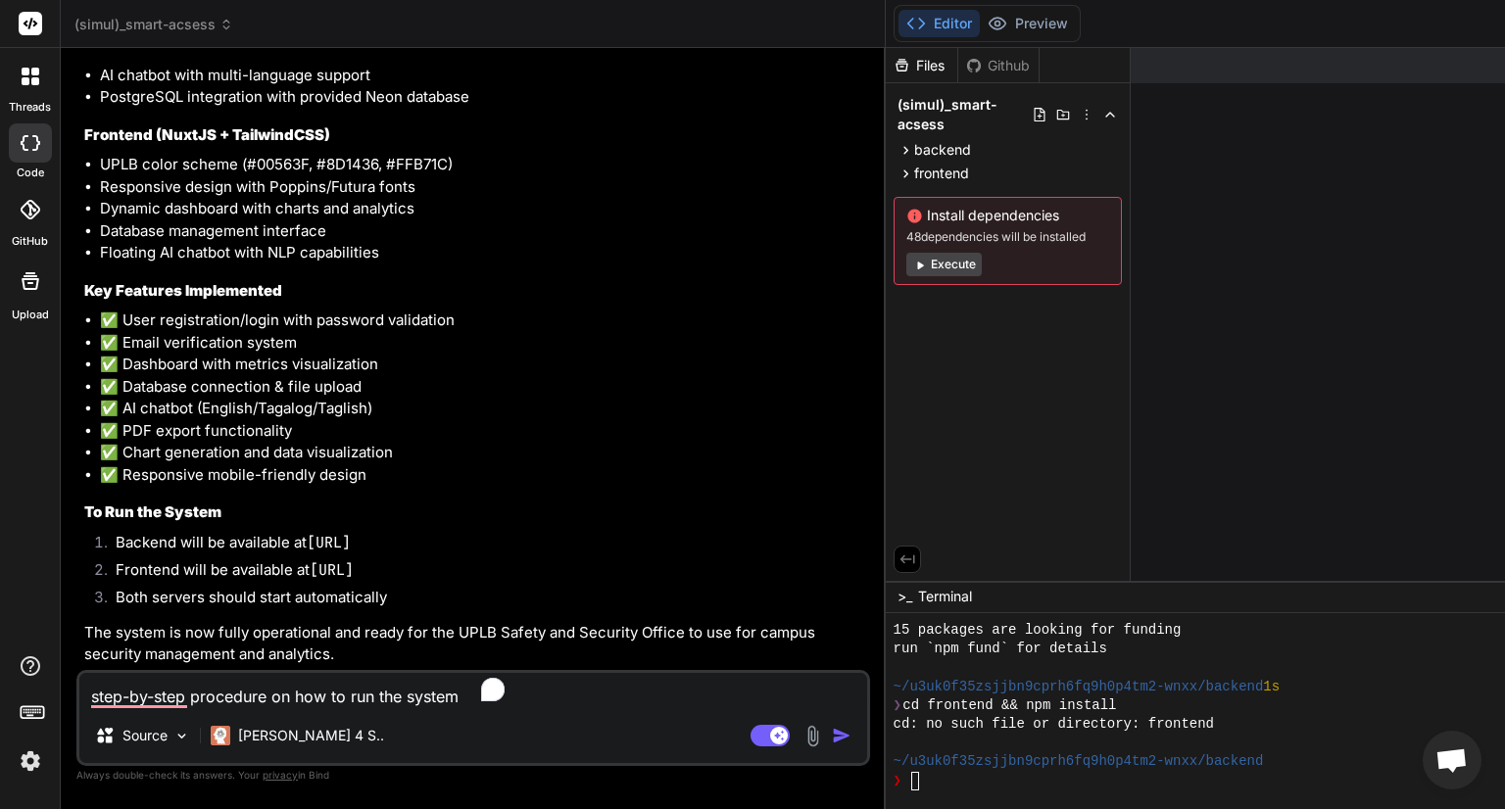
click at [832, 733] on img "button" at bounding box center [842, 736] width 20 height 20
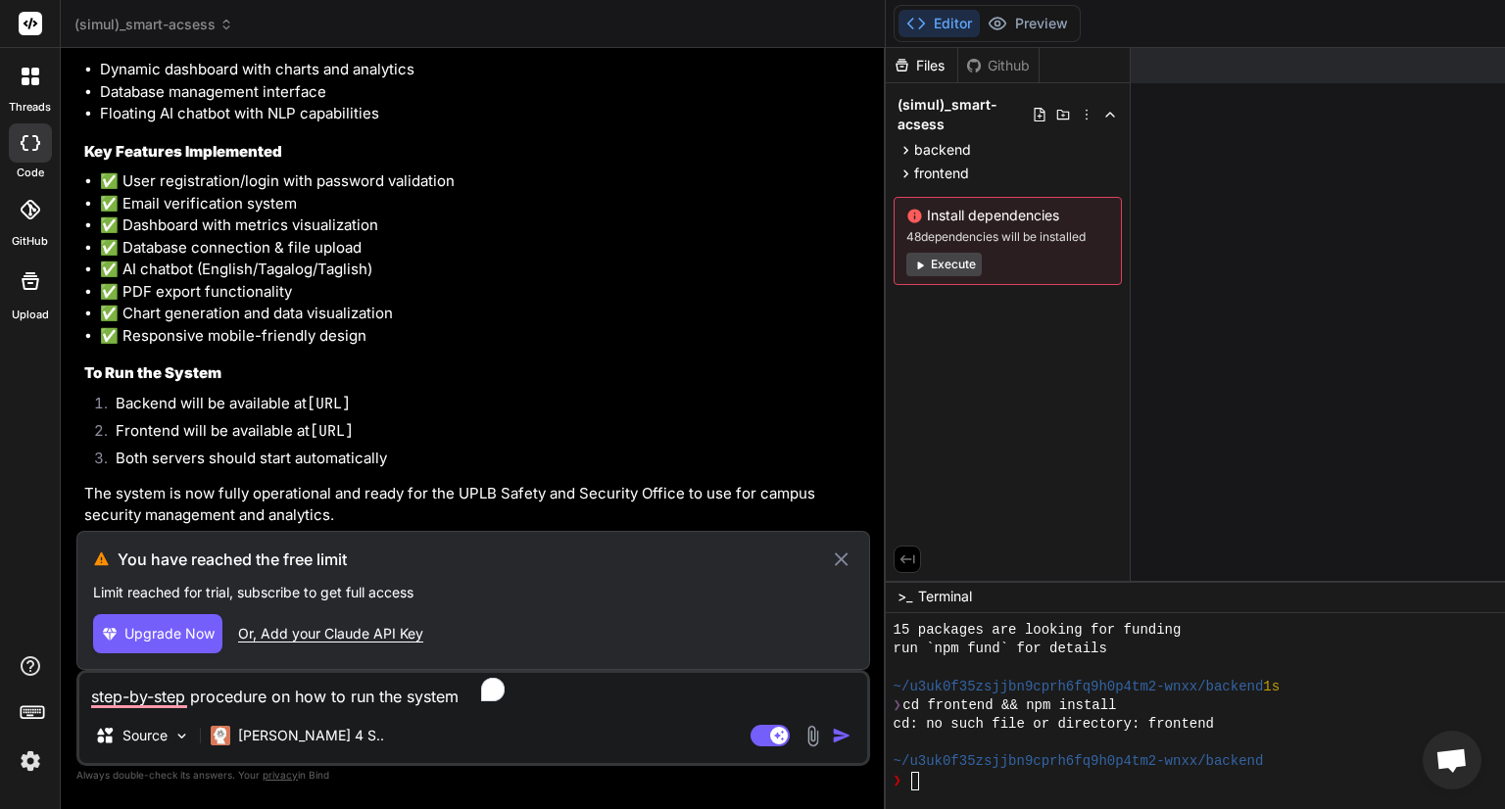
click at [362, 642] on div "Or, Add your Claude API Key" at bounding box center [330, 634] width 185 height 20
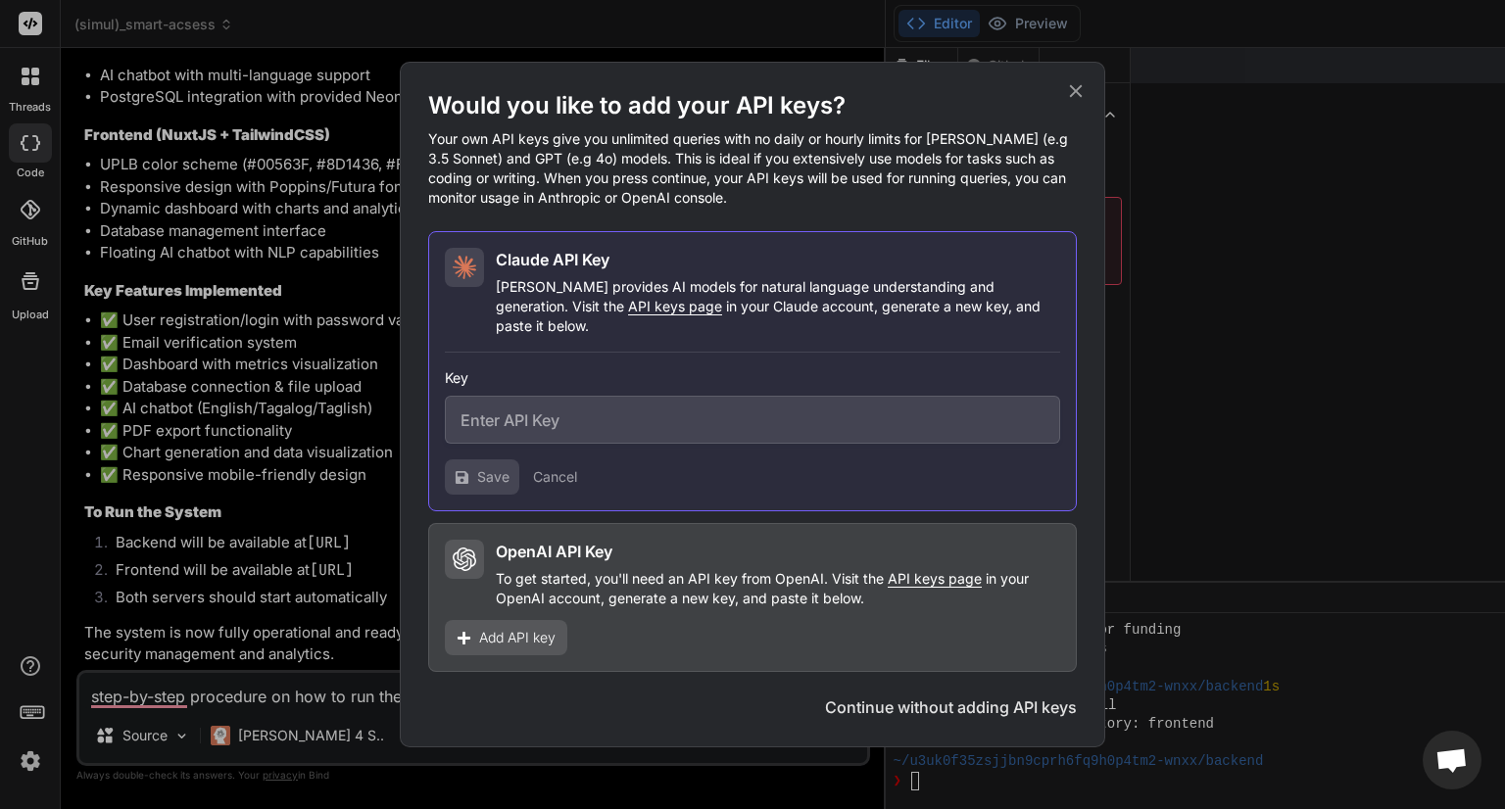
click at [1080, 97] on icon at bounding box center [1076, 91] width 13 height 13
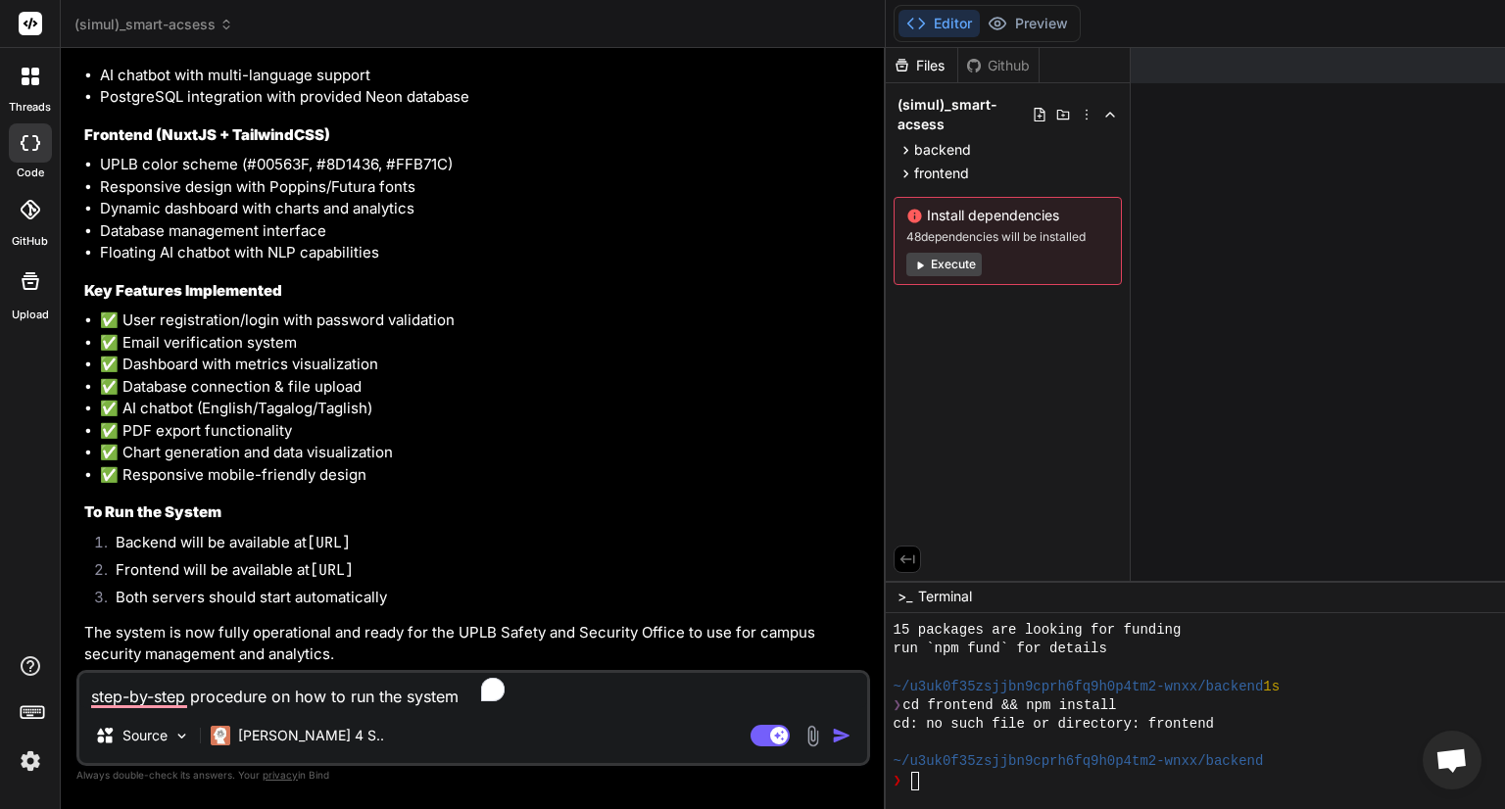
drag, startPoint x: 314, startPoint y: 520, endPoint x: 496, endPoint y: 511, distance: 182.4
click at [496, 532] on li "Backend will be available at http://localhost:8000" at bounding box center [483, 545] width 766 height 27
copy code "[URL]"
click at [382, 700] on textarea "step-by-step procedure on how to run the system" at bounding box center [473, 690] width 788 height 35
click at [832, 738] on img "button" at bounding box center [842, 736] width 20 height 20
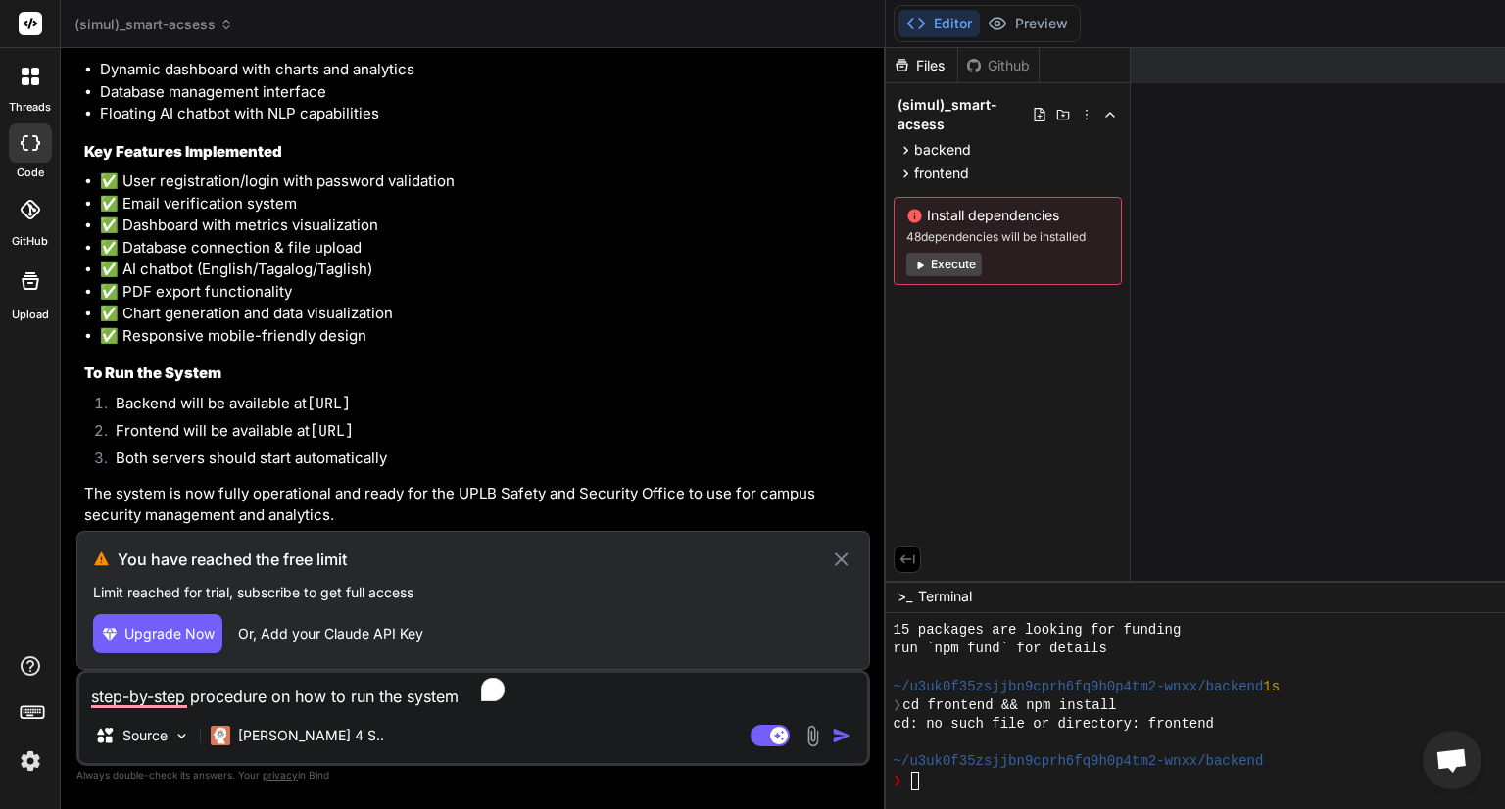
click at [830, 565] on icon at bounding box center [841, 560] width 23 height 24
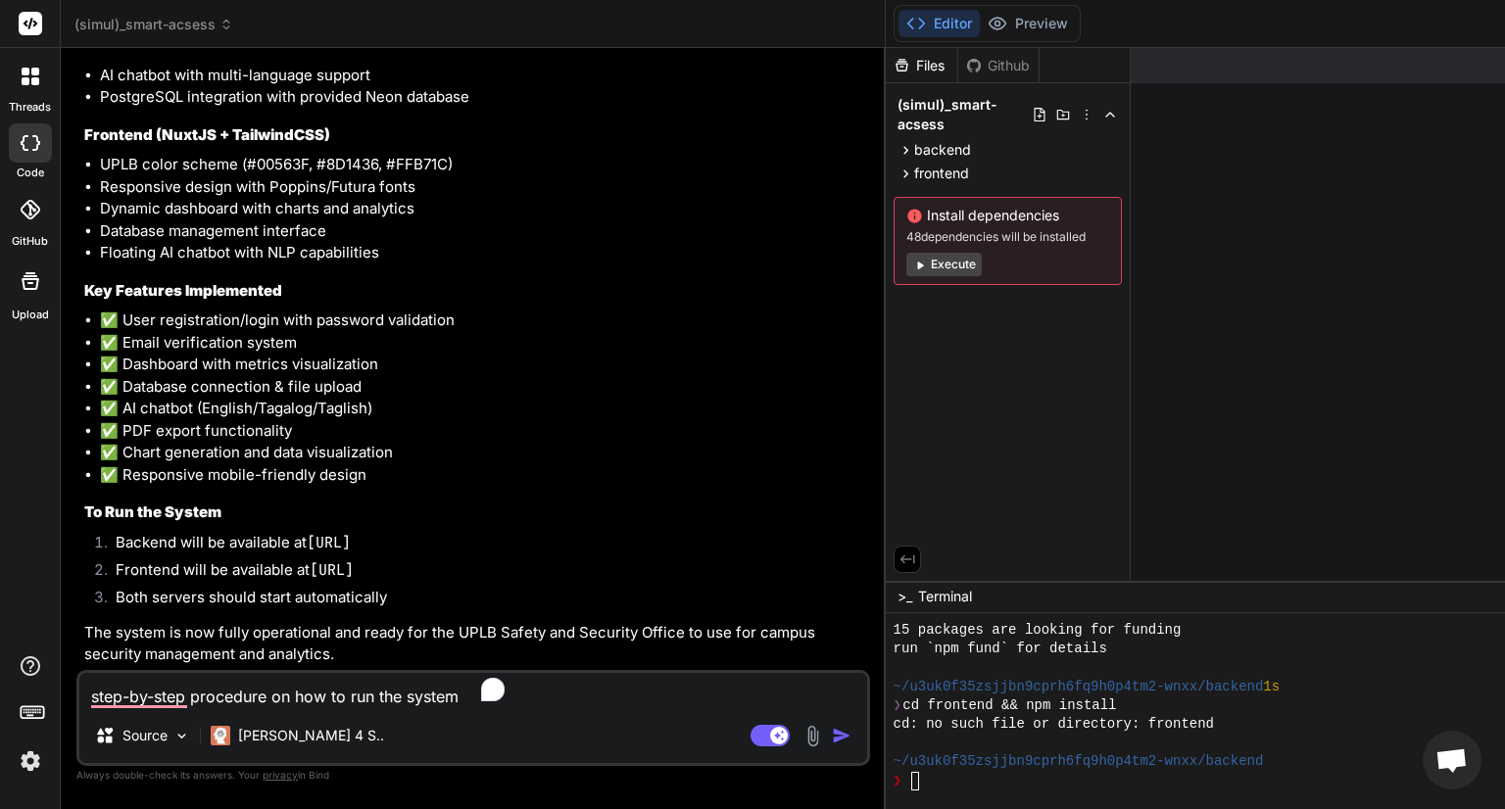
click at [461, 442] on li "✅ Chart generation and data visualization" at bounding box center [483, 453] width 766 height 23
click at [17, 26] on div at bounding box center [30, 24] width 60 height 48
click at [36, 19] on rect at bounding box center [31, 24] width 24 height 24
click at [26, 761] on img at bounding box center [30, 761] width 33 height 33
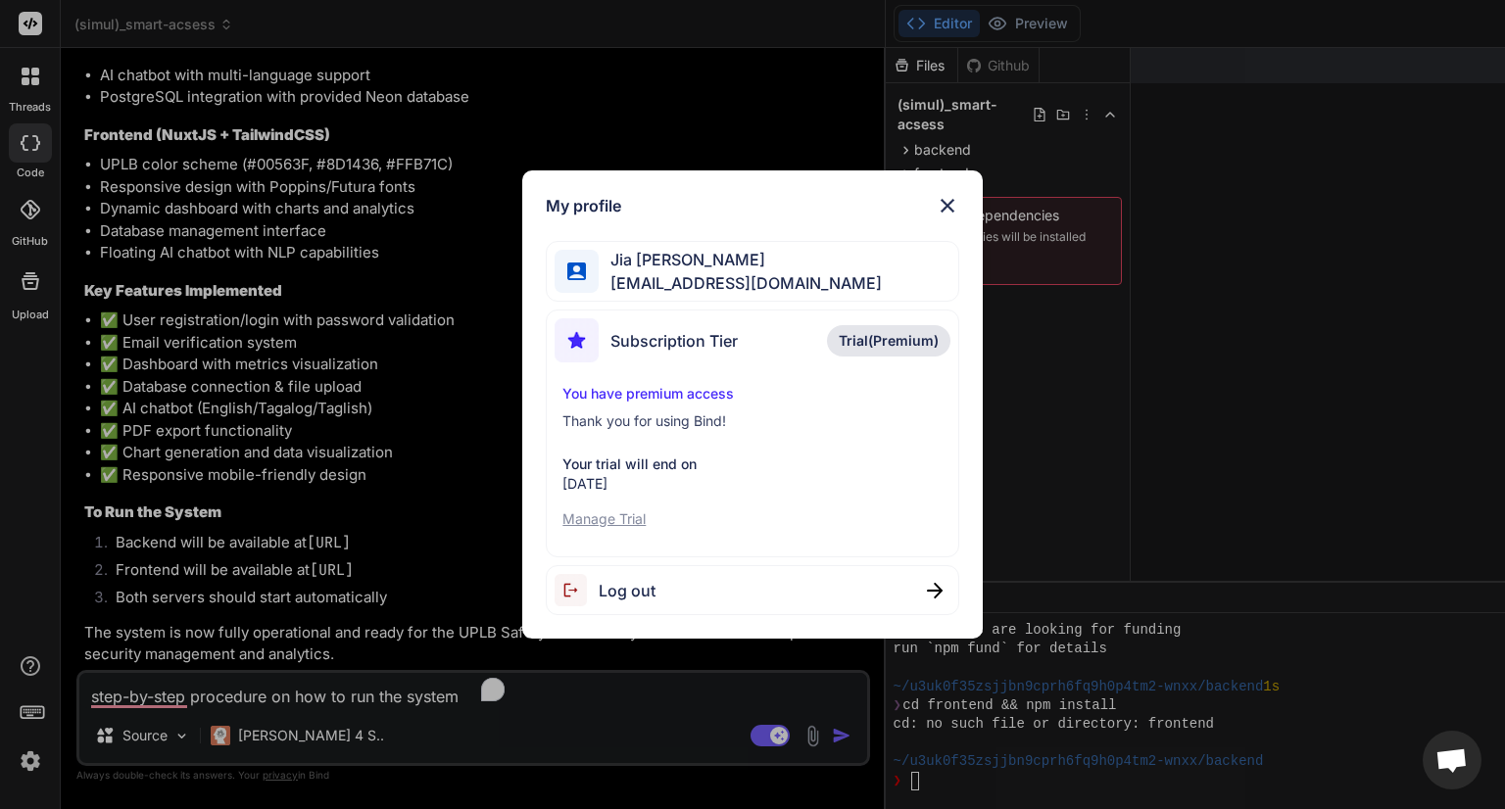
click at [881, 334] on span "Trial(Premium)" at bounding box center [889, 341] width 100 height 20
click at [617, 523] on p "Manage Trial" at bounding box center [751, 519] width 379 height 20
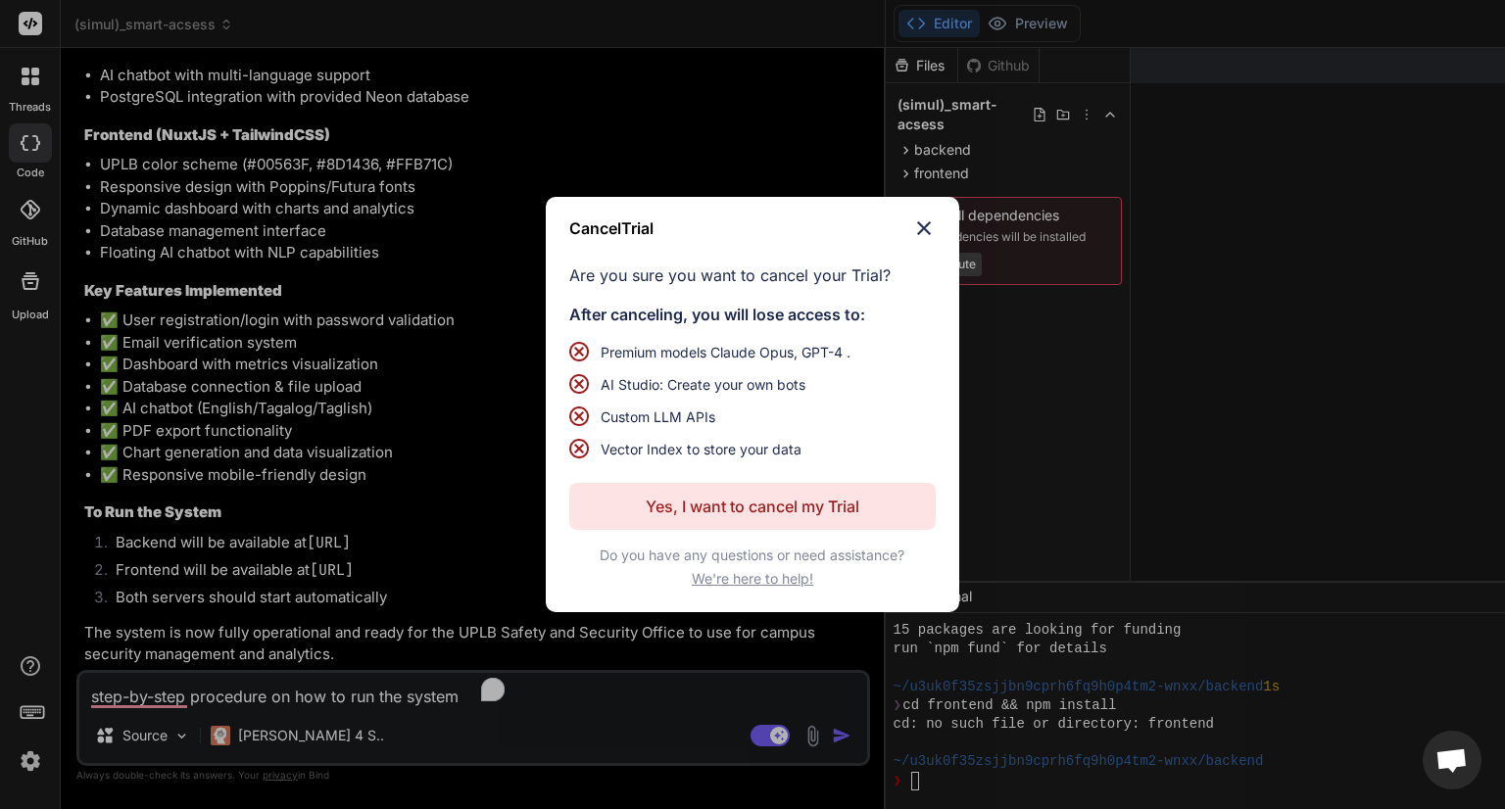
click at [713, 493] on button "Yes, I want to cancel my Trial" at bounding box center [752, 506] width 366 height 47
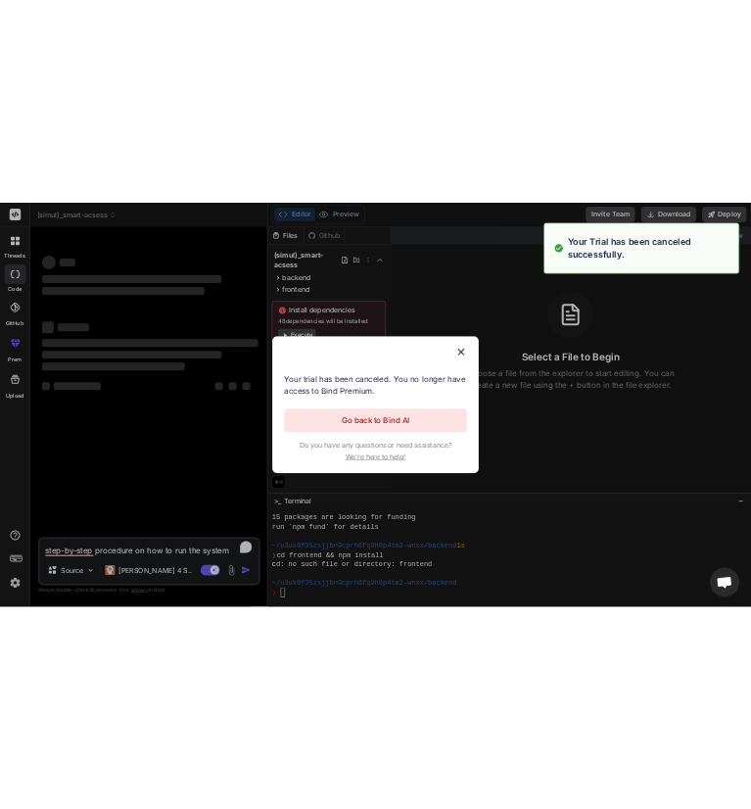
scroll to position [0, 0]
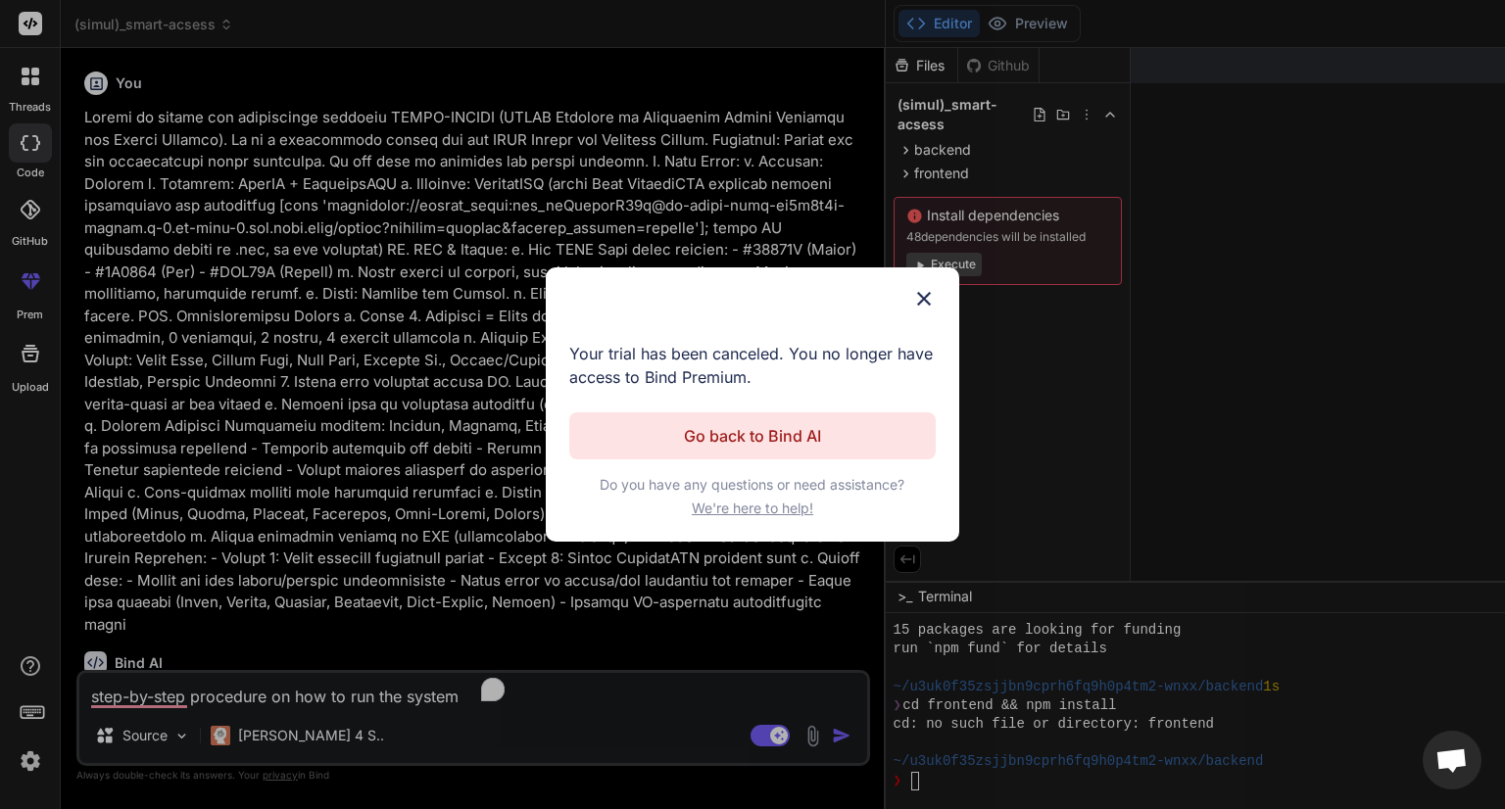
click at [925, 293] on img at bounding box center [924, 299] width 24 height 24
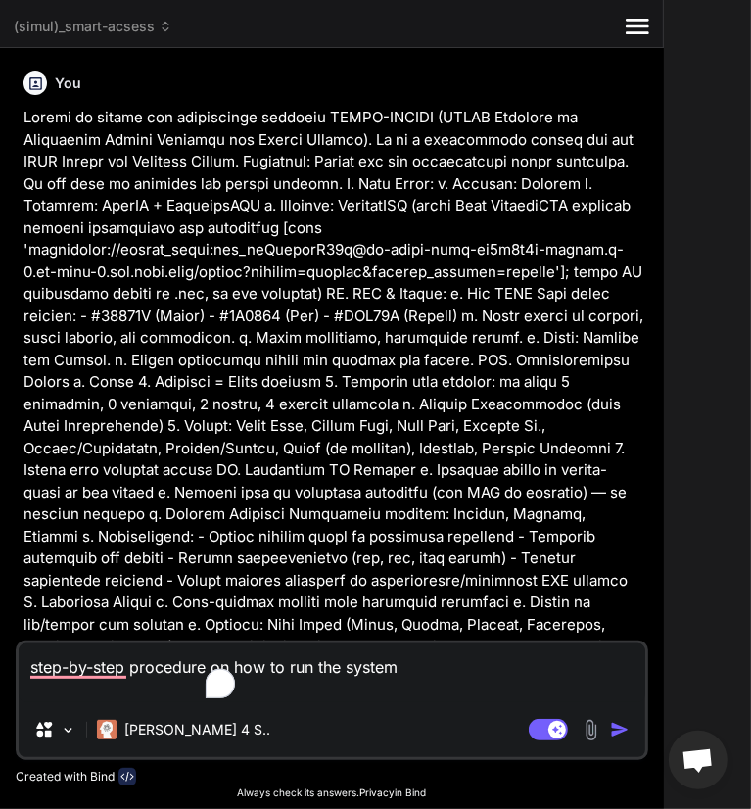
type textarea "x"
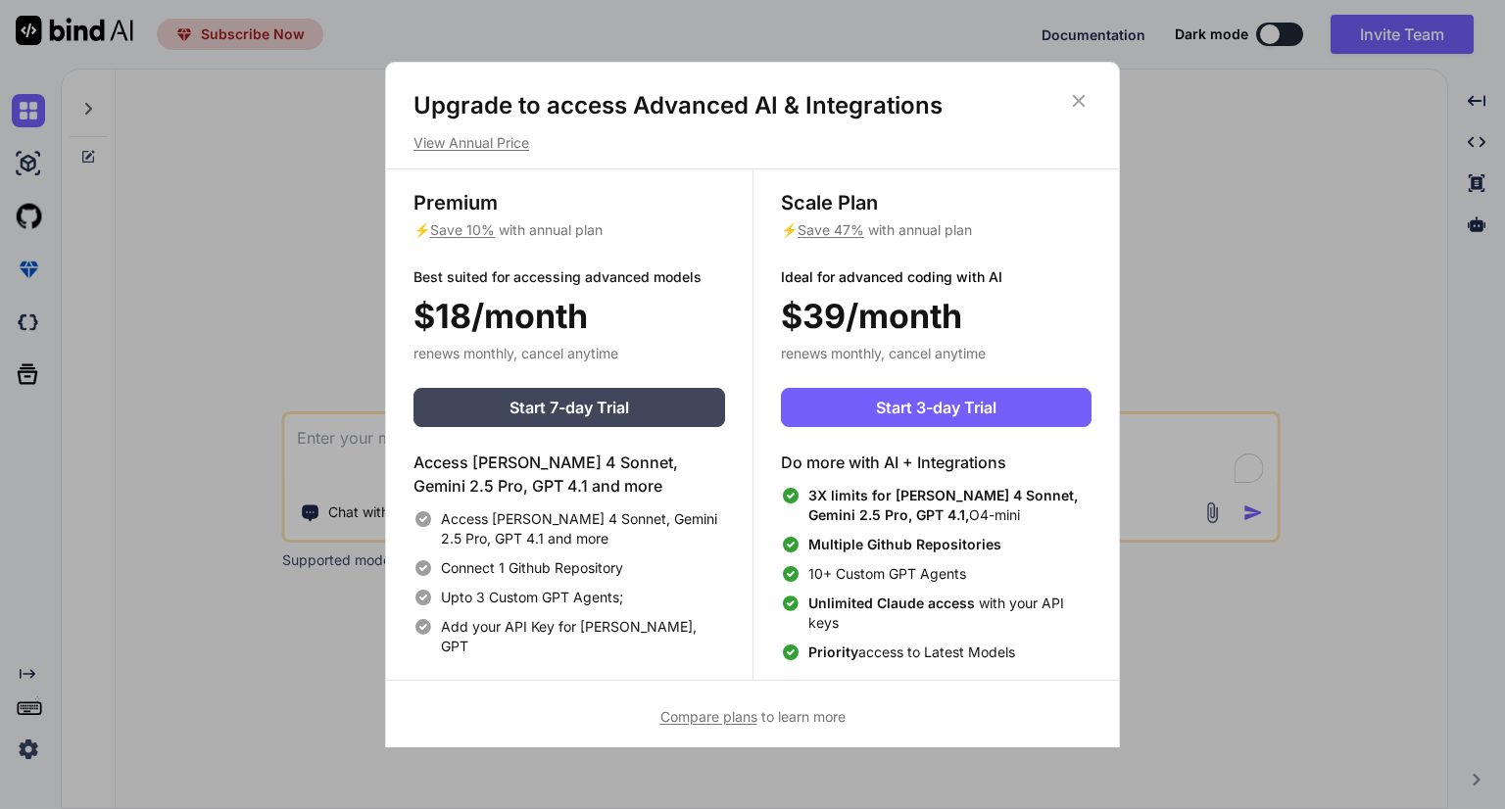
type textarea "x"
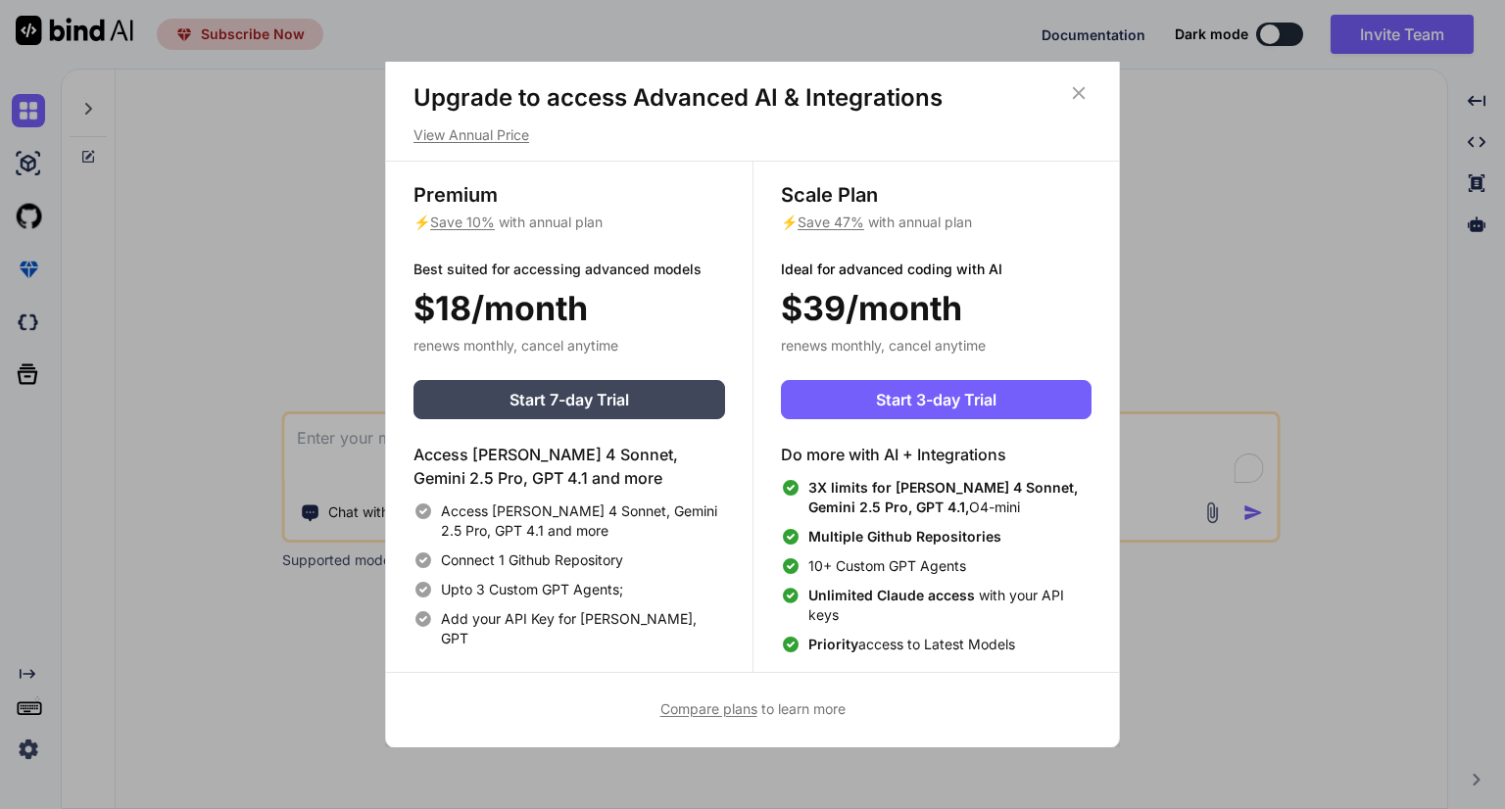
click at [520, 142] on p "View Annual Price" at bounding box center [752, 135] width 678 height 20
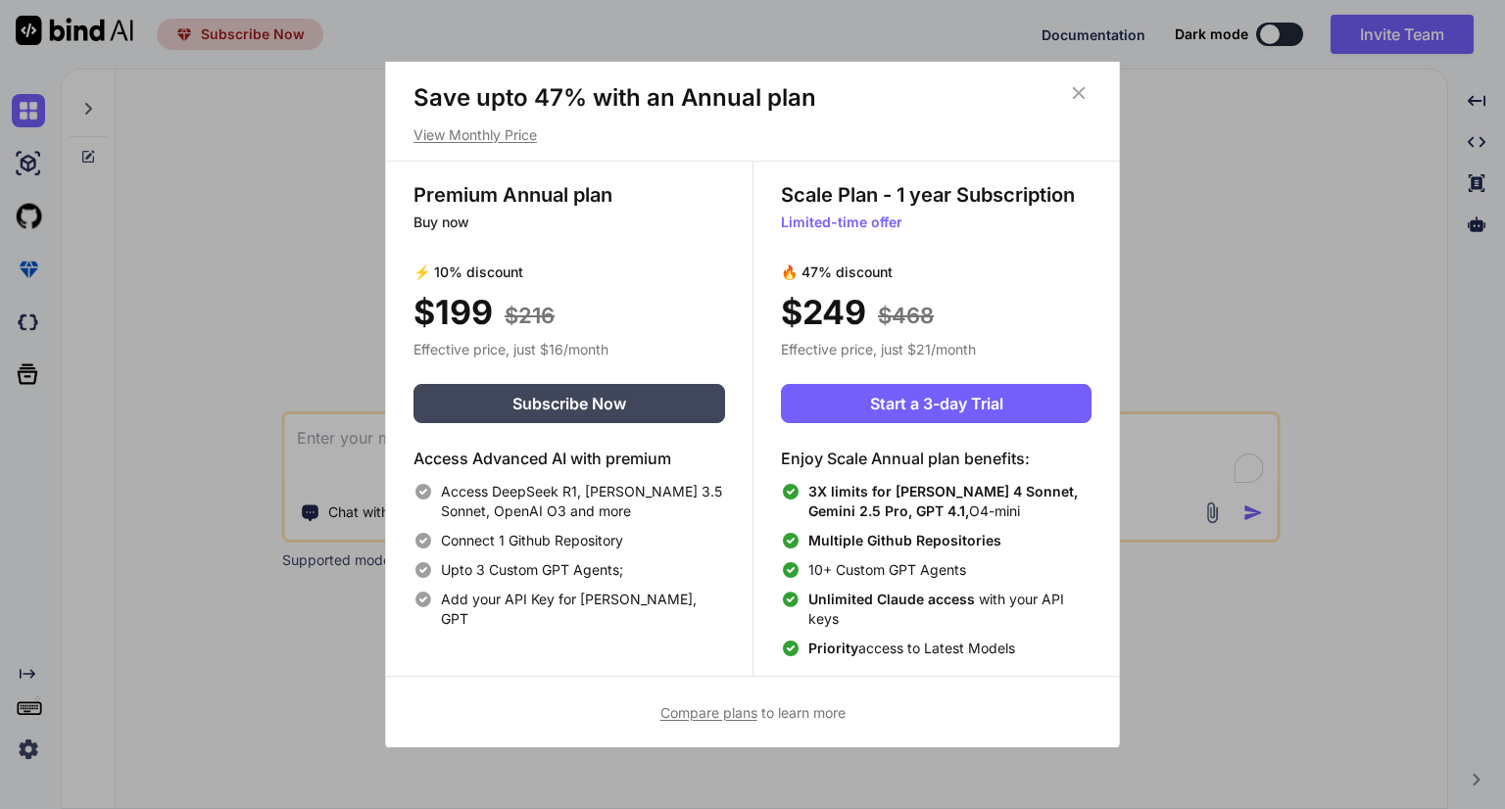
click at [477, 141] on p "View Monthly Price" at bounding box center [752, 135] width 678 height 20
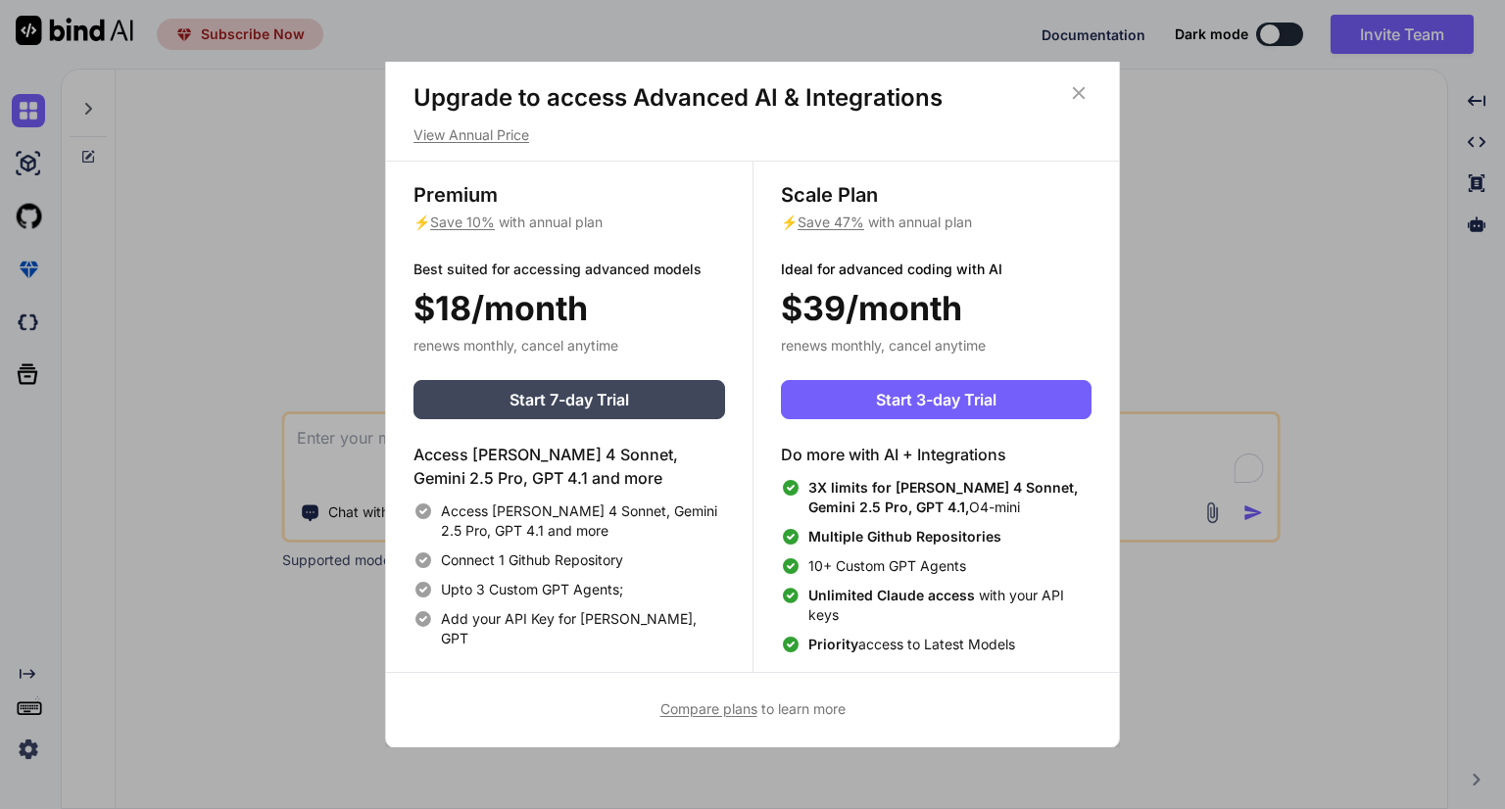
click at [1077, 89] on icon at bounding box center [1079, 93] width 13 height 13
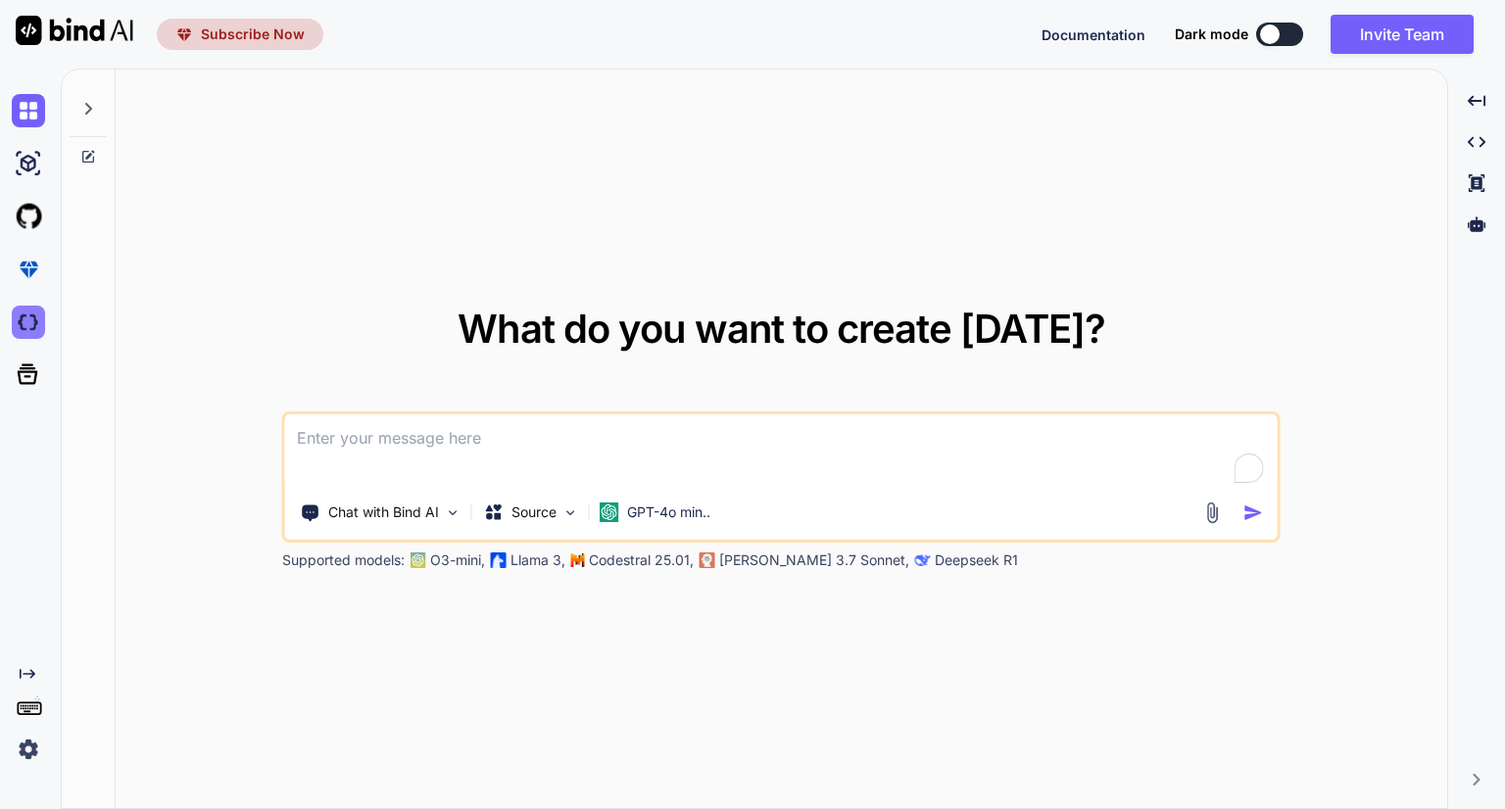
click at [33, 323] on img at bounding box center [28, 322] width 33 height 33
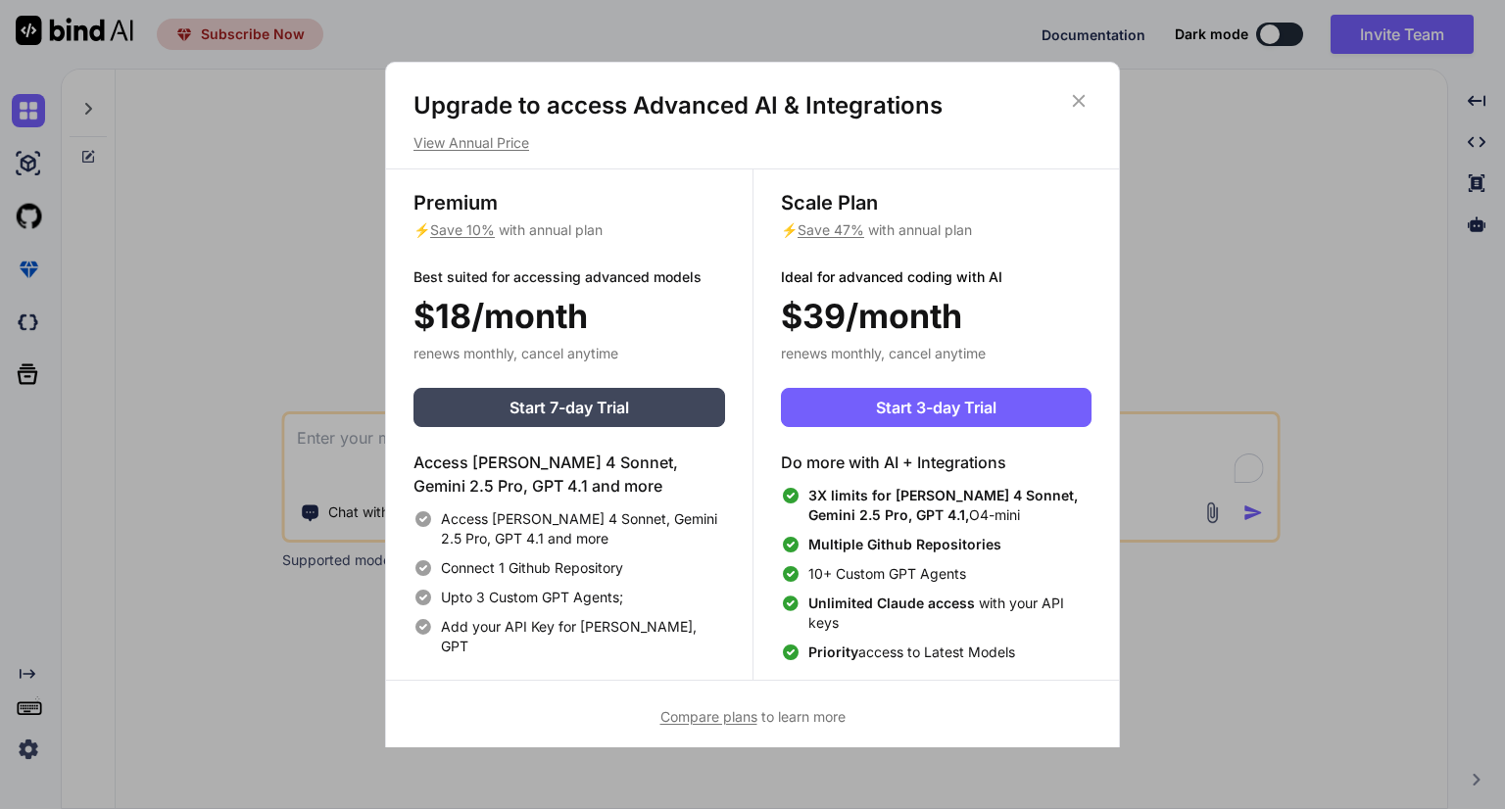
type textarea "x"
click at [951, 407] on span "Start 3-day Trial" at bounding box center [936, 408] width 121 height 24
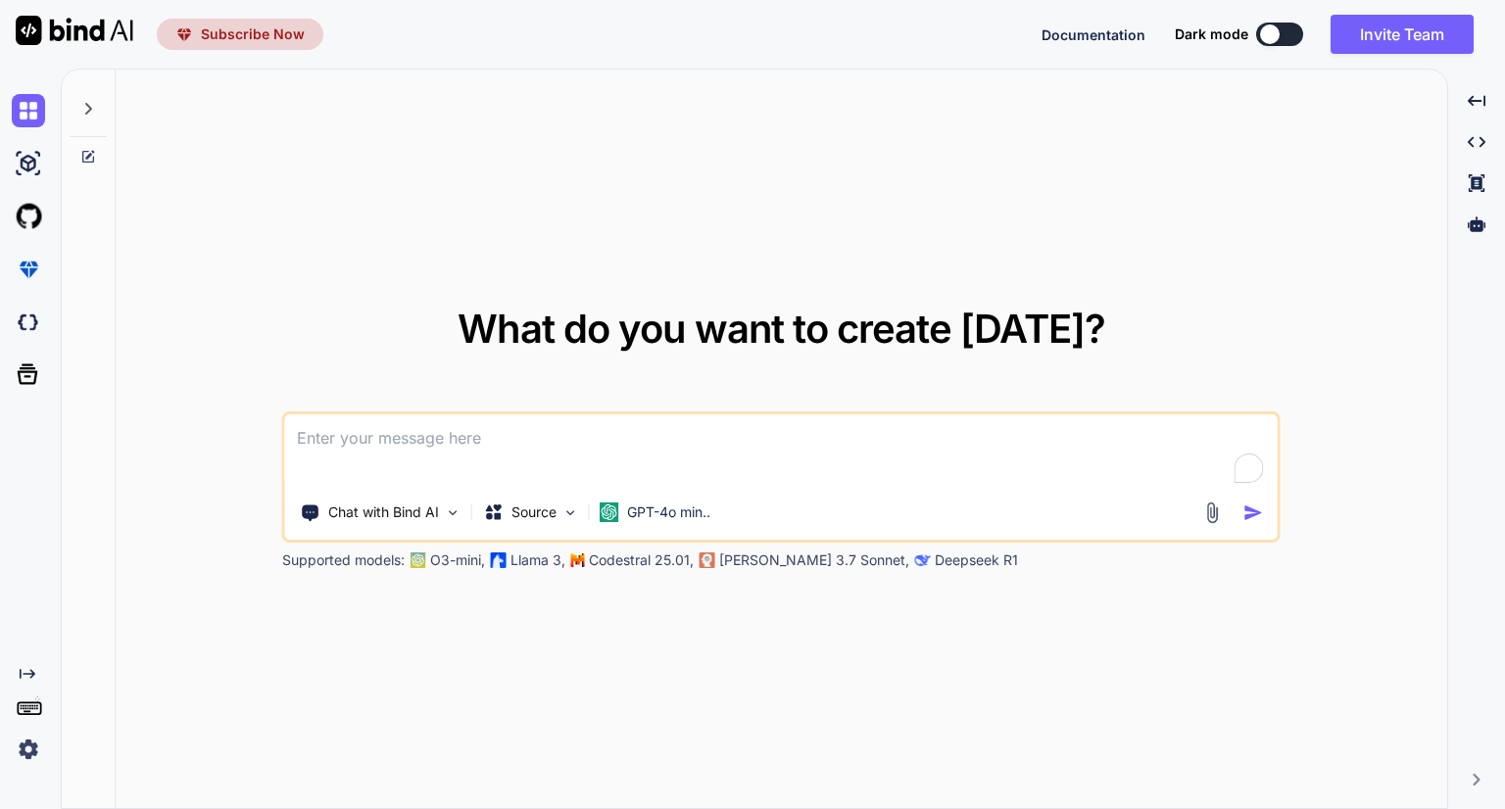
click at [230, 29] on span "Subscribe Now" at bounding box center [253, 34] width 104 height 20
type textarea "x"
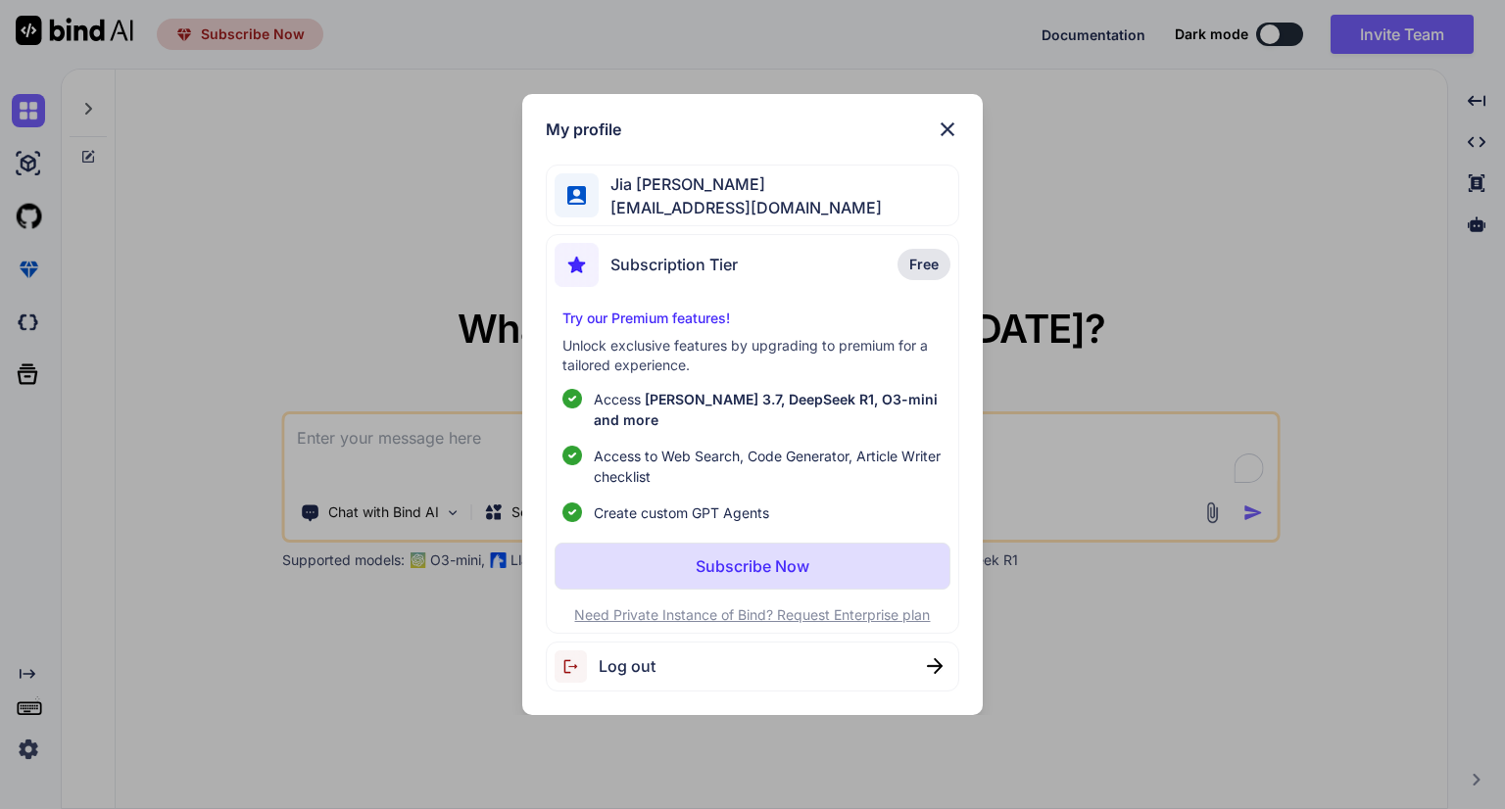
click at [927, 271] on span "Free" at bounding box center [923, 265] width 29 height 20
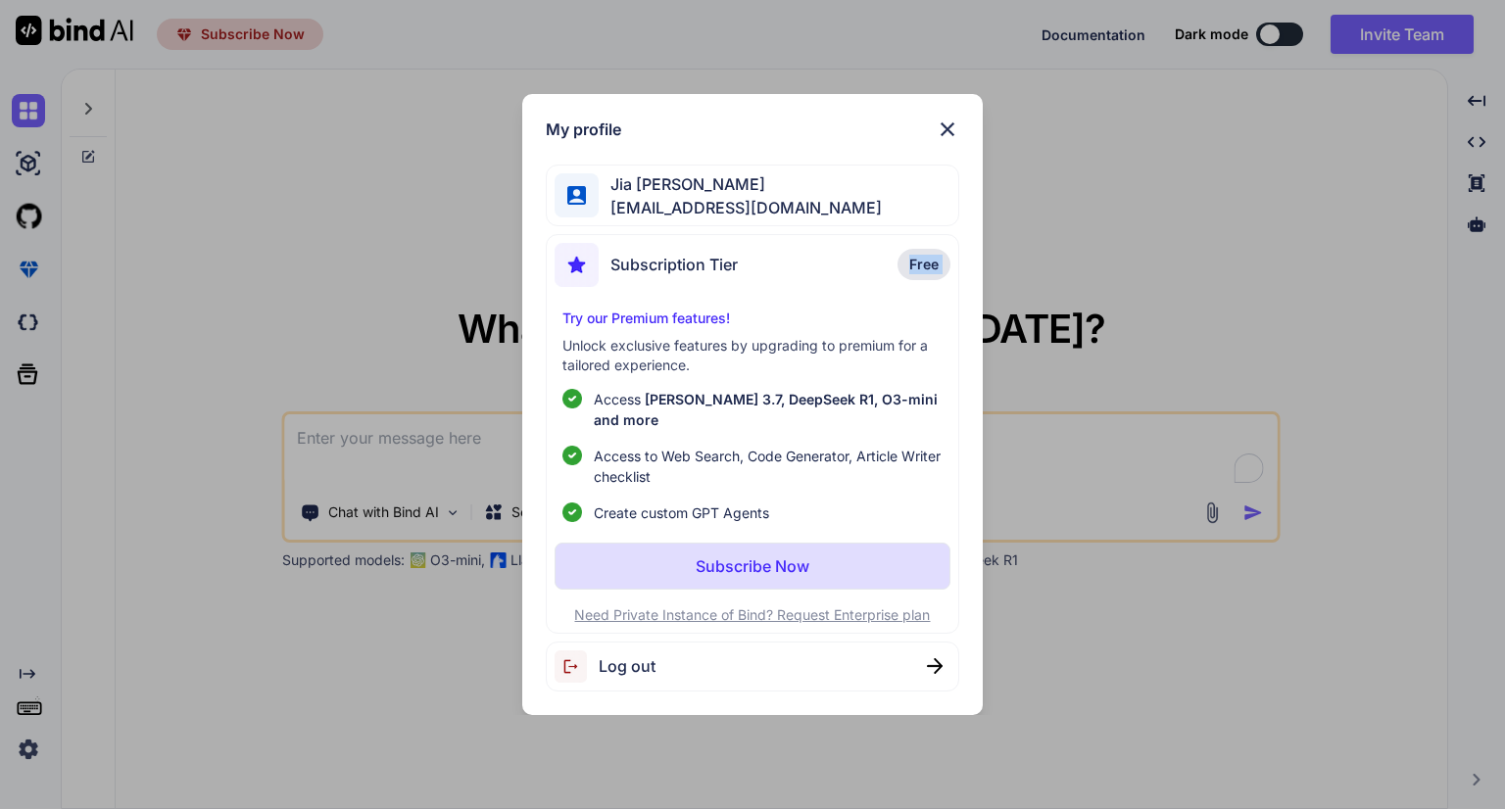
click at [927, 271] on span "Free" at bounding box center [923, 265] width 29 height 20
click at [944, 133] on img at bounding box center [948, 130] width 24 height 24
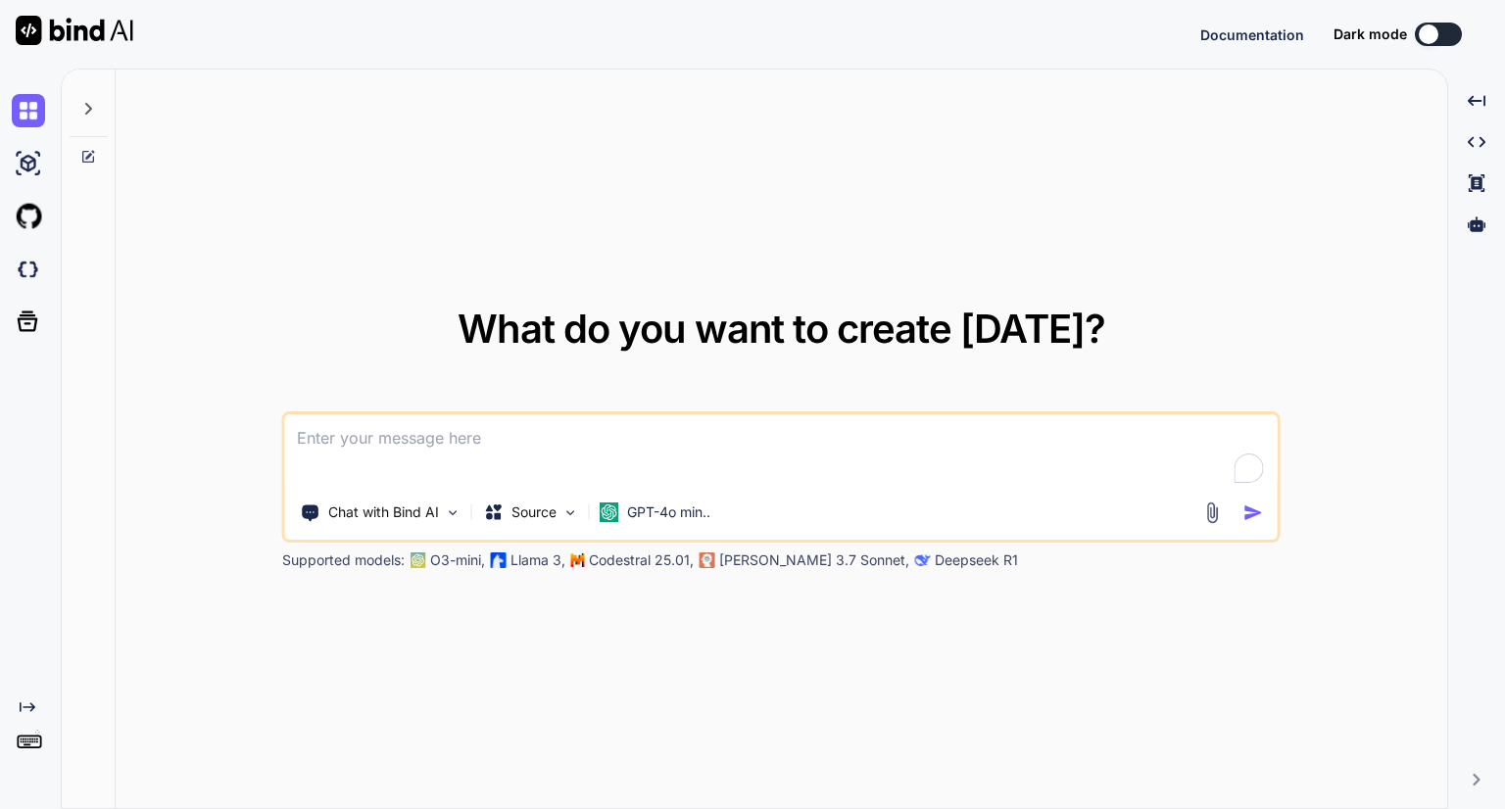
type textarea "x"
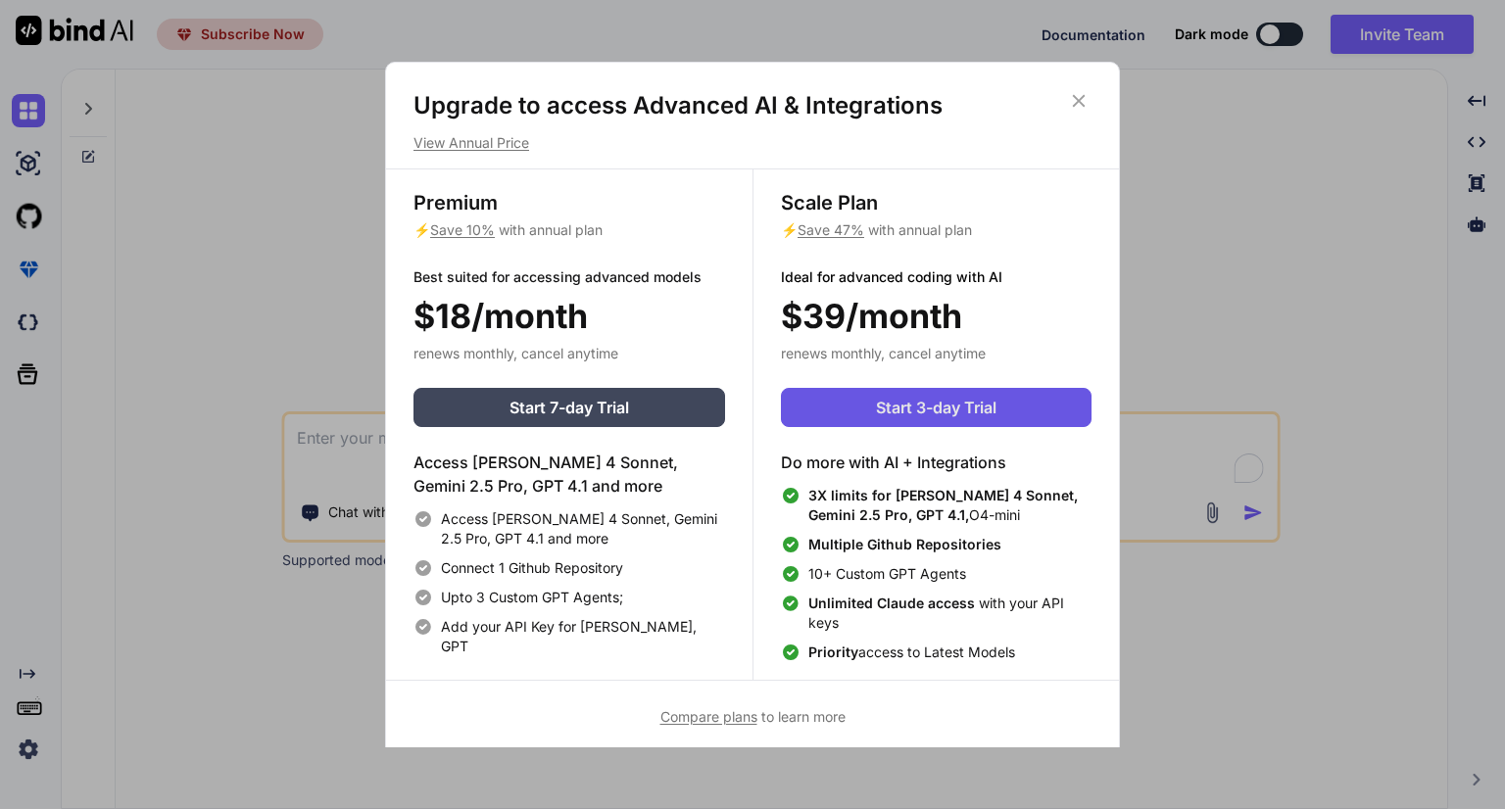
click at [899, 404] on span "Start 3-day Trial" at bounding box center [936, 408] width 121 height 24
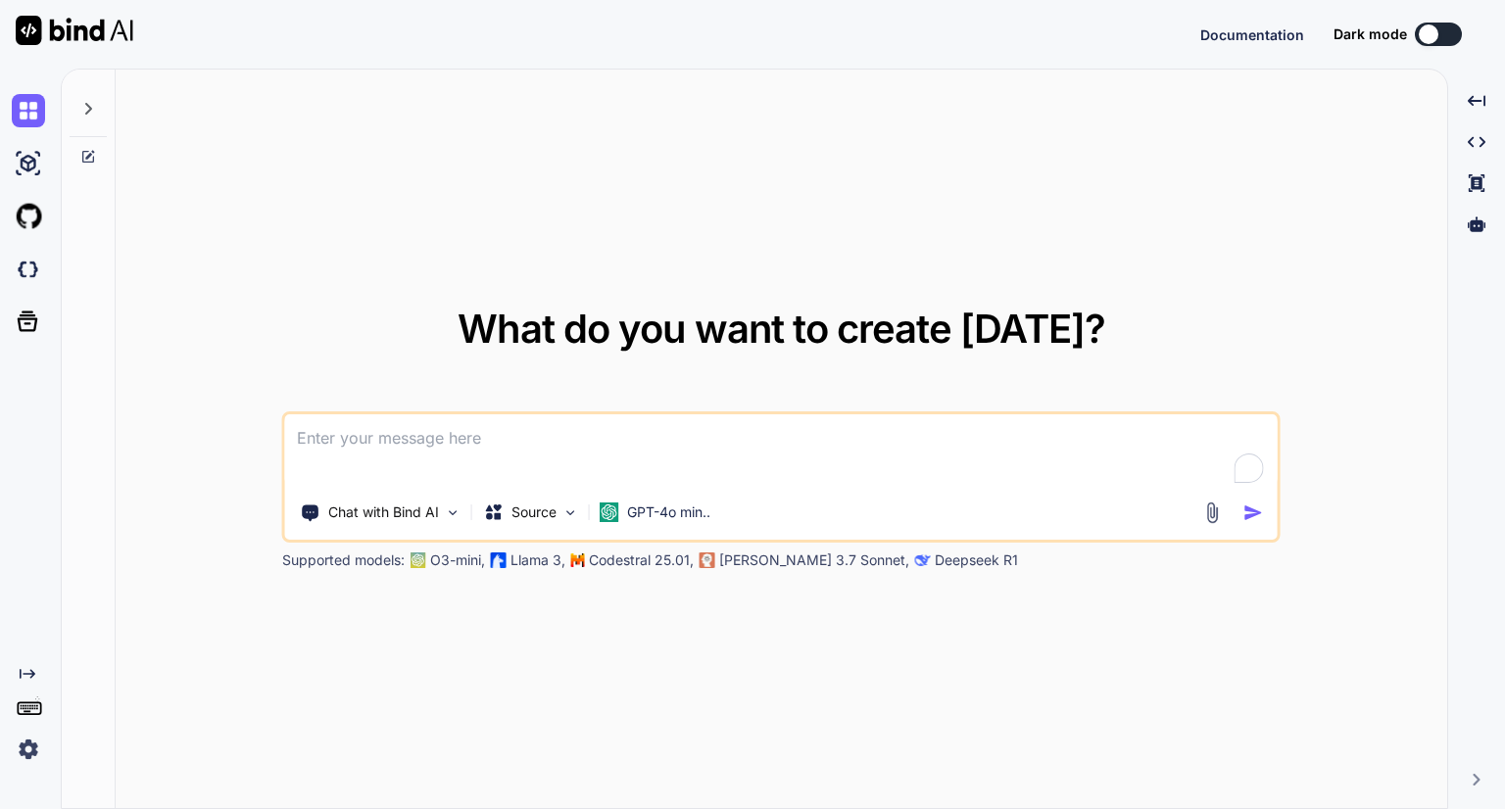
click at [1439, 40] on button at bounding box center [1438, 35] width 47 height 24
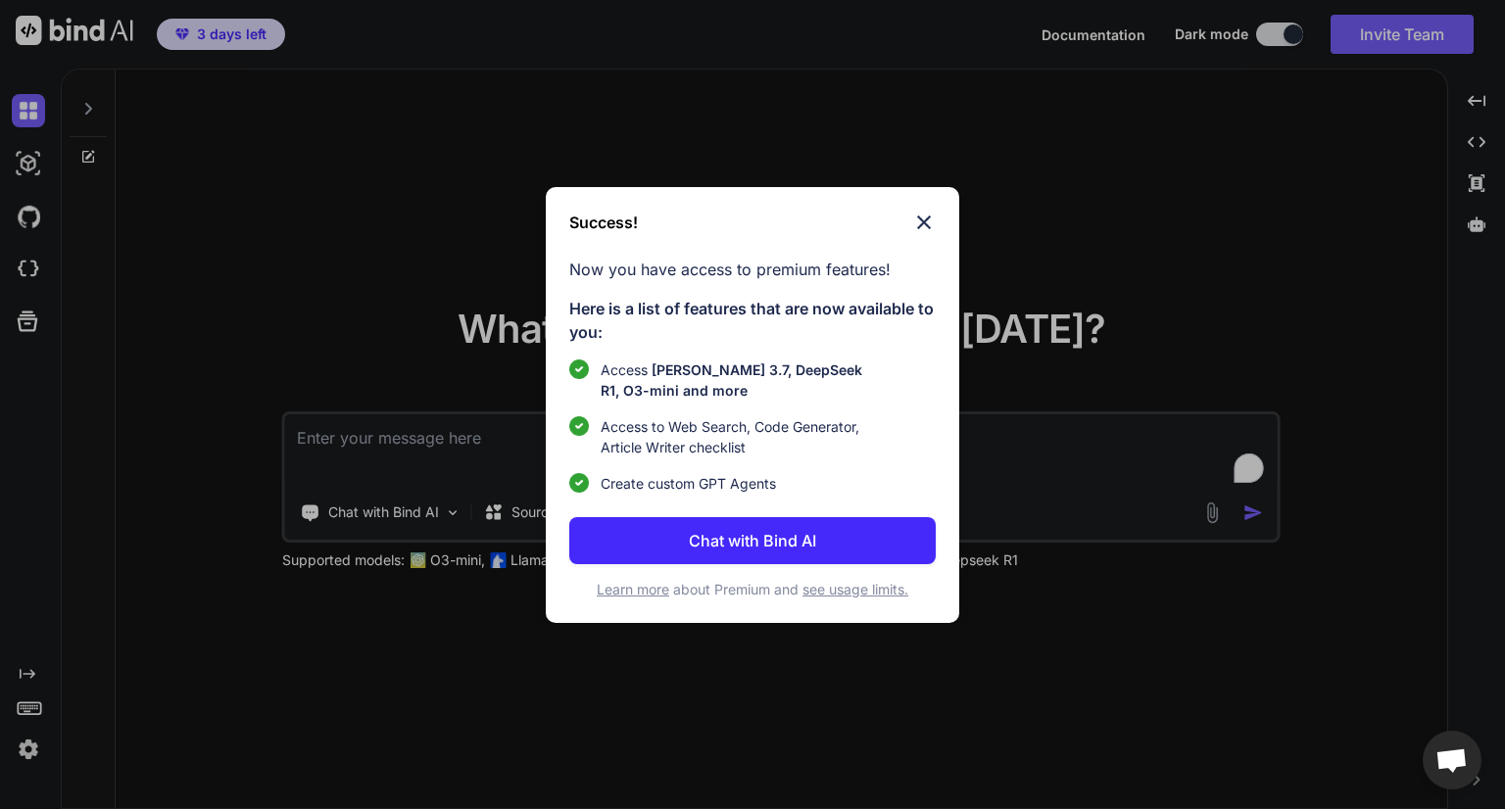
click at [804, 524] on button "Chat with Bind AI" at bounding box center [752, 540] width 366 height 47
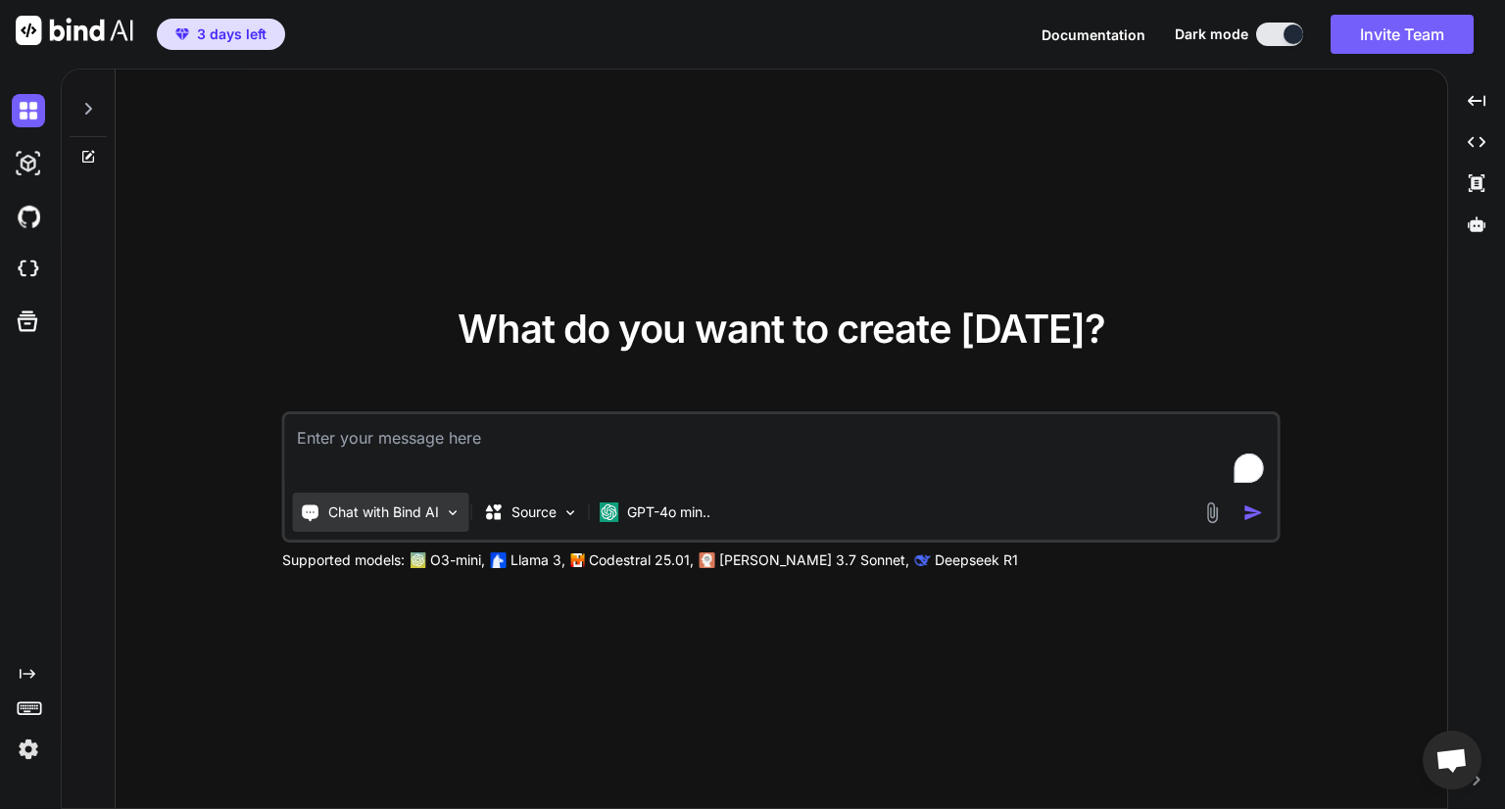
click at [420, 504] on p "Chat with Bind AI" at bounding box center [383, 513] width 111 height 20
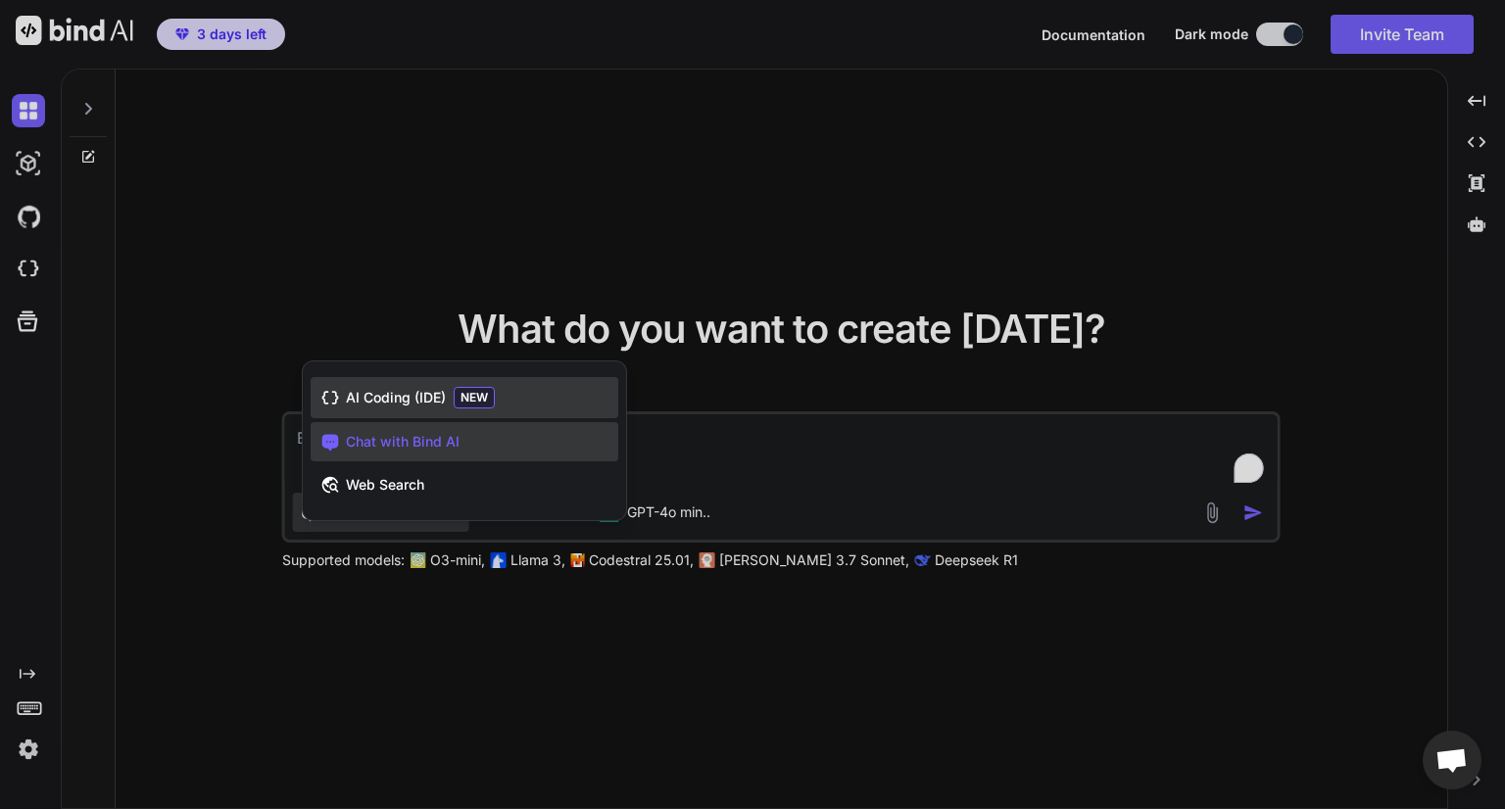
click at [524, 396] on div "AI Coding (IDE) NEW" at bounding box center [465, 397] width 308 height 41
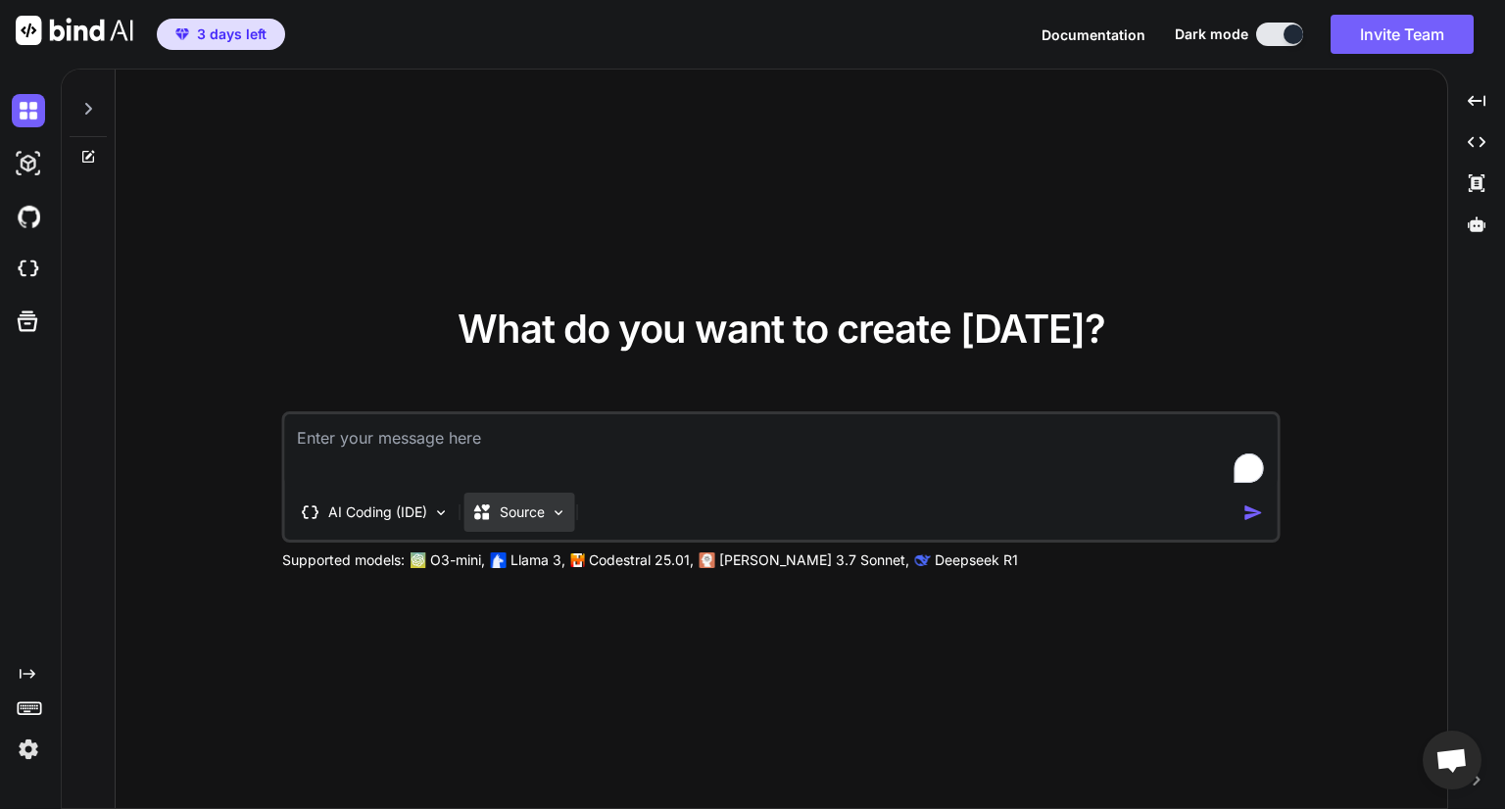
click at [544, 513] on p "Source" at bounding box center [522, 513] width 45 height 20
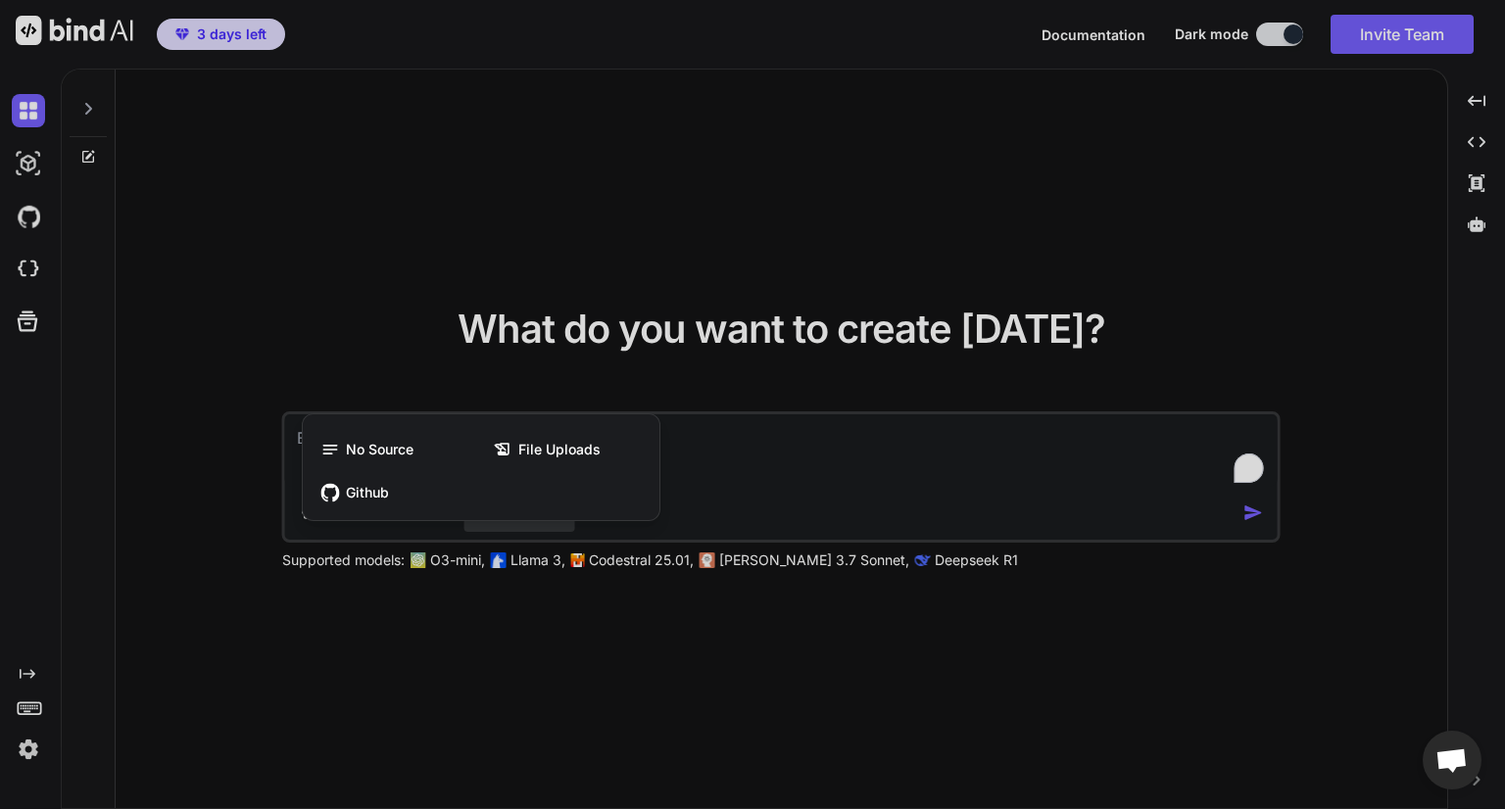
click at [935, 418] on div at bounding box center [752, 404] width 1505 height 809
type textarea "x"
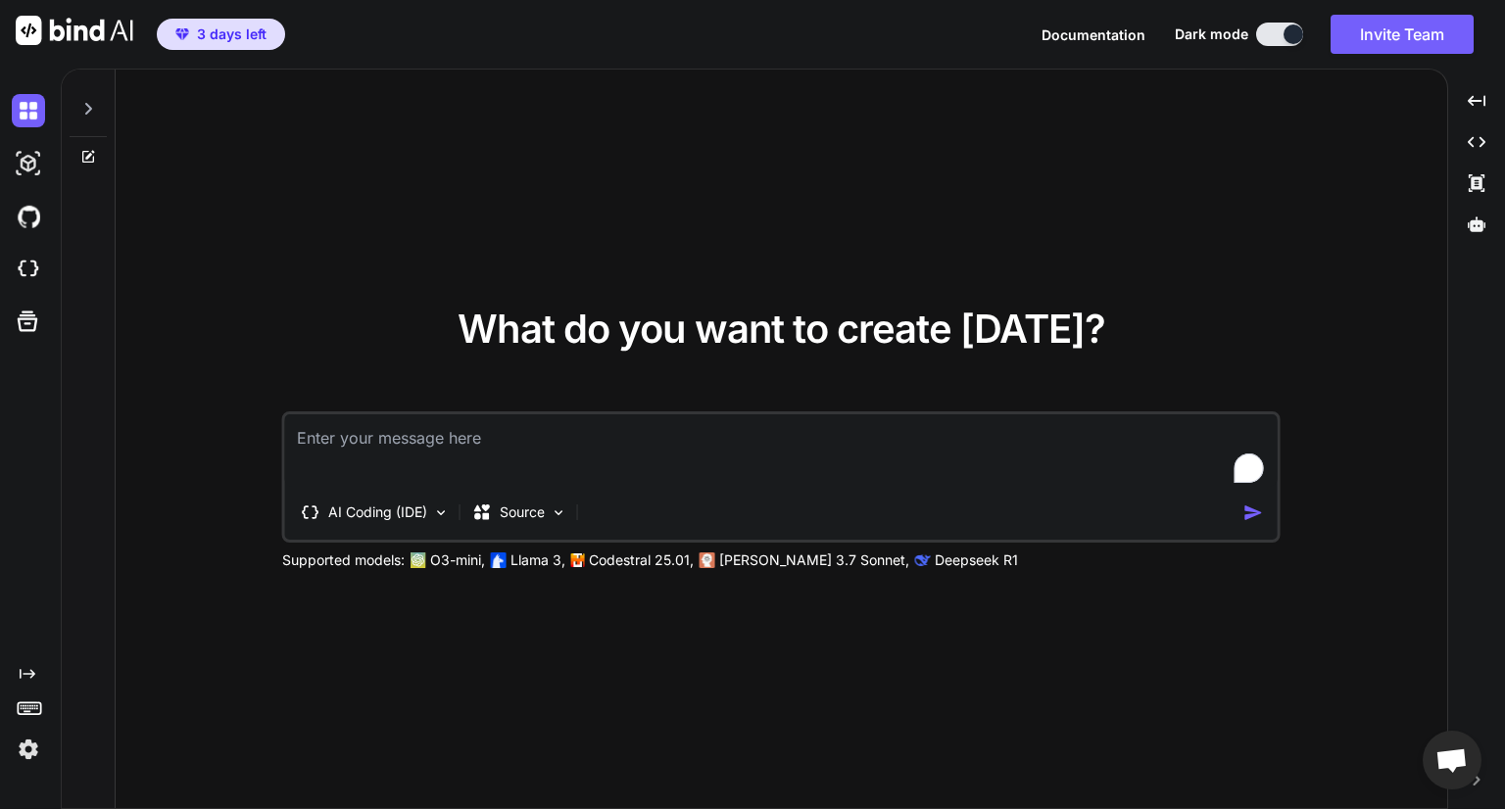
click at [466, 453] on textarea "To enrich screen reader interactions, please activate Accessibility in Grammarl…" at bounding box center [781, 450] width 992 height 72
click at [459, 431] on textarea "To enrich screen reader interactions, please activate Accessibility in Grammarl…" at bounding box center [781, 450] width 992 height 72
paste textarea "Create an online web application entitled SMART-ACSESS (SMART Approach in Devel…"
type textarea "Create an online web application entitled SMART-ACSESS (SMART Approach in Devel…"
type textarea "x"
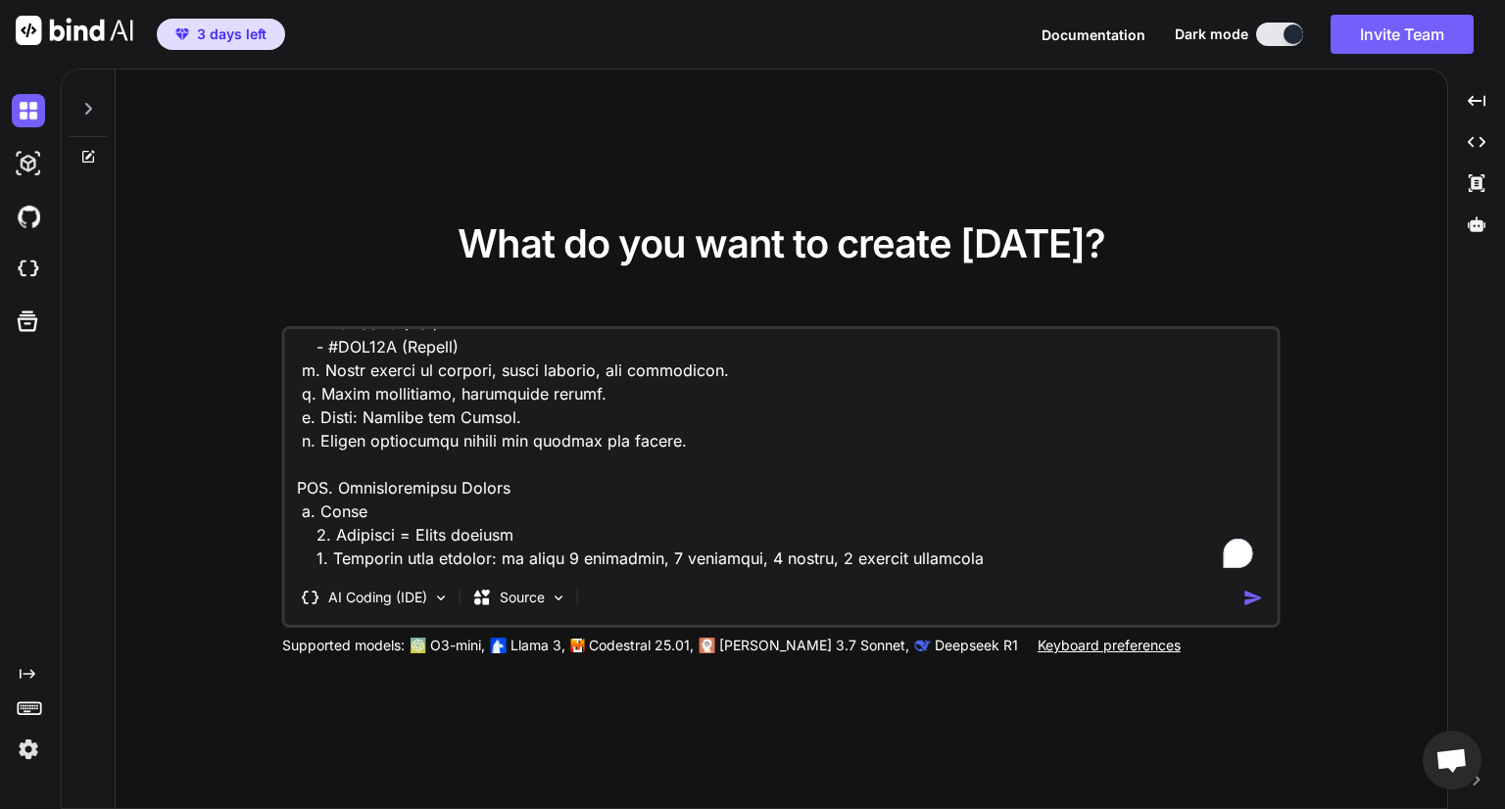
scroll to position [580, 0]
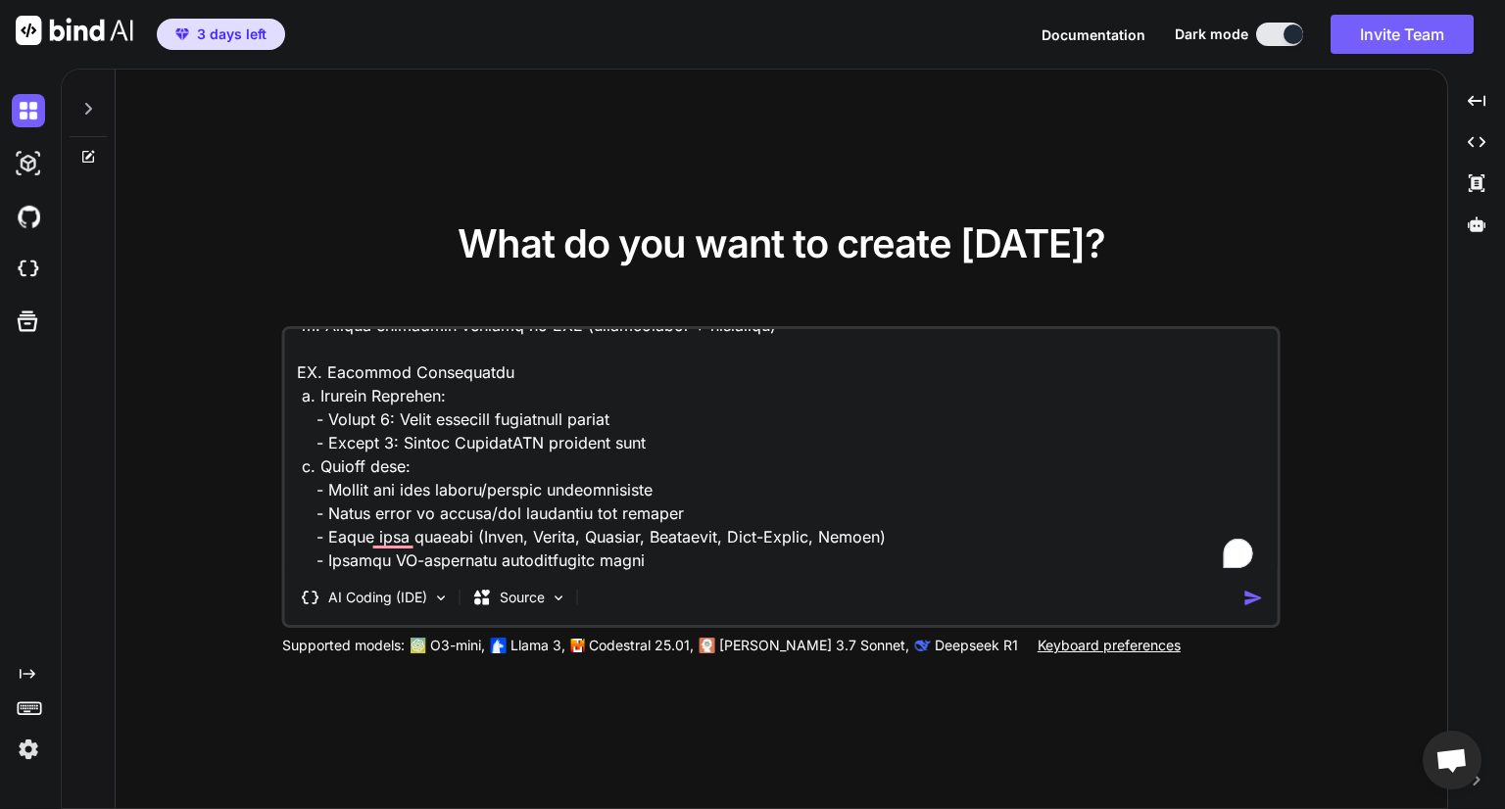
type textarea "Create an online web application entitled SMART-ACSESS (SMART Approach in Devel…"
click at [1251, 600] on img "button" at bounding box center [1253, 598] width 21 height 21
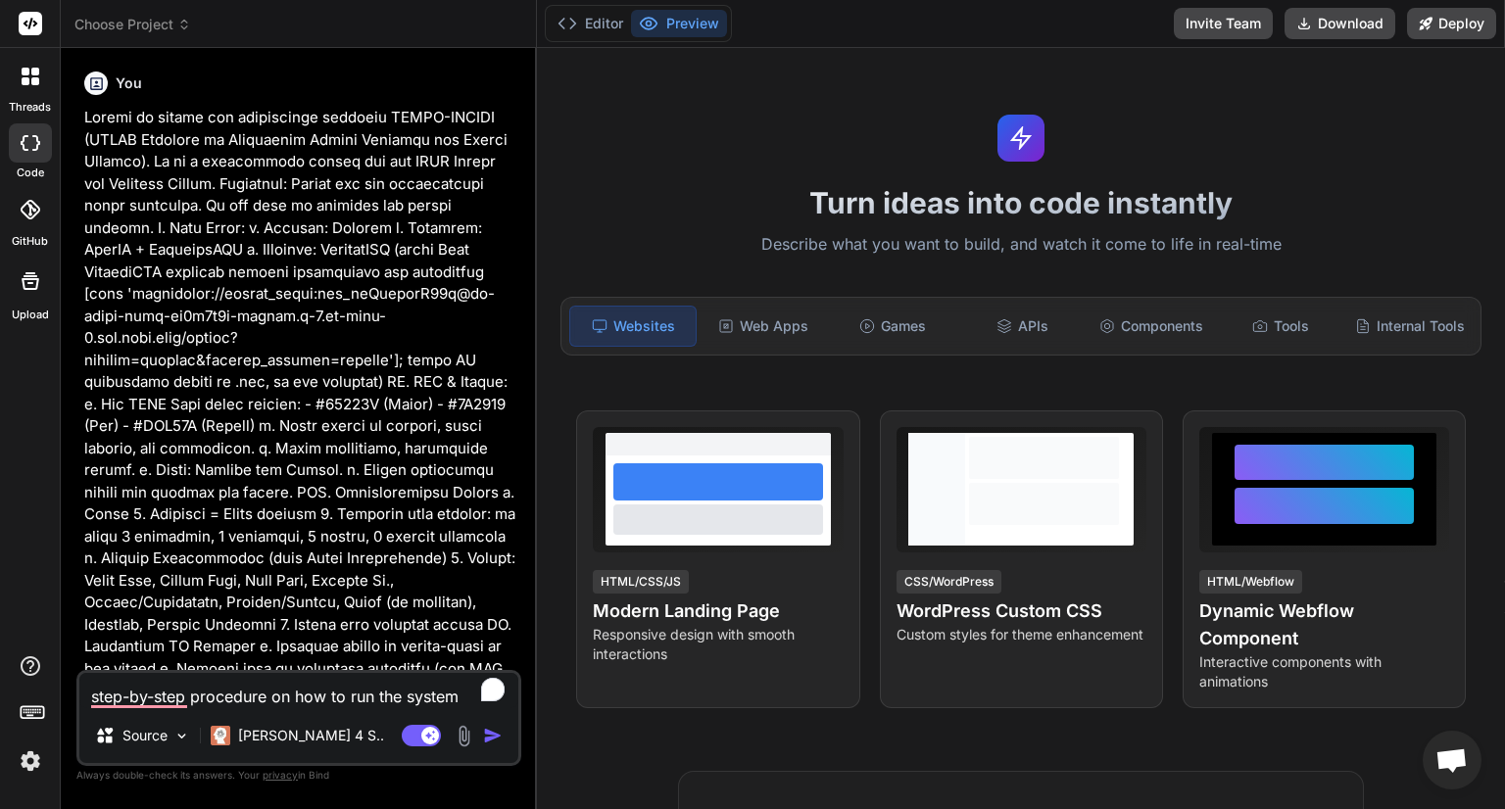
scroll to position [544, 0]
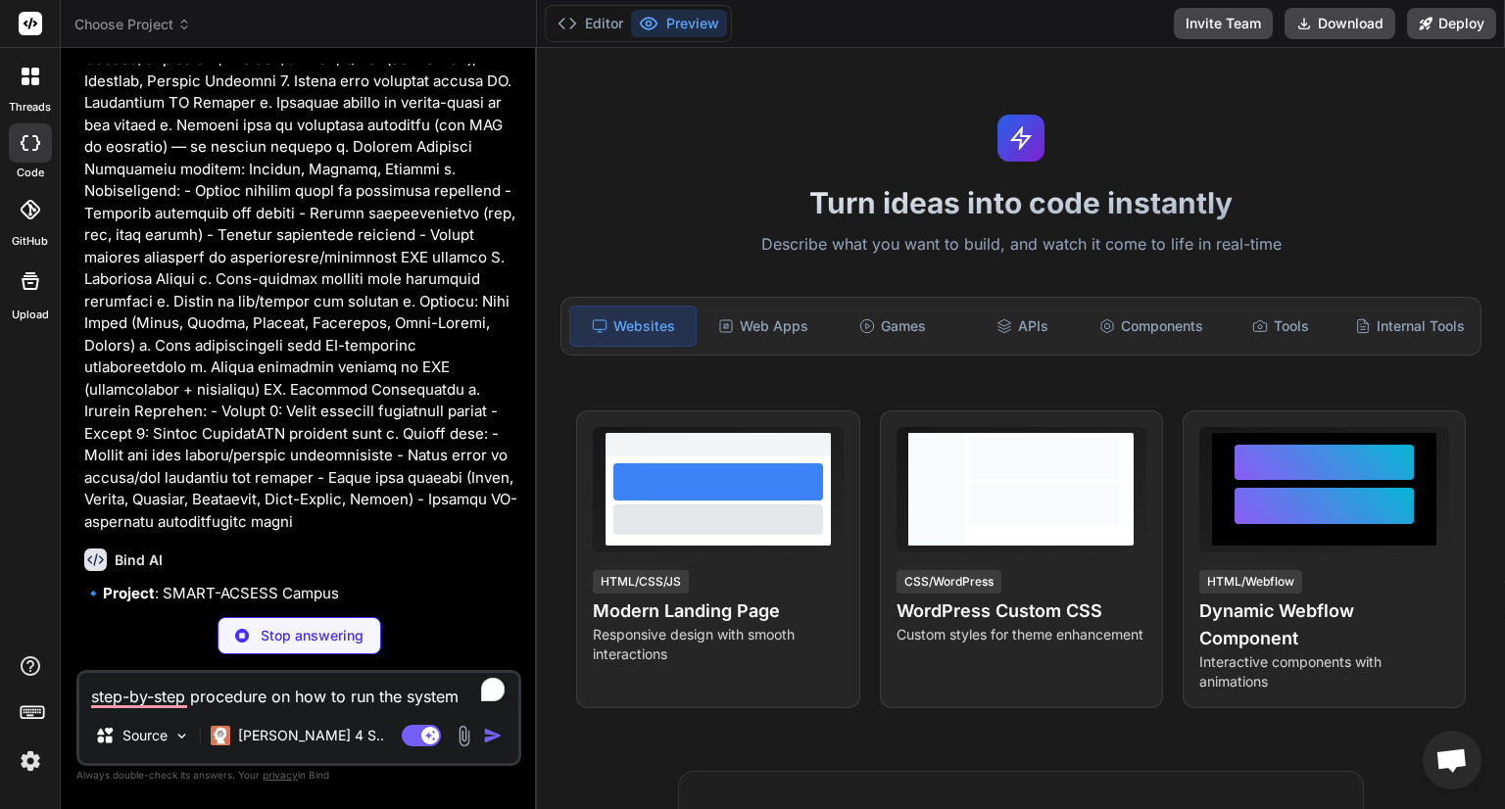
click at [352, 688] on textarea "step-by-step procedure on how to run the system" at bounding box center [298, 690] width 439 height 35
type textarea "x"
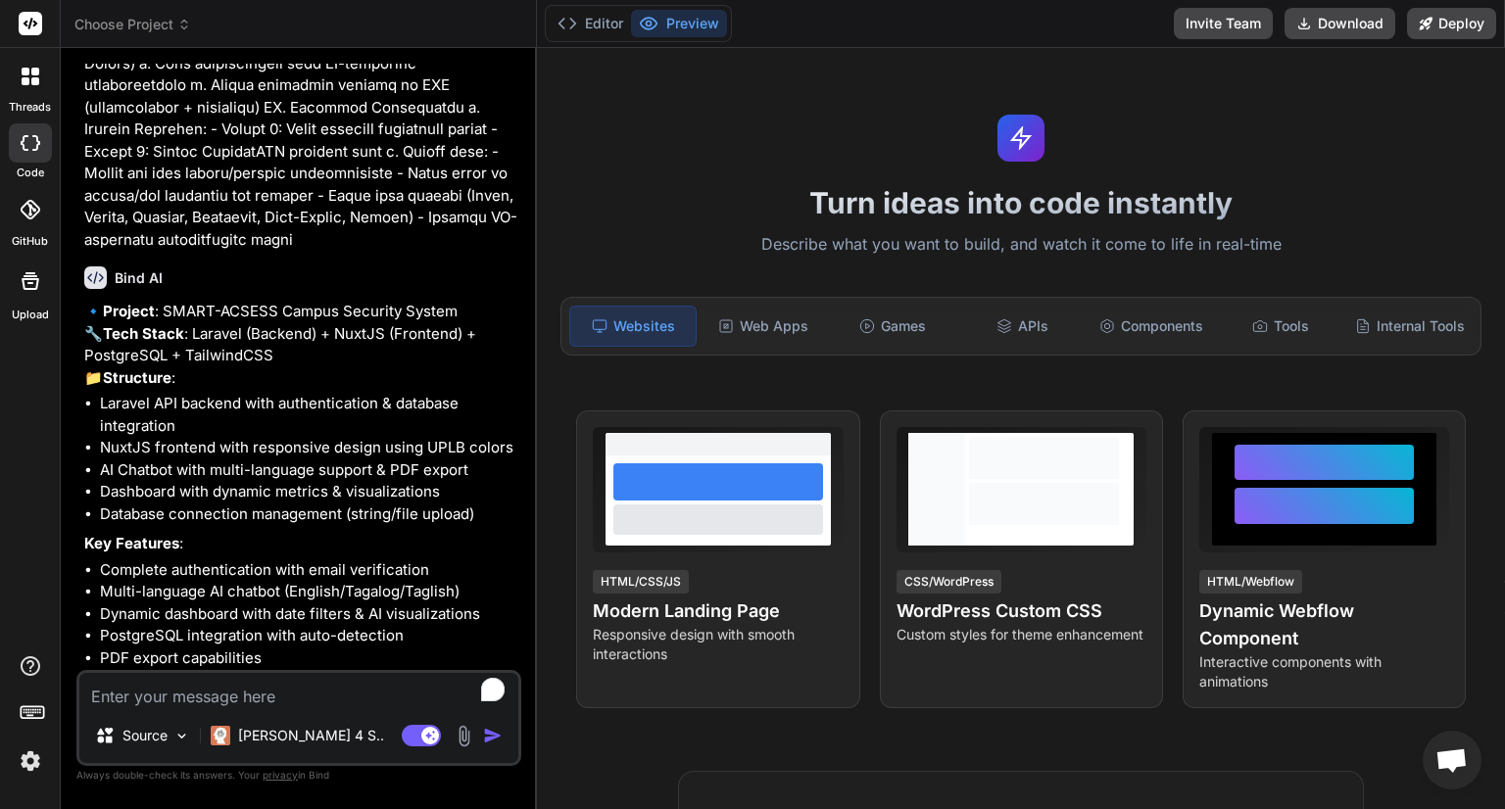
scroll to position [945, 0]
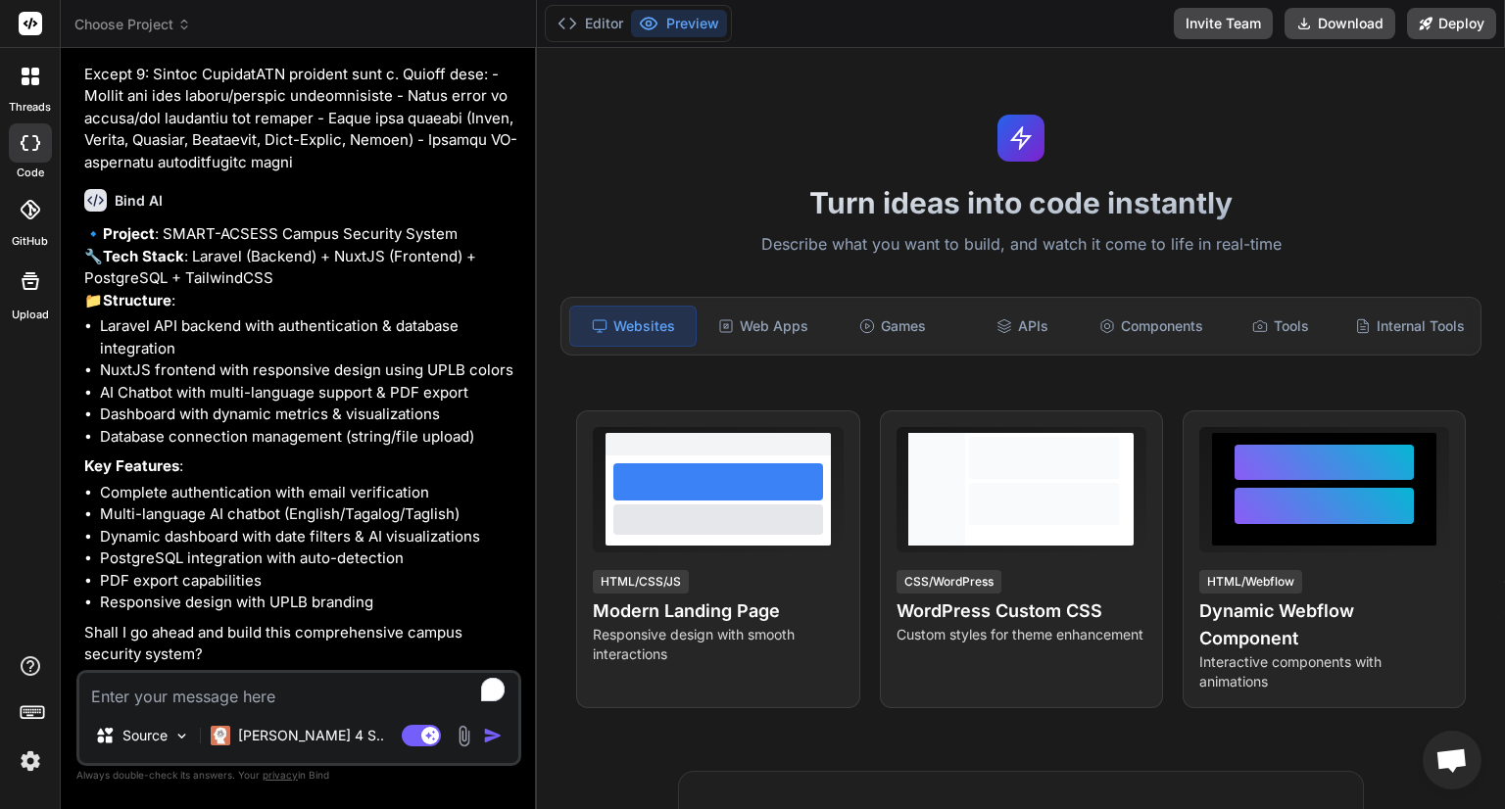
type textarea "x"
click at [169, 699] on textarea "To enrich screen reader interactions, please activate Accessibility in Grammarl…" at bounding box center [298, 690] width 439 height 35
type textarea "y"
type textarea "x"
type textarea "yy"
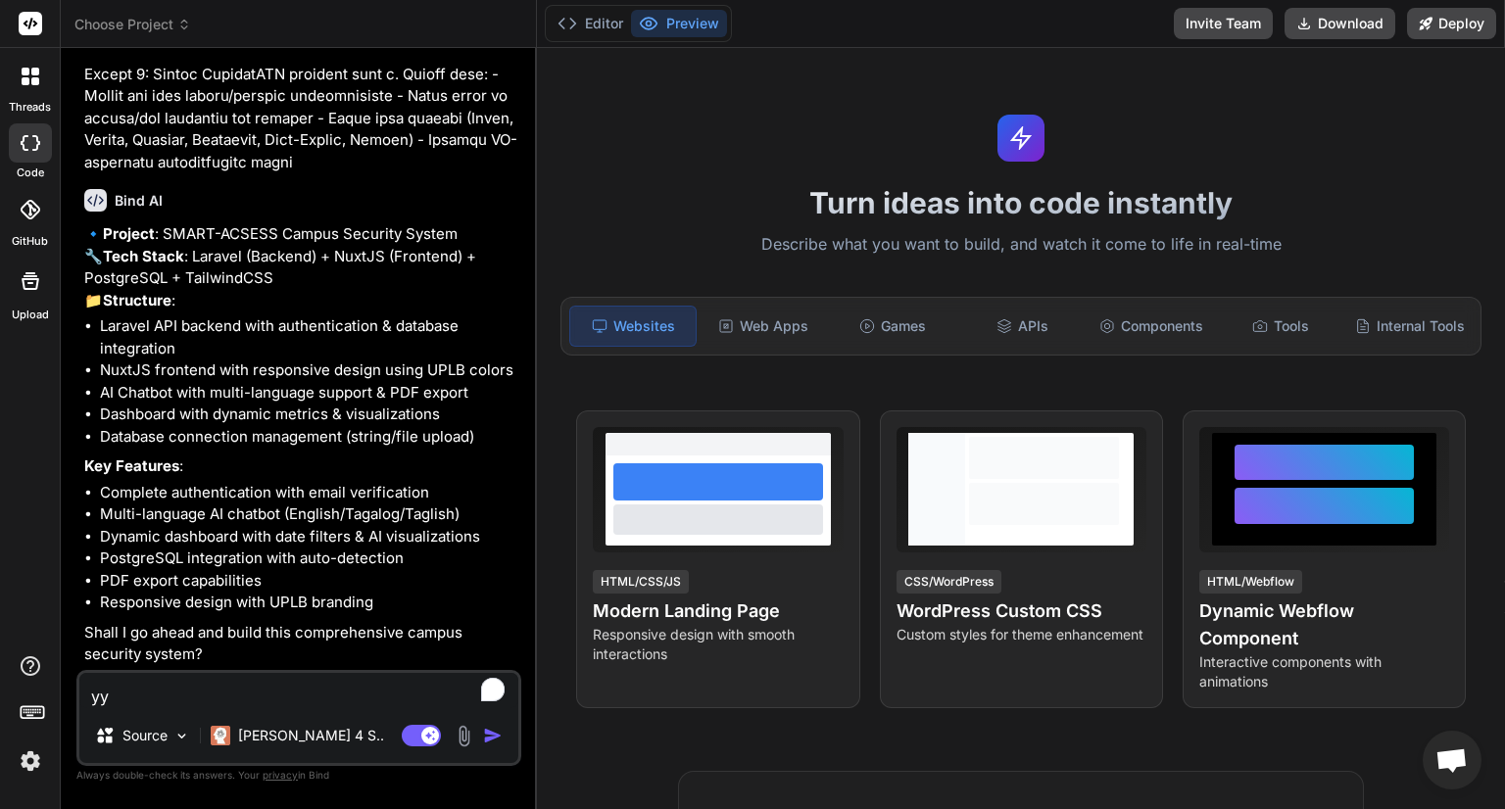
type textarea "x"
type textarea "yye"
type textarea "x"
type textarea "yyes"
type textarea "x"
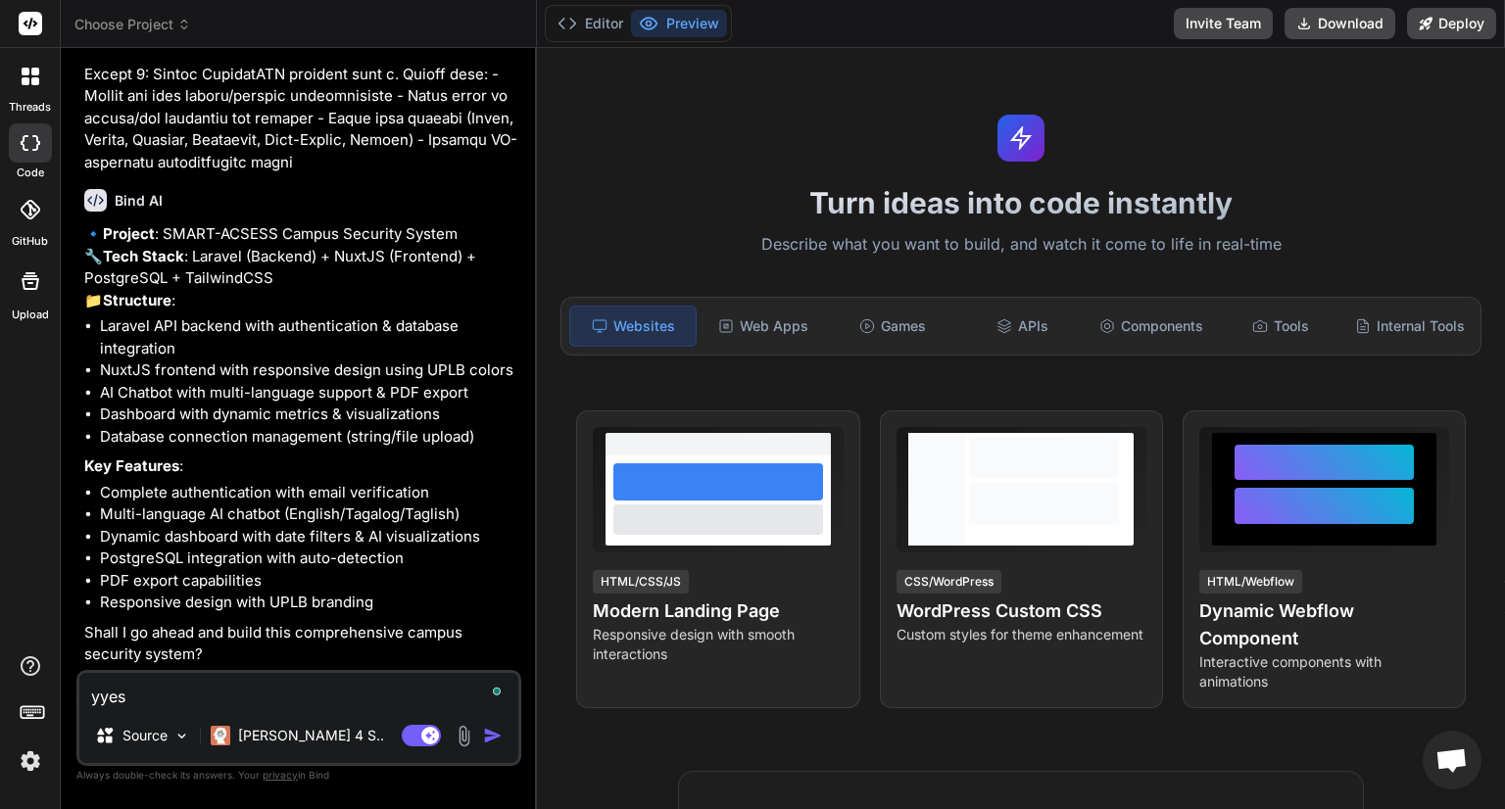
type textarea "yye"
type textarea "x"
type textarea "yy"
type textarea "x"
type textarea "y"
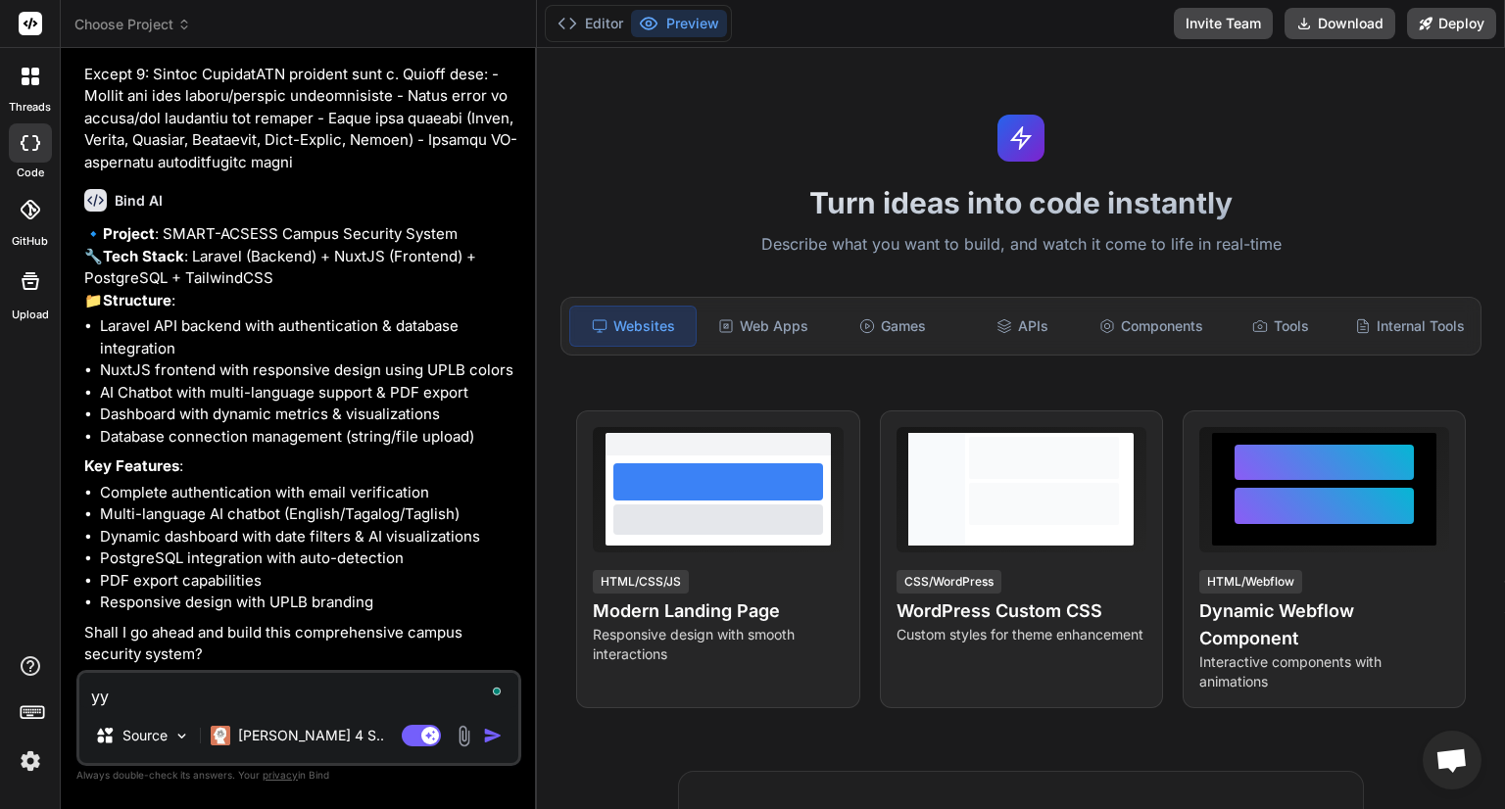
type textarea "x"
type textarea "ye"
type textarea "x"
type textarea "yes"
type textarea "x"
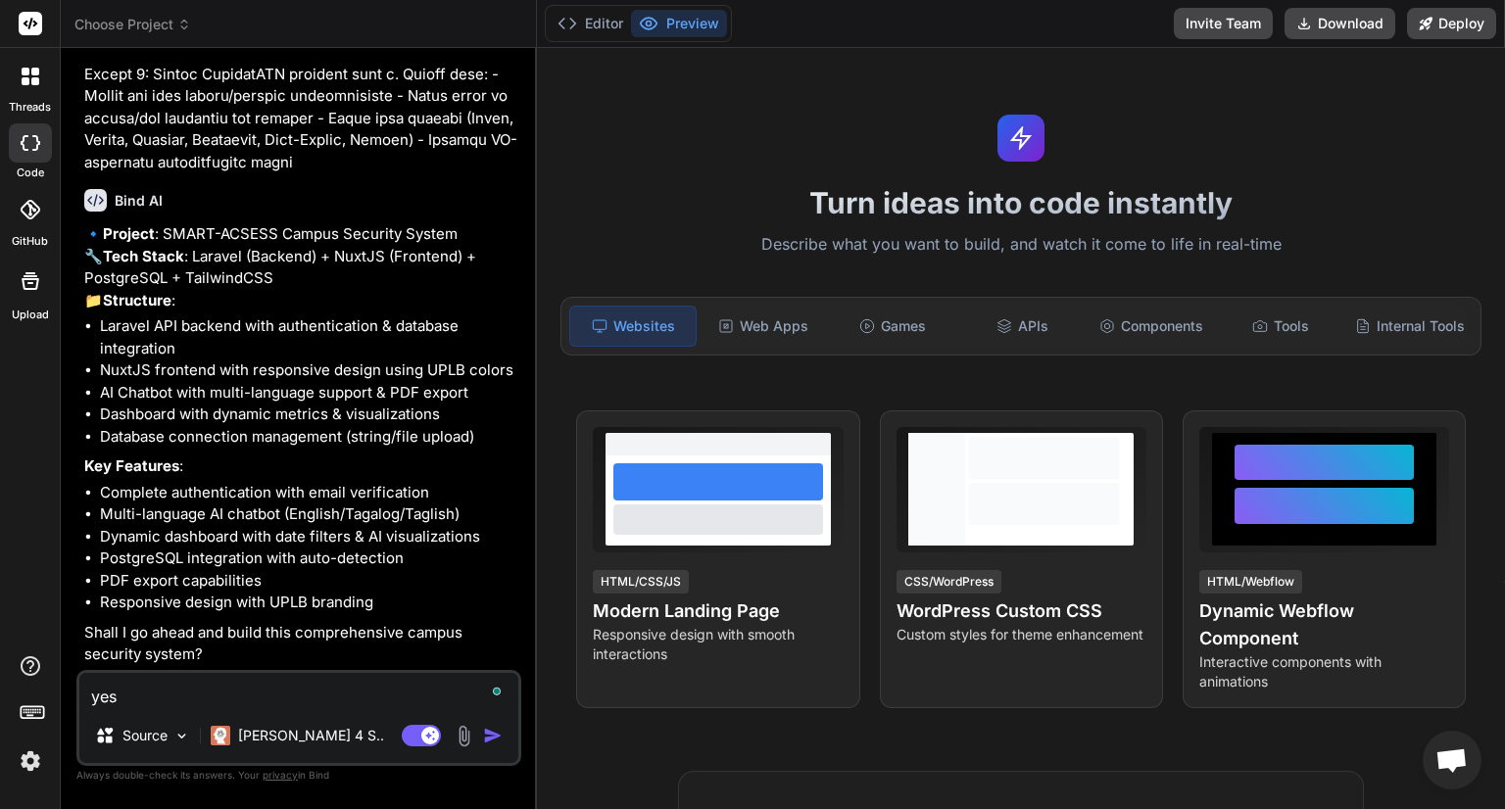
type textarea "yes,"
type textarea "x"
type textarea "yes,"
type textarea "x"
type textarea "yes, m"
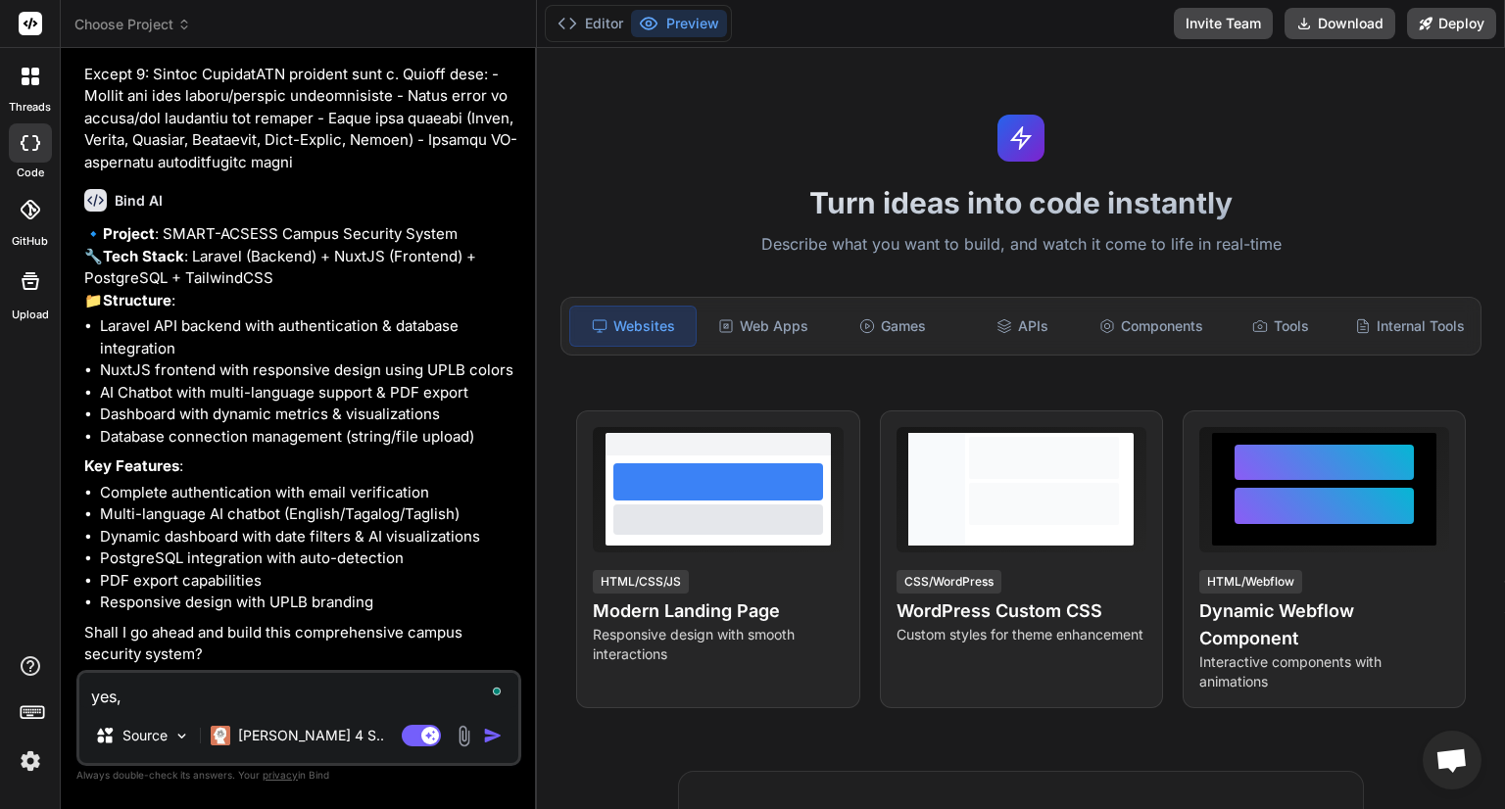
type textarea "x"
type textarea "yes, [GEOGRAPHIC_DATA]"
type textarea "x"
type textarea "yes, mak"
type textarea "x"
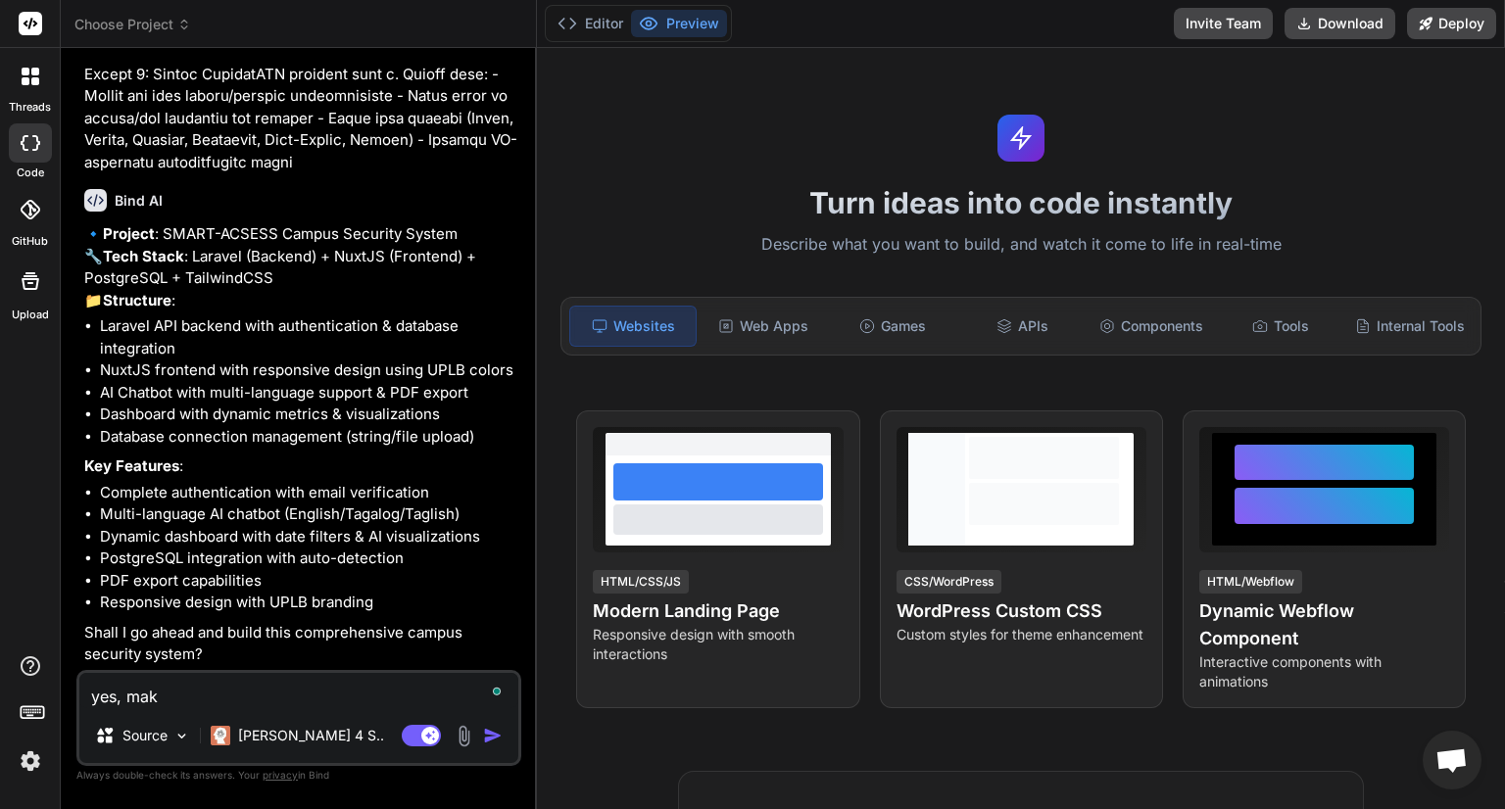
type textarea "yes, make"
type textarea "x"
type textarea "yes, make"
type textarea "x"
type textarea "yes, make s"
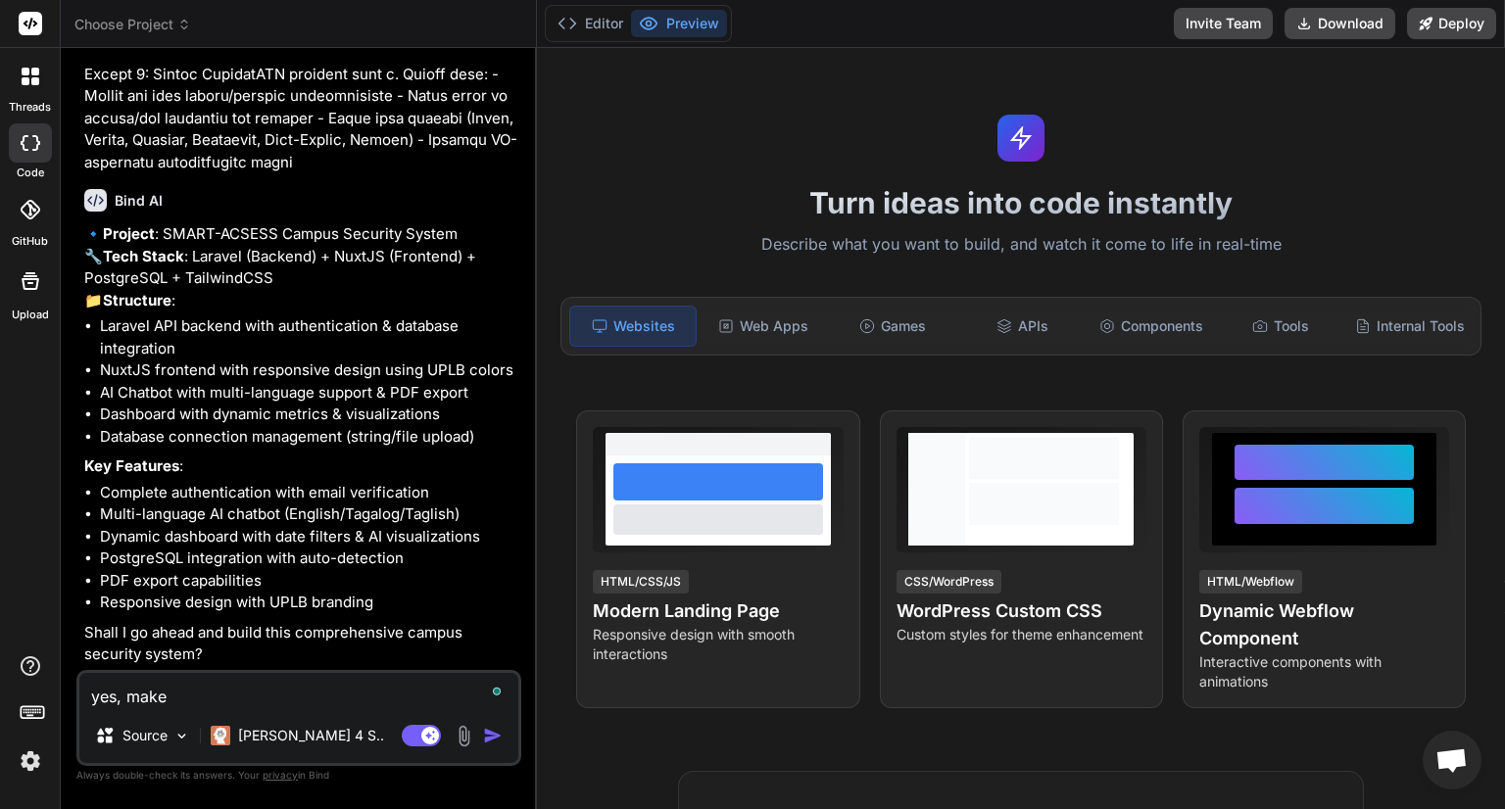
type textarea "x"
type textarea "yes, make su"
type textarea "x"
type textarea "yes, make sur"
type textarea "x"
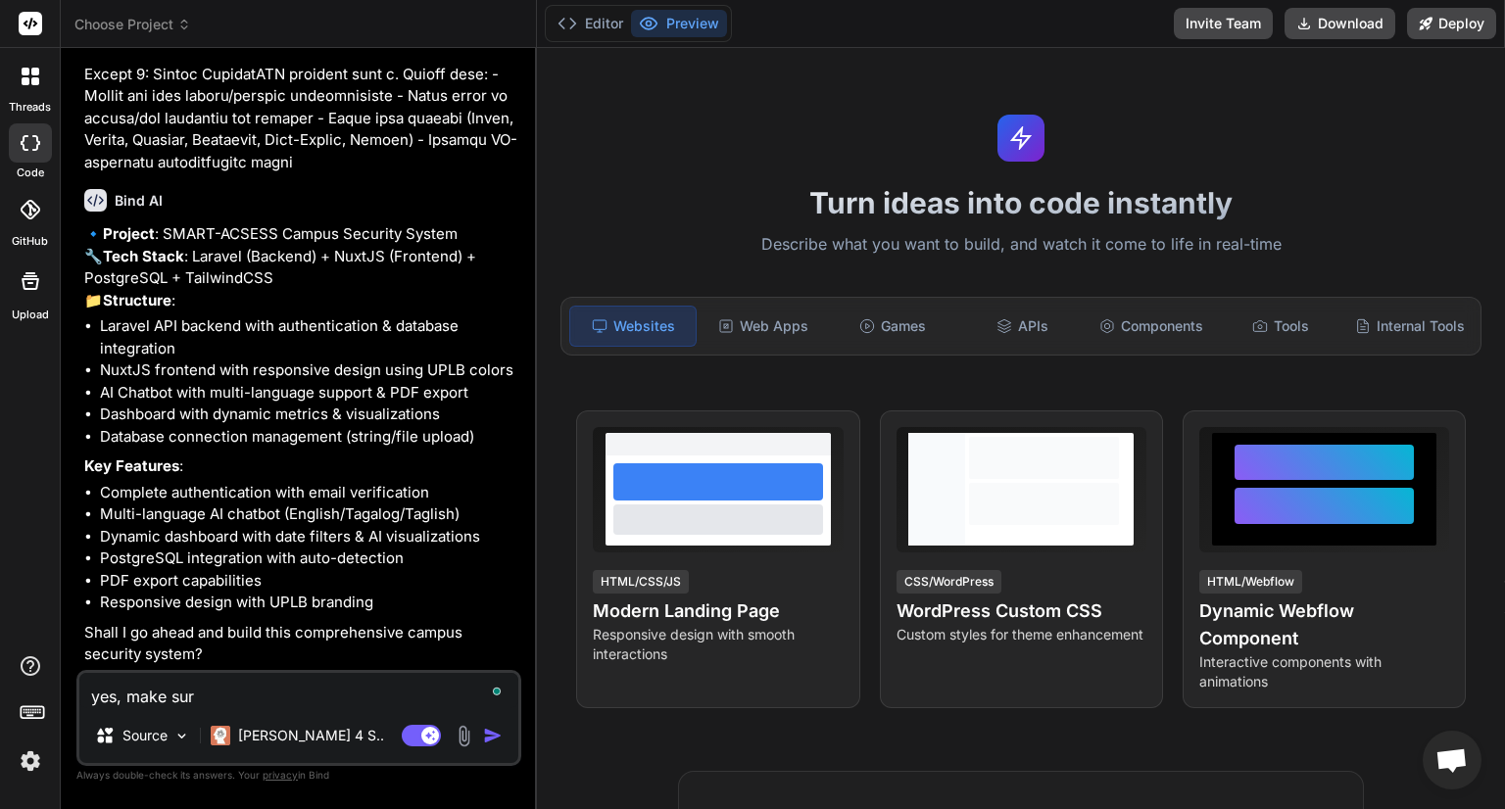
type textarea "yes, make sure"
type textarea "x"
type textarea "yes, make sure"
type textarea "x"
type textarea "yes, make sure t"
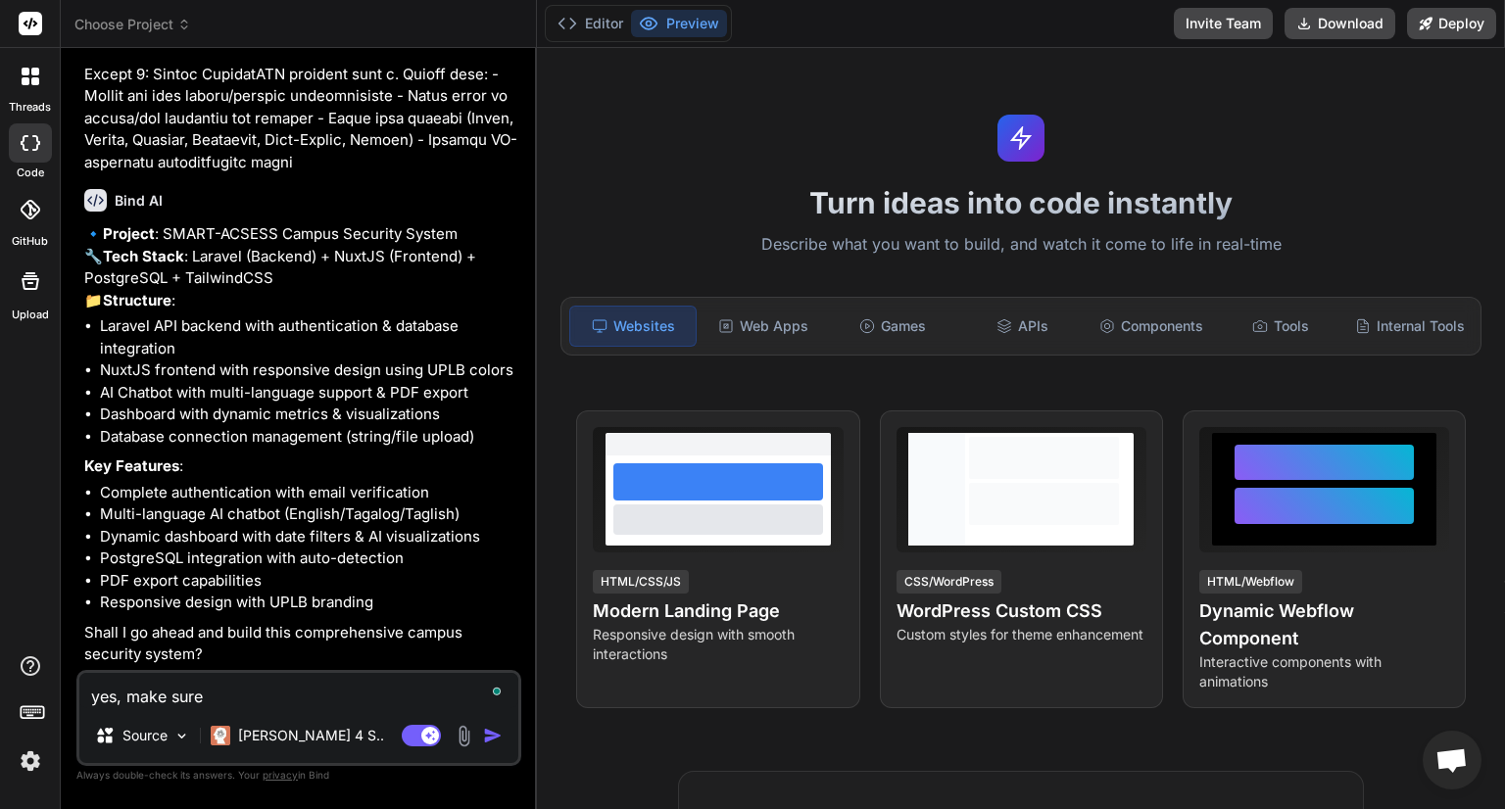
type textarea "x"
type textarea "yes, make sure to"
type textarea "x"
type textarea "yes, make sure to"
type textarea "x"
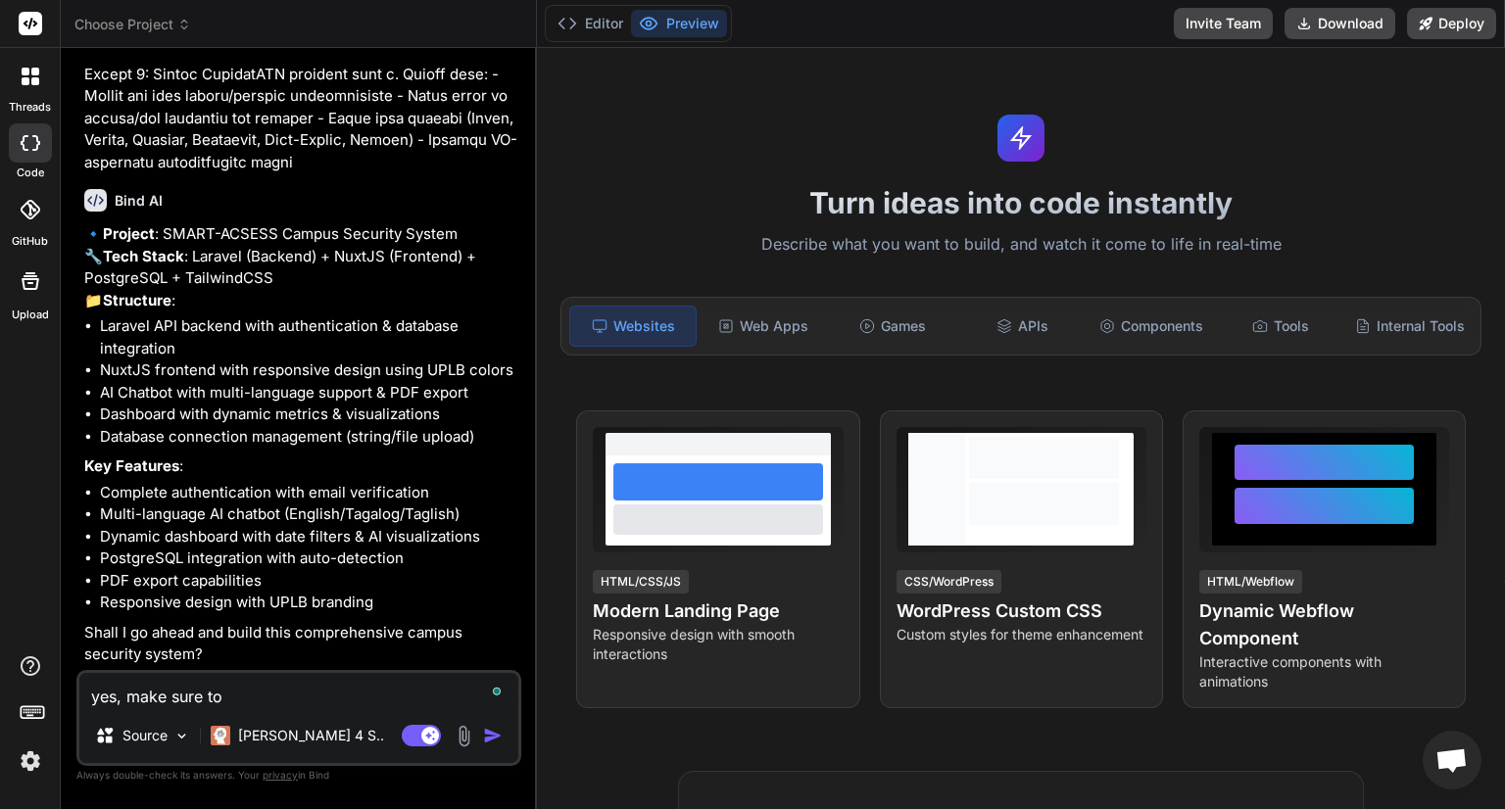
type textarea "yes, make sure to c"
type textarea "x"
type textarea "yes, make sure to co"
type textarea "x"
type textarea "yes, make sure to com"
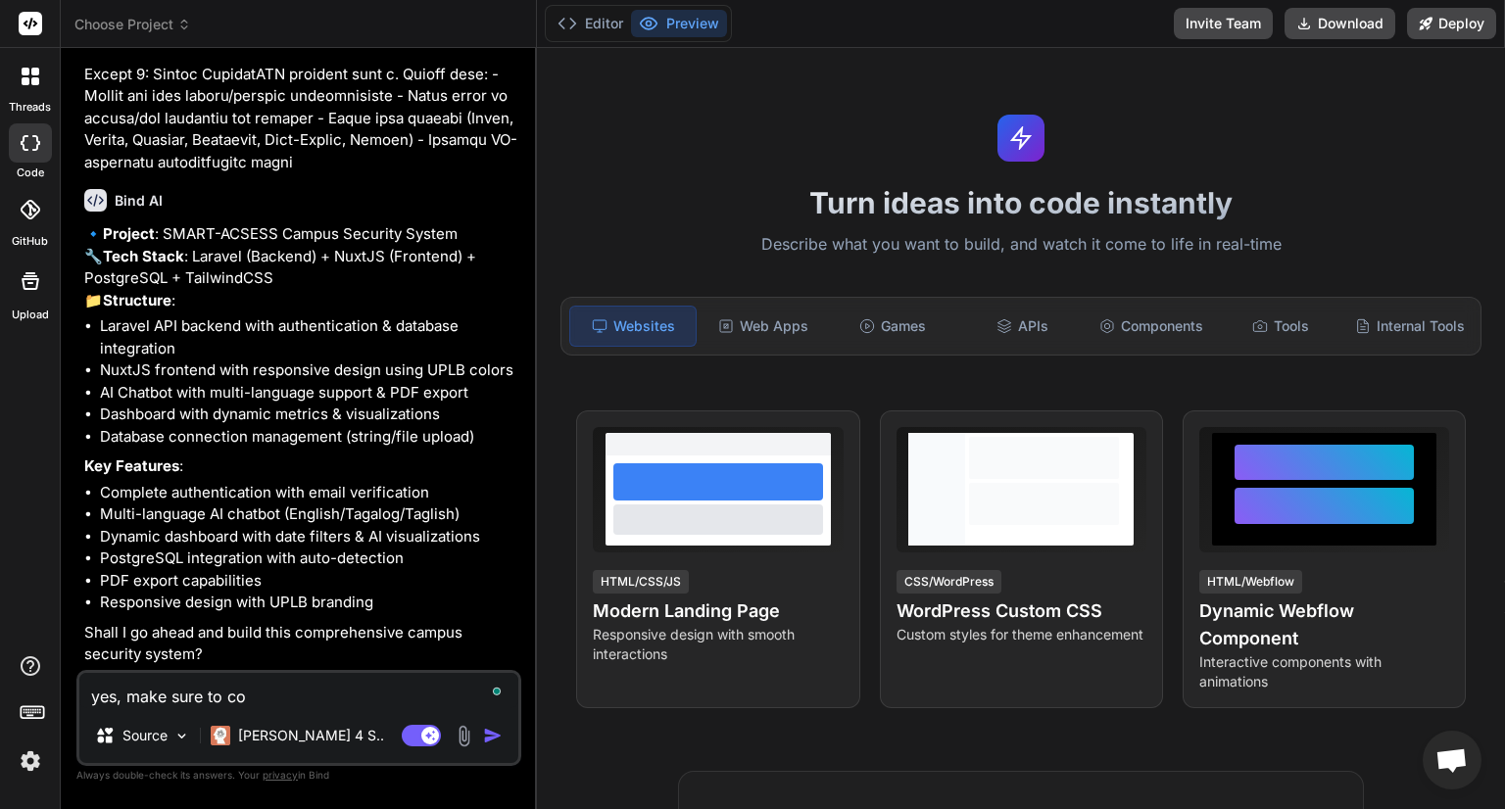
type textarea "x"
type textarea "yes, make sure to comp"
type textarea "x"
type textarea "yes, make sure to compl"
type textarea "x"
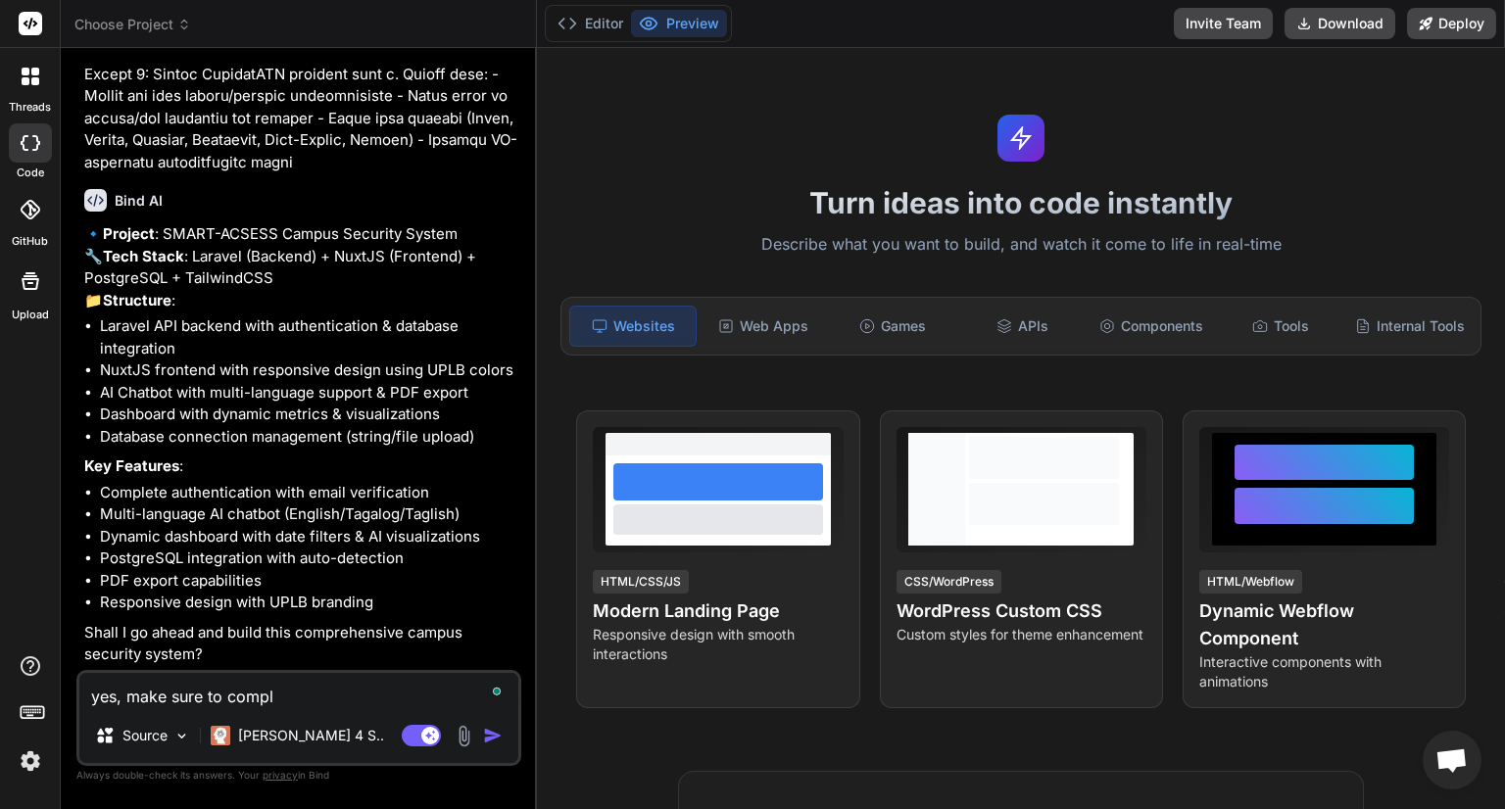
type textarea "yes, make sure to comple"
type textarea "x"
type textarea "yes, make sure to complet"
type textarea "x"
type textarea "yes, make sure to complete"
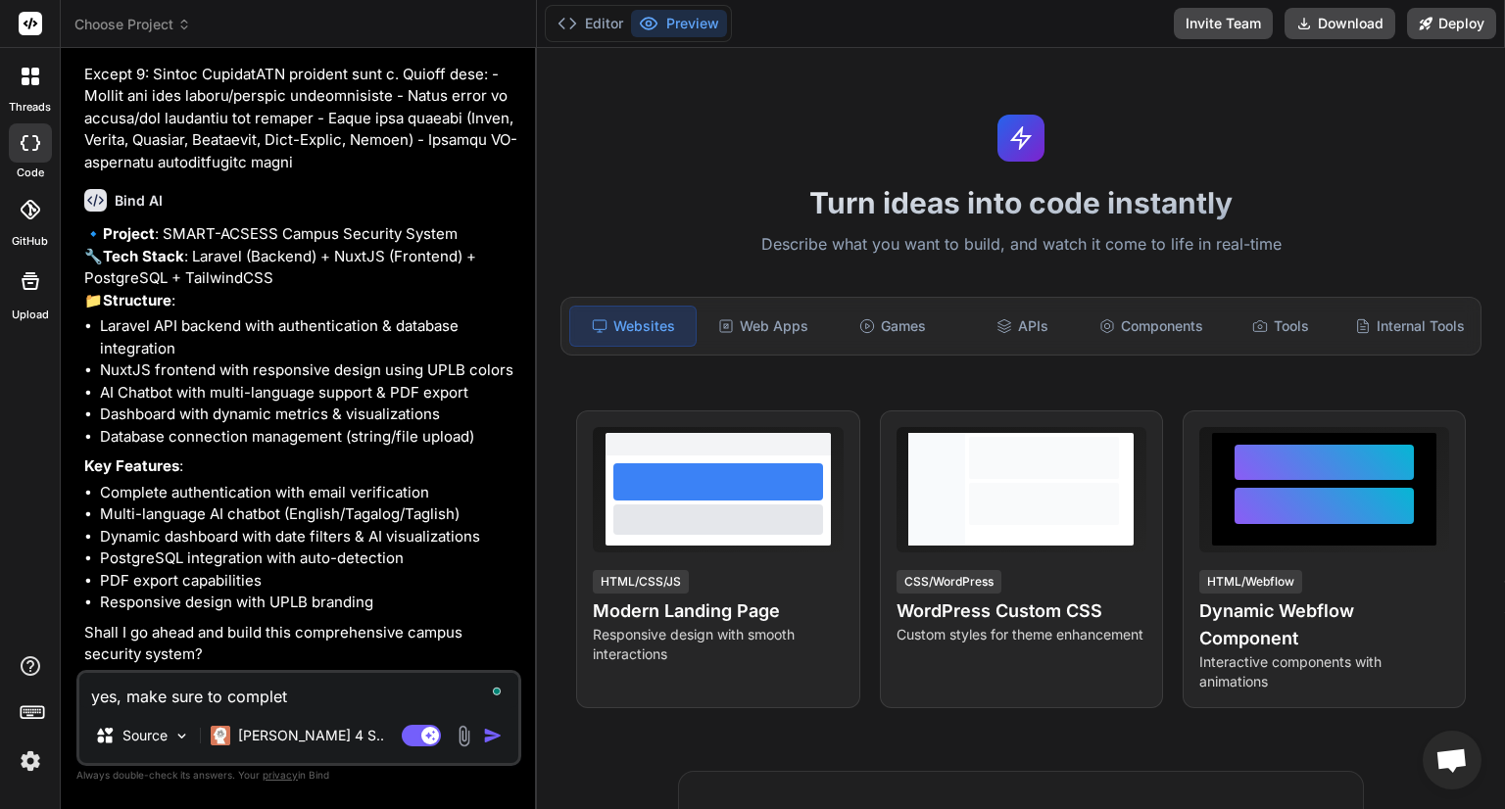
type textarea "x"
type textarea "yes, make sure to complete"
type textarea "x"
type textarea "yes, make sure to complete t"
type textarea "x"
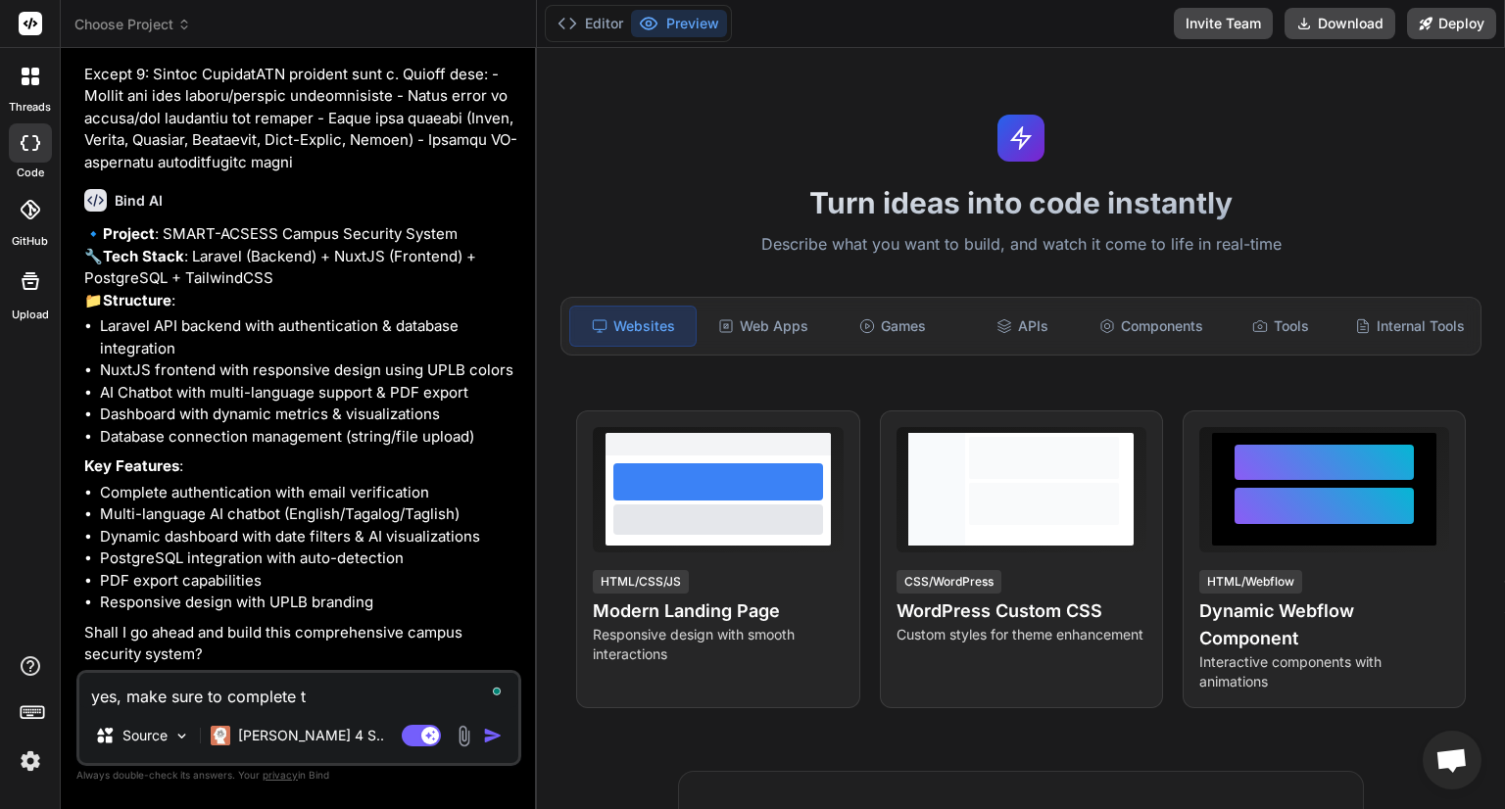
type textarea "yes, make sure to complete th"
type textarea "x"
type textarea "yes, make sure to complete the"
type textarea "x"
type textarea "yes, make sure to complete the"
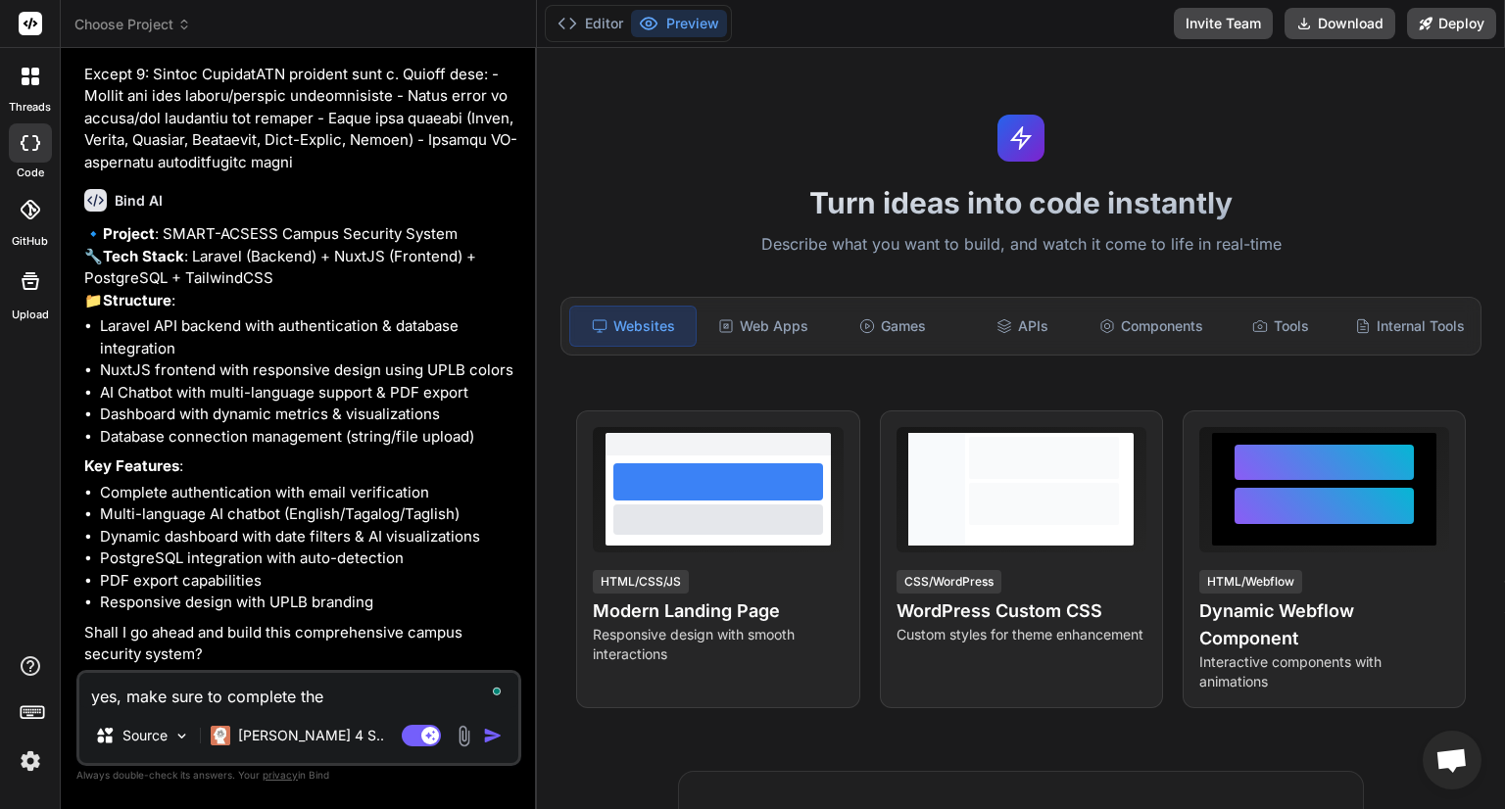
type textarea "x"
type textarea "yes, make sure to complete the s"
type textarea "x"
type textarea "yes, make sure to complete the sy"
type textarea "x"
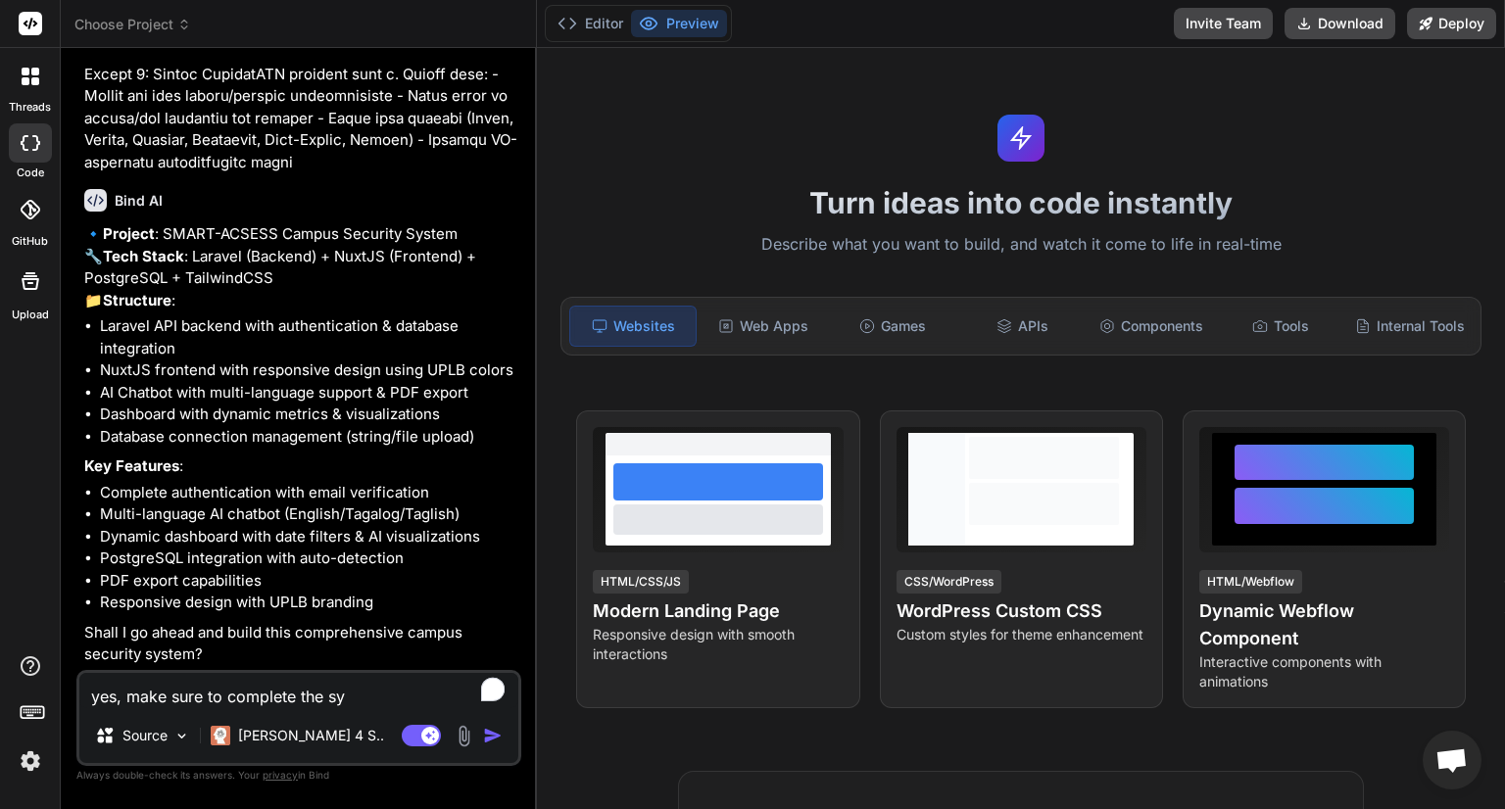
type textarea "yes, make sure to complete the sys"
type textarea "x"
type textarea "yes, make sure to complete the syst"
type textarea "x"
type textarea "yes, make sure to complete the syste"
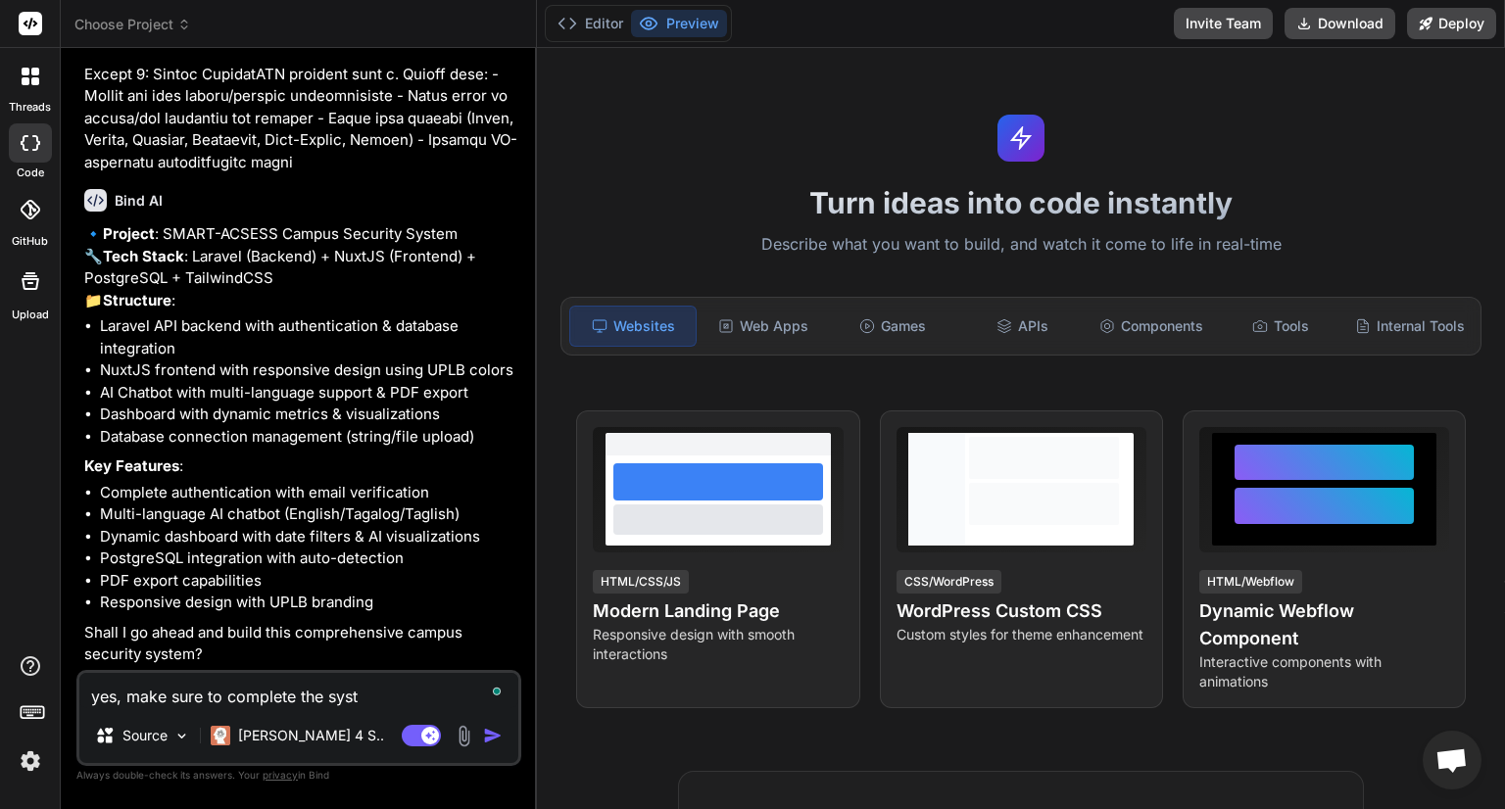
type textarea "x"
type textarea "yes, make sure to complete the system"
type textarea "x"
type textarea "yes, make sure to complete the system"
type textarea "x"
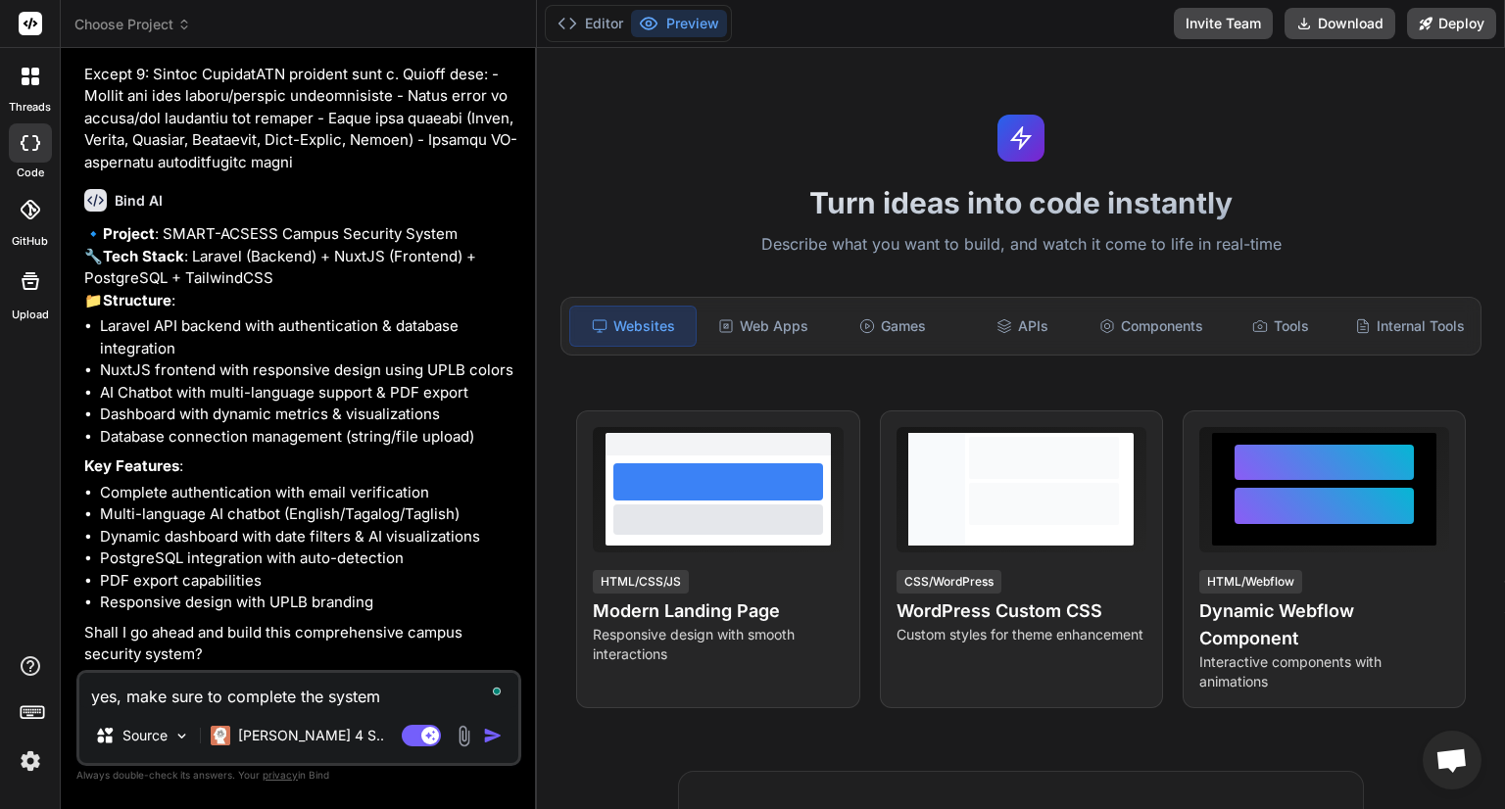
type textarea "yes, make sure to complete the system b"
type textarea "x"
type textarea "yes, make sure to complete the system bo"
type textarea "x"
type textarea "yes, make sure to complete the system bot"
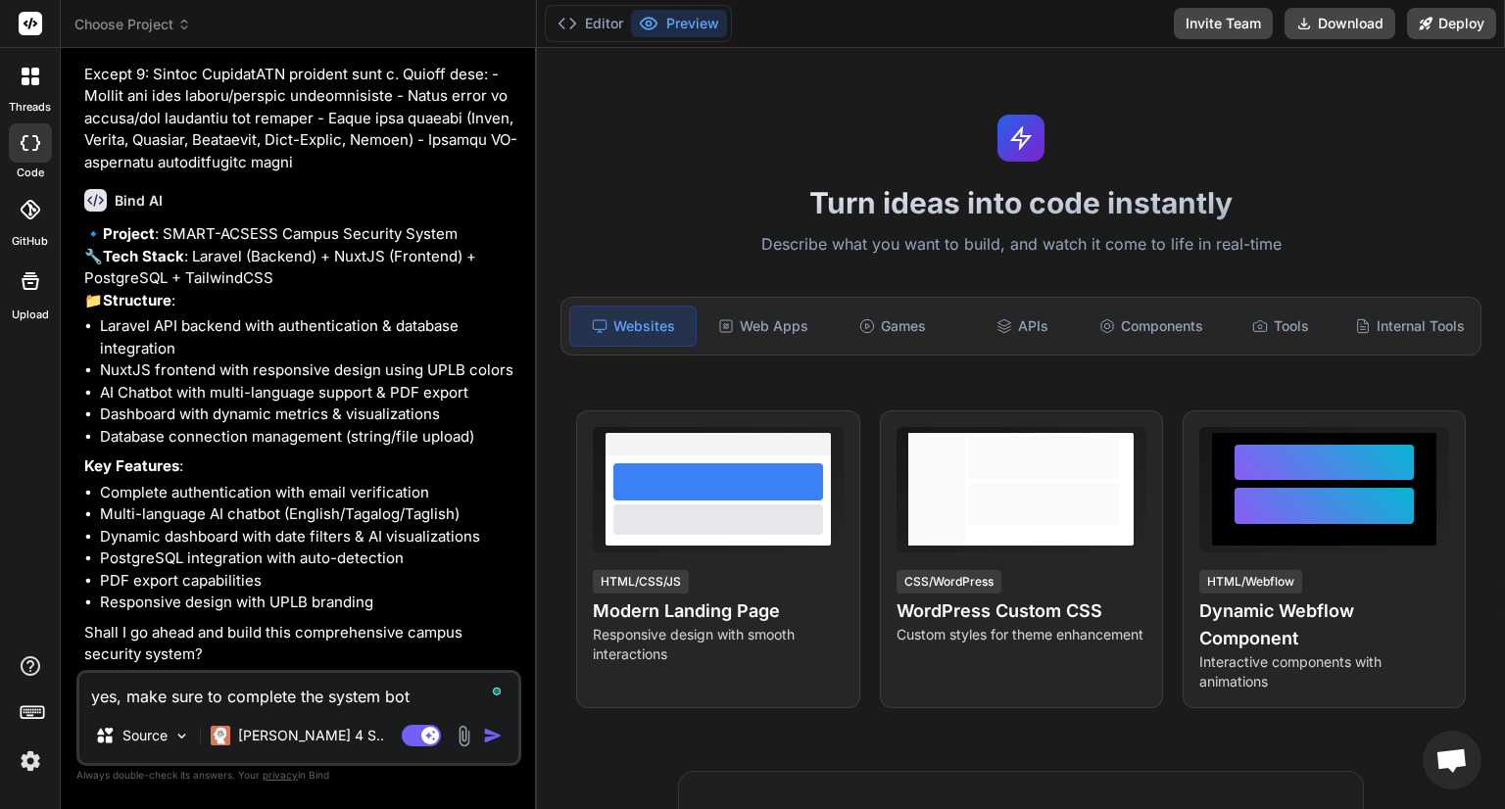
type textarea "x"
type textarea "yes, make sure to complete the system both"
type textarea "x"
type textarea "yes, make sure to complete the system both"
type textarea "x"
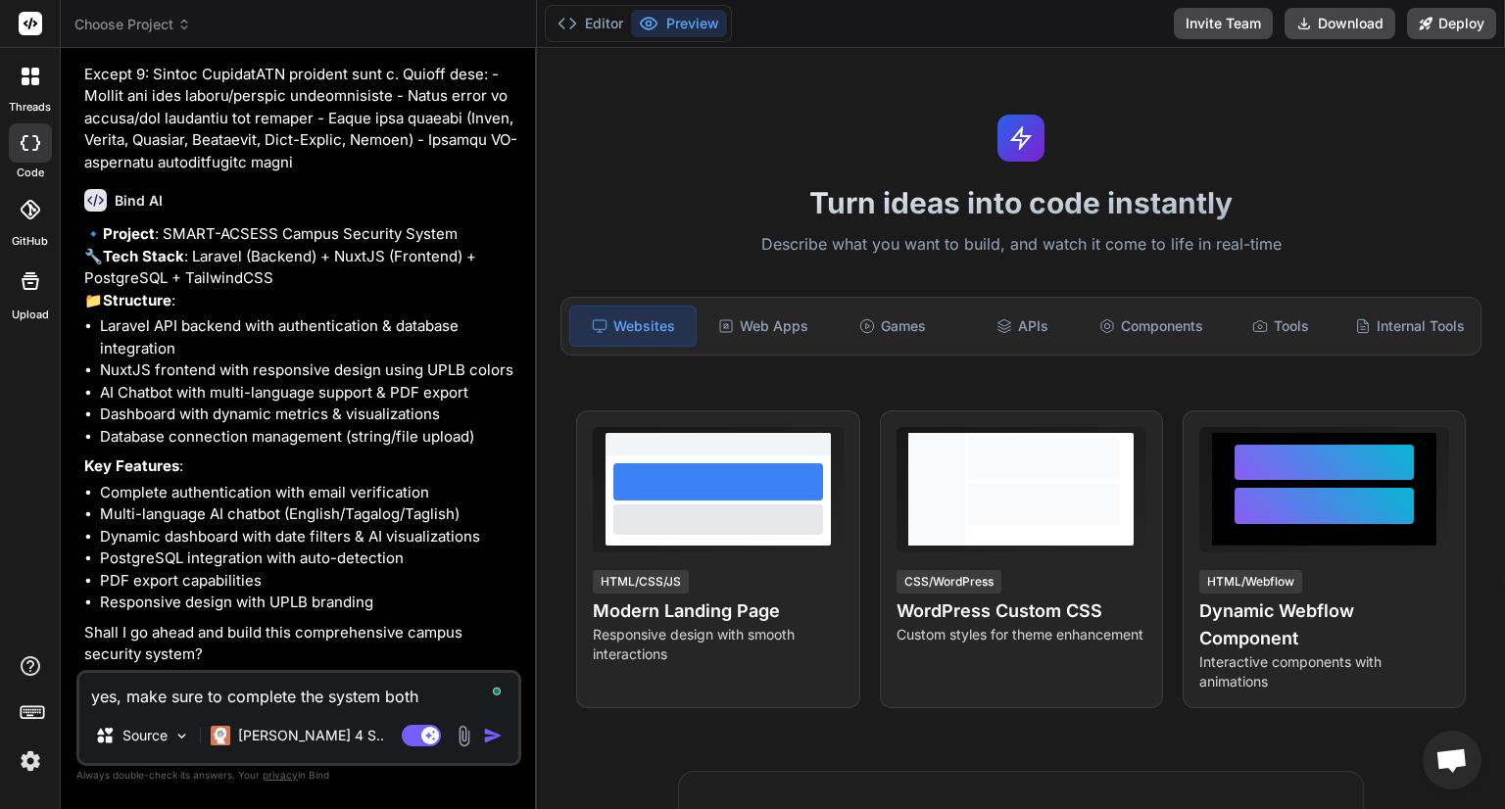
type textarea "yes, make sure to complete the system both b"
type textarea "x"
type textarea "yes, make sure to complete the system both ba"
type textarea "x"
type textarea "yes, make sure to complete the system both b"
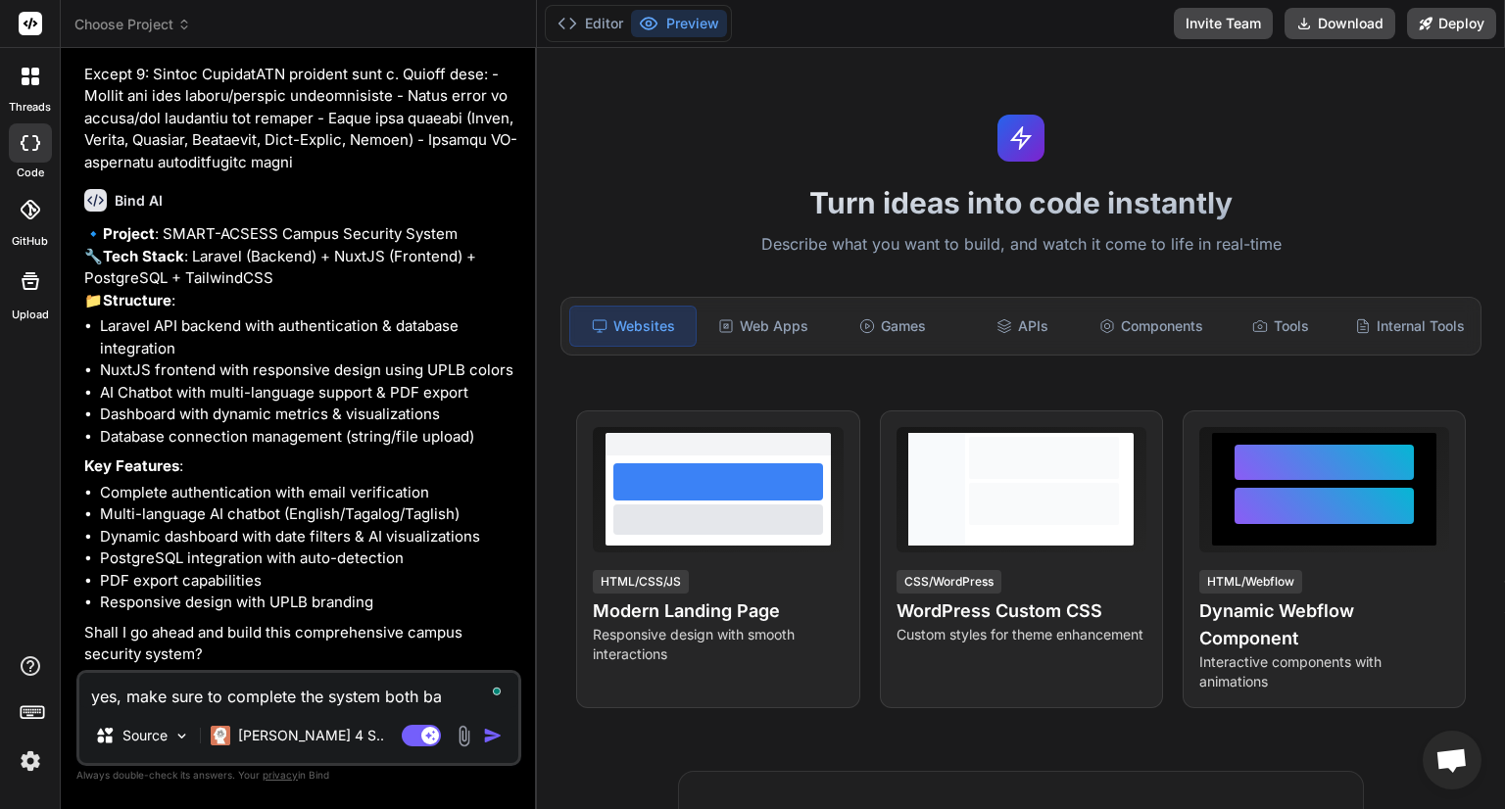
type textarea "x"
type textarea "yes, make sure to complete the system both"
type textarea "x"
type textarea "yes, make sure to complete the system both"
type textarea "x"
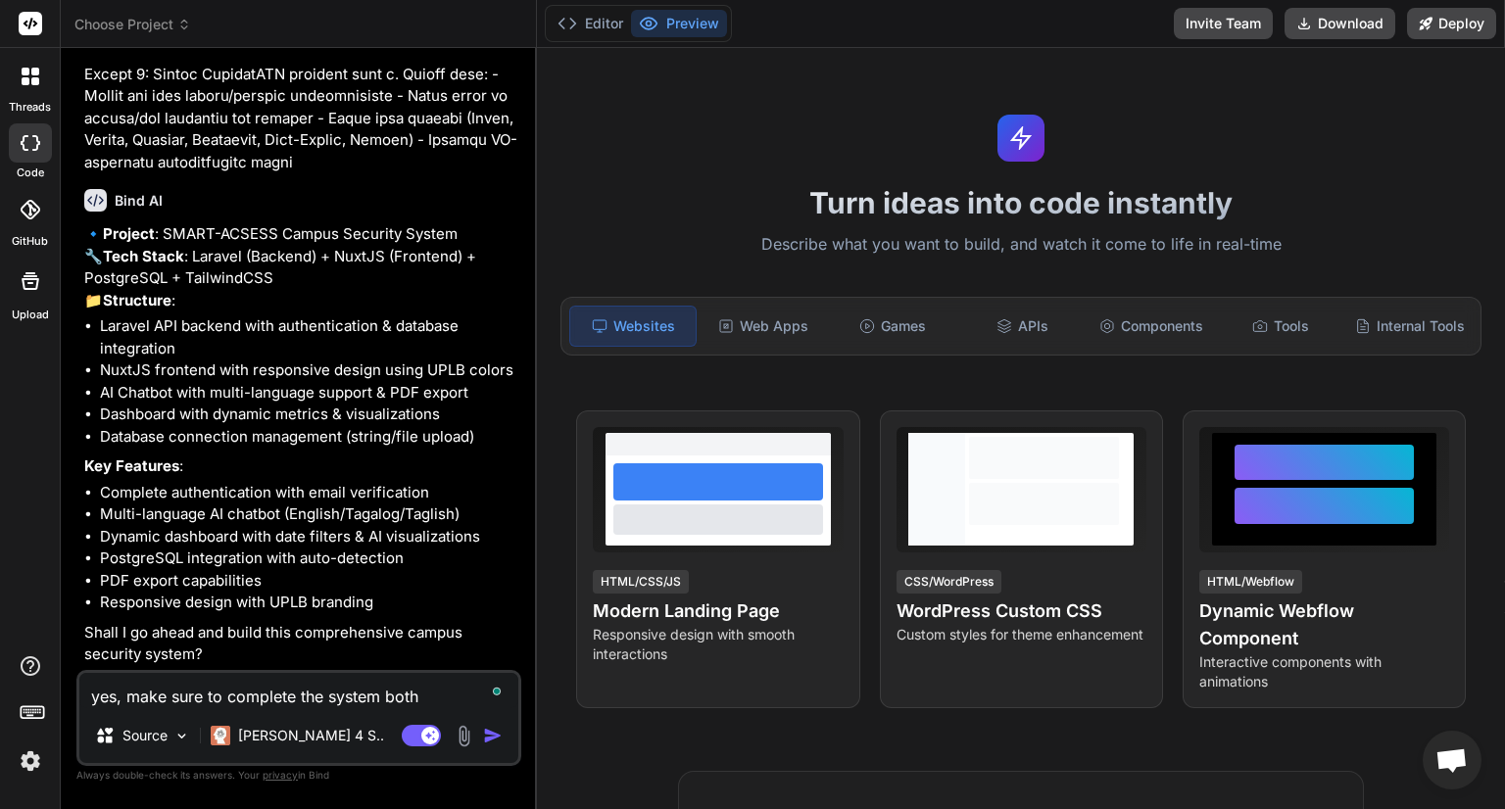
type textarea "yes, make sure to complete the system bot"
type textarea "x"
type textarea "yes, make sure to complete the system bo"
type textarea "x"
type textarea "yes, make sure to complete the system b"
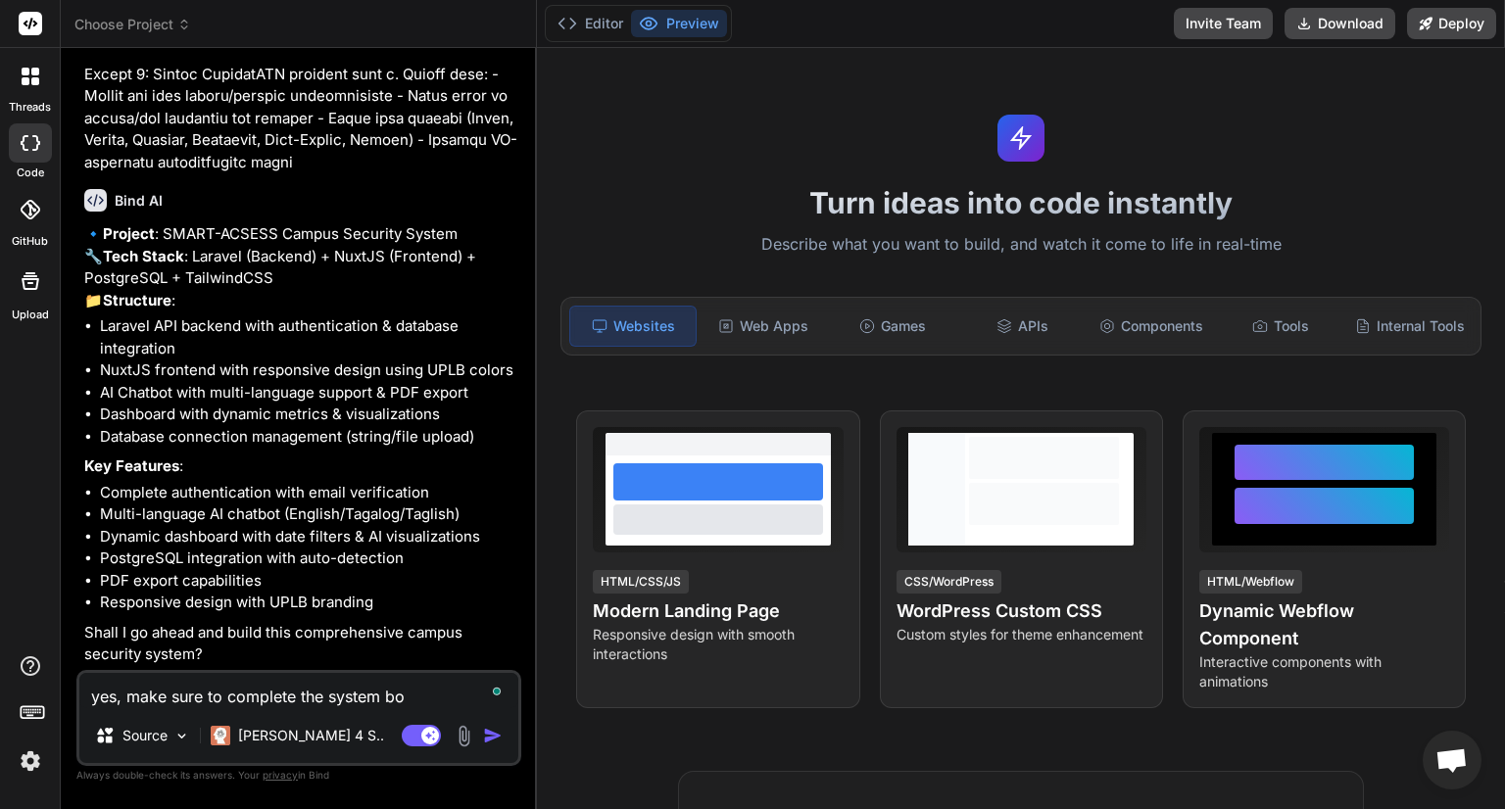
type textarea "x"
type textarea "yes, make sure to complete the system"
type textarea "x"
type textarea "yes, make sure to complete the system i"
type textarea "x"
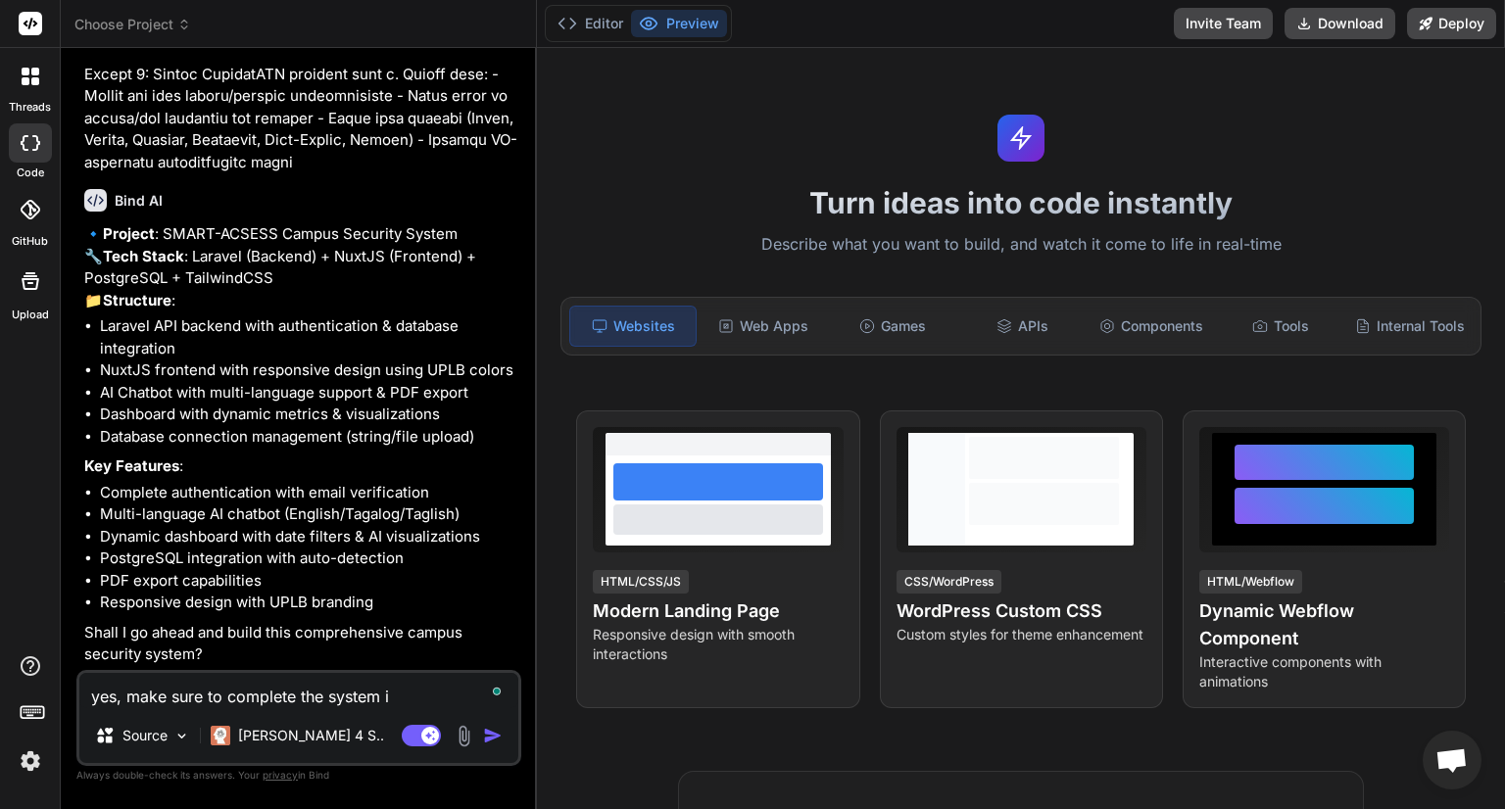
type textarea "yes, make sure to complete the system in"
type textarea "x"
type textarea "yes, make sure to complete the system in"
type textarea "x"
type textarea "yes, make sure to complete the system in a"
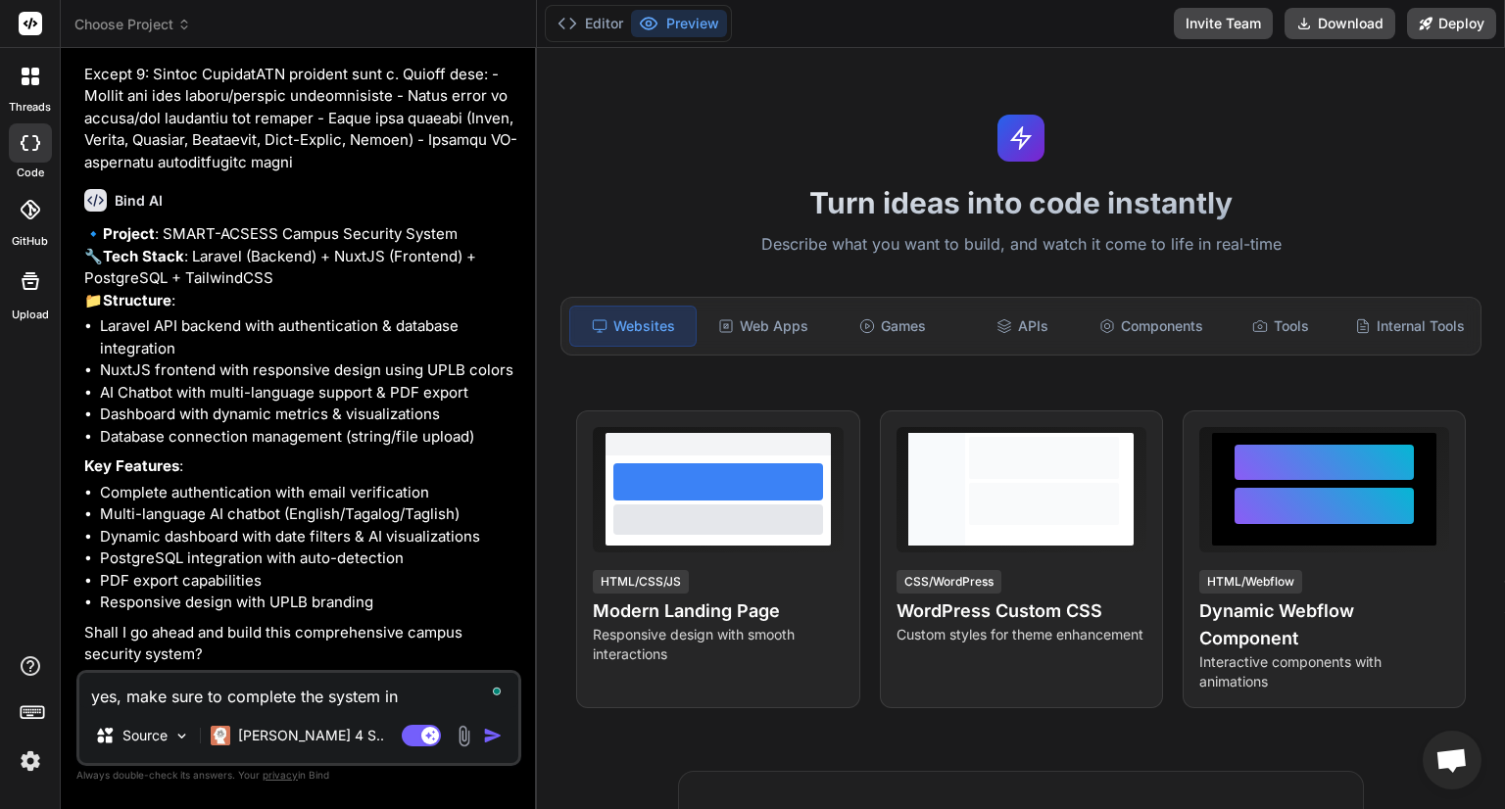
type textarea "x"
type textarea "yes, make sure to complete the system in al"
type textarea "x"
type textarea "yes, make sure to complete the system in all"
type textarea "x"
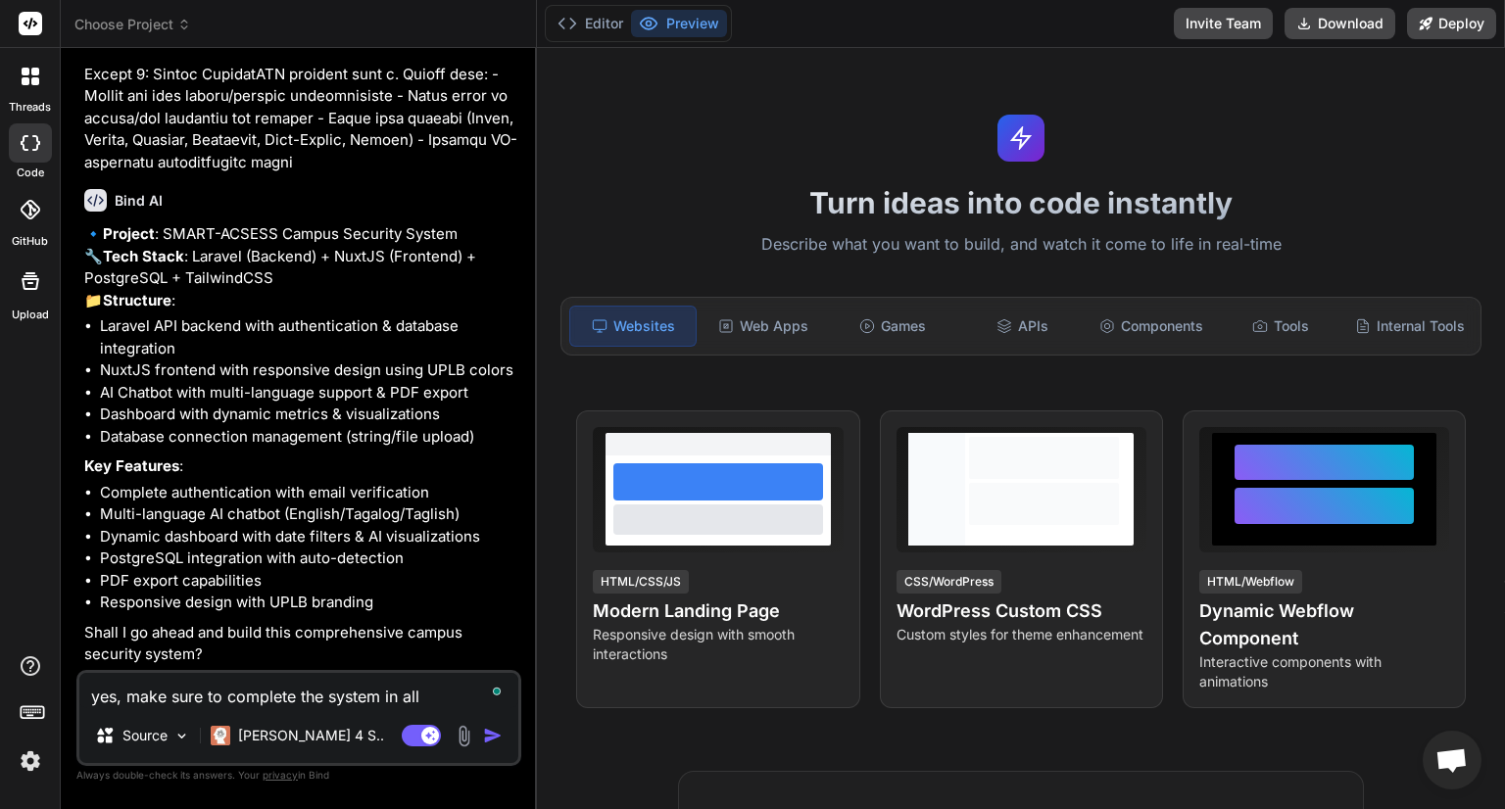
type textarea "yes, make sure to complete the system in all"
type textarea "x"
type textarea "yes, make sure to complete the system in all c"
type textarea "x"
type textarea "yes, make sure to complete the system in all co"
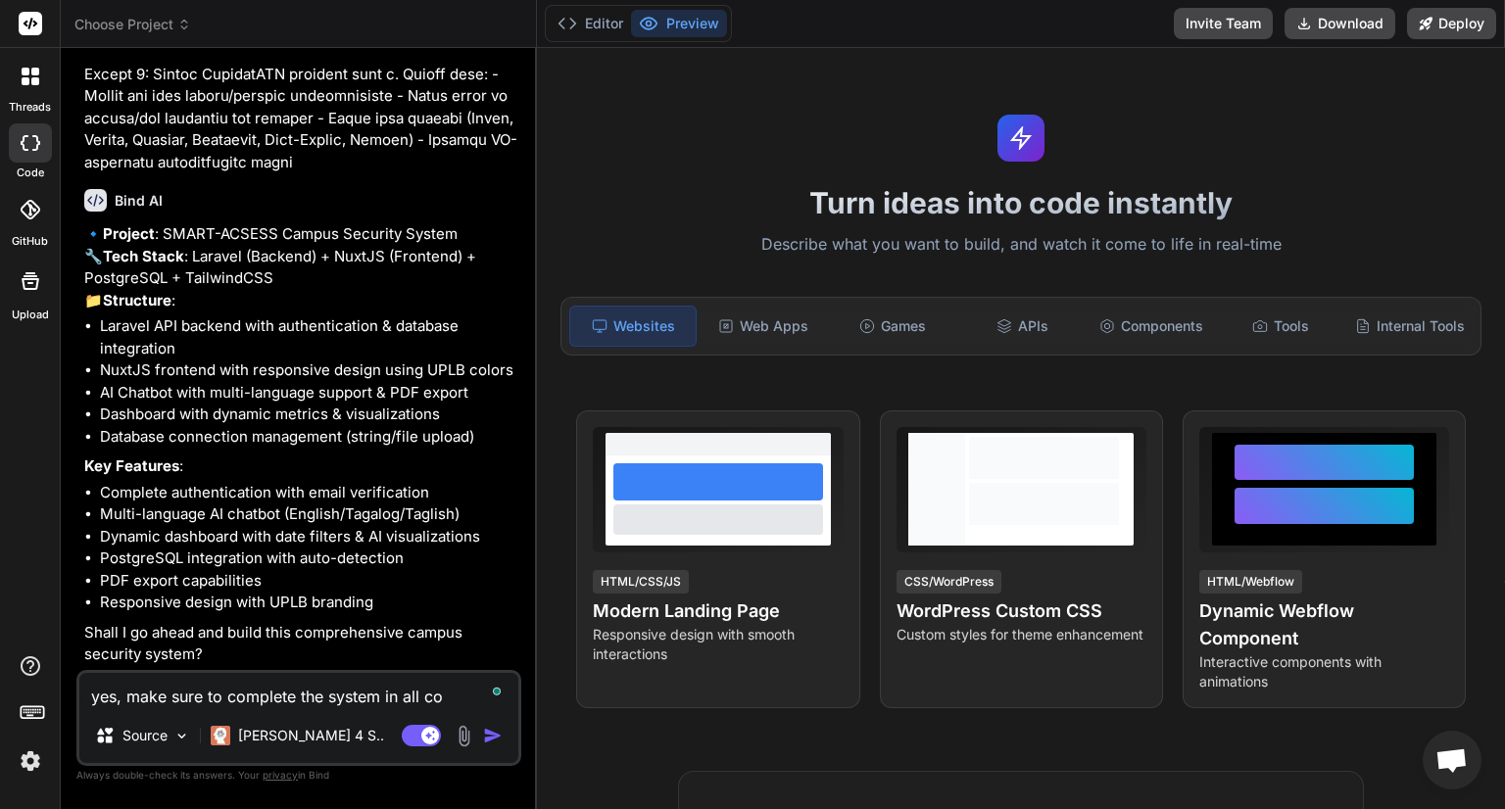
type textarea "x"
type textarea "yes, make sure to complete the system in all com"
type textarea "x"
type textarea "yes, make sure to complete the system in all comp"
type textarea "x"
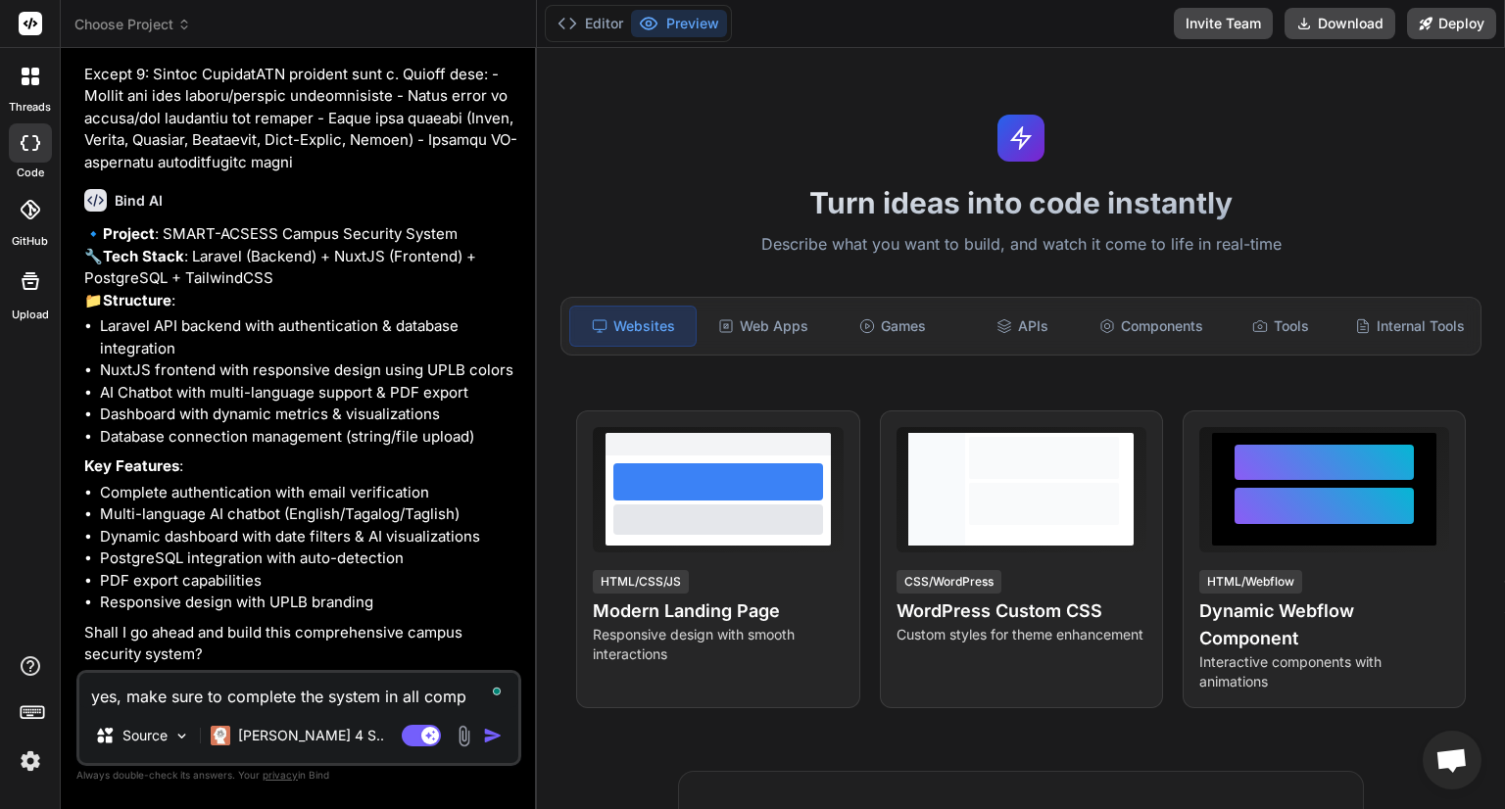
type textarea "yes, make sure to complete the system in all compo"
type textarea "x"
type textarea "yes, make sure to complete the system in all compon"
type textarea "x"
type textarea "yes, make sure to complete the system in all compone"
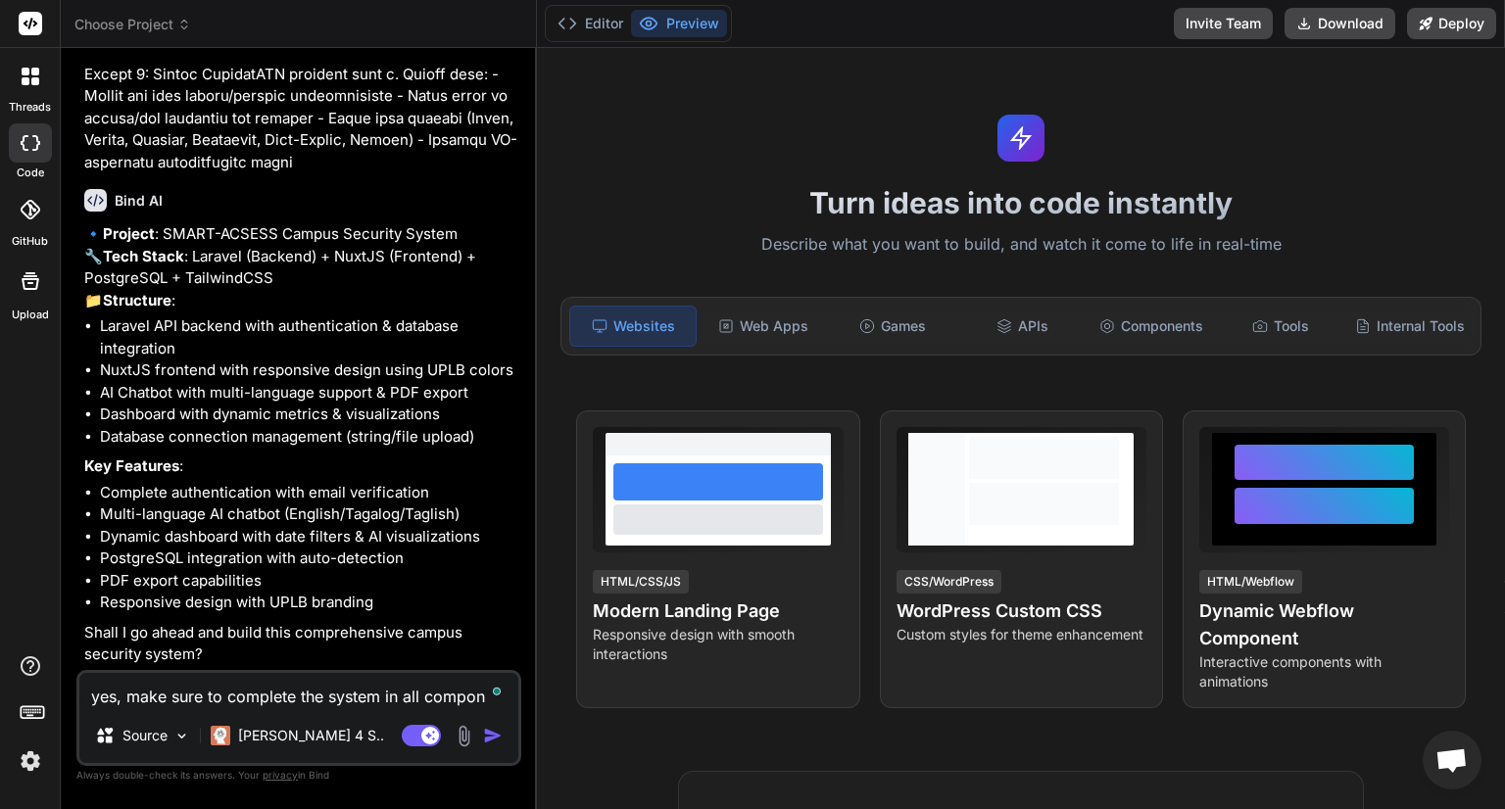
type textarea "x"
type textarea "yes, make sure to complete the system in all componen"
type textarea "x"
type textarea "yes, make sure to complete the system in all component"
type textarea "x"
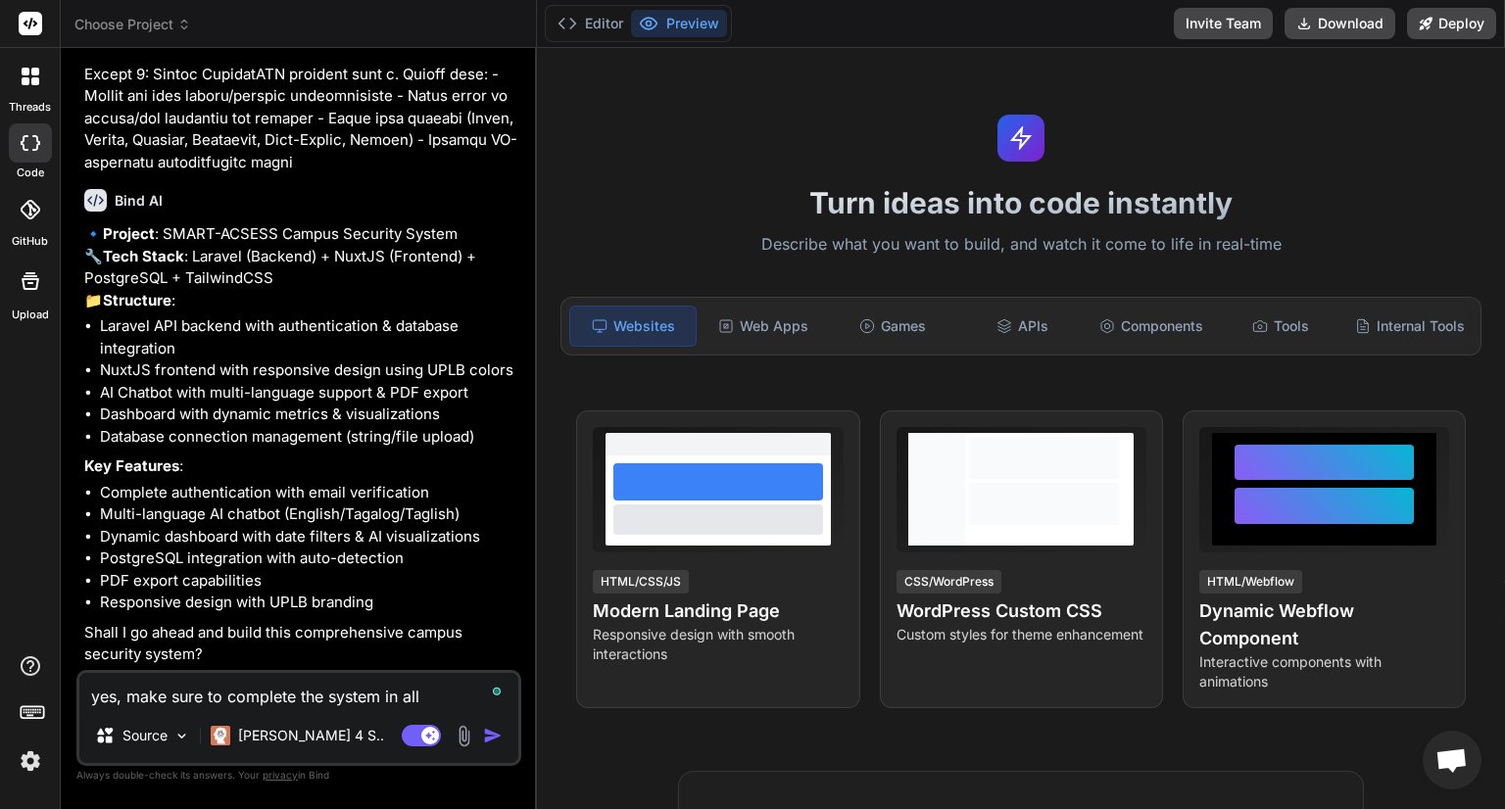
type textarea "yes, make sure to complete the system in all components"
type textarea "x"
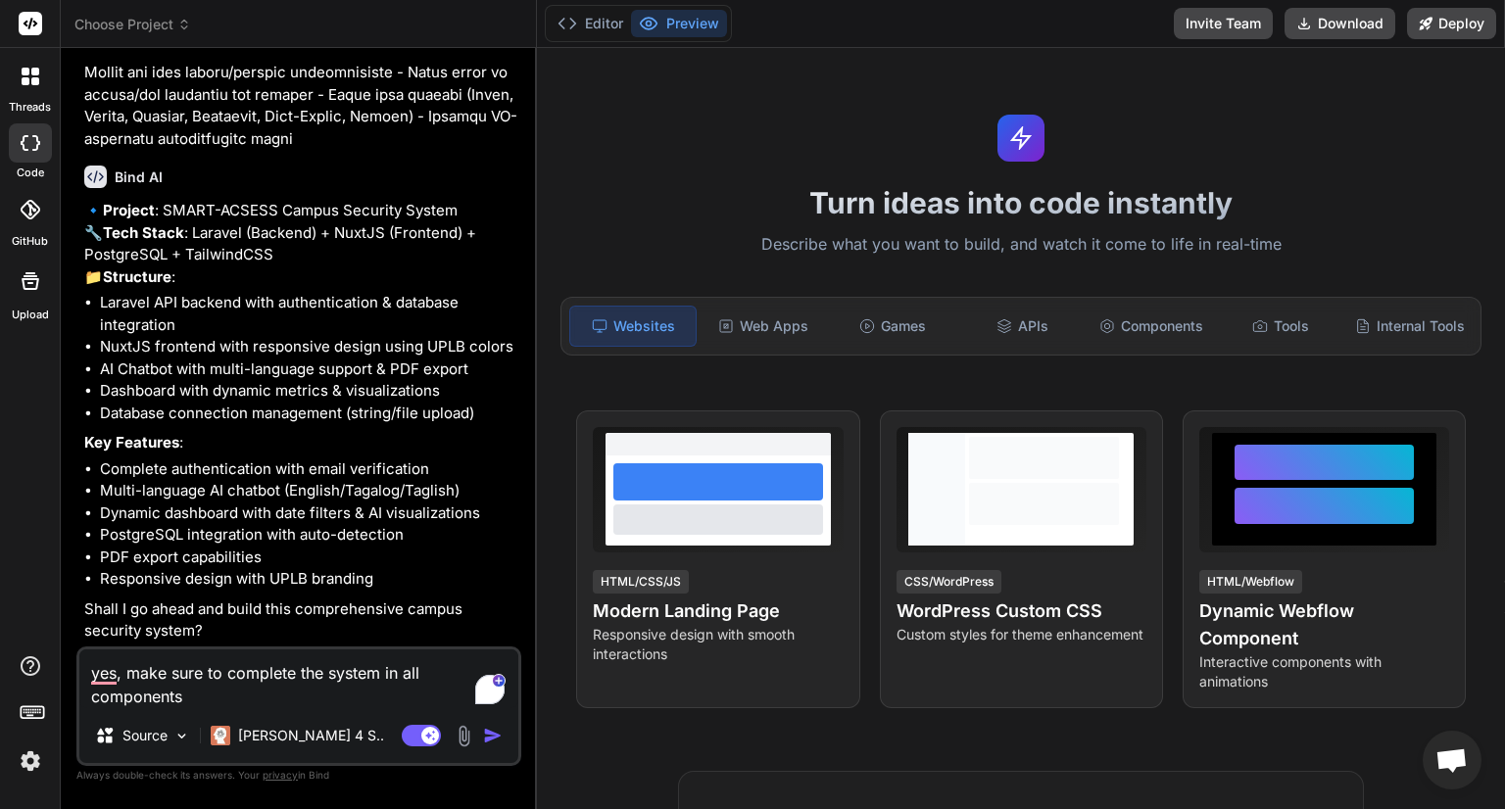
drag, startPoint x: 329, startPoint y: 674, endPoint x: 396, endPoint y: 679, distance: 66.8
click at [396, 679] on textarea "yes, make sure to complete the system in all components" at bounding box center [298, 679] width 439 height 59
type textarea "yes, make sure to complete the all components"
type textarea "x"
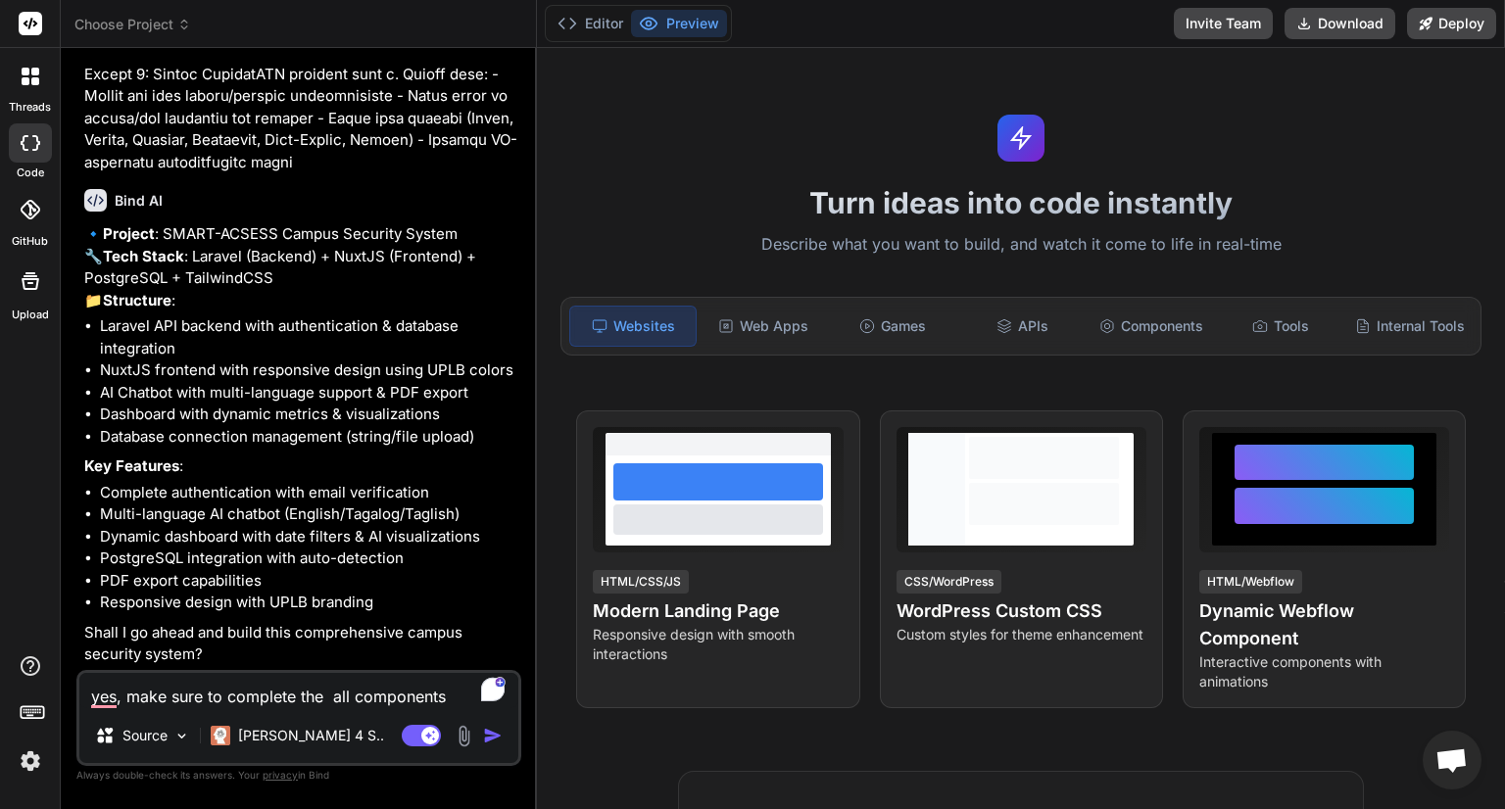
type textarea "yes, make sure to complete the all components"
type textarea "x"
type textarea "yes, make sure to complete th all components"
type textarea "x"
type textarea "yes, make sure to complete t all components"
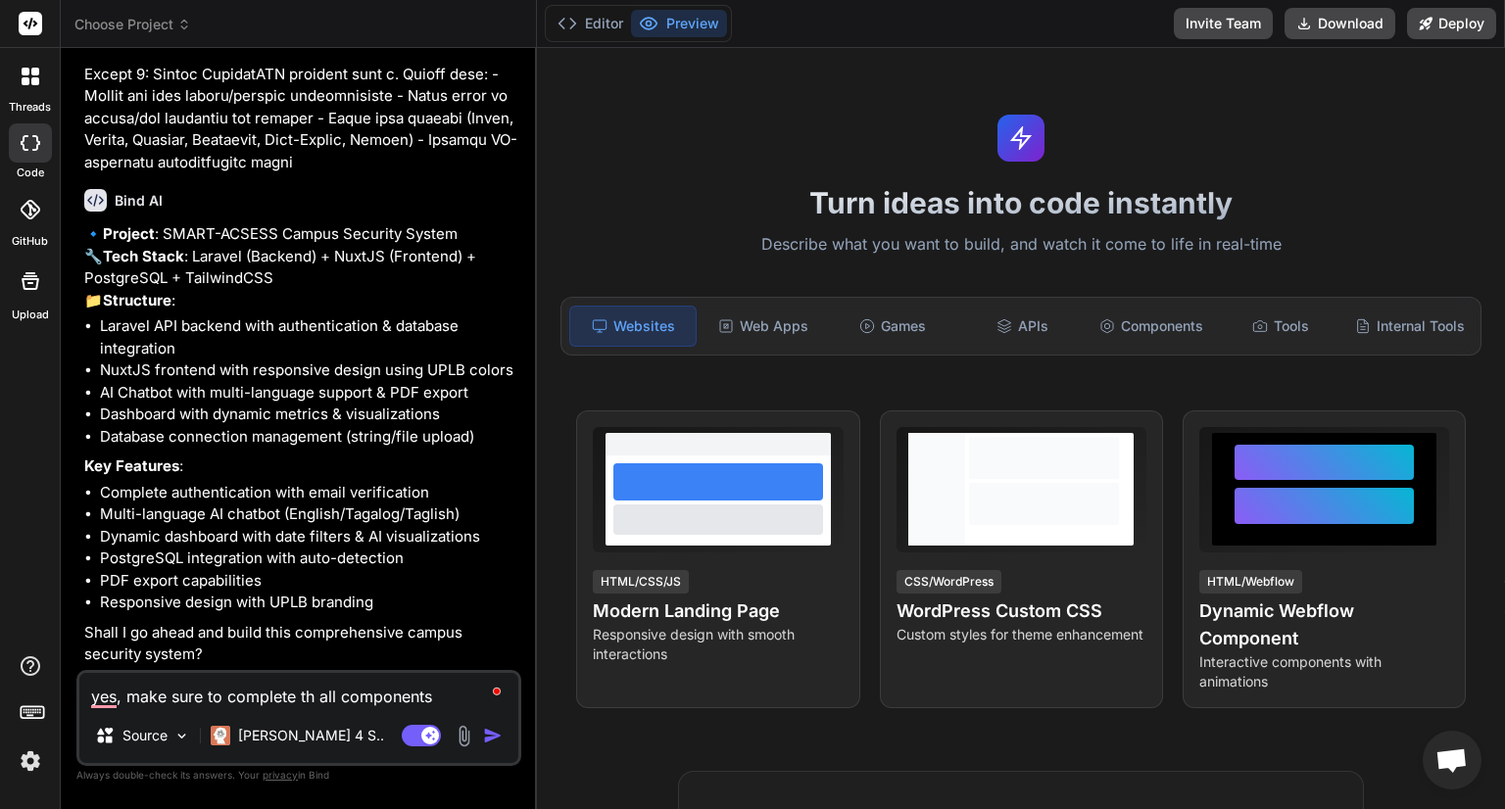
type textarea "x"
type textarea "yes, make sure to complete all components"
type textarea "x"
type textarea "yes, make sure to complete all components"
type textarea "x"
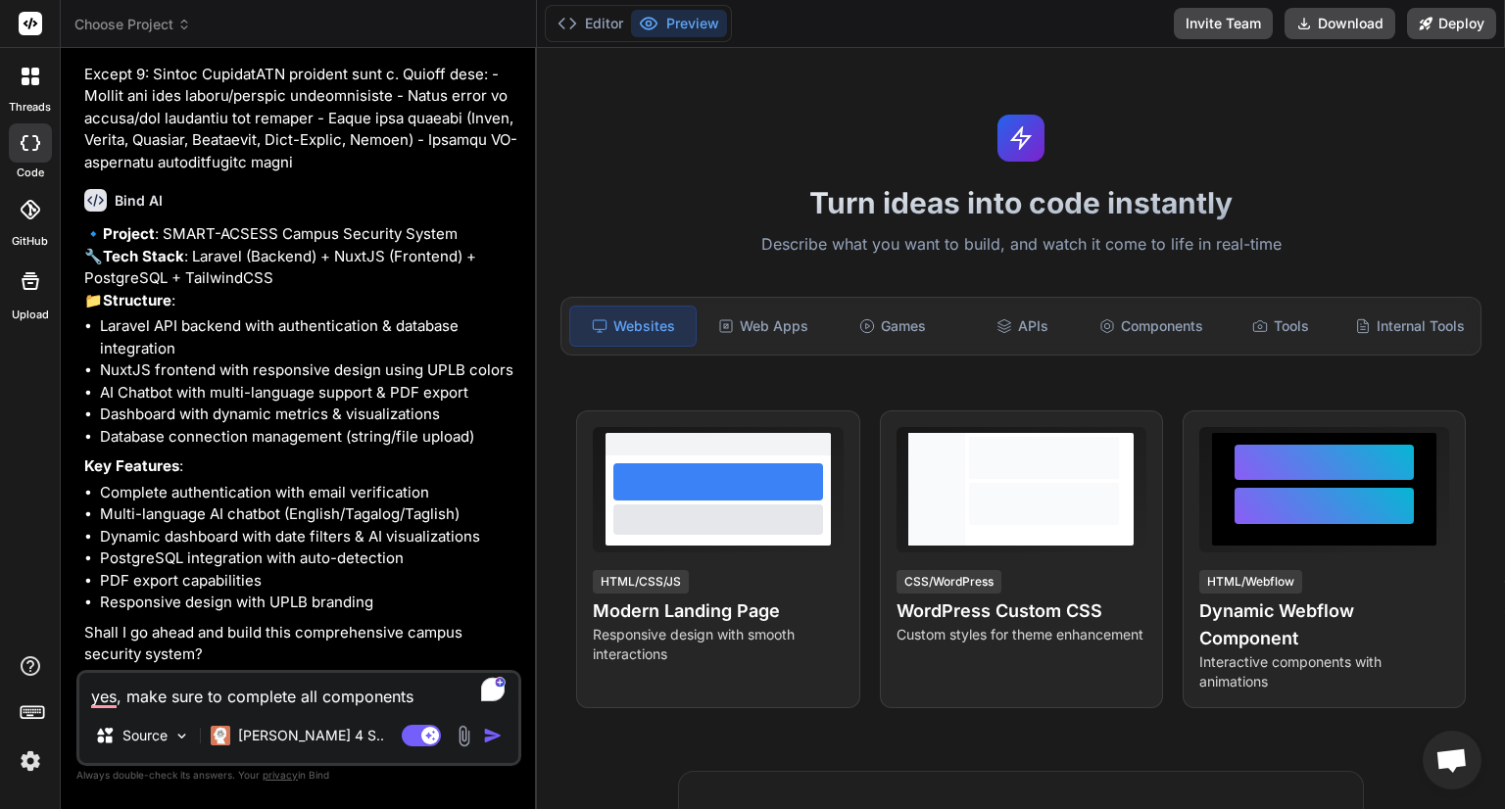
type textarea "yes, make sure to complete all components"
type textarea "x"
type textarea "yes, make sure to complete all components o"
type textarea "x"
type textarea "yes, make sure to complete all components of"
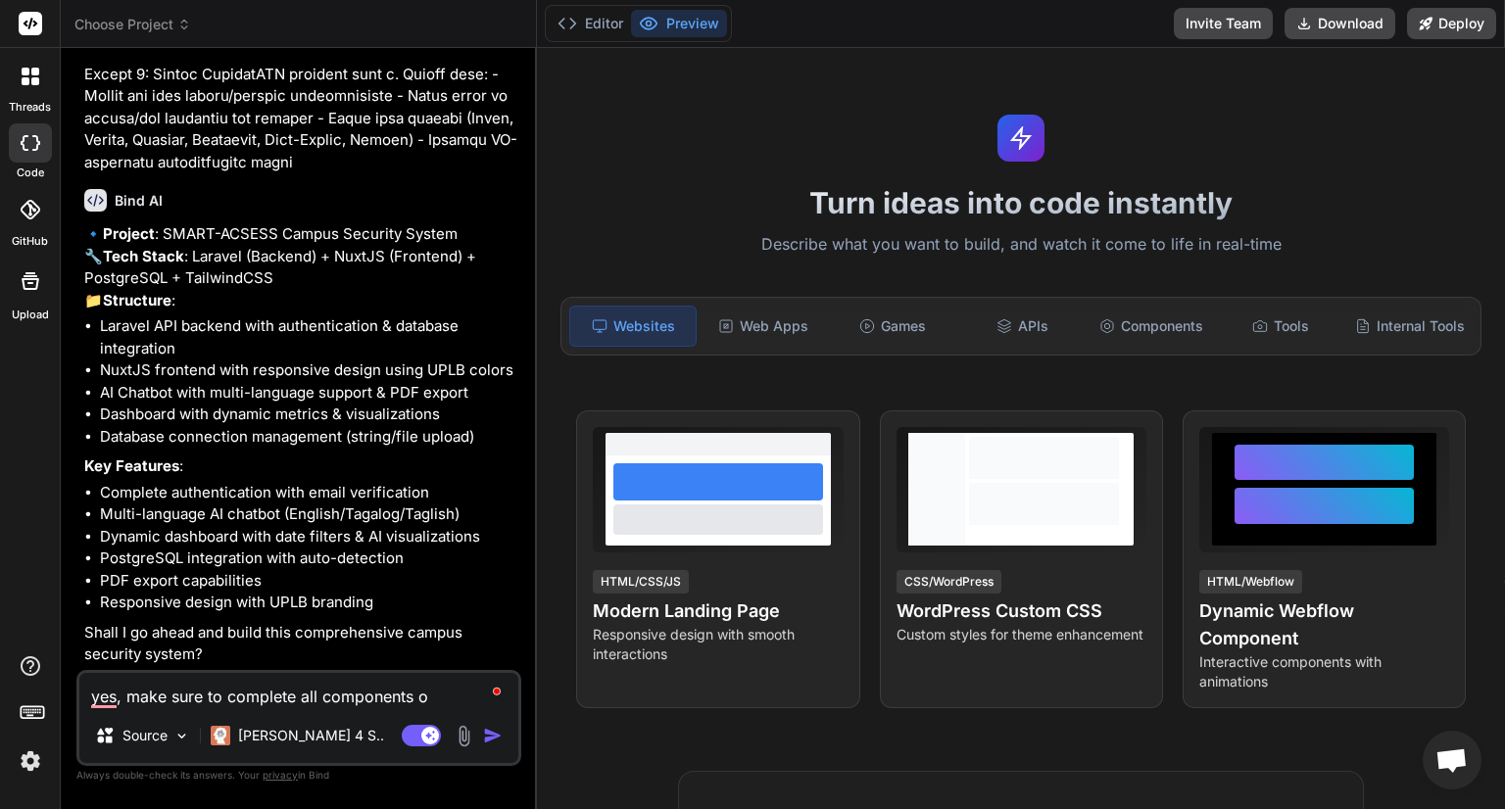
type textarea "x"
type textarea "yes, make sure to complete all components of"
type textarea "x"
type textarea "yes, make sure to complete all components of t"
type textarea "x"
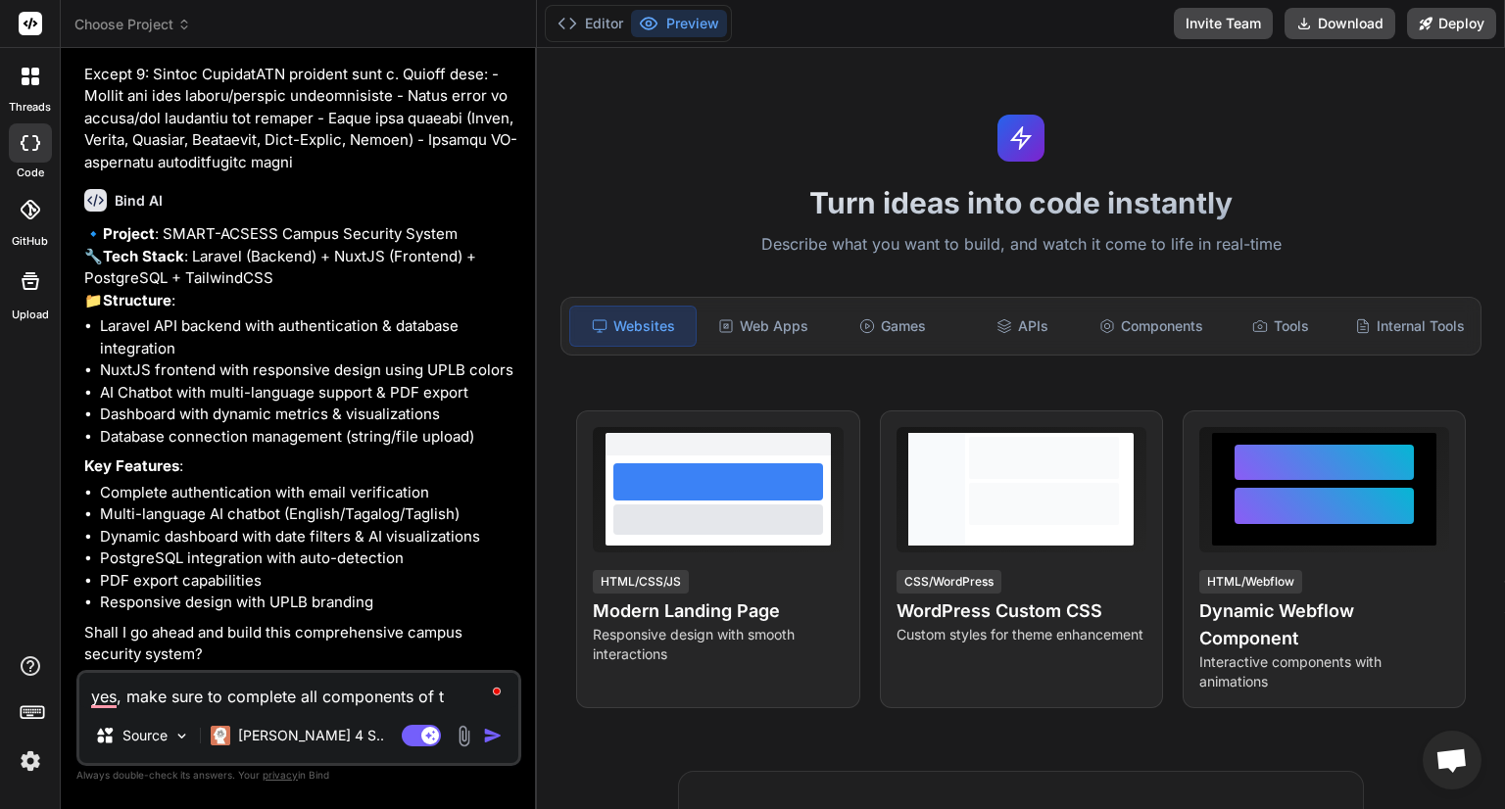
type textarea "yes, make sure to complete all components of th"
type textarea "x"
type textarea "yes, make sure to complete all components of the"
type textarea "x"
type textarea "yes, make sure to complete all components of the"
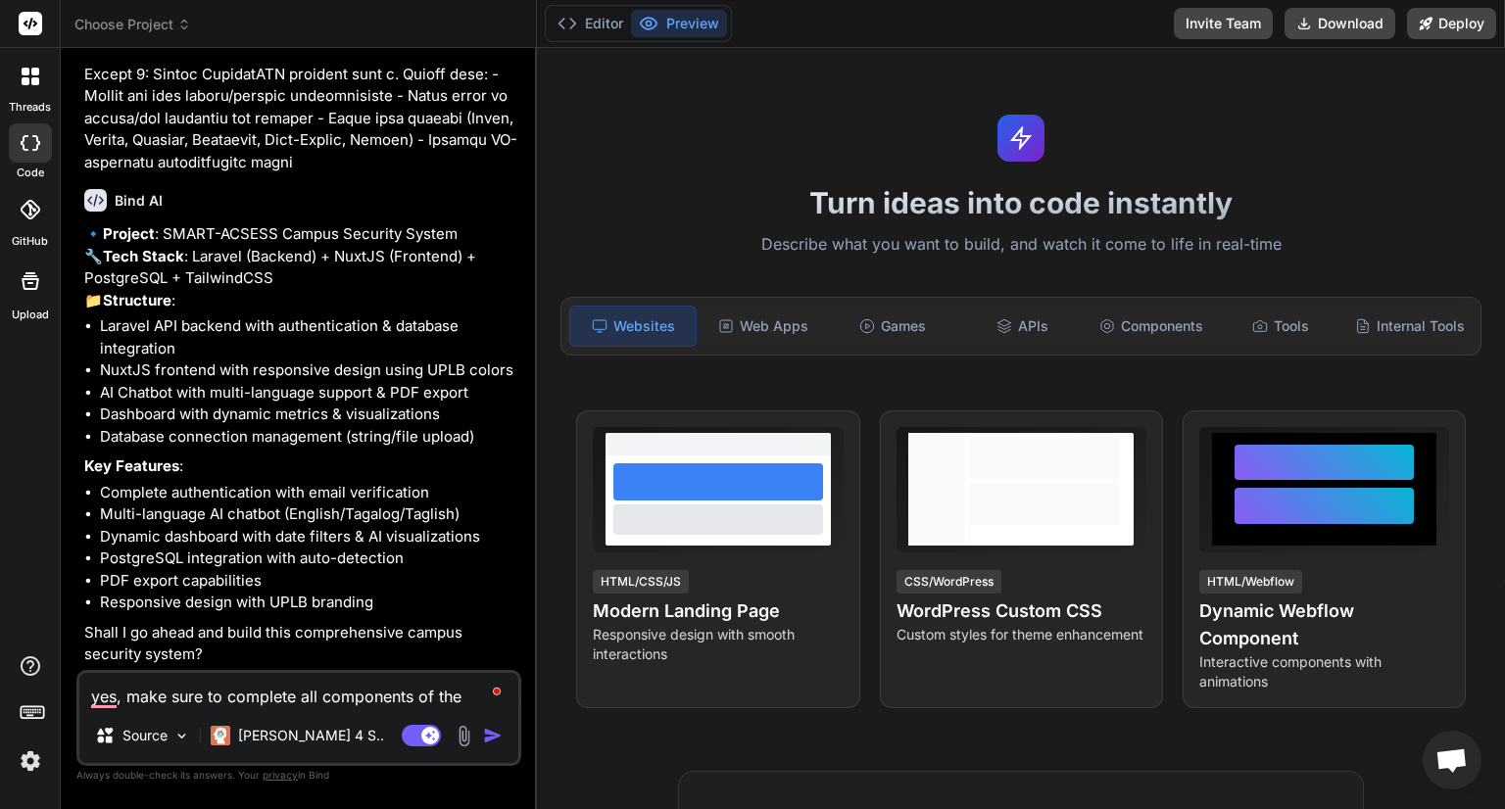
type textarea "x"
type textarea "yes, make sure to complete all components of the s"
type textarea "x"
type textarea "yes, make sure to complete all components of the sy"
type textarea "x"
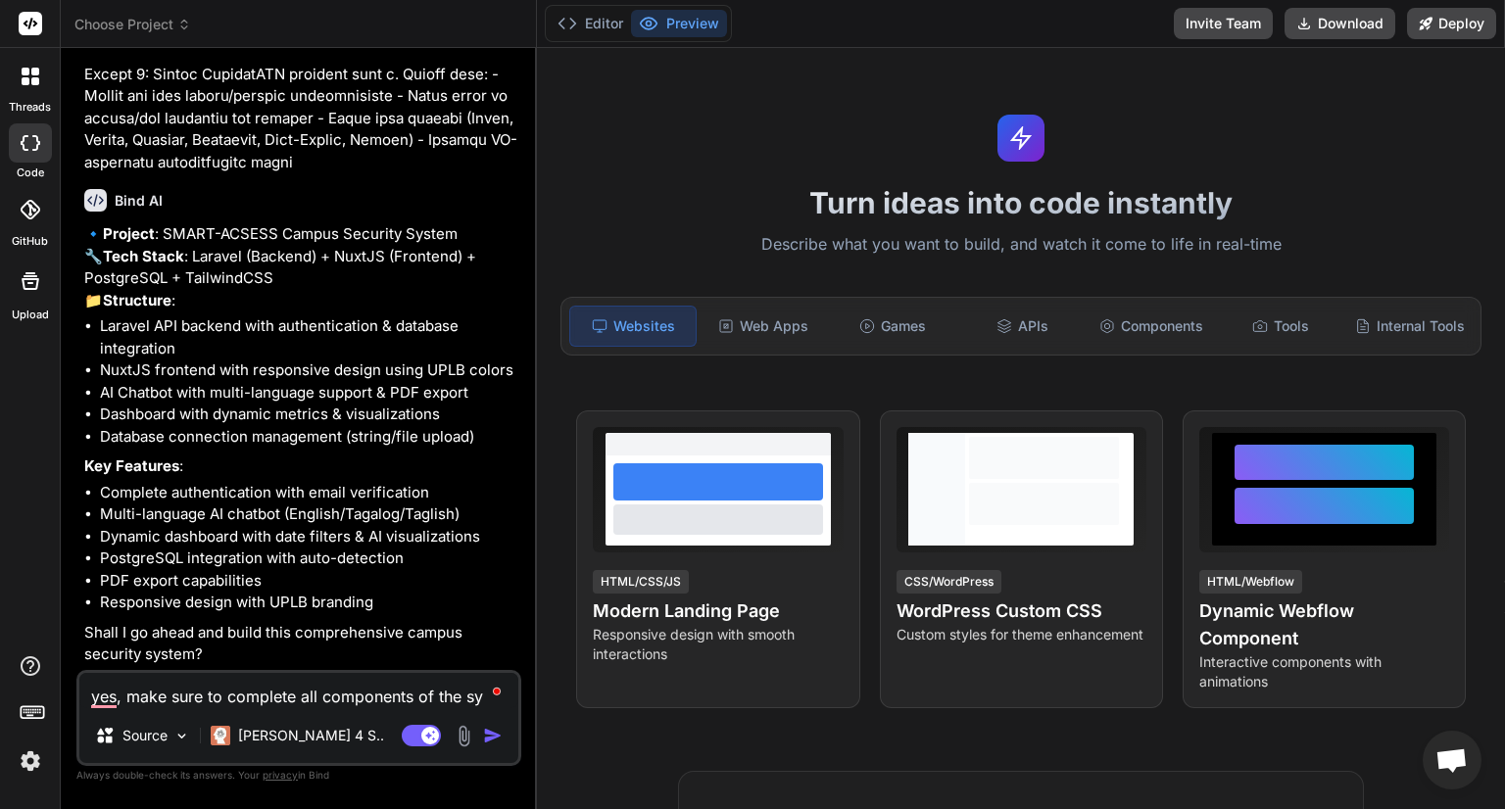
type textarea "yes, make sure to complete all components of the sys"
type textarea "x"
type textarea "yes, make sure to complete all components of the syst"
type textarea "x"
type textarea "yes, make sure to complete all components of the syste"
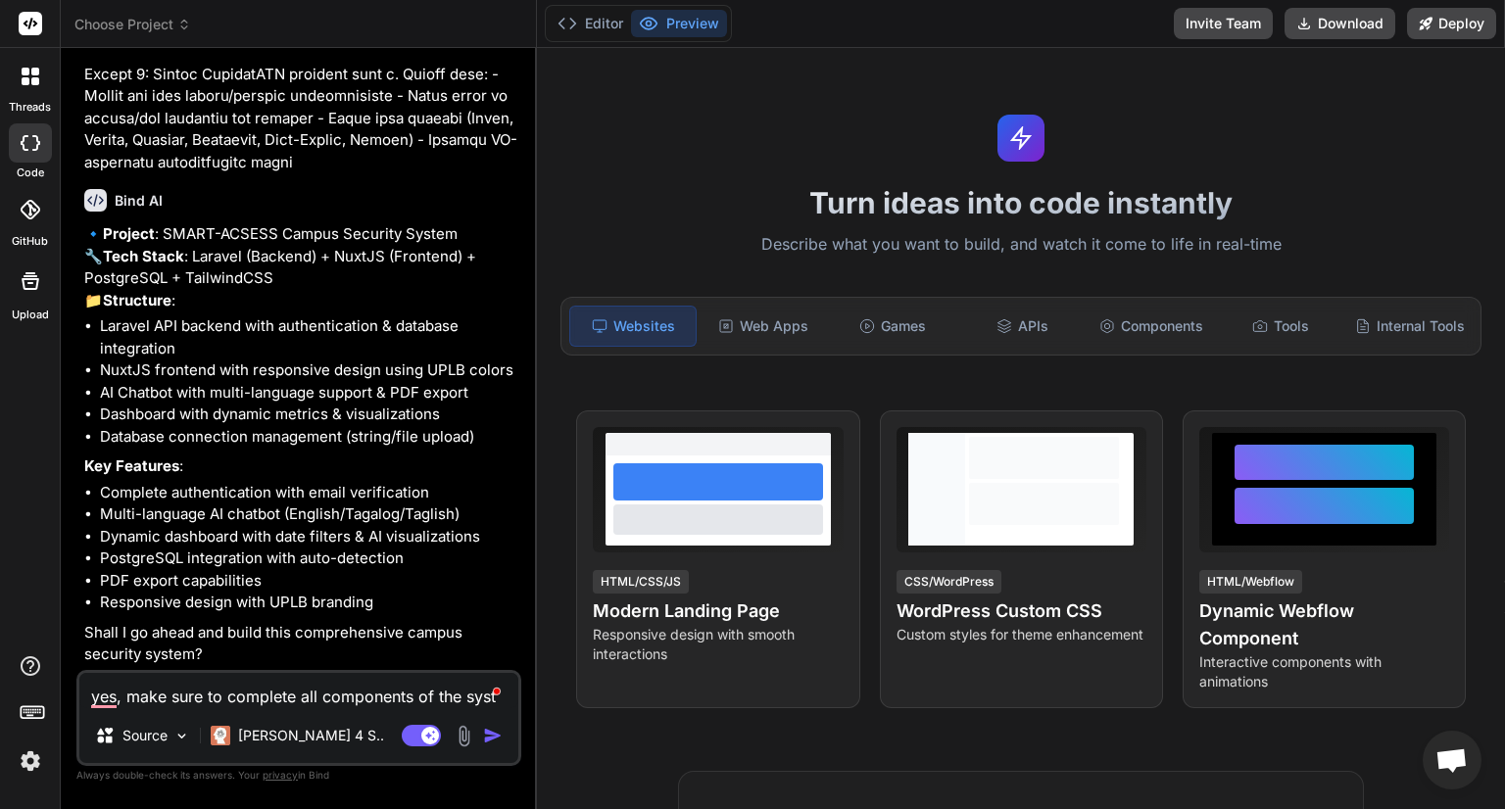
type textarea "x"
type textarea "yes, make sure to complete all components of the system"
type textarea "x"
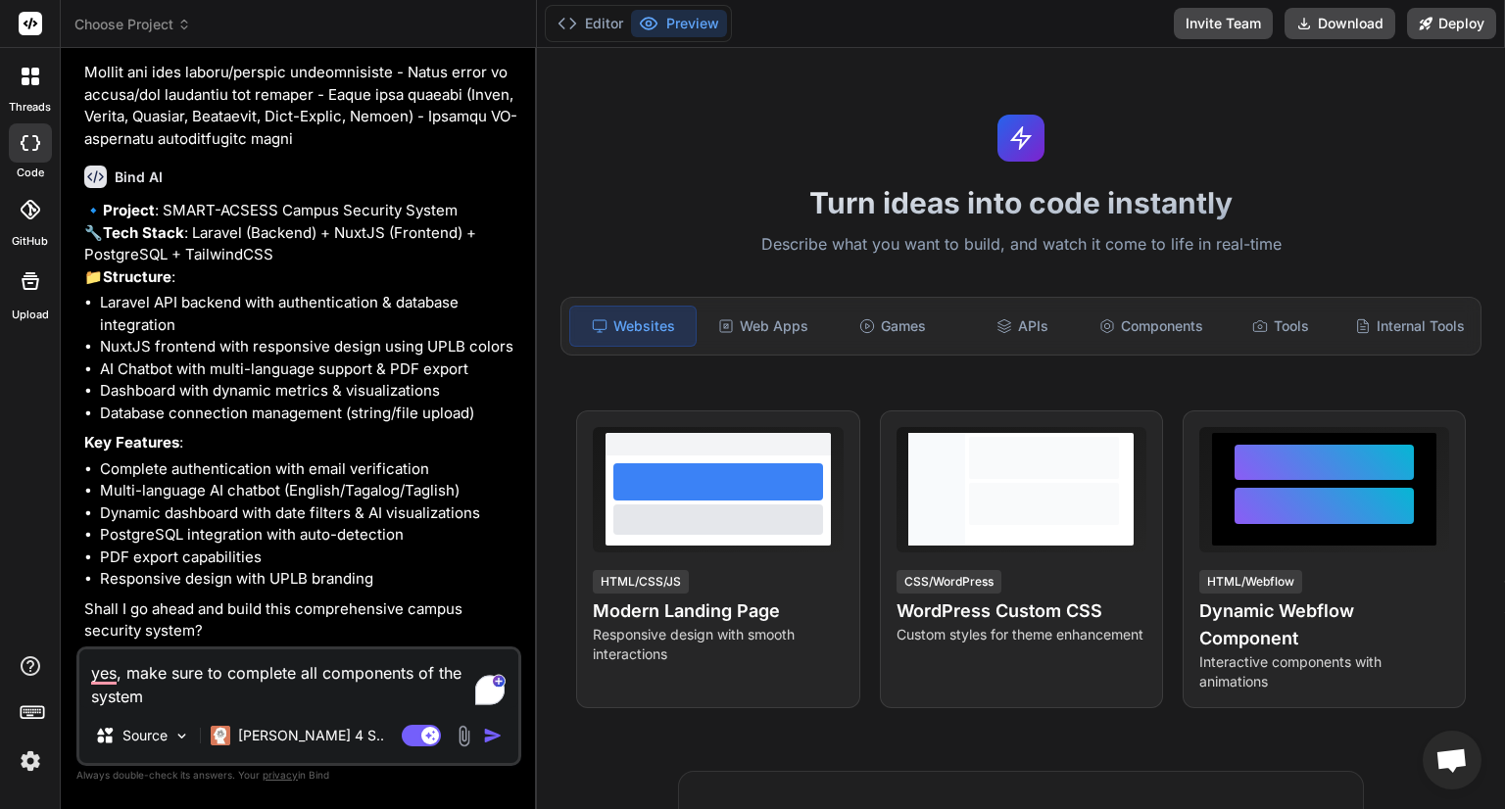
click at [292, 671] on textarea "yes, make sure to complete all components of the system" at bounding box center [298, 679] width 439 height 59
type textarea "yes, make sure to completel all components of the system"
type textarea "x"
type textarea "yes, make sure to completely all components of the system"
type textarea "x"
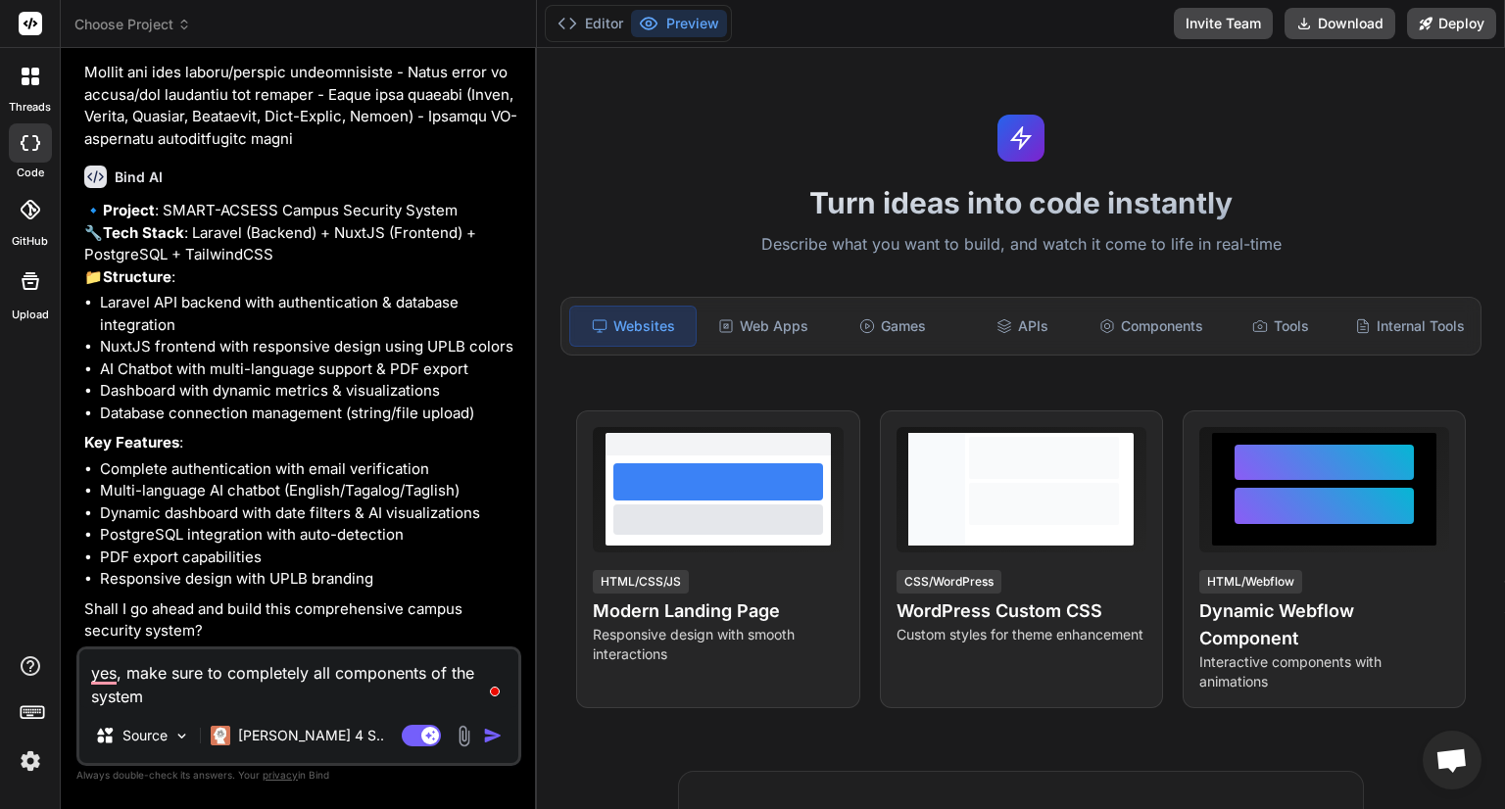
type textarea "yes, make sure to completely all components of the system"
type textarea "x"
type textarea "yes, make sure to completely e all components of the system"
click at [494, 738] on img "button" at bounding box center [493, 736] width 20 height 20
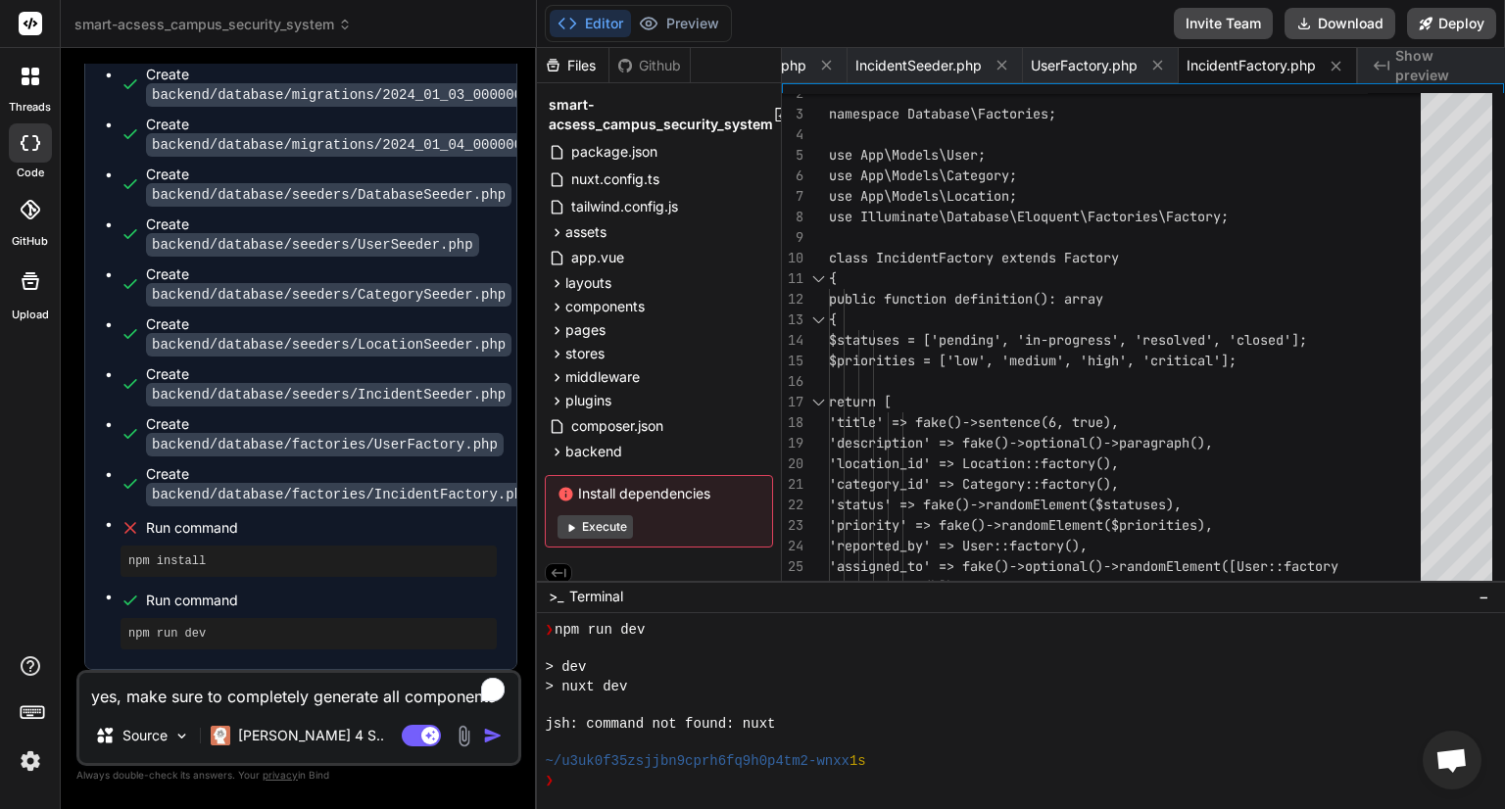
scroll to position [225, 0]
click at [610, 530] on button "Execute" at bounding box center [594, 527] width 75 height 24
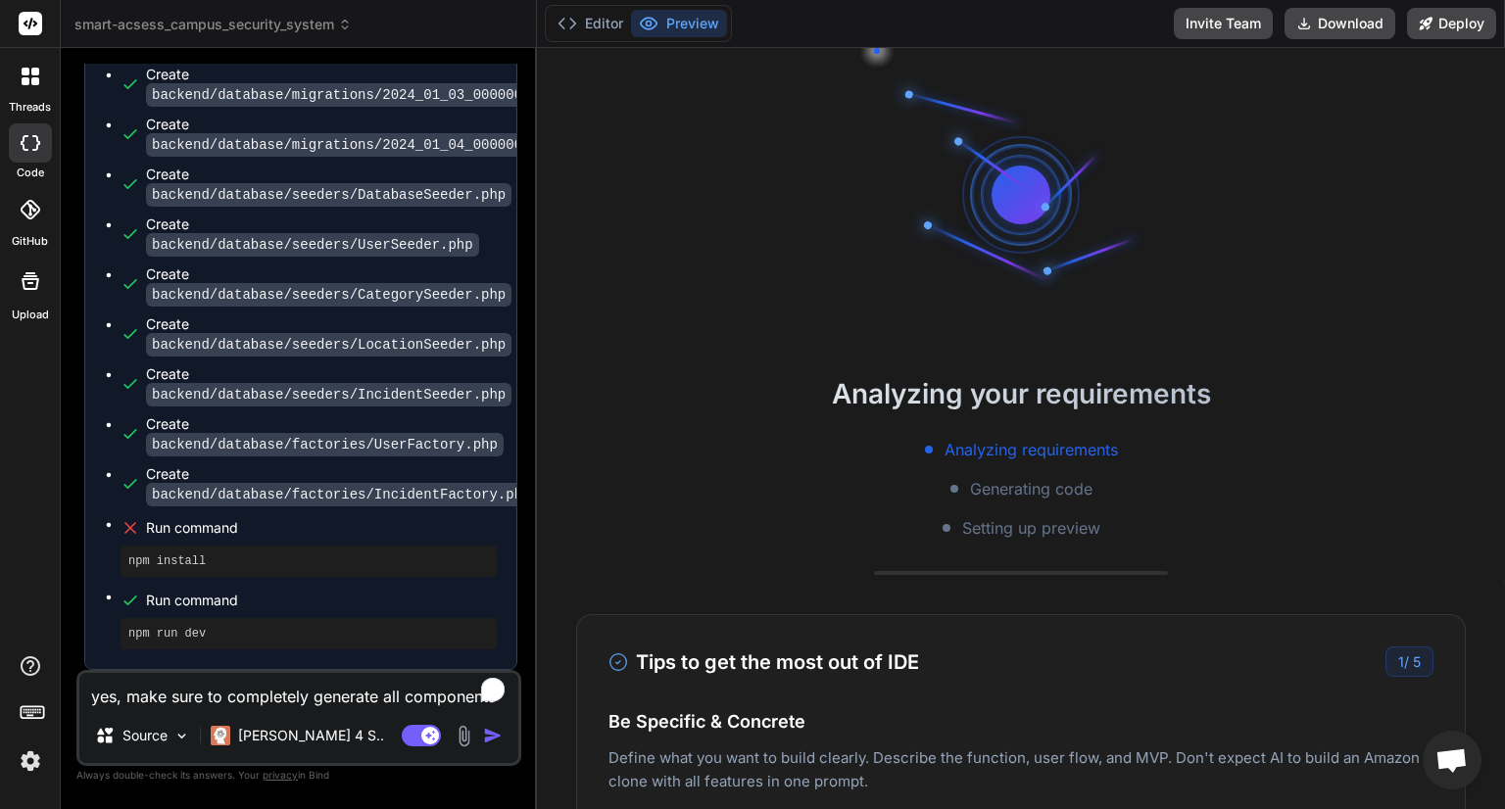
scroll to position [148, 0]
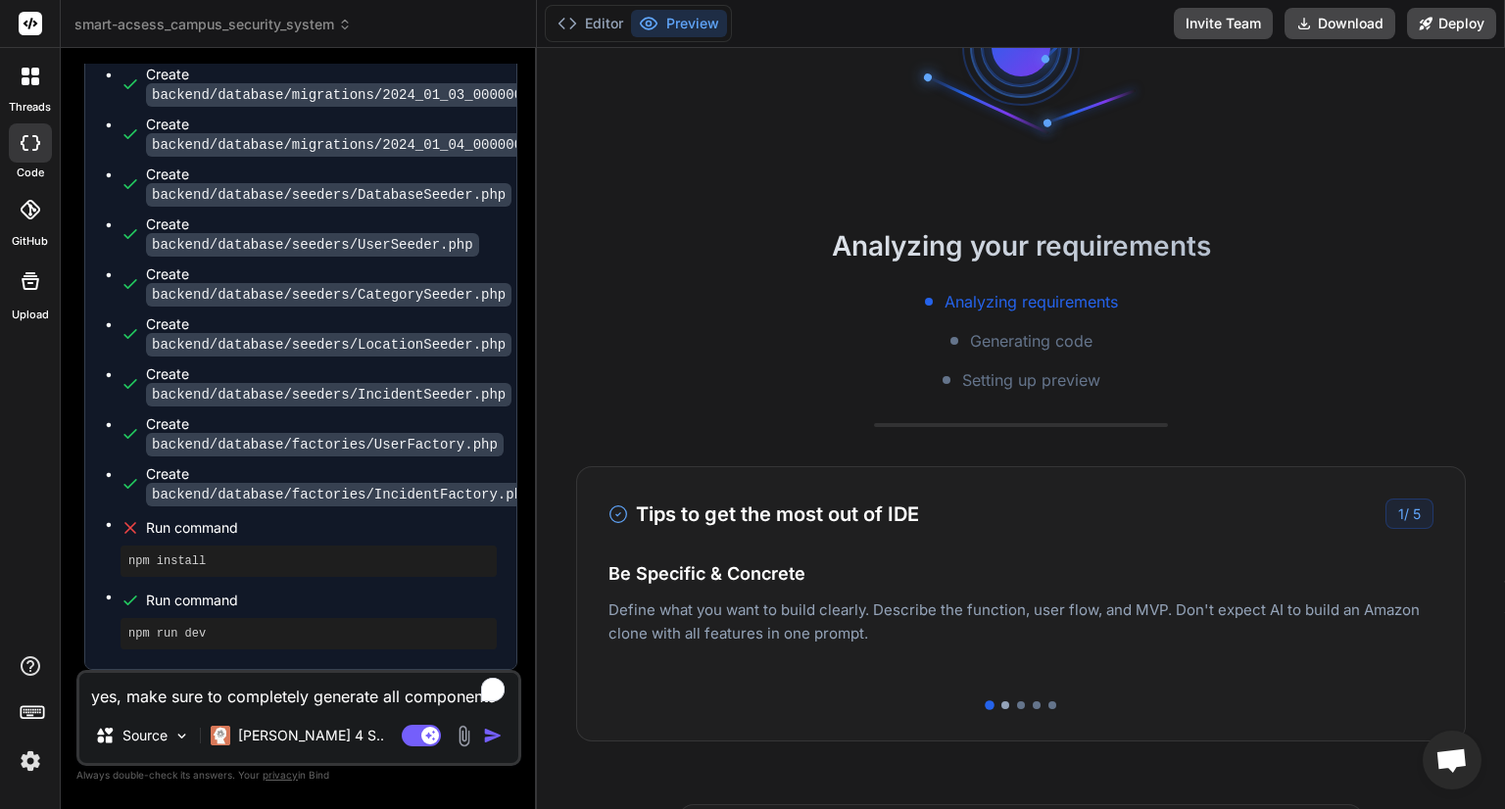
click at [1001, 707] on div at bounding box center [1005, 705] width 8 height 8
click at [1017, 706] on div at bounding box center [1021, 705] width 8 height 8
click at [1029, 708] on div "Tips to get the most out of IDE 3 / 5 Be Specific & Concrete Define what you wa…" at bounding box center [1021, 603] width 890 height 275
click at [1033, 707] on div at bounding box center [1037, 705] width 8 height 8
click at [1048, 707] on div at bounding box center [1052, 705] width 8 height 8
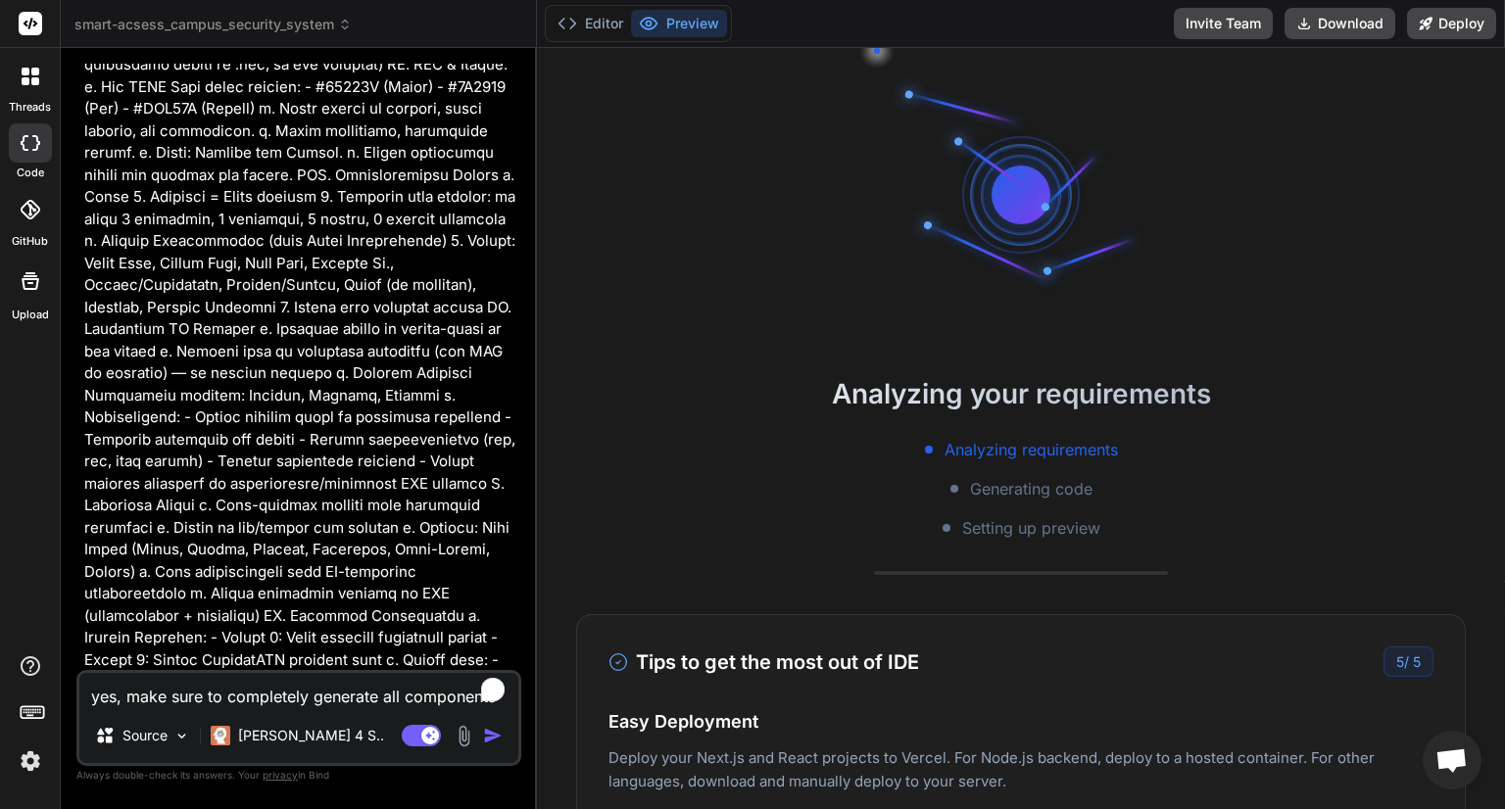
scroll to position [0, 0]
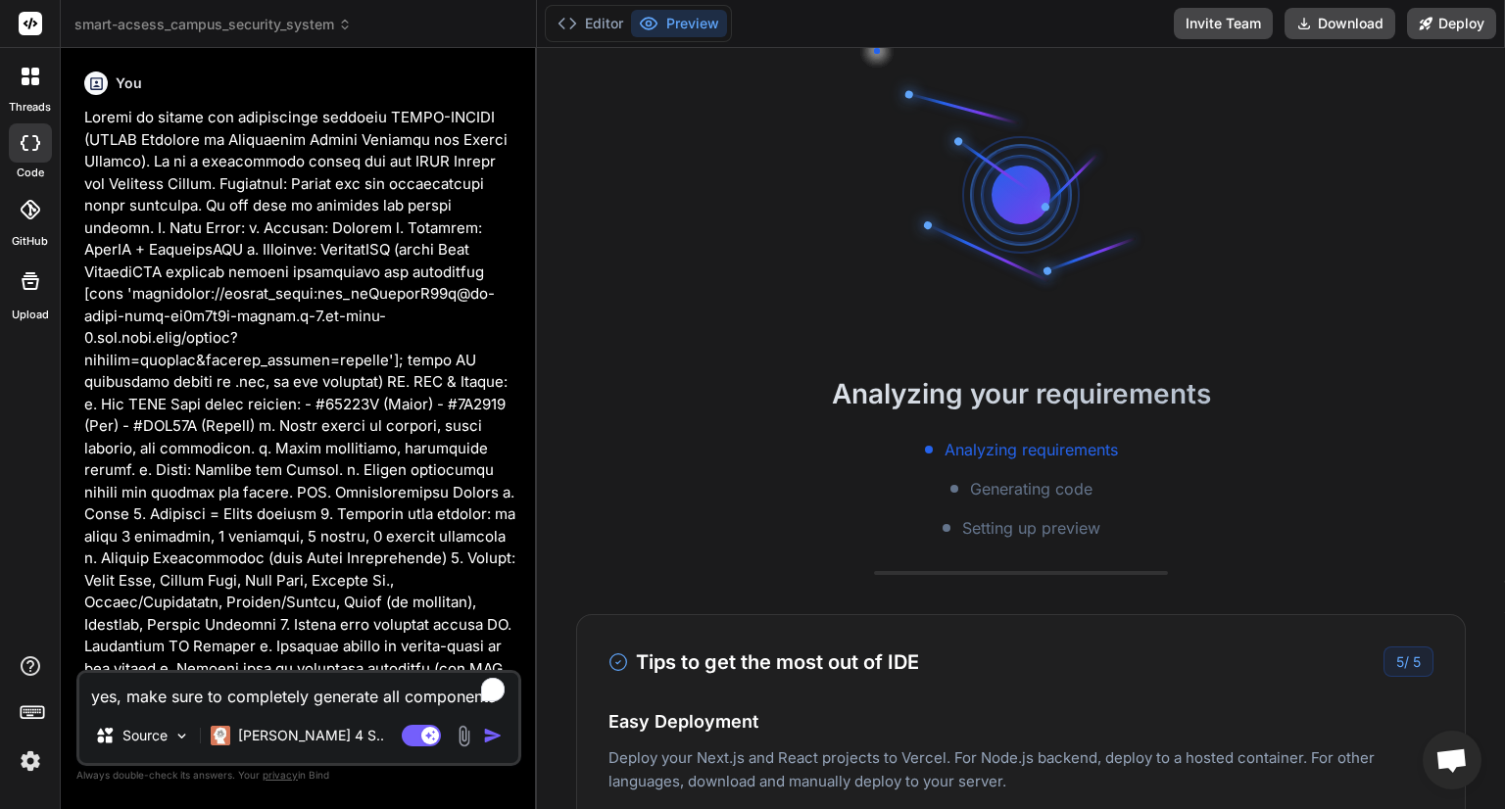
click at [188, 22] on span "smart-acsess_campus_security_system" at bounding box center [212, 25] width 277 height 20
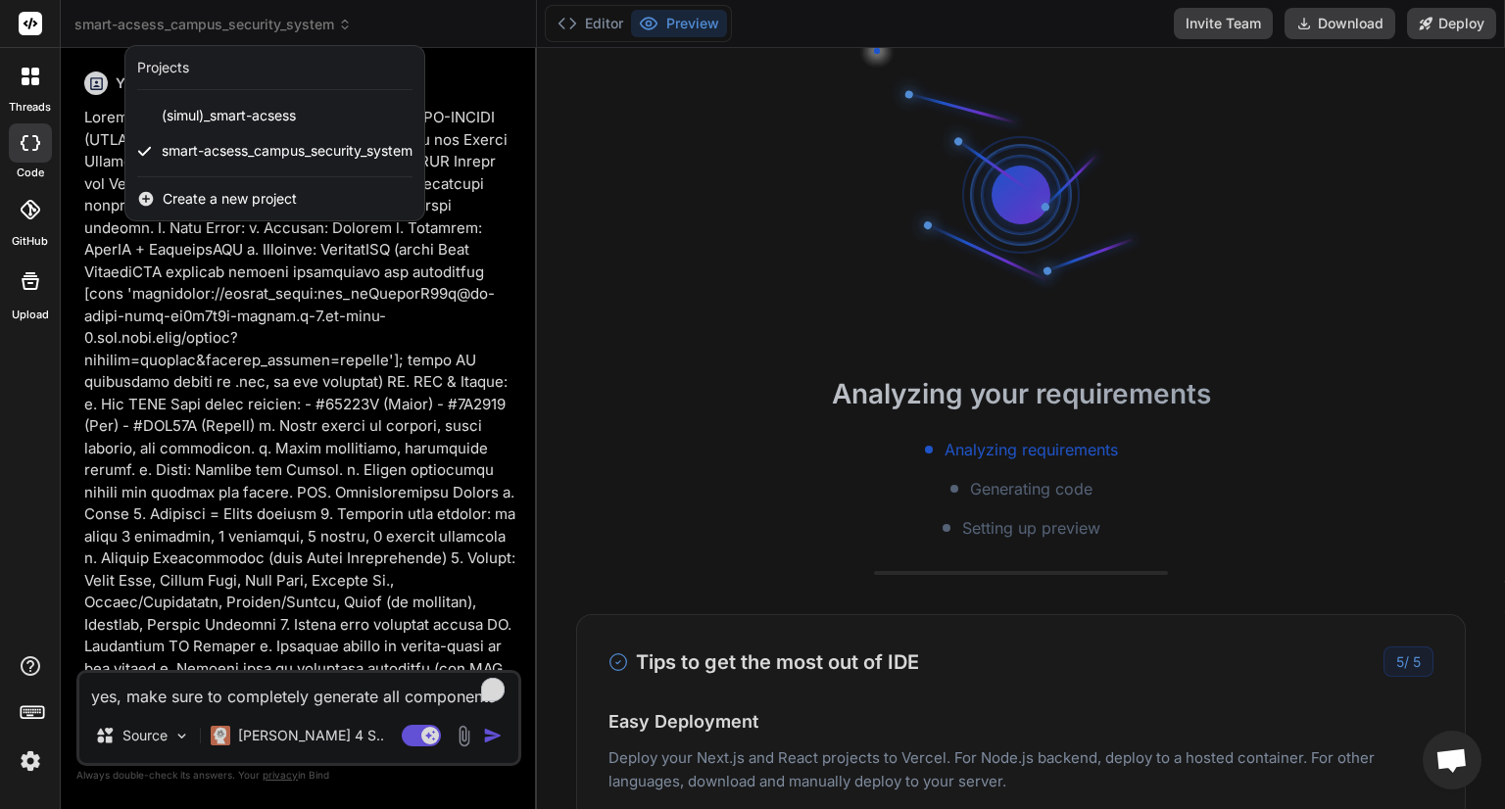
click at [789, 403] on div at bounding box center [752, 404] width 1505 height 809
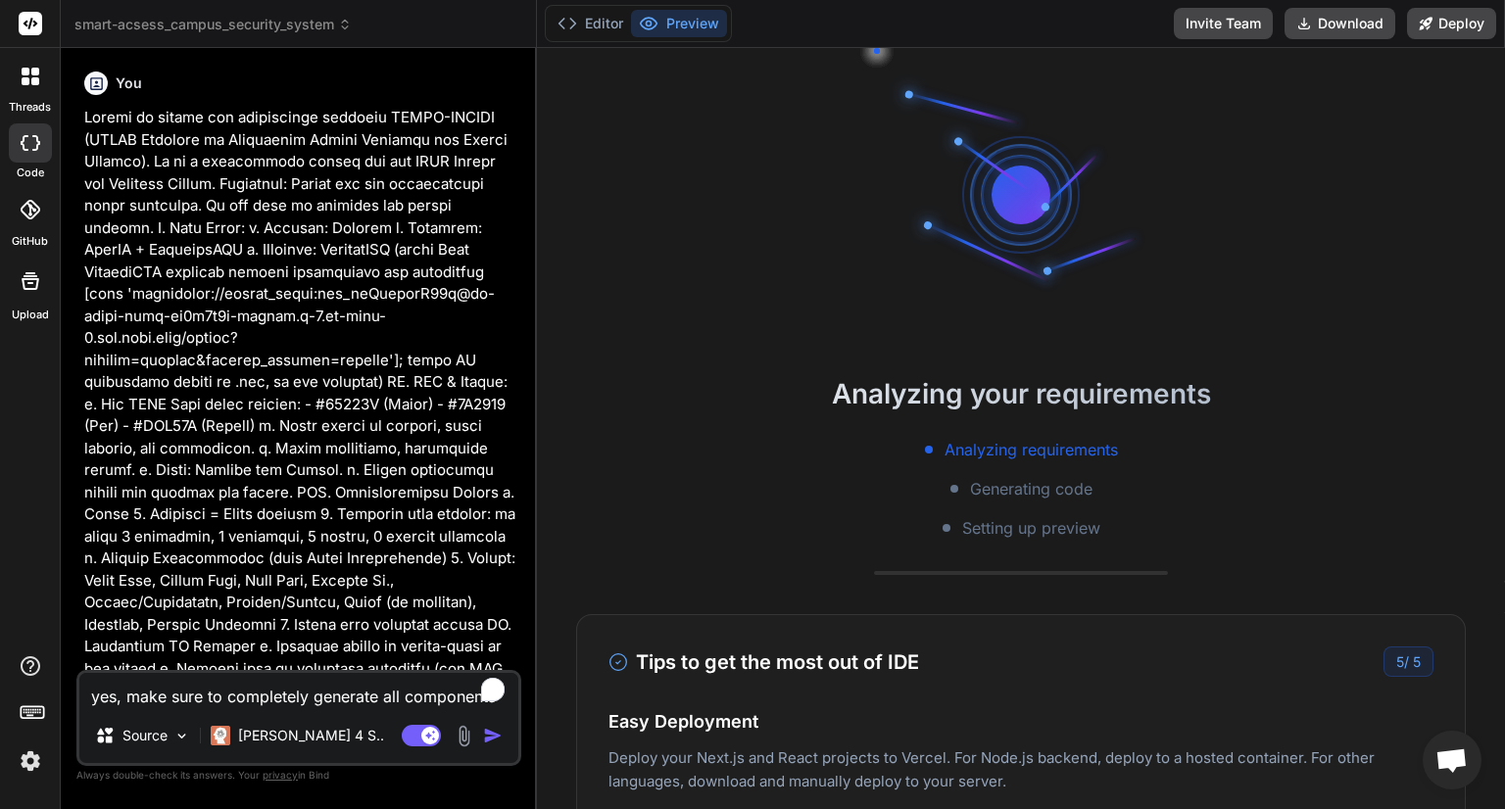
click at [208, 38] on header "smart-acsess_campus_security_system Created with Pixso." at bounding box center [299, 24] width 476 height 48
click at [235, 24] on span "smart-acsess_campus_security_system" at bounding box center [212, 25] width 277 height 20
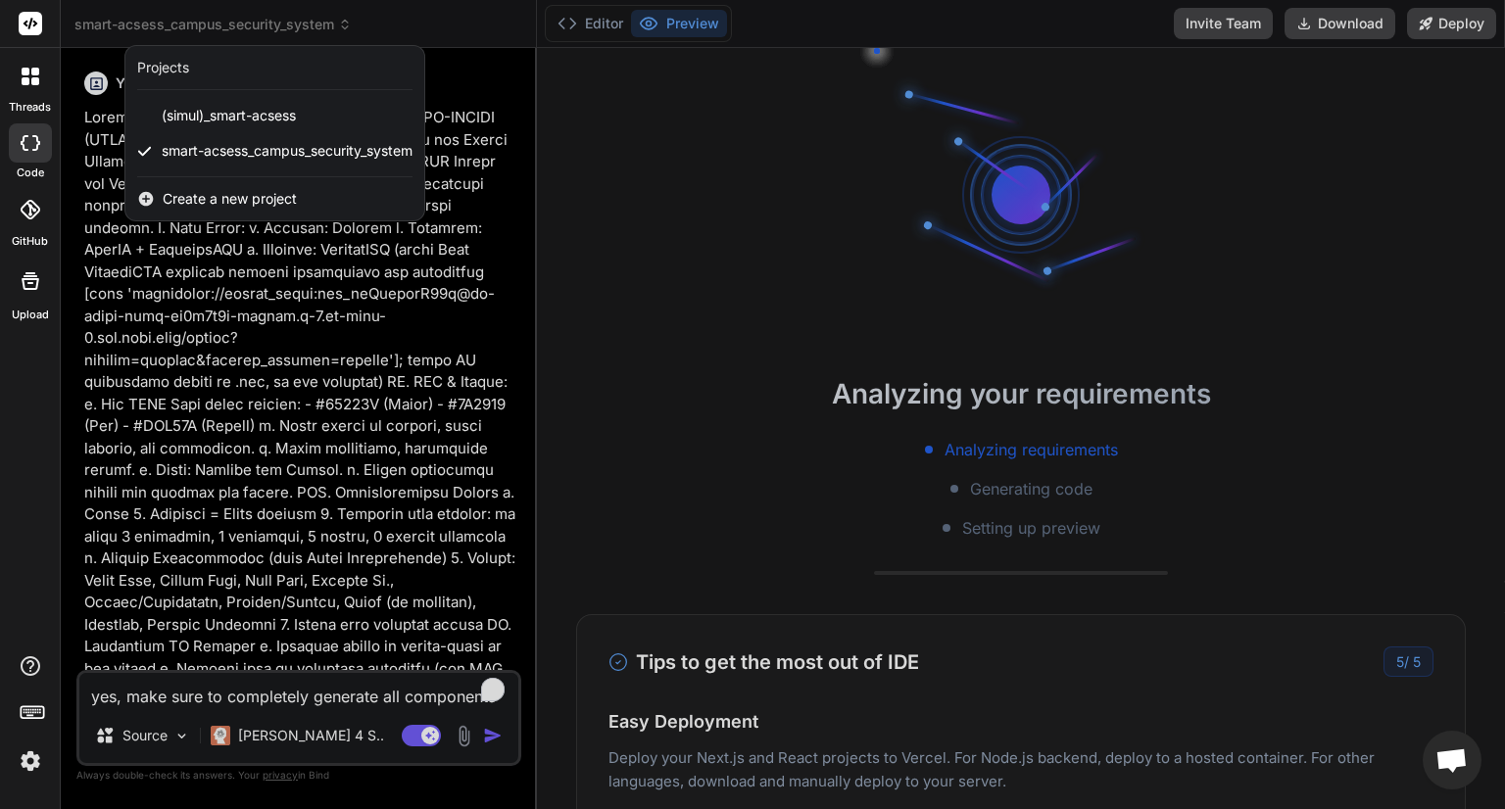
click at [222, 191] on span "Create a new project" at bounding box center [230, 199] width 134 height 20
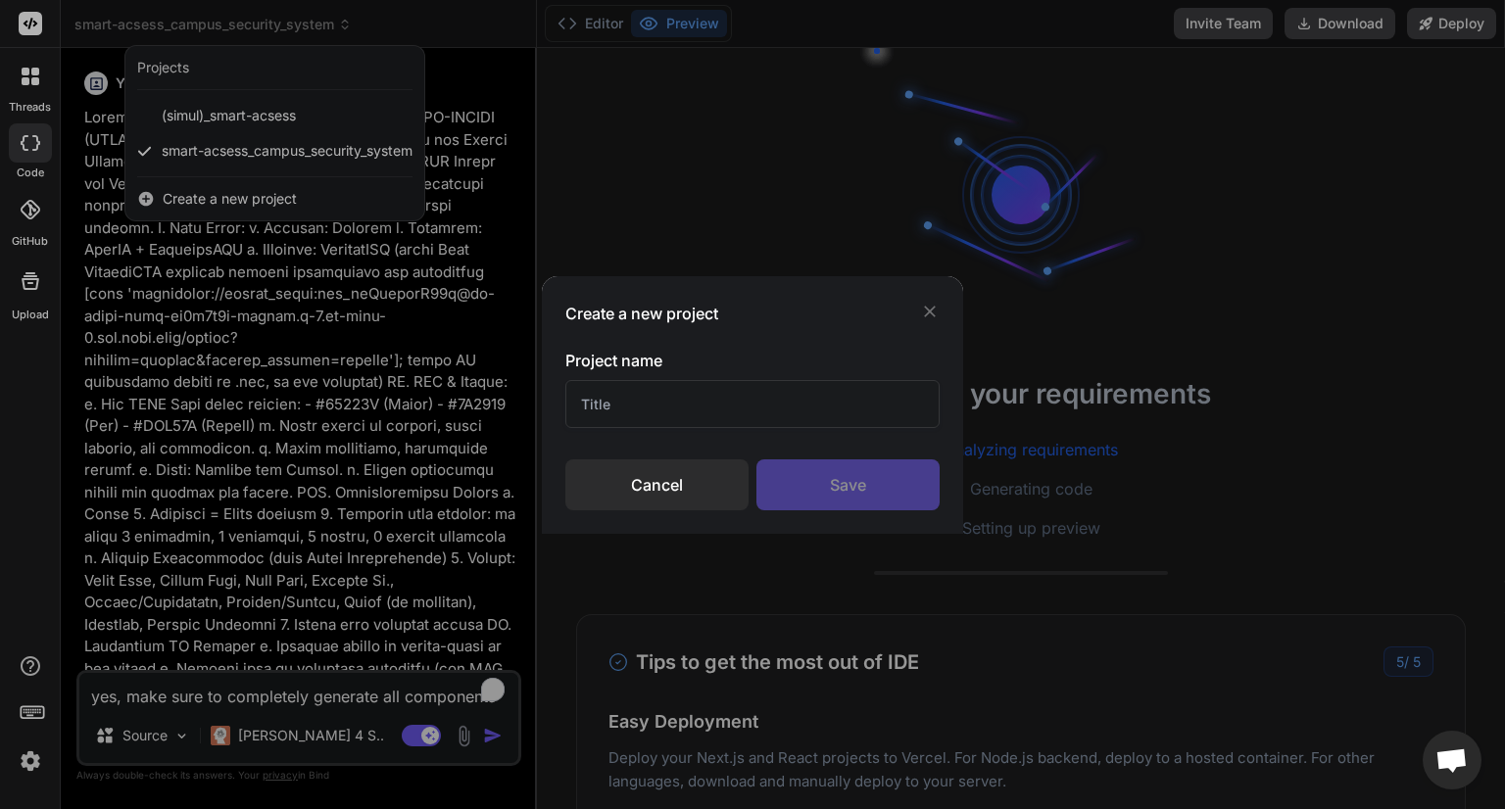
click at [765, 411] on input "text" at bounding box center [752, 404] width 374 height 48
click at [825, 487] on div "Save" at bounding box center [847, 484] width 183 height 51
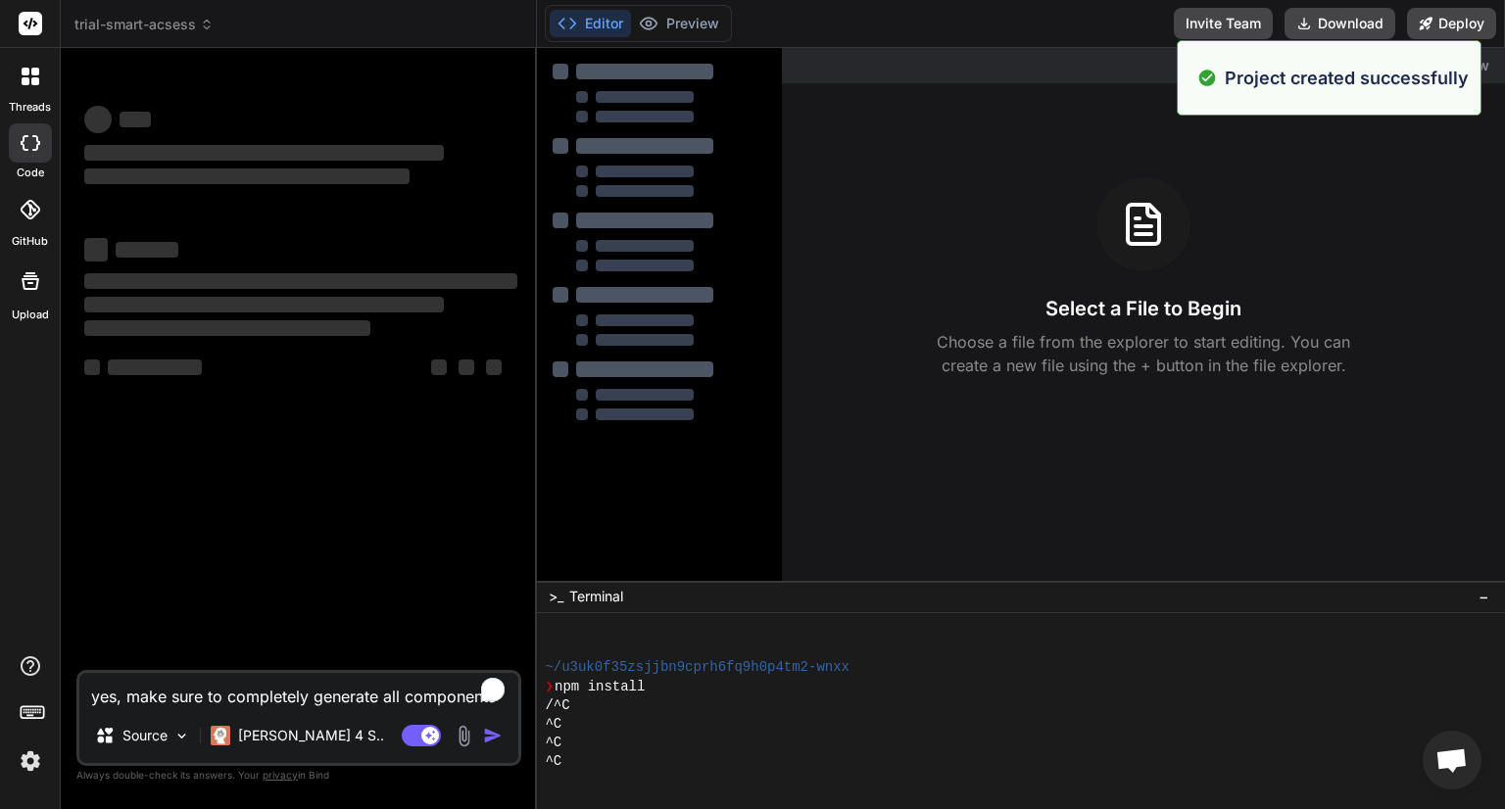
scroll to position [431, 0]
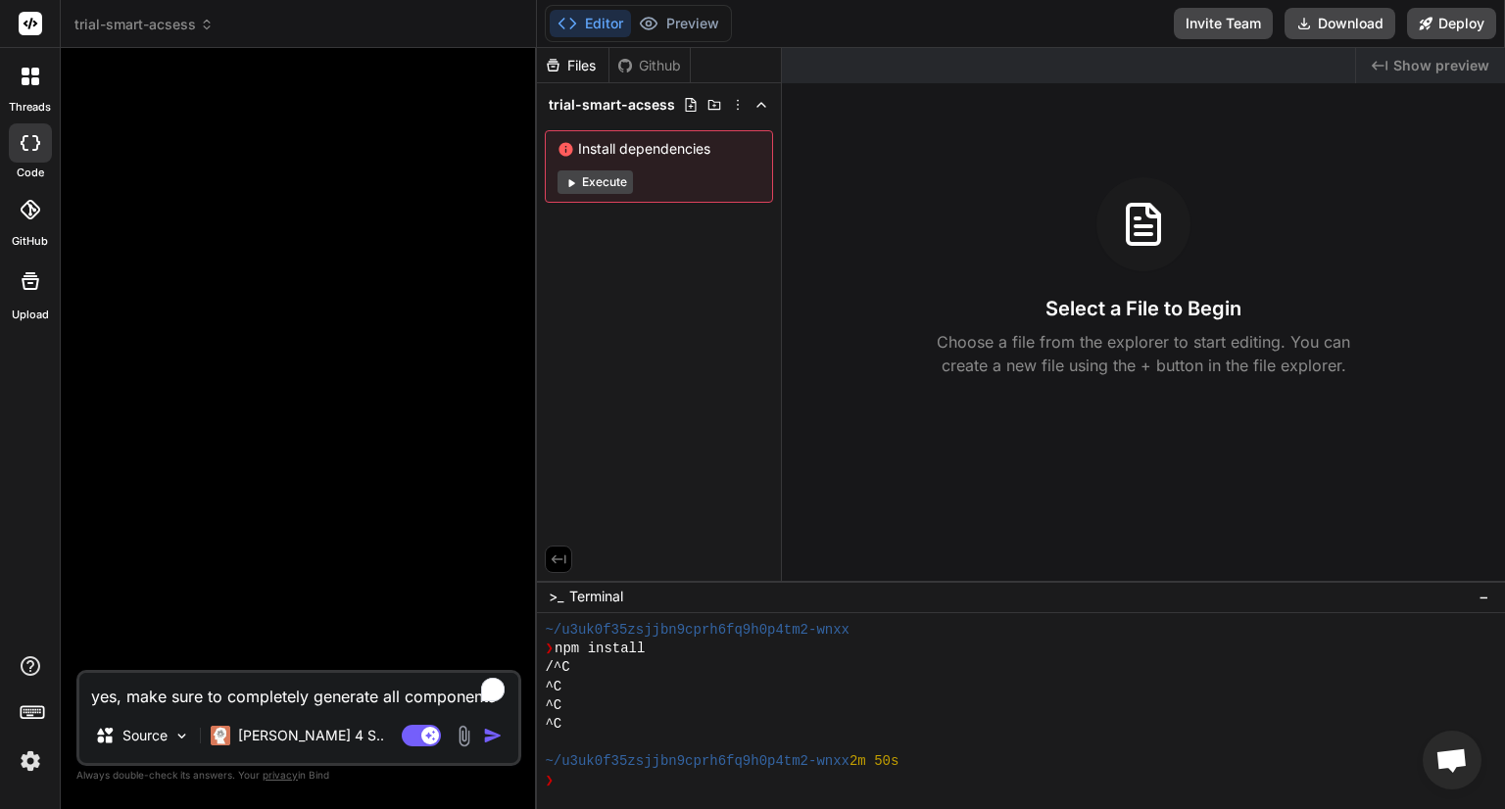
click at [182, 695] on textarea "yes, make sure to completely generate all components of the system" at bounding box center [298, 690] width 439 height 35
paste textarea "Create an online web application entitled SMART-ACSESS (SMART Approach in Devel…"
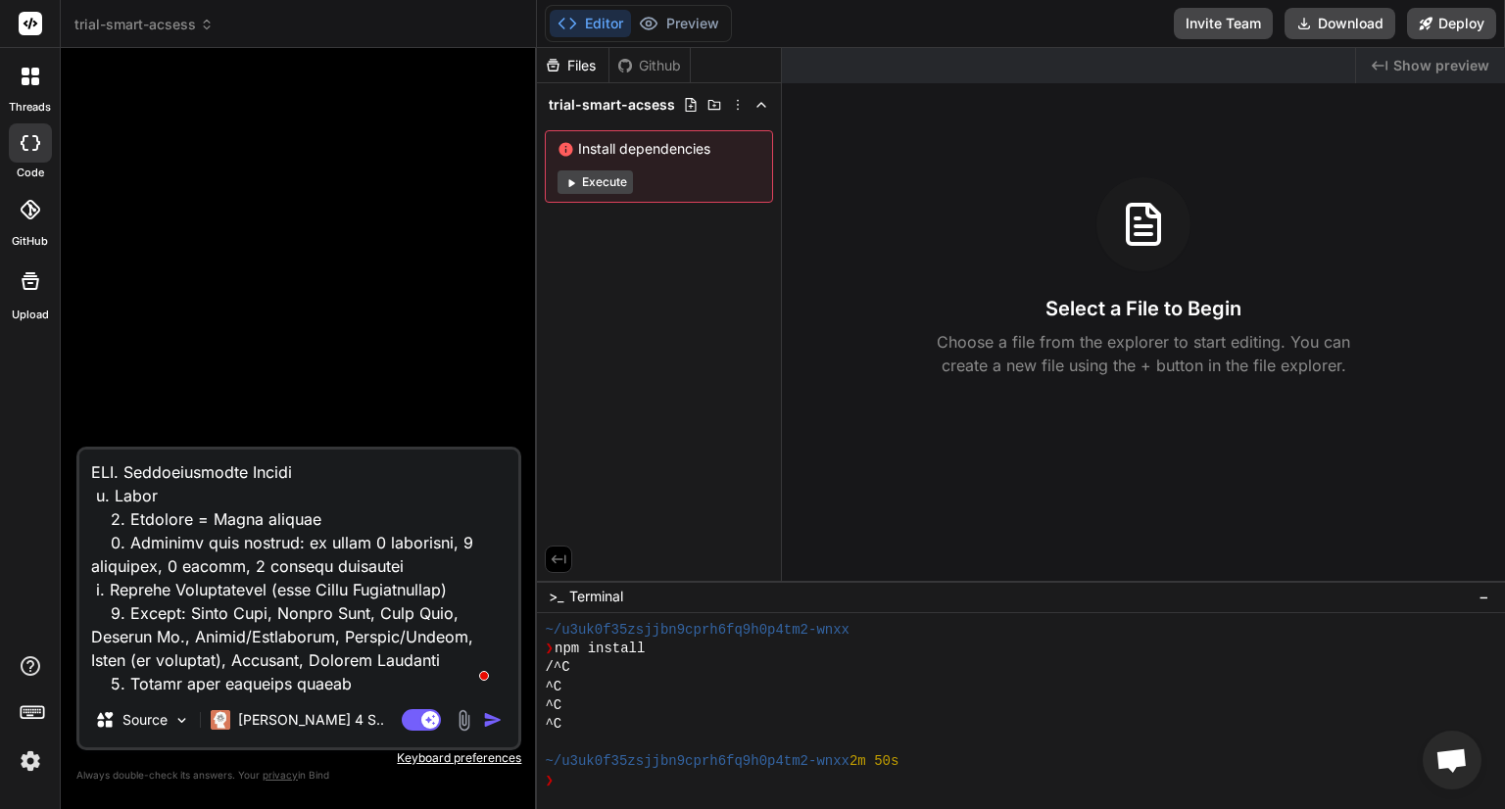
click at [498, 720] on img "button" at bounding box center [493, 720] width 20 height 20
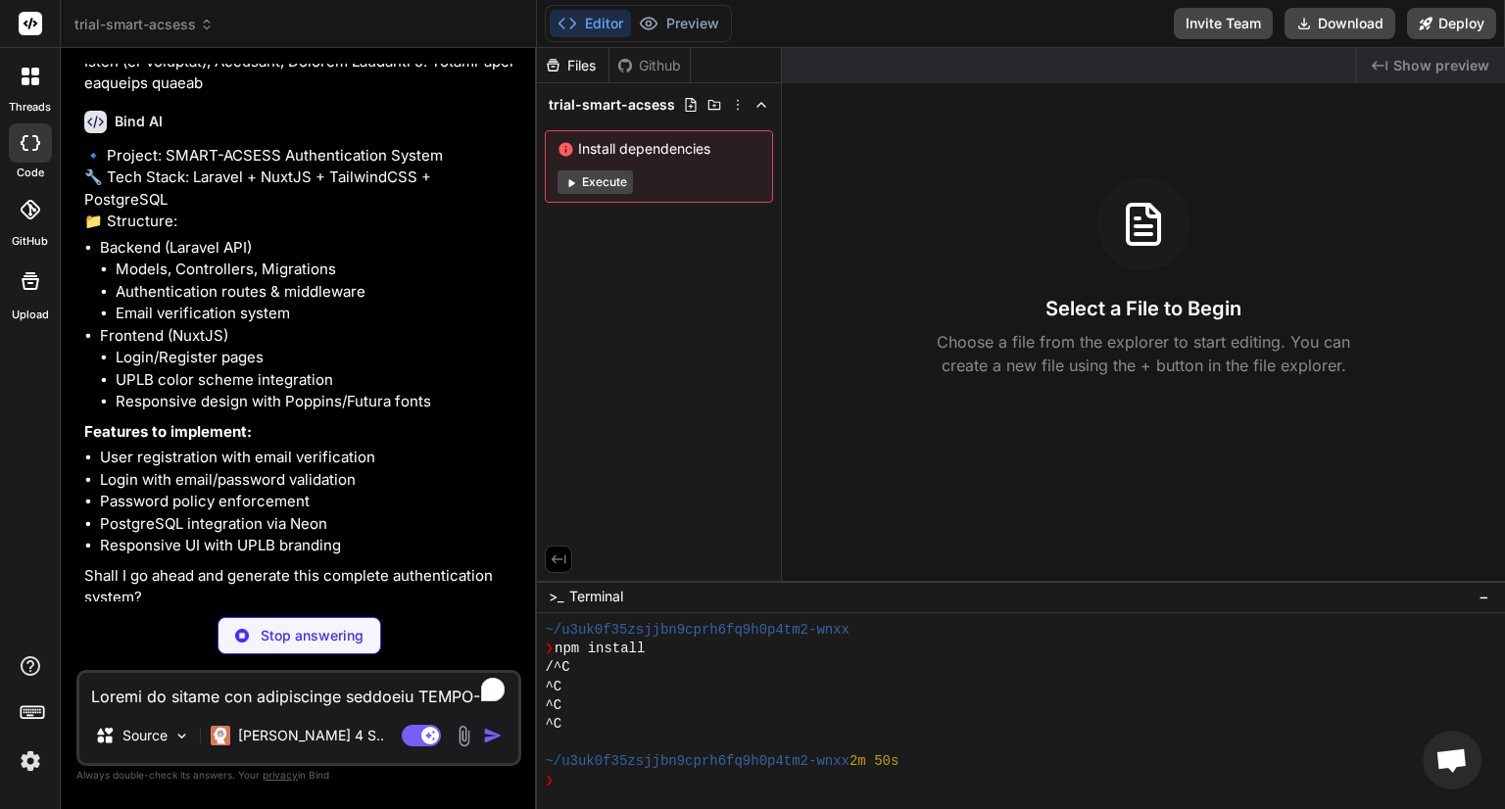
scroll to position [549, 0]
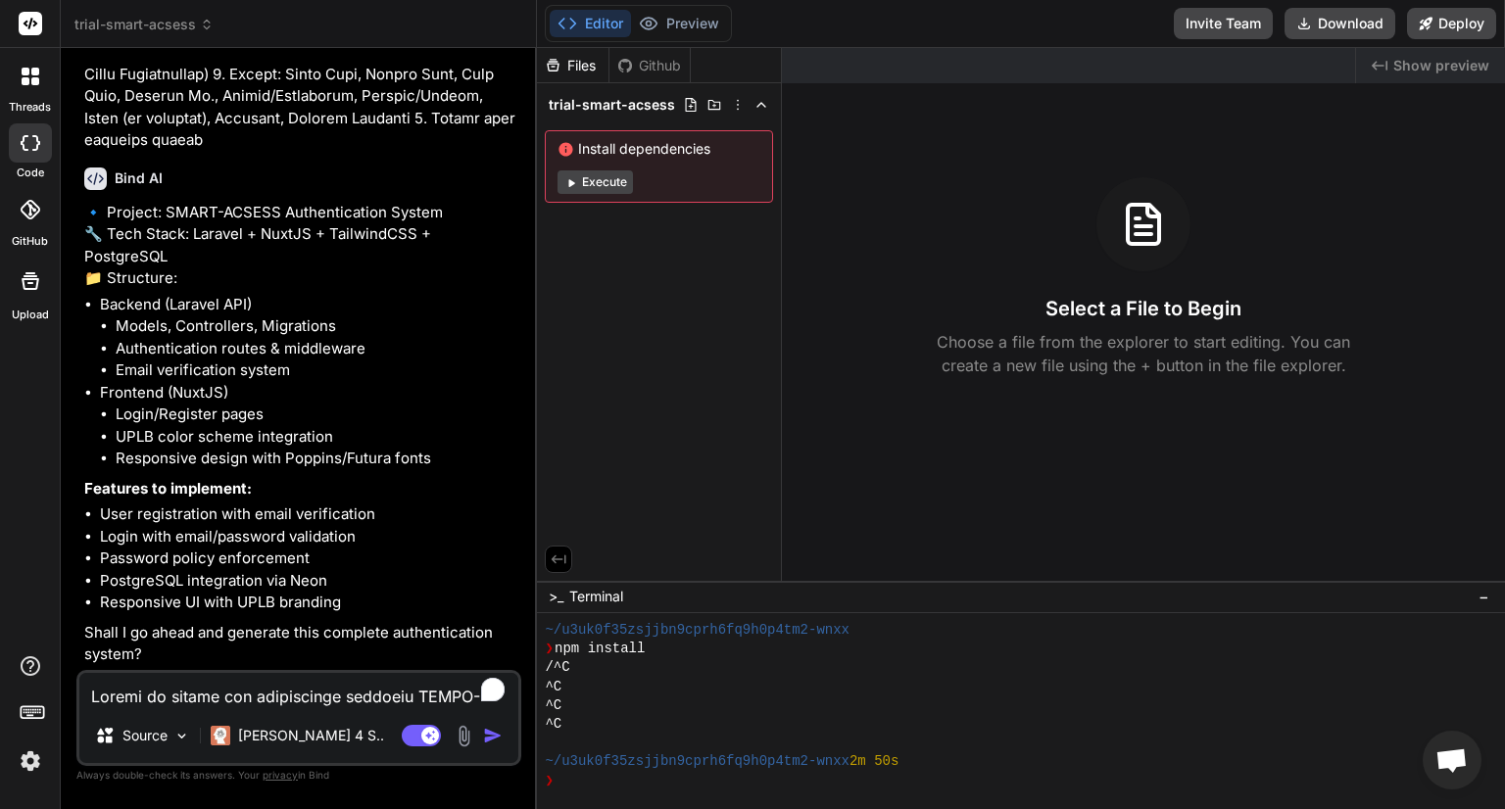
click at [360, 690] on textarea "To enrich screen reader interactions, please activate Accessibility in Grammarl…" at bounding box center [298, 690] width 439 height 35
click at [360, 690] on textarea "yes, nex" at bounding box center [298, 690] width 439 height 35
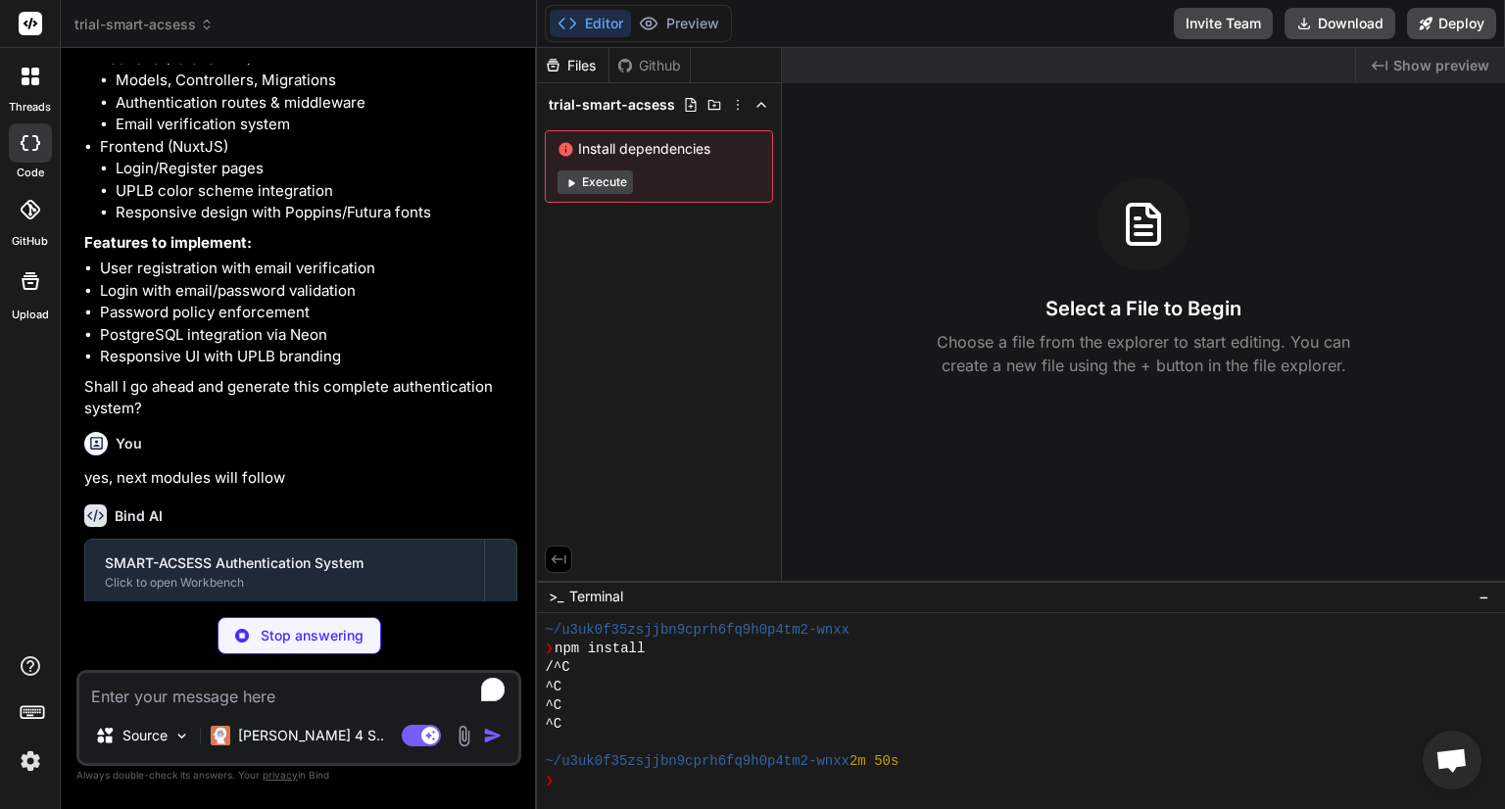
scroll to position [858, 0]
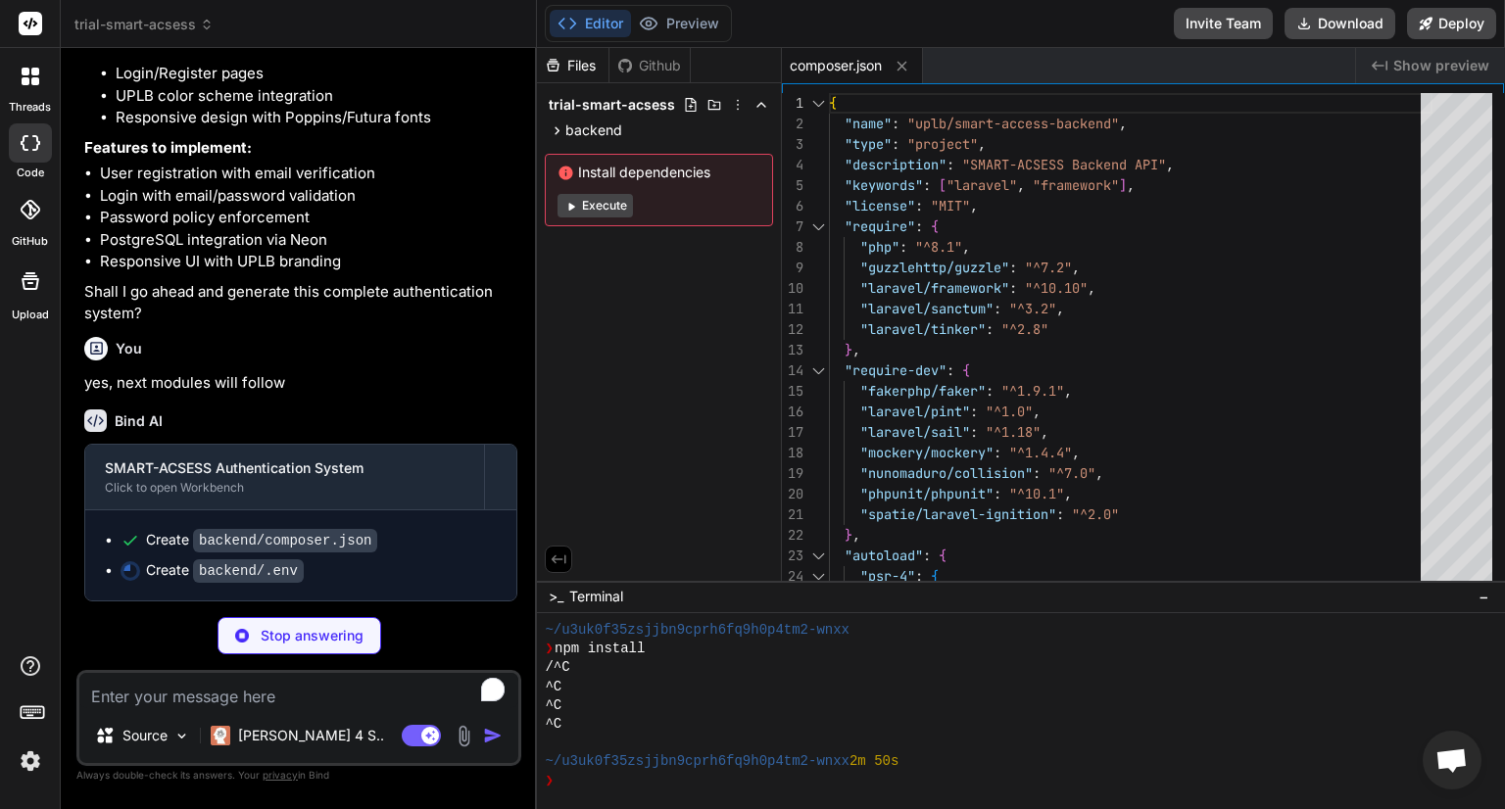
click at [290, 478] on div "SMART-ACSESS Authentication System" at bounding box center [285, 469] width 360 height 20
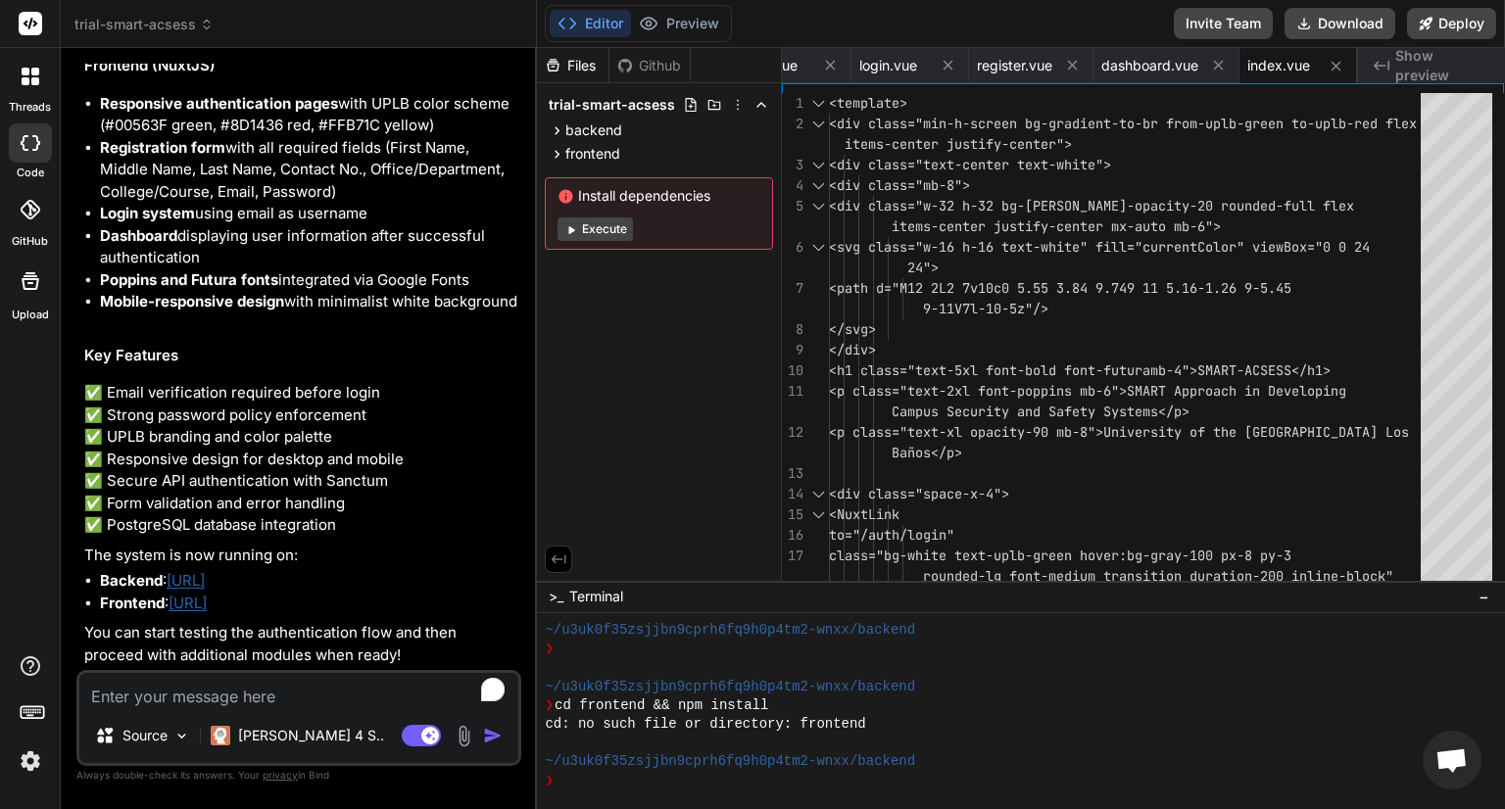
scroll to position [3049, 0]
click at [587, 232] on button "Execute" at bounding box center [594, 229] width 75 height 24
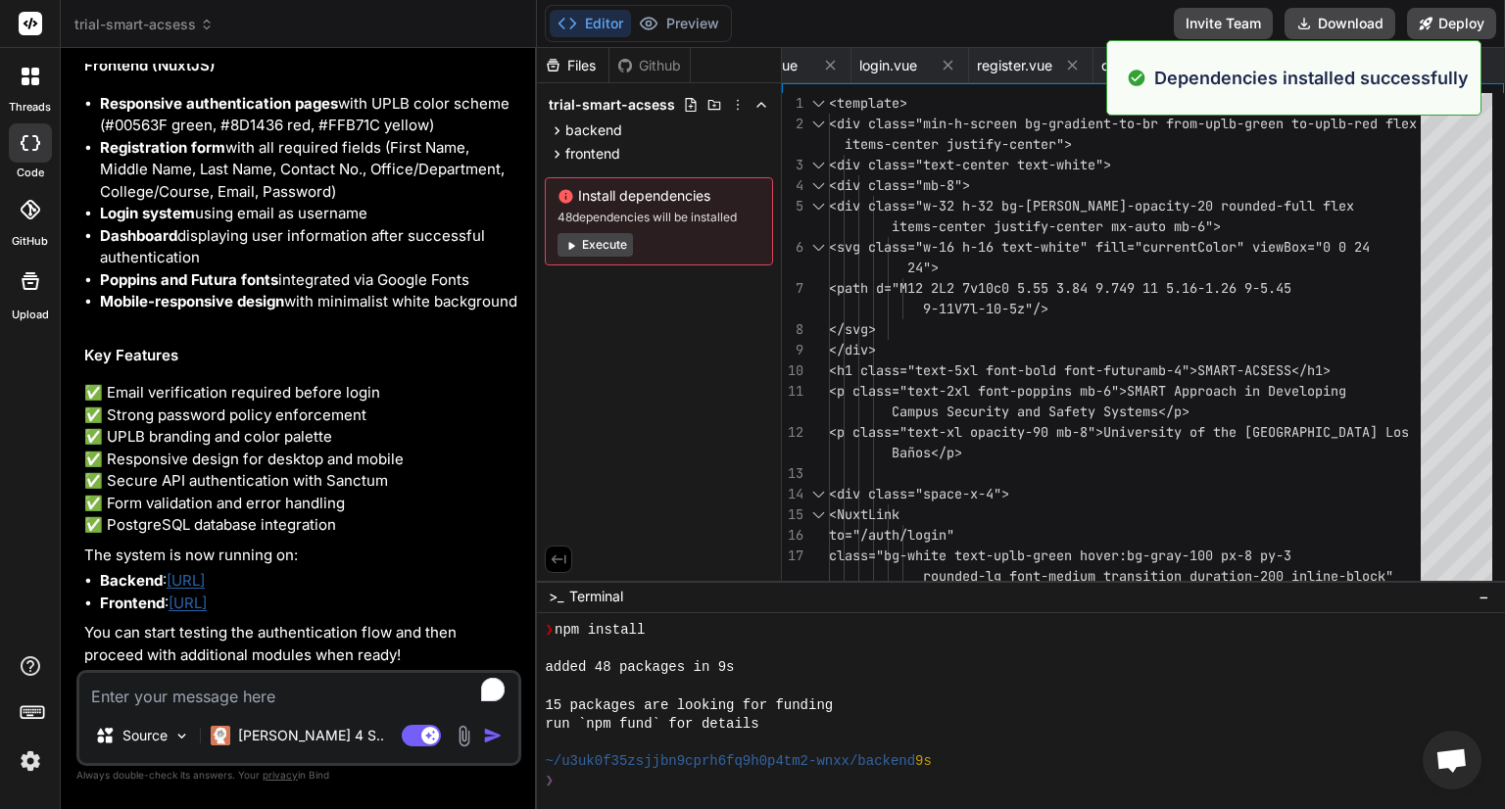
scroll to position [1636, 0]
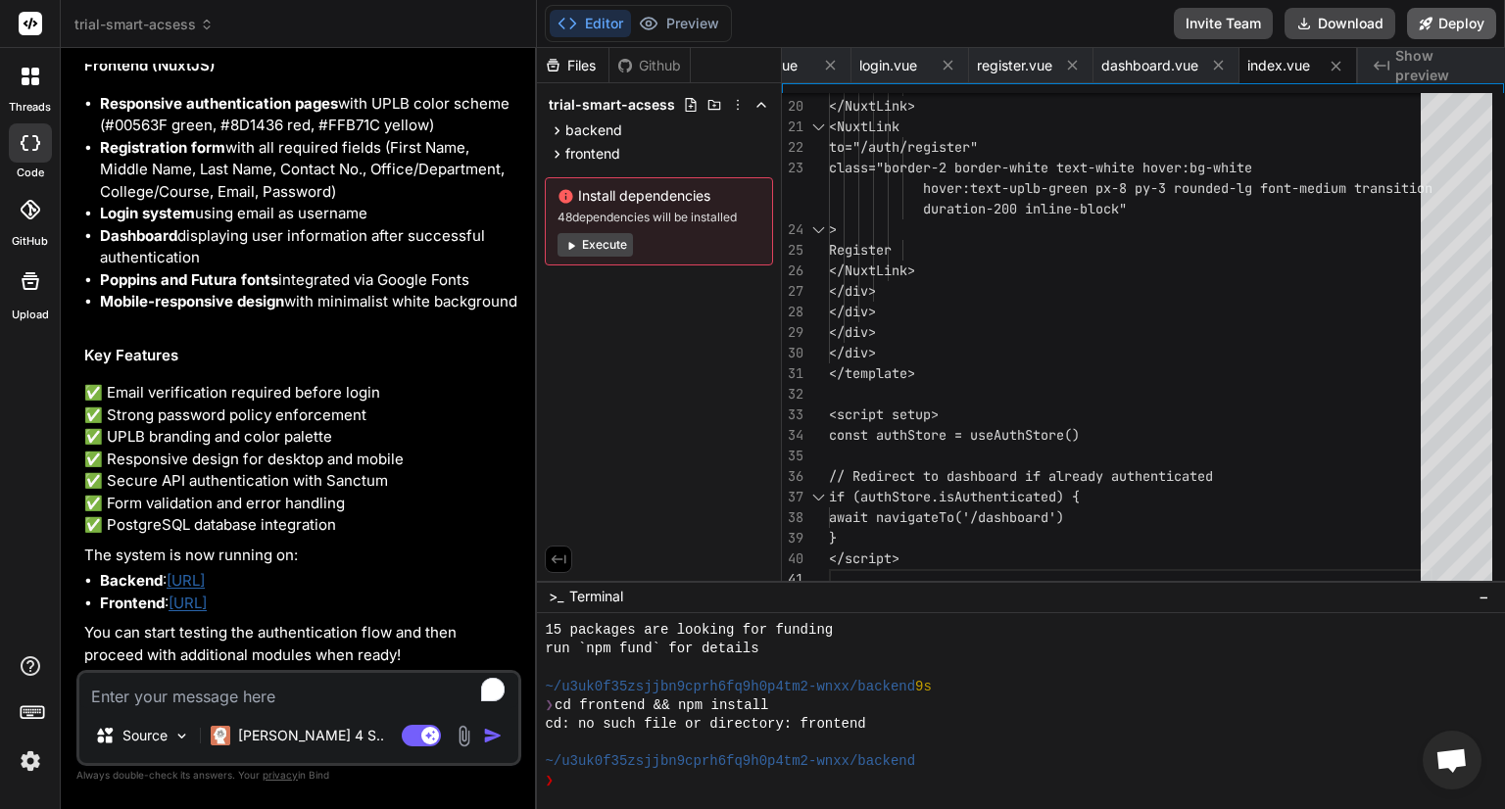
click at [1450, 28] on button "Deploy" at bounding box center [1451, 23] width 89 height 31
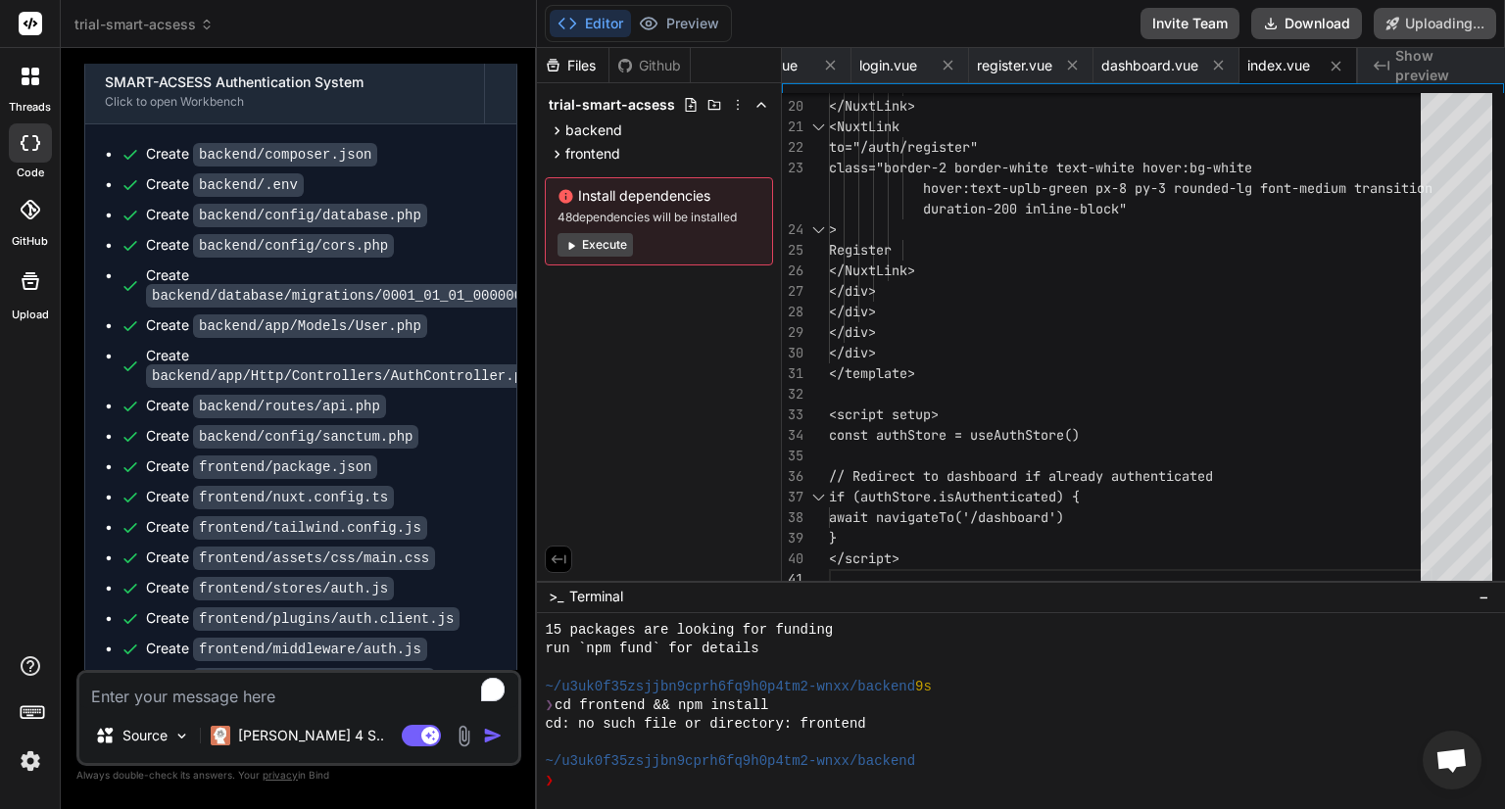
scroll to position [1222, 0]
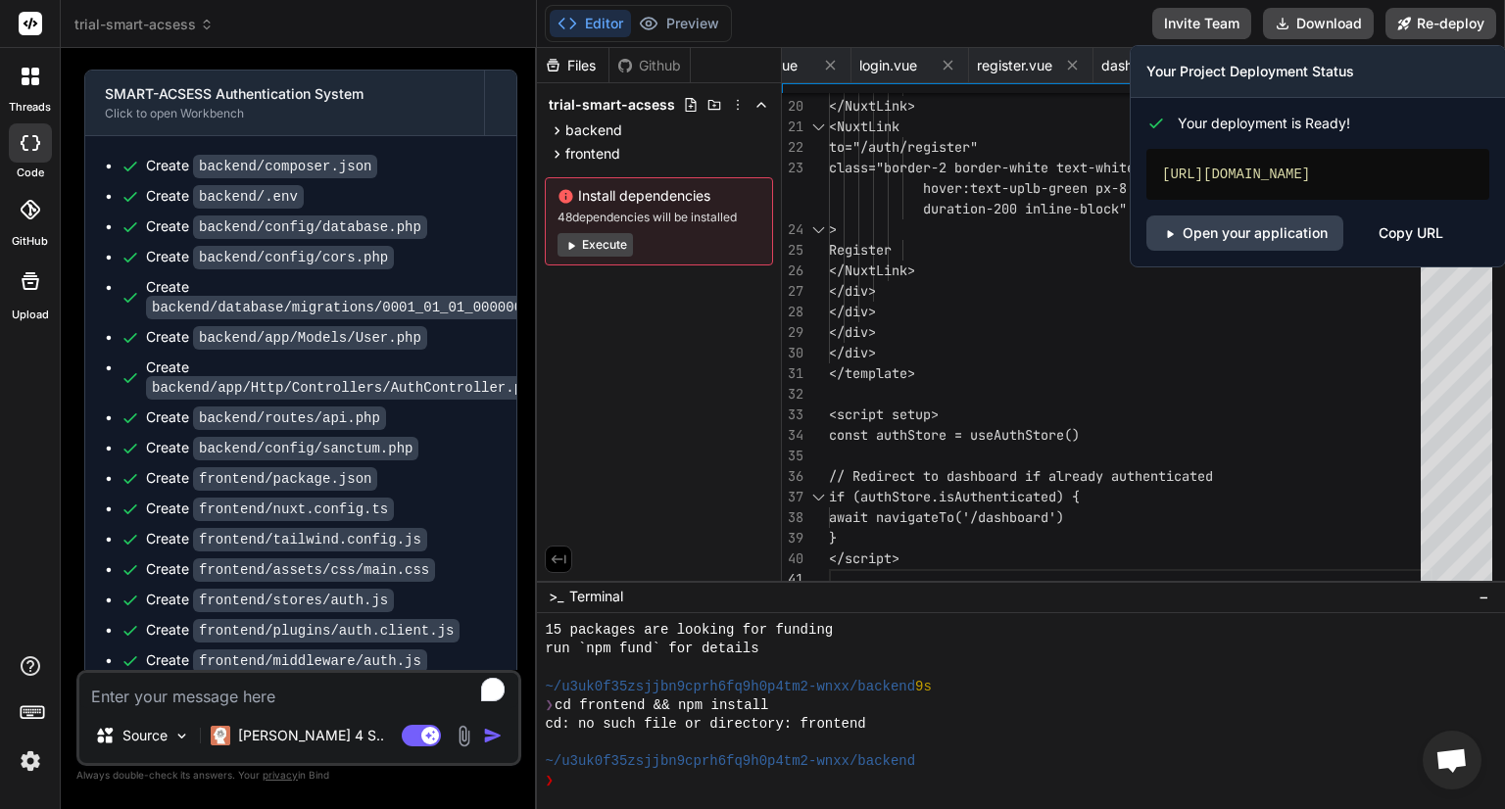
click at [1407, 251] on div "Copy URL" at bounding box center [1410, 233] width 65 height 35
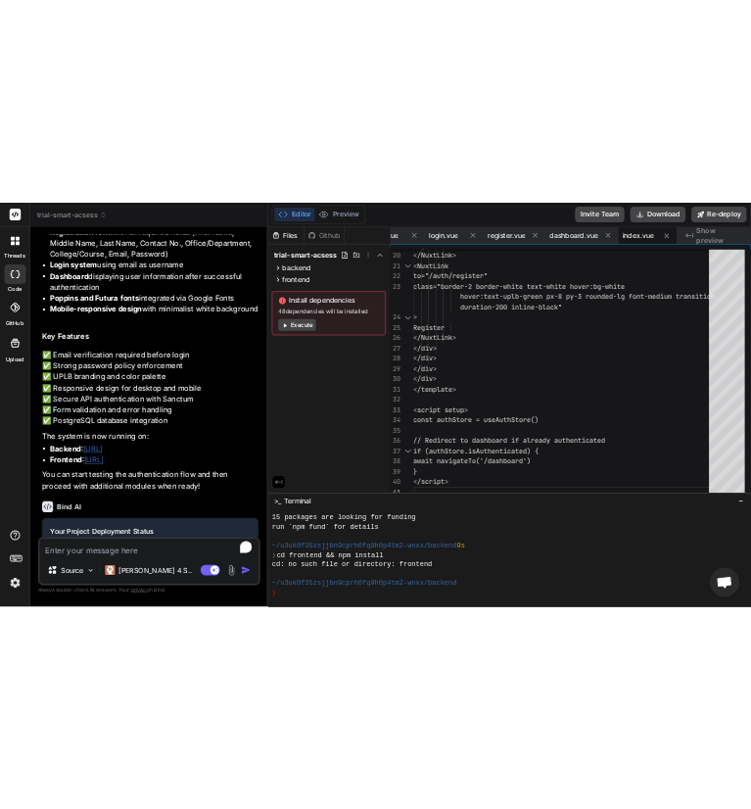
scroll to position [3336, 0]
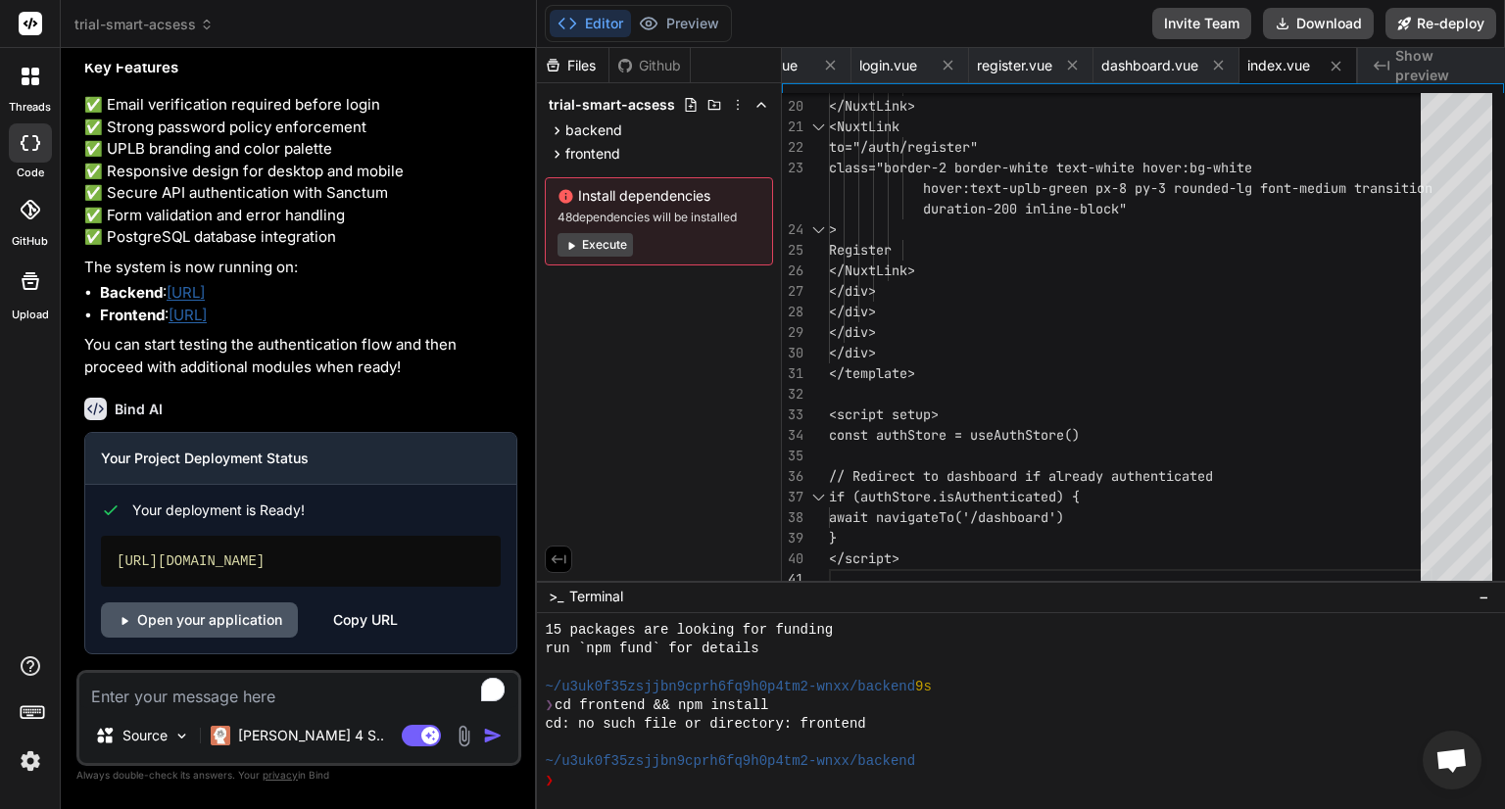
click at [241, 627] on link "Open your application" at bounding box center [199, 620] width 197 height 35
click at [252, 618] on link "Open your application" at bounding box center [199, 620] width 197 height 35
click at [31, 21] on rect at bounding box center [31, 24] width 24 height 24
click at [27, 759] on img at bounding box center [30, 761] width 33 height 33
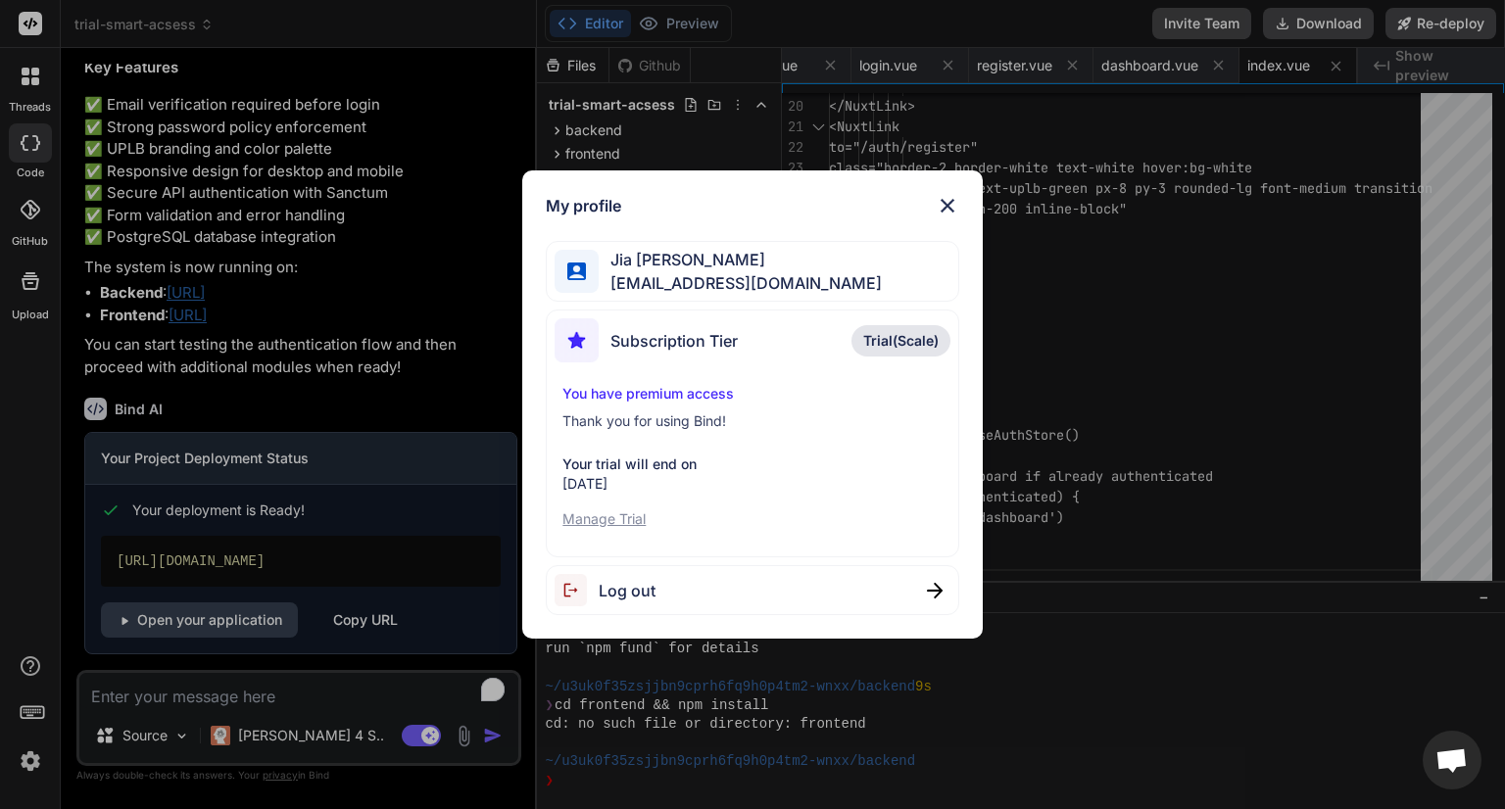
click at [946, 202] on img at bounding box center [948, 206] width 24 height 24
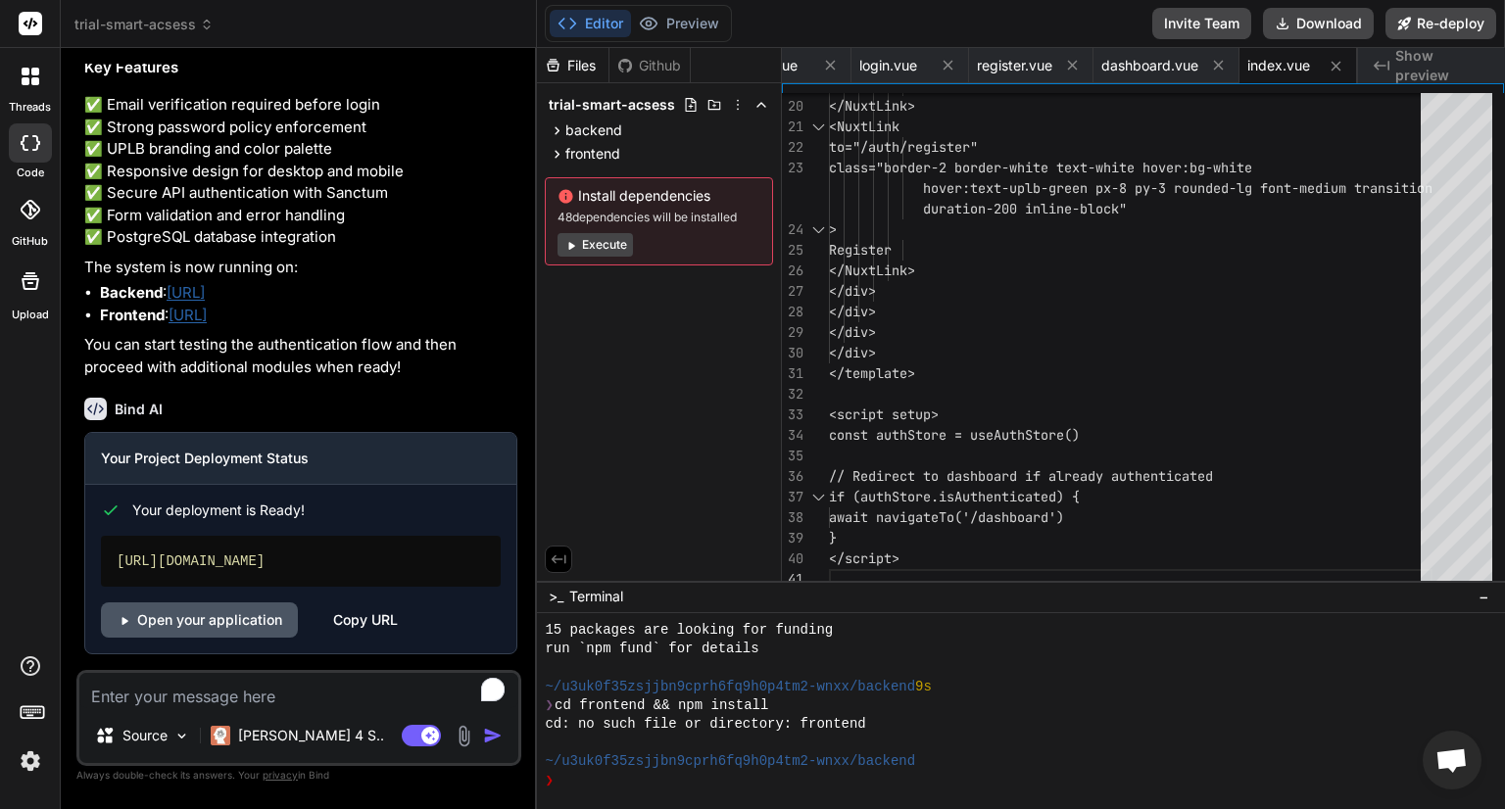
click at [188, 628] on link "Open your application" at bounding box center [199, 620] width 197 height 35
click at [237, 626] on link "Open your application" at bounding box center [199, 620] width 197 height 35
click at [380, 613] on div "Copy URL" at bounding box center [365, 620] width 65 height 35
click at [247, 628] on link "Open your application" at bounding box center [199, 620] width 197 height 35
click at [357, 619] on div "Copy URL" at bounding box center [365, 620] width 65 height 35
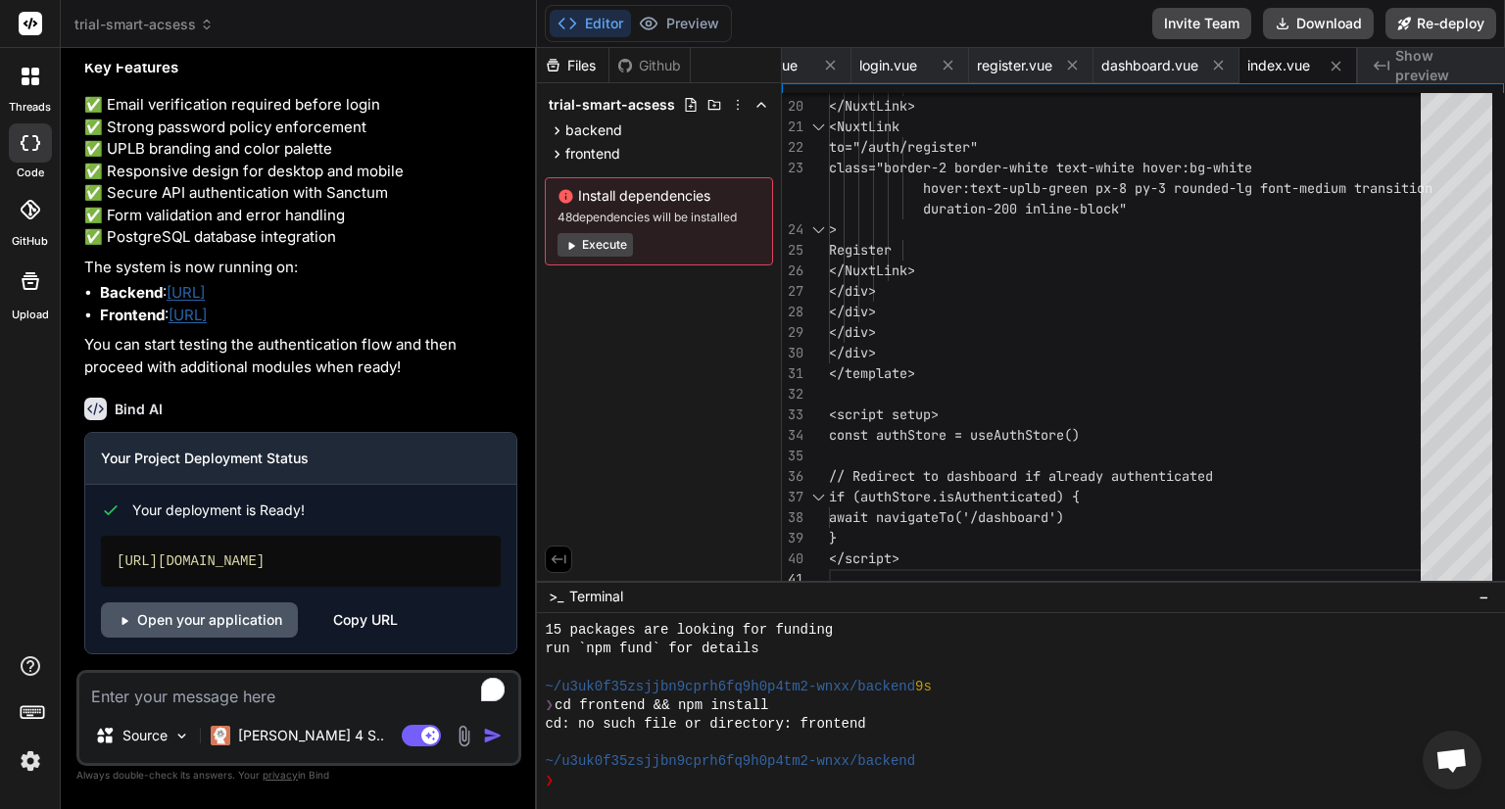
click at [232, 635] on link "Open your application" at bounding box center [199, 620] width 197 height 35
click at [204, 612] on link "Open your application" at bounding box center [199, 620] width 197 height 35
click at [195, 612] on link "Open your application" at bounding box center [199, 620] width 197 height 35
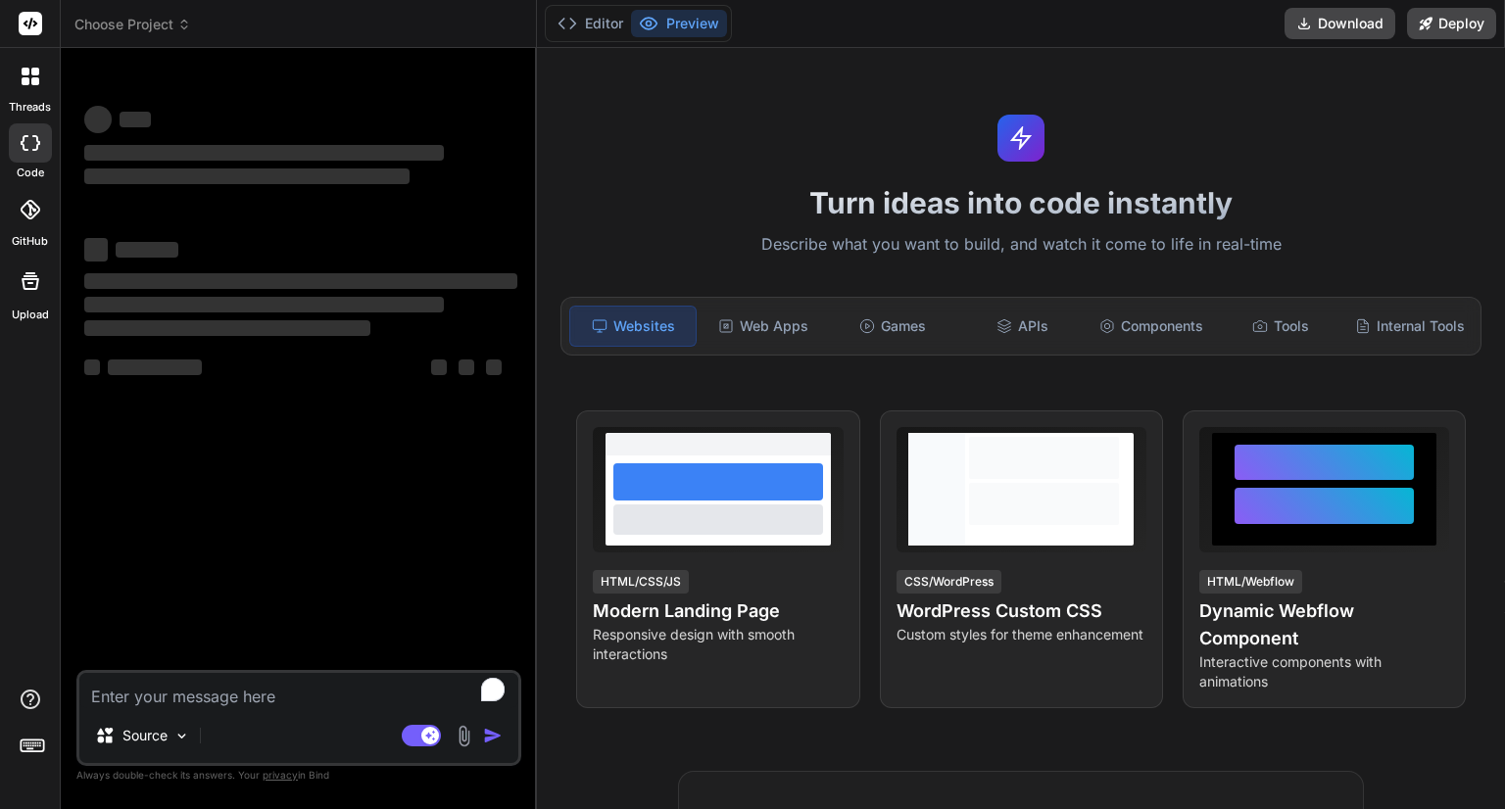
type textarea "x"
